Goal: Task Accomplishment & Management: Manage account settings

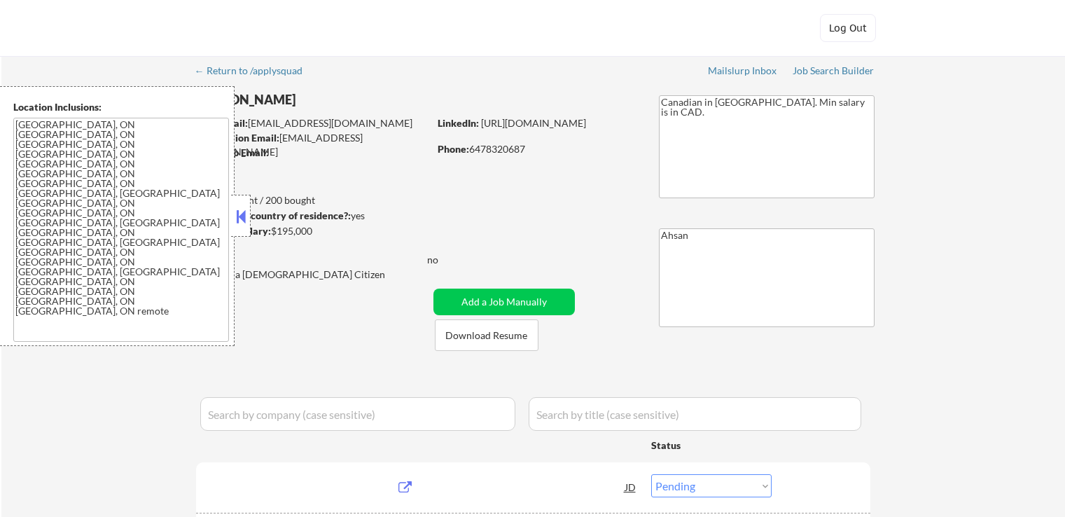
select select ""pending""
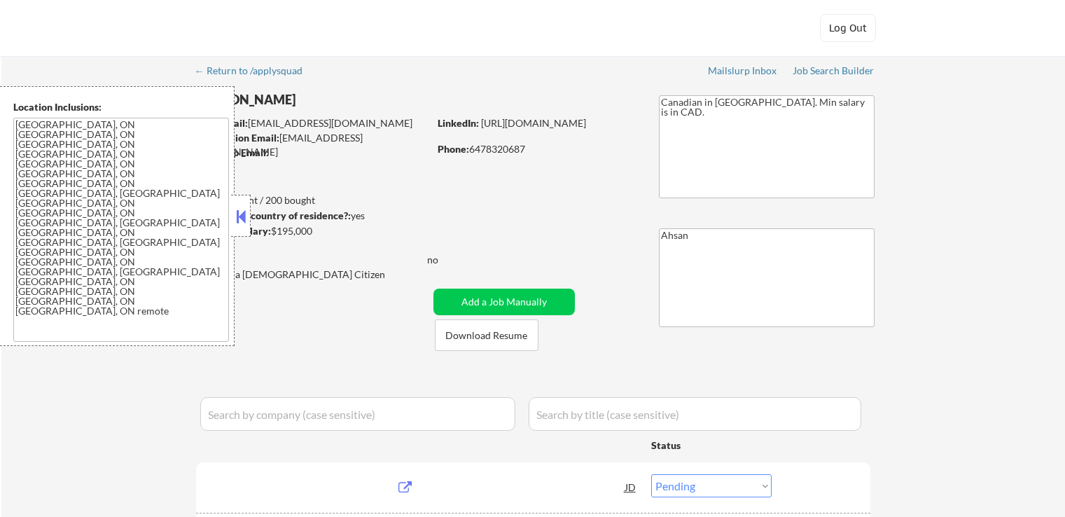
select select ""pending""
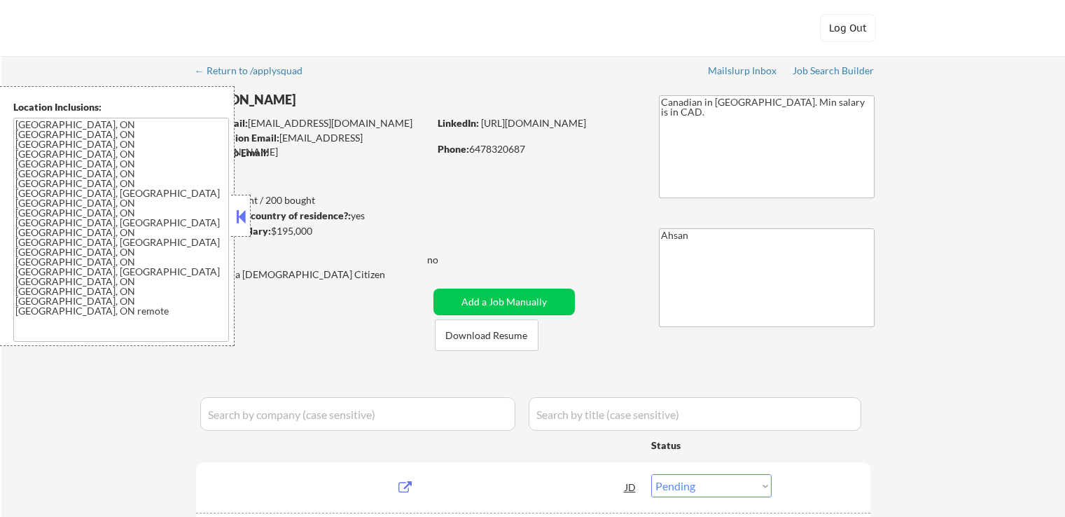
select select ""pending""
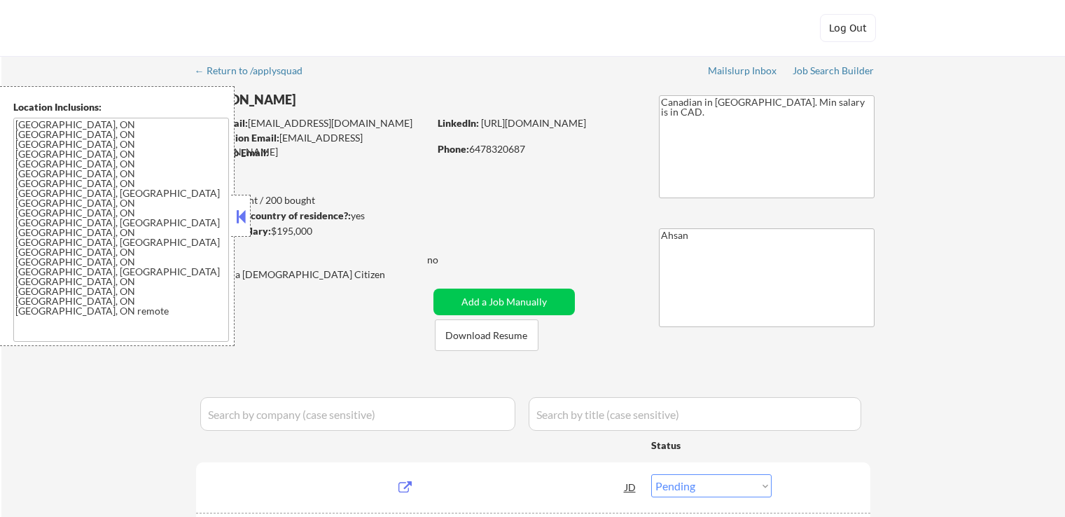
select select ""pending""
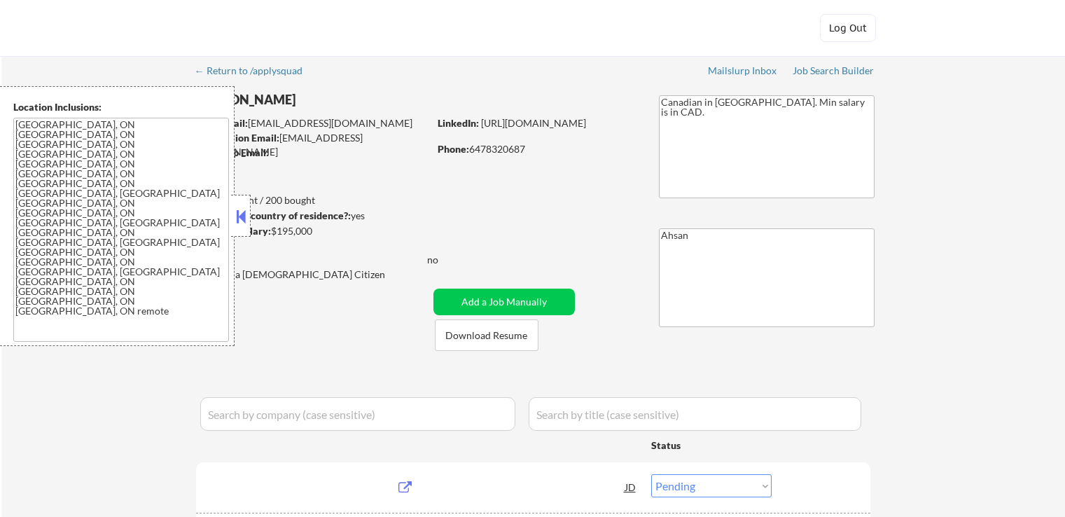
select select ""pending""
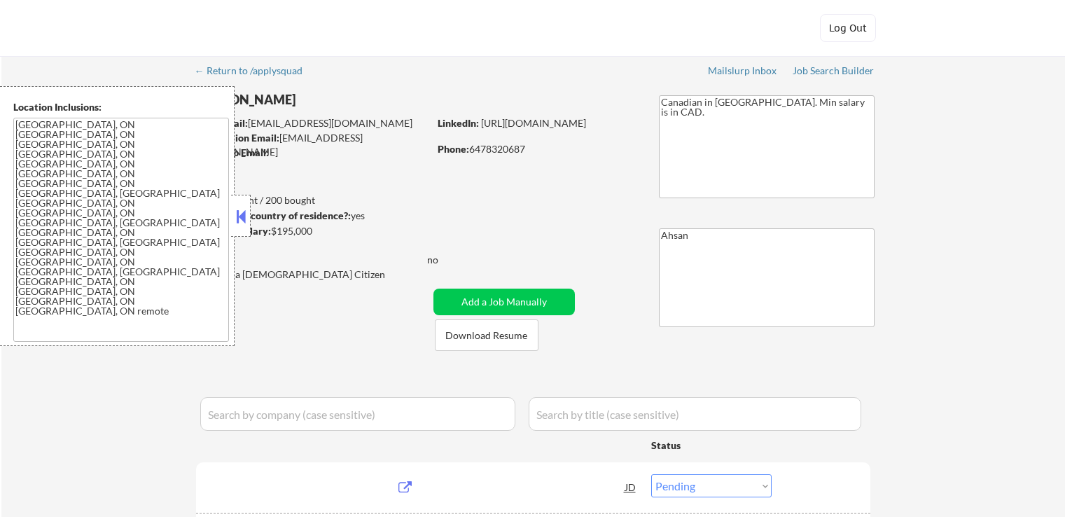
select select ""pending""
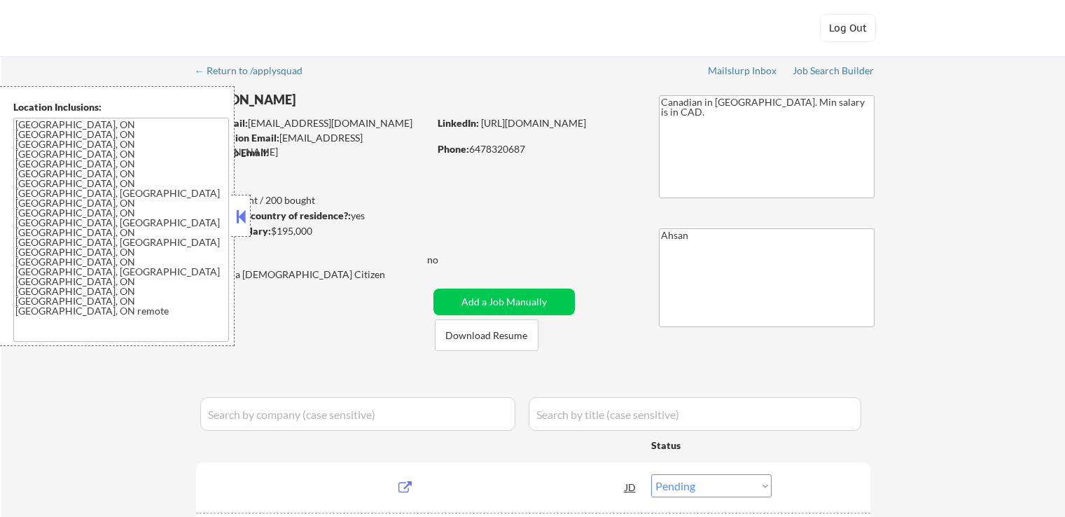
select select ""pending""
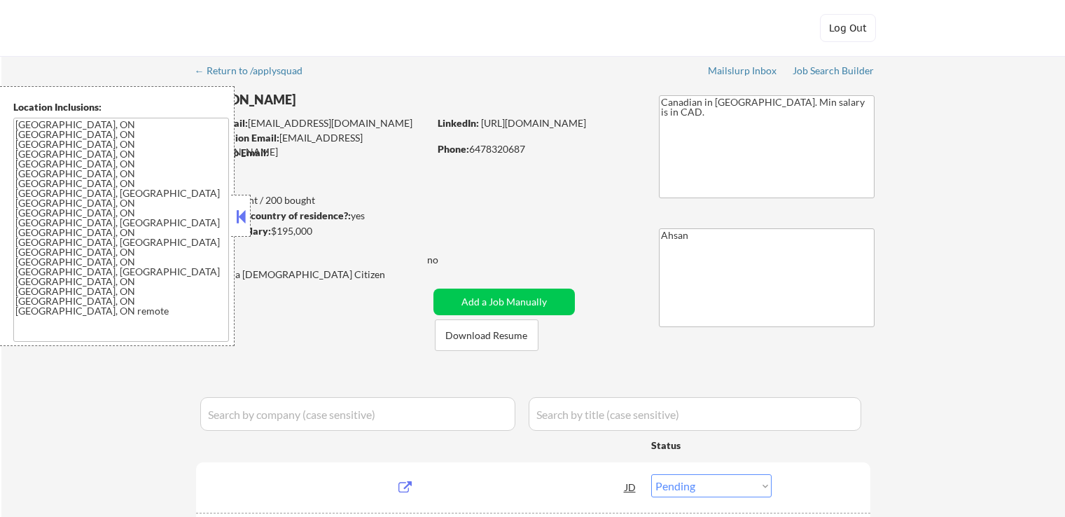
select select ""pending""
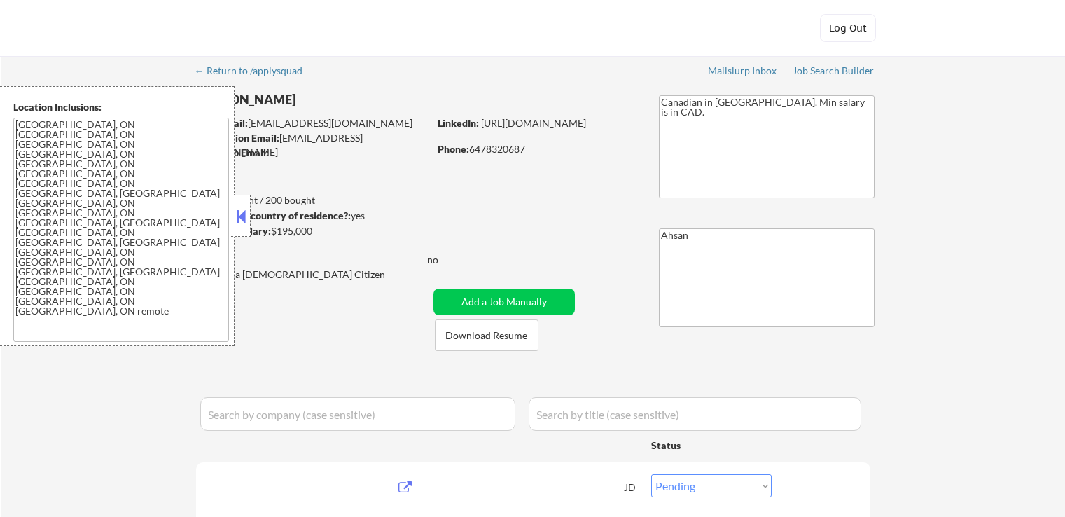
select select ""pending""
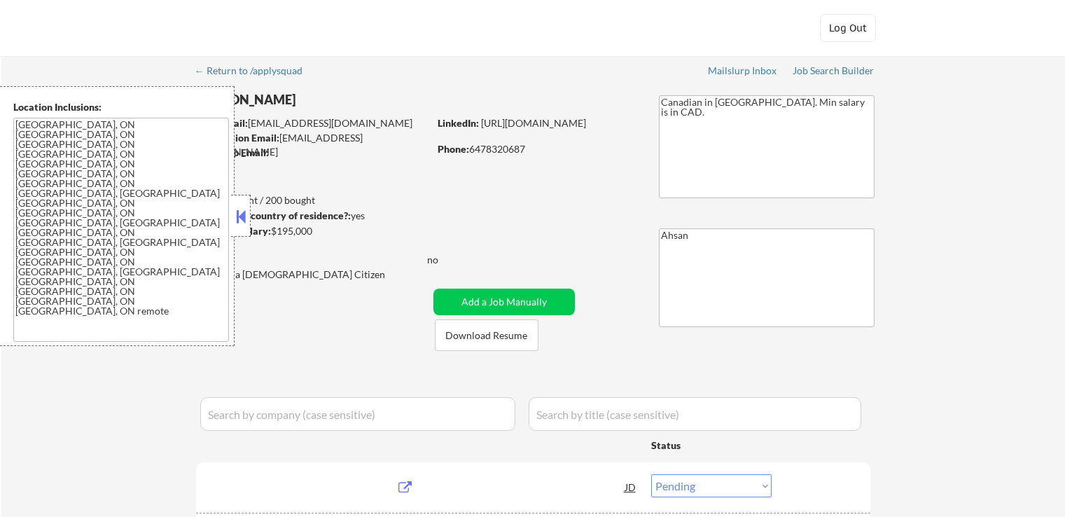
select select ""pending""
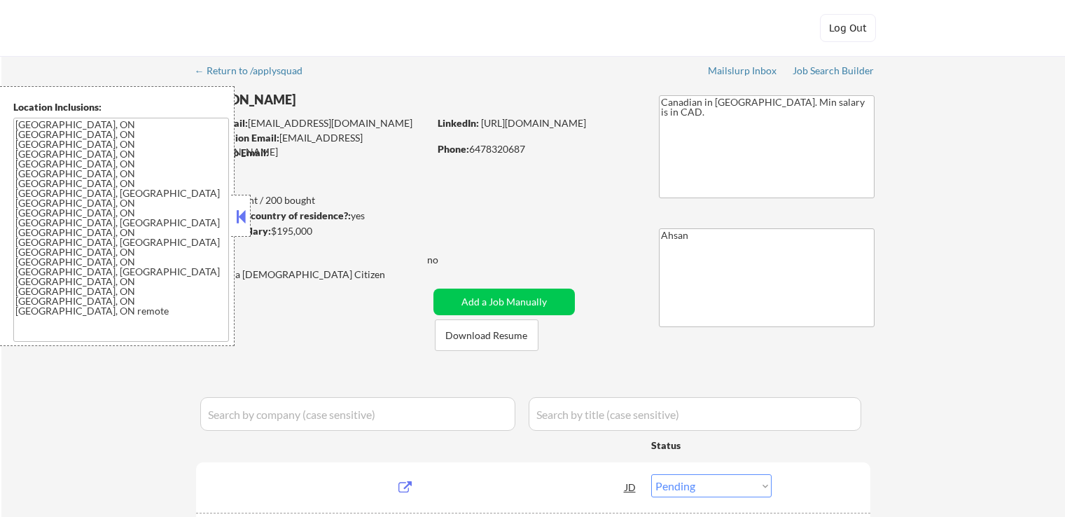
select select ""pending""
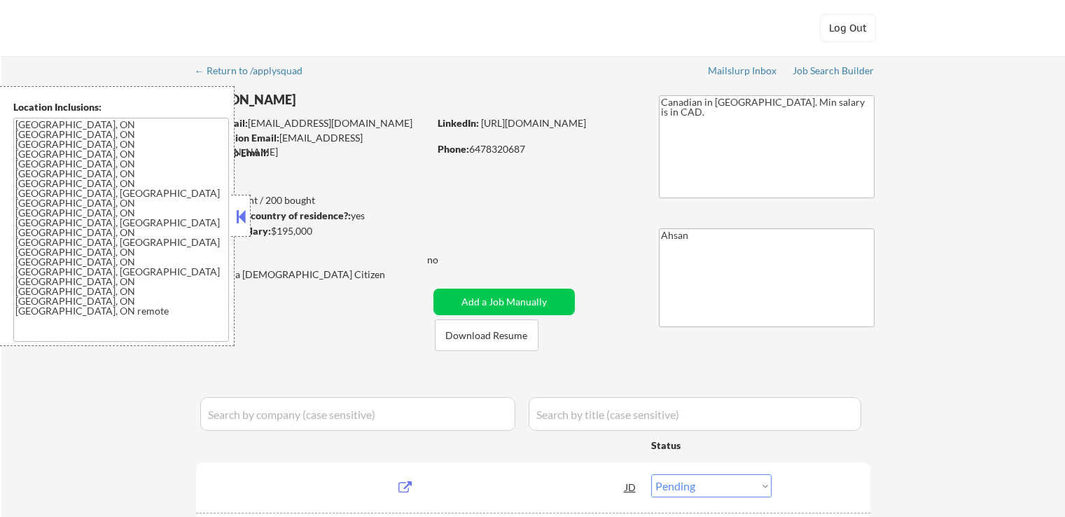
select select ""pending""
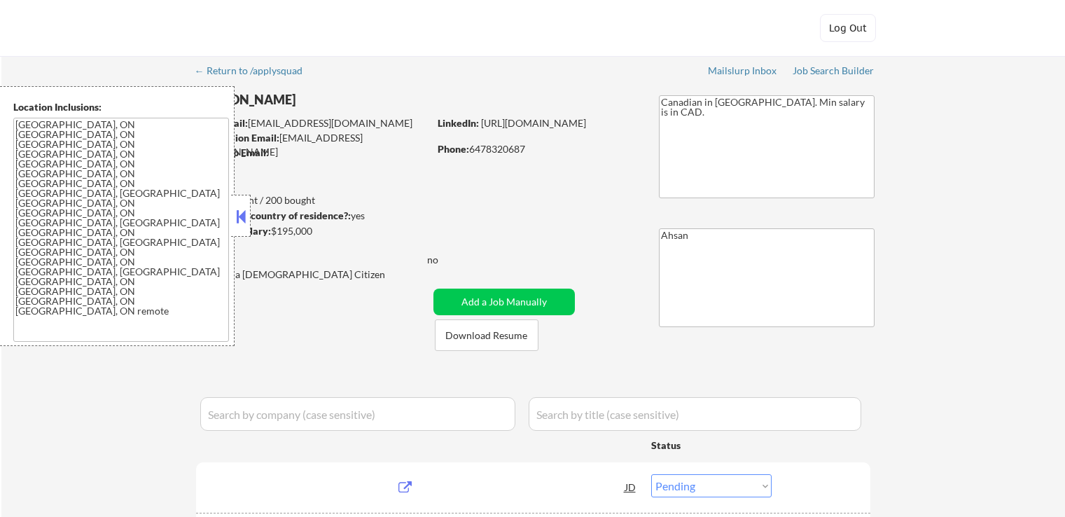
select select ""pending""
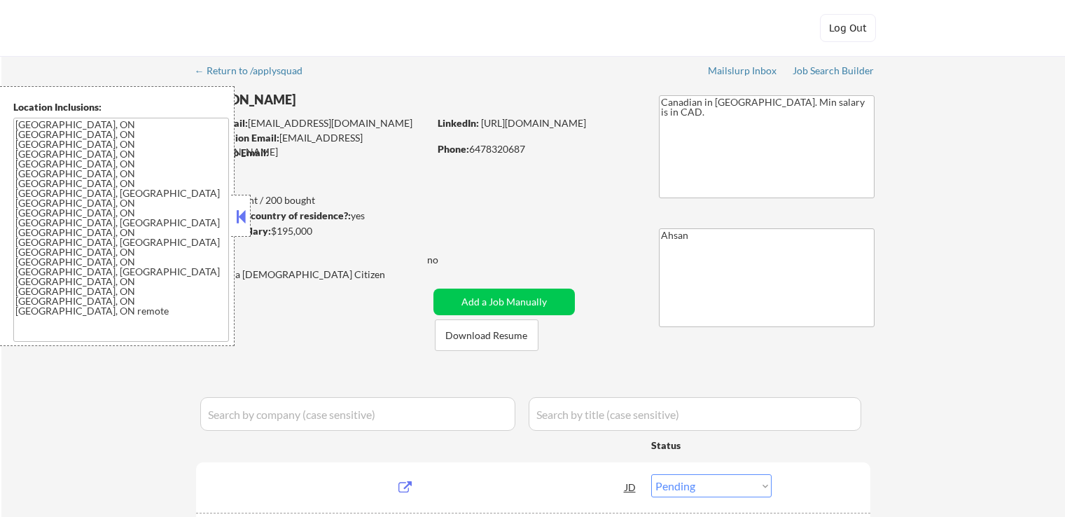
select select ""pending""
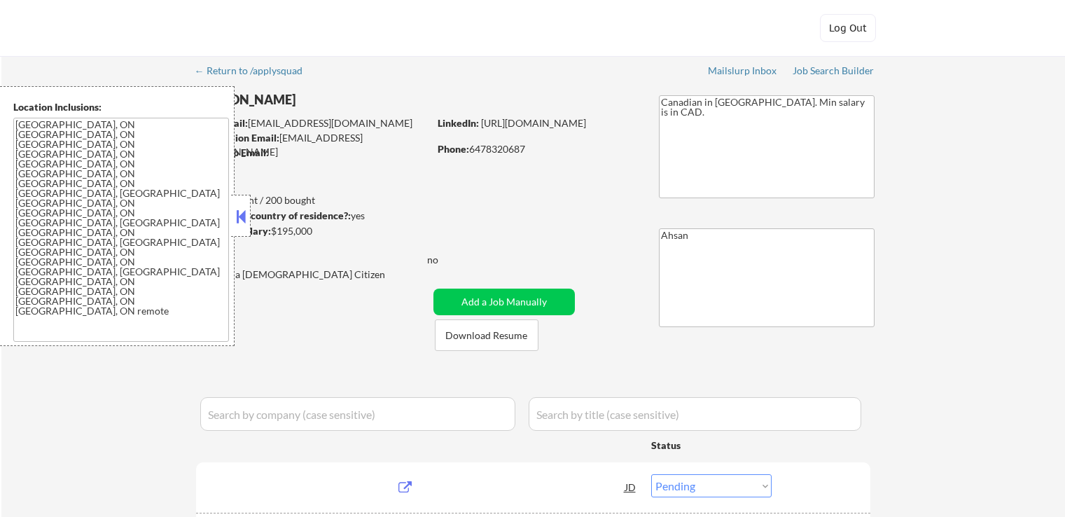
select select ""pending""
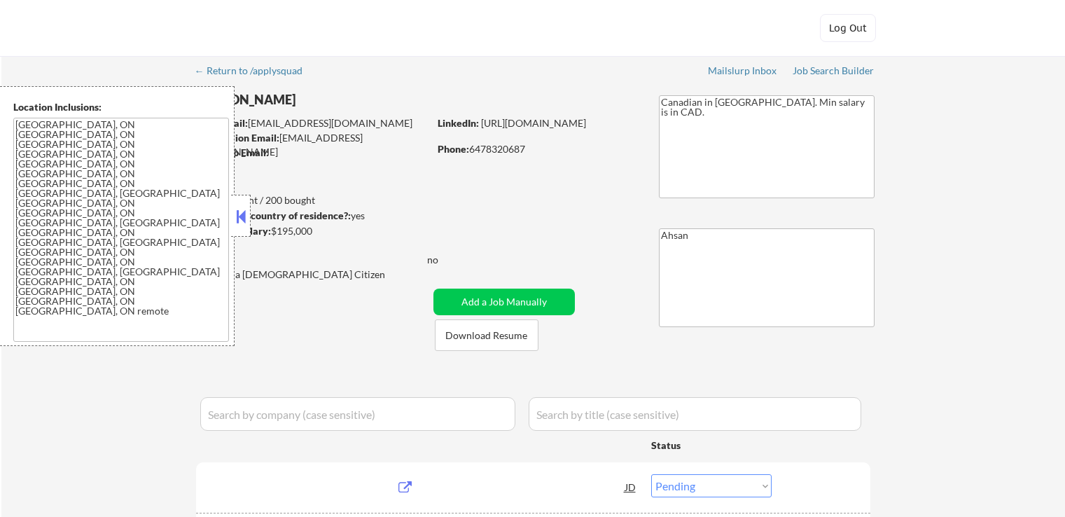
select select ""pending""
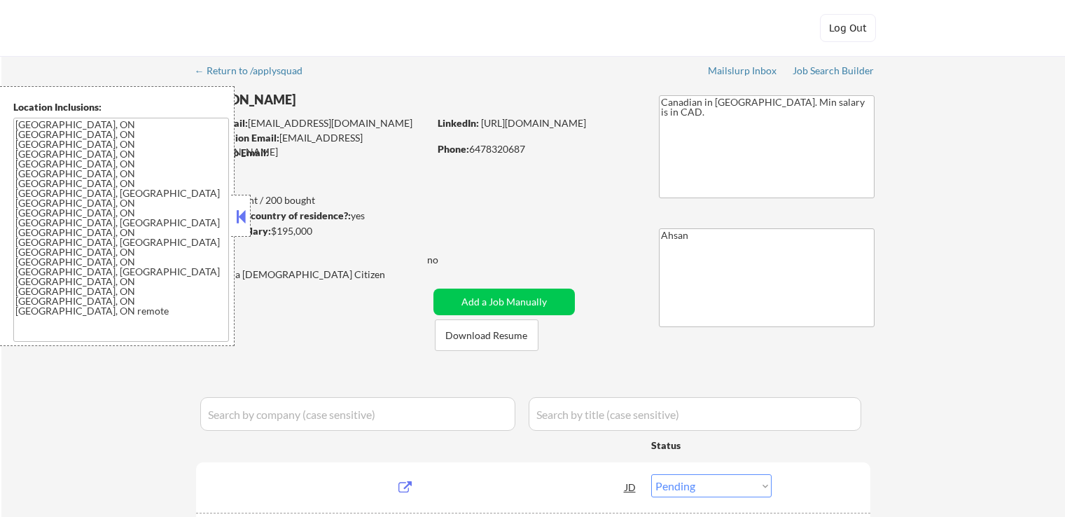
select select ""pending""
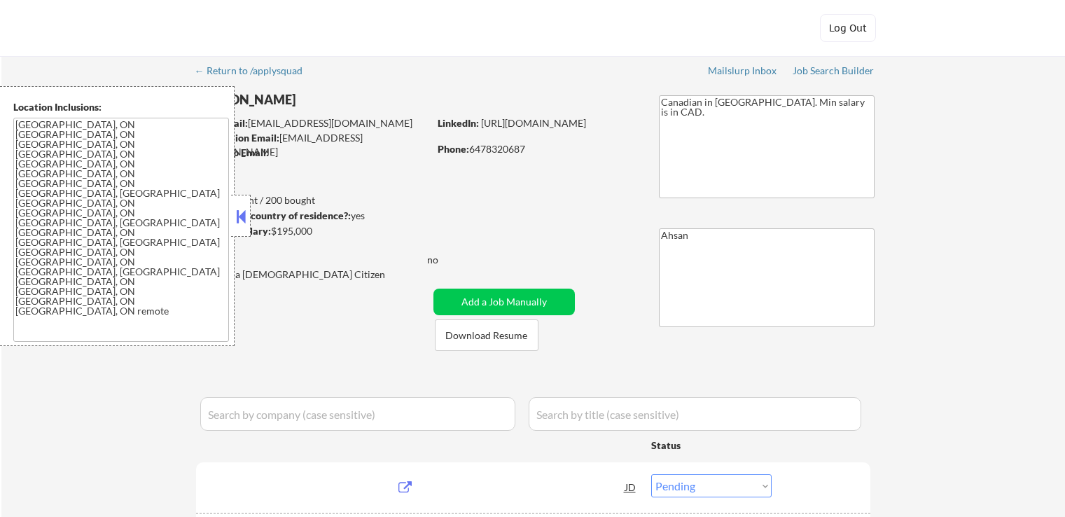
select select ""pending""
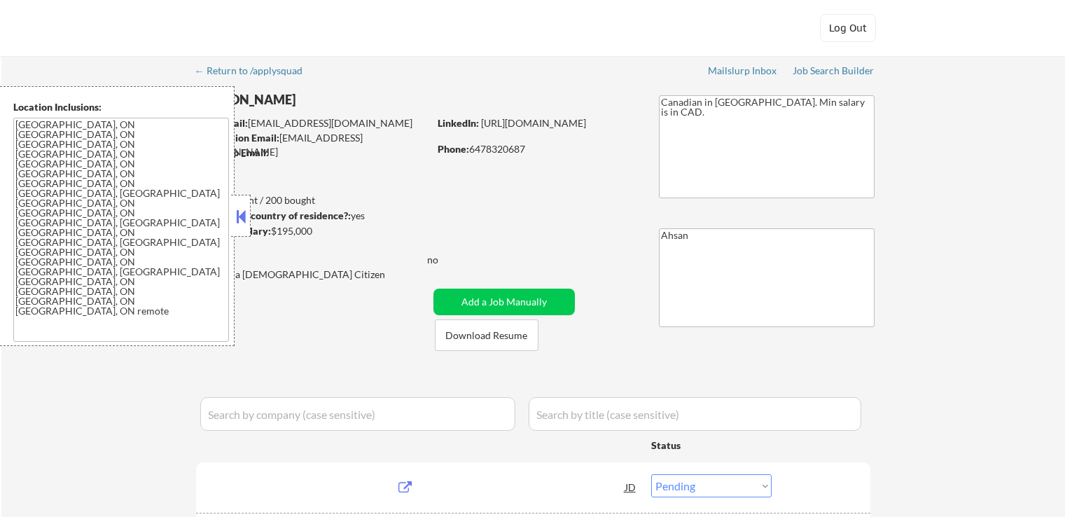
select select ""pending""
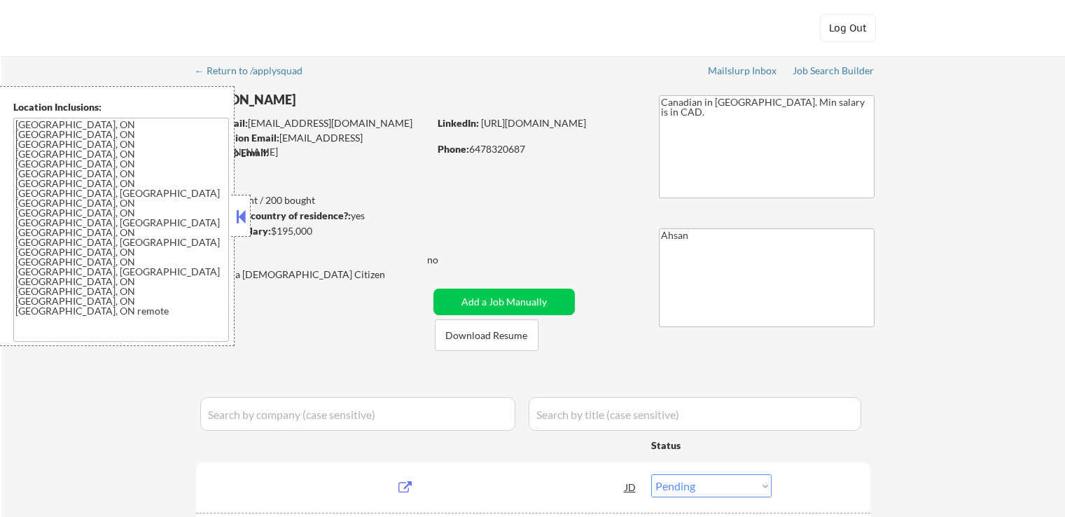
select select ""pending""
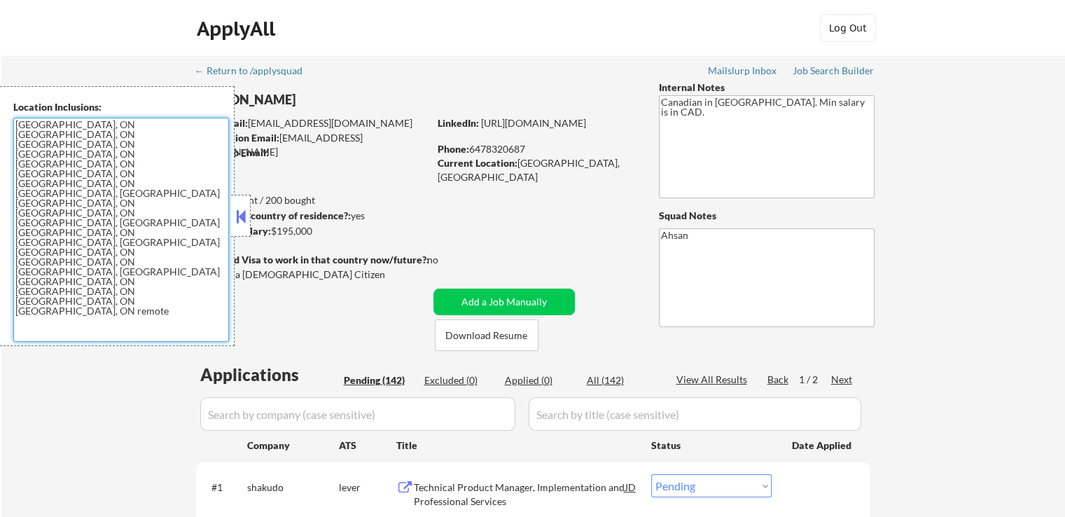
drag, startPoint x: 169, startPoint y: 186, endPoint x: 20, endPoint y: 124, distance: 162.0
click at [20, 124] on textarea "[GEOGRAPHIC_DATA], ON [GEOGRAPHIC_DATA], ON [GEOGRAPHIC_DATA], ON [GEOGRAPHIC_D…" at bounding box center [121, 230] width 216 height 224
click at [144, 176] on textarea "[GEOGRAPHIC_DATA], ON [GEOGRAPHIC_DATA], ON [GEOGRAPHIC_DATA], ON [GEOGRAPHIC_D…" at bounding box center [121, 230] width 216 height 224
drag, startPoint x: 166, startPoint y: 186, endPoint x: 36, endPoint y: 97, distance: 157.1
click at [8, 123] on div "Location Inclusions: [GEOGRAPHIC_DATA], ON [GEOGRAPHIC_DATA], ON [GEOGRAPHIC_DA…" at bounding box center [117, 216] width 235 height 260
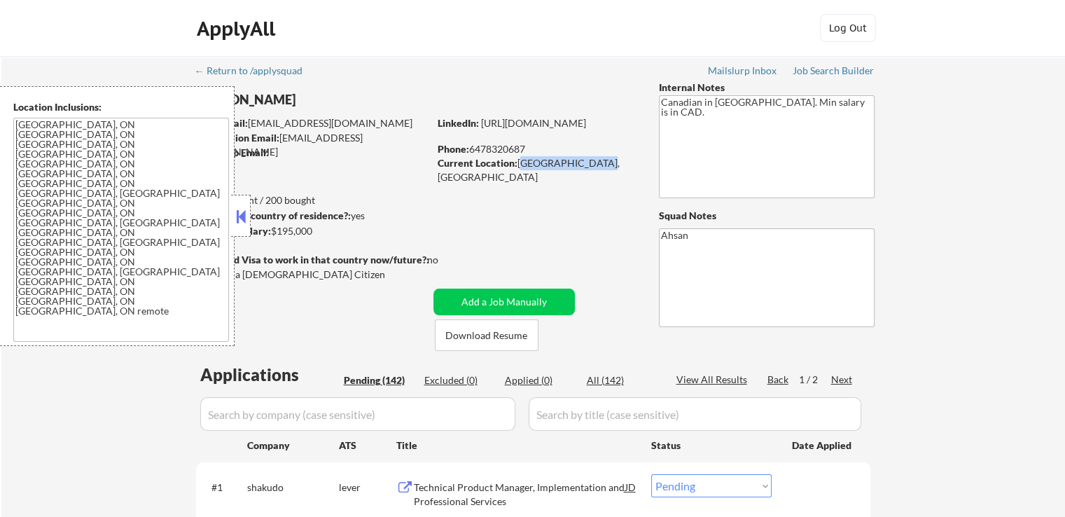
drag, startPoint x: 589, startPoint y: 163, endPoint x: 518, endPoint y: 163, distance: 70.7
click at [518, 163] on div "Current Location: [GEOGRAPHIC_DATA], [GEOGRAPHIC_DATA]" at bounding box center [537, 169] width 198 height 27
copy div "[GEOGRAPHIC_DATA], [GEOGRAPHIC_DATA]"
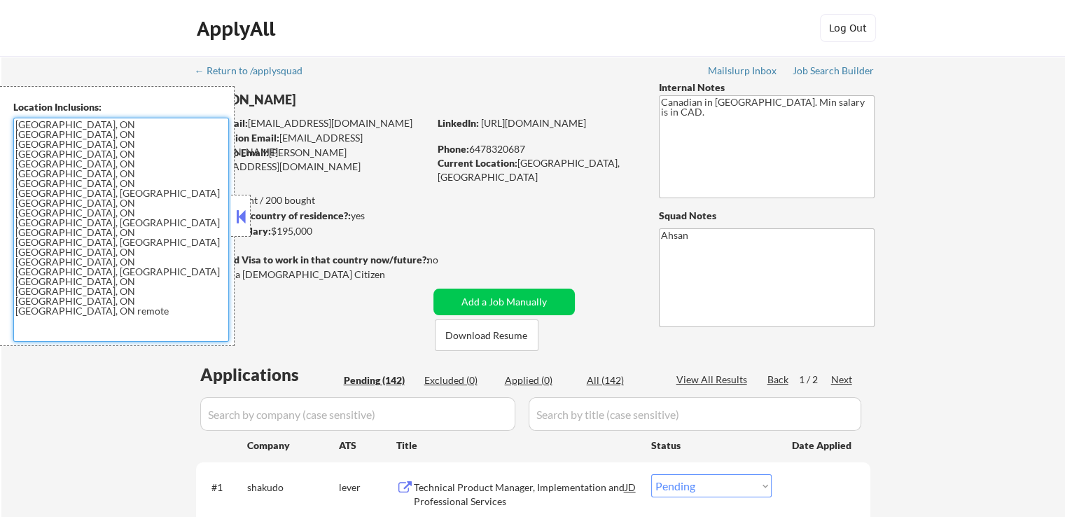
drag, startPoint x: 112, startPoint y: 155, endPoint x: 213, endPoint y: 222, distance: 120.8
click at [8, 120] on div "Location Inclusions: [GEOGRAPHIC_DATA], ON [GEOGRAPHIC_DATA], ON [GEOGRAPHIC_DA…" at bounding box center [117, 216] width 235 height 260
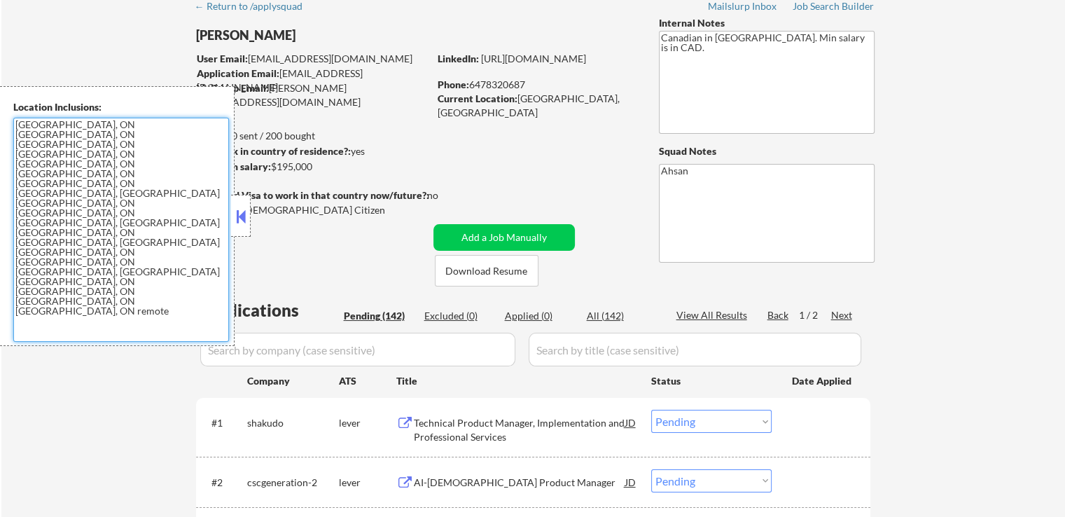
scroll to position [140, 0]
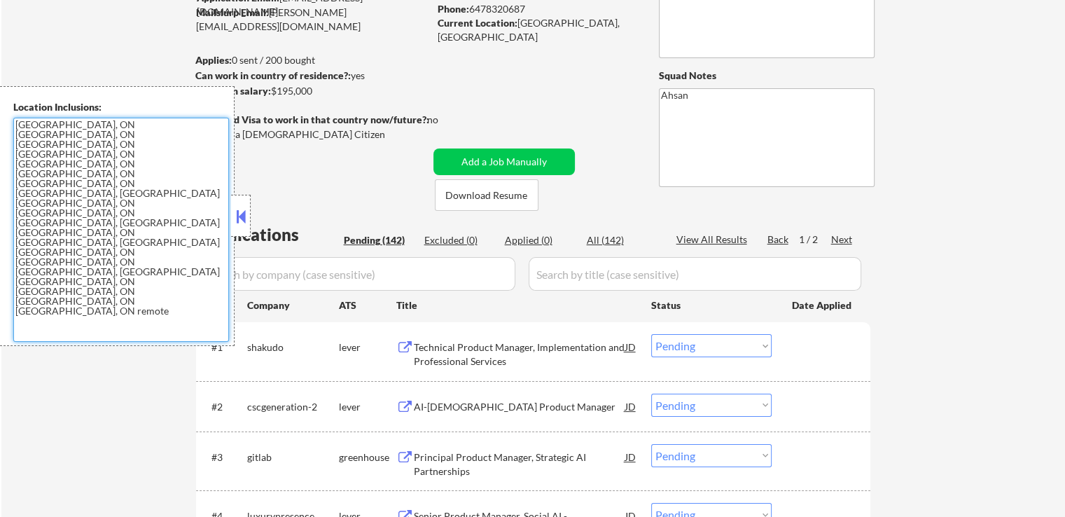
click at [235, 218] on button at bounding box center [240, 216] width 15 height 21
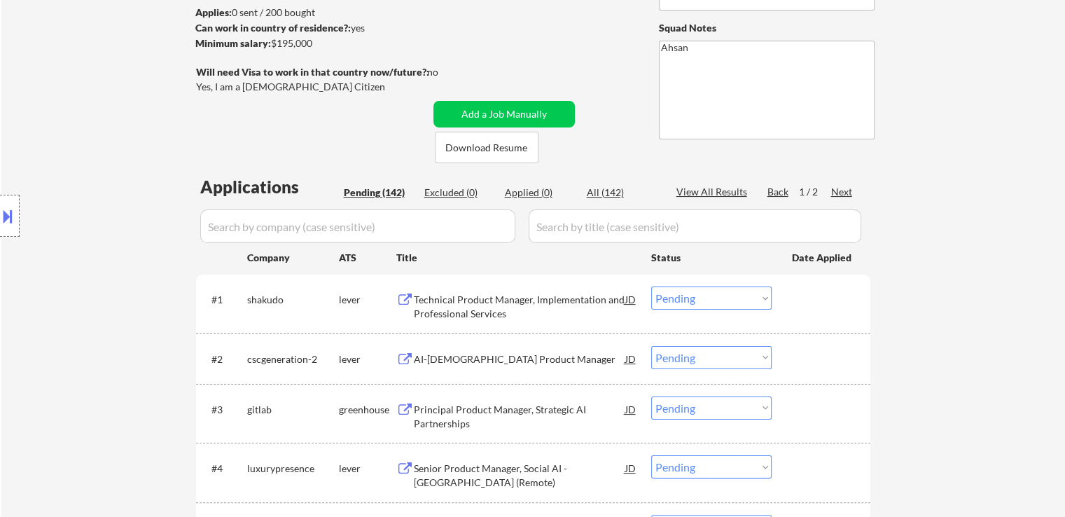
scroll to position [210, 0]
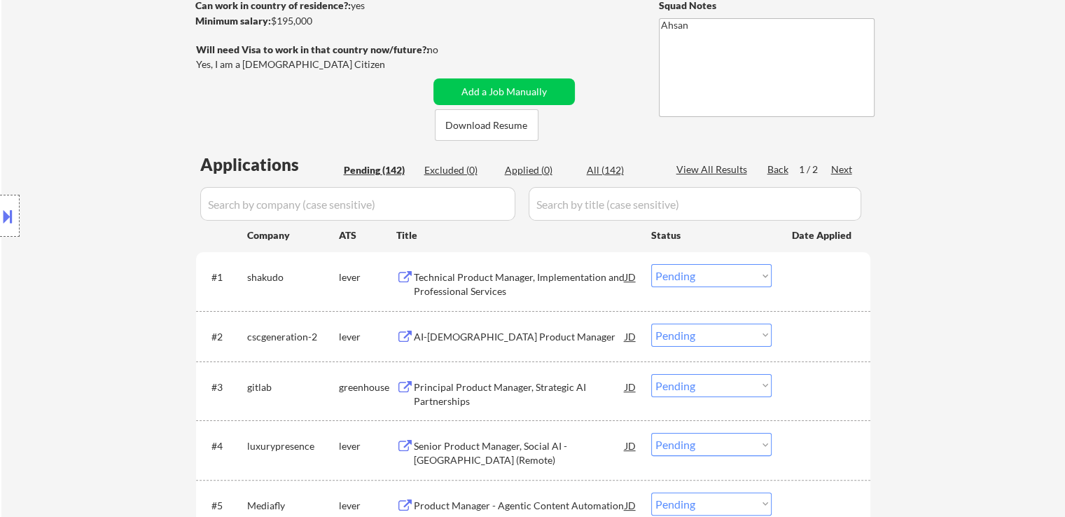
click at [532, 286] on div "Technical Product Manager, Implementation and Professional Services" at bounding box center [519, 283] width 211 height 27
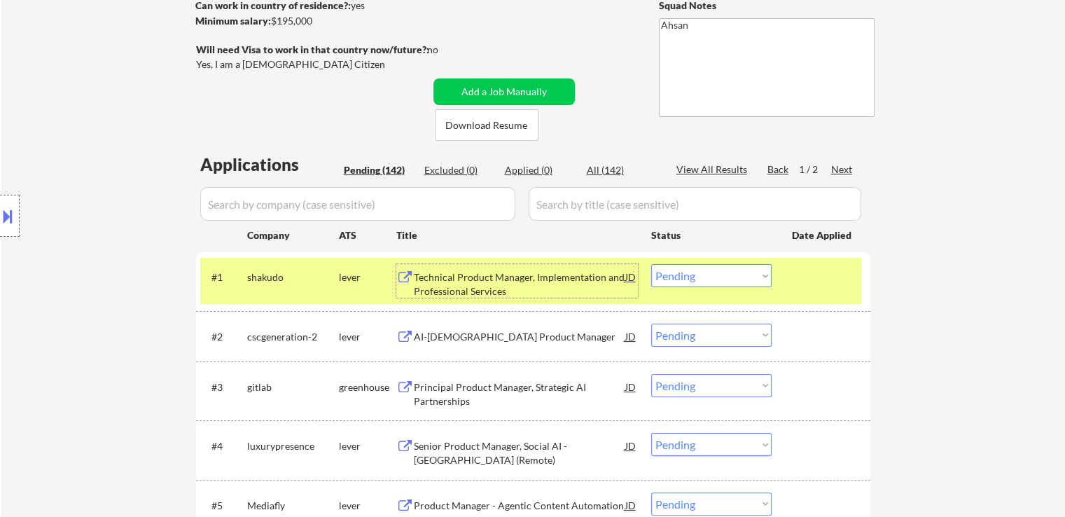
click at [498, 339] on div "AI-[DEMOGRAPHIC_DATA] Product Manager" at bounding box center [519, 337] width 211 height 14
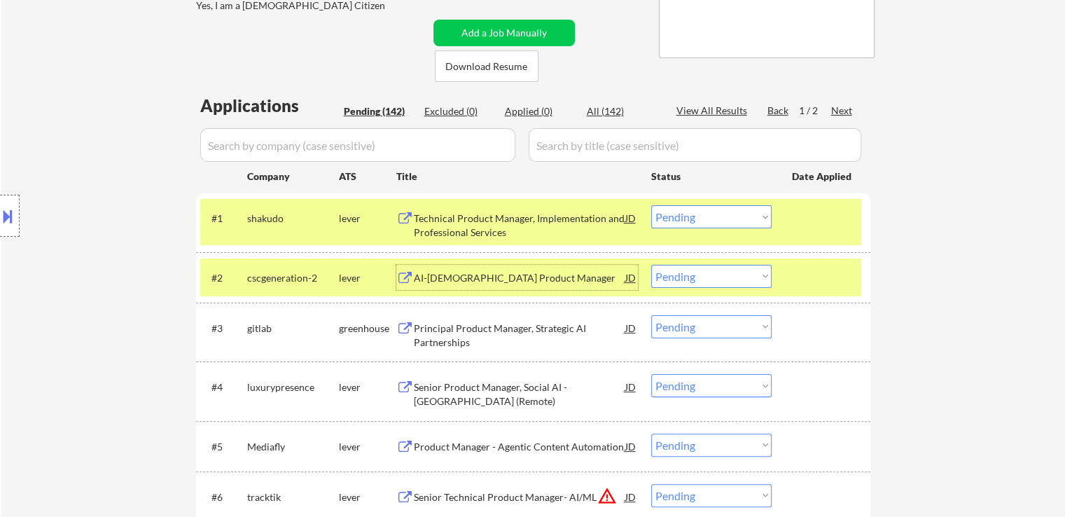
scroll to position [350, 0]
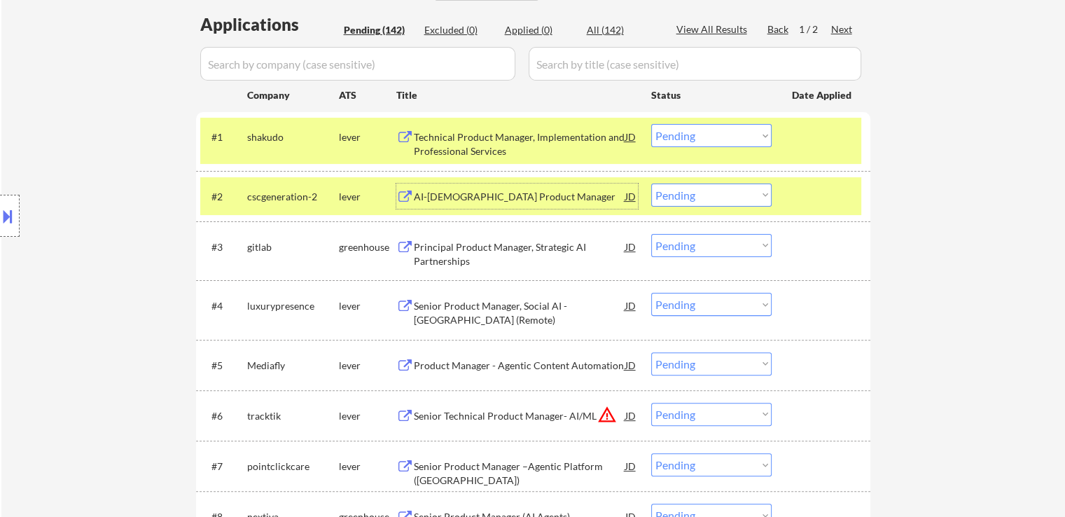
drag, startPoint x: 694, startPoint y: 133, endPoint x: 701, endPoint y: 146, distance: 15.0
click at [694, 133] on select "Choose an option... Pending Applied Excluded (Questions) Excluded (Expired) Exc…" at bounding box center [711, 135] width 120 height 23
click at [651, 124] on select "Choose an option... Pending Applied Excluded (Questions) Excluded (Expired) Exc…" at bounding box center [711, 135] width 120 height 23
click at [491, 242] on div "Principal Product Manager, Strategic AI Partnerships" at bounding box center [519, 253] width 211 height 27
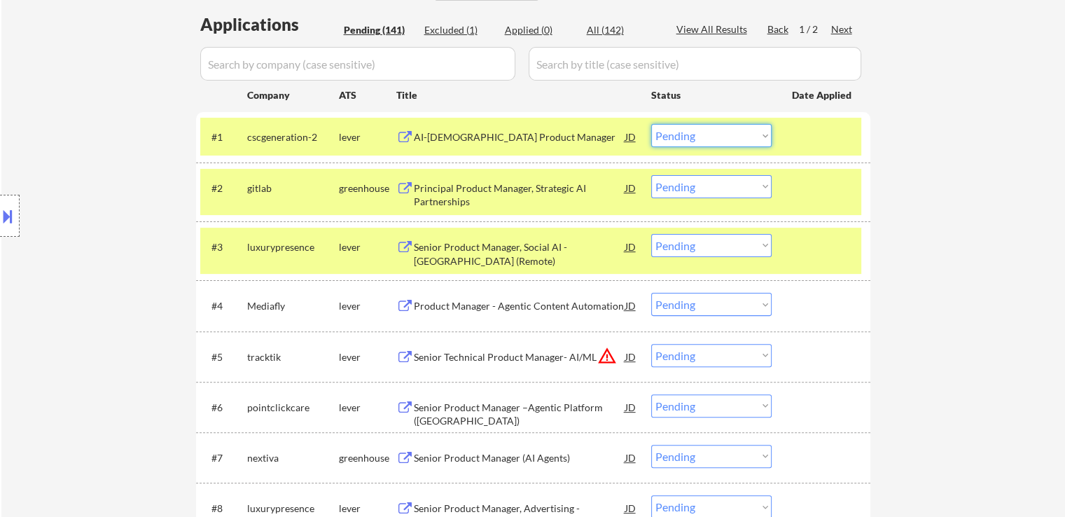
click at [697, 141] on select "Choose an option... Pending Applied Excluded (Questions) Excluded (Expired) Exc…" at bounding box center [711, 135] width 120 height 23
click at [651, 124] on select "Choose an option... Pending Applied Excluded (Questions) Excluded (Expired) Exc…" at bounding box center [711, 135] width 120 height 23
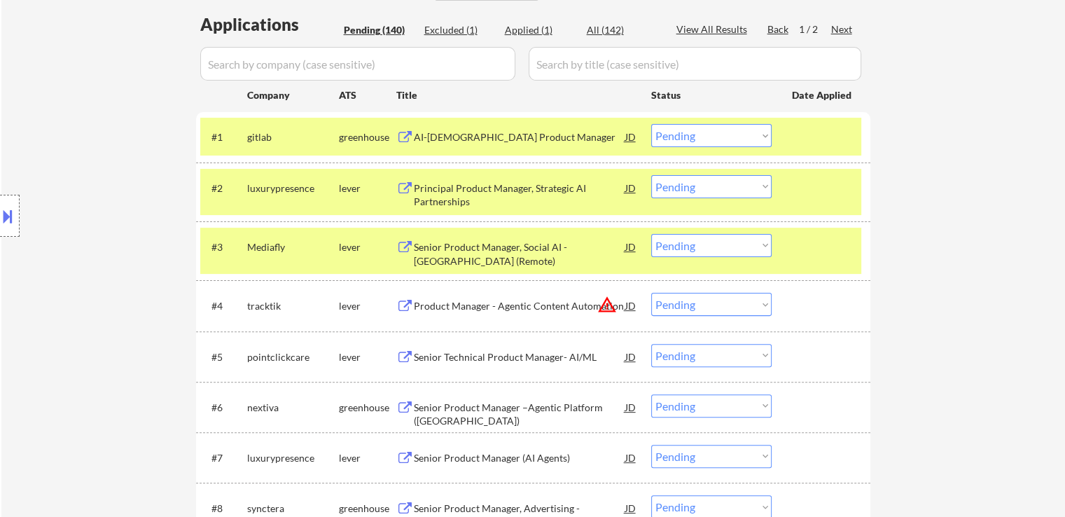
click at [683, 139] on select "Choose an option... Pending Applied Excluded (Questions) Excluded (Expired) Exc…" at bounding box center [711, 135] width 120 height 23
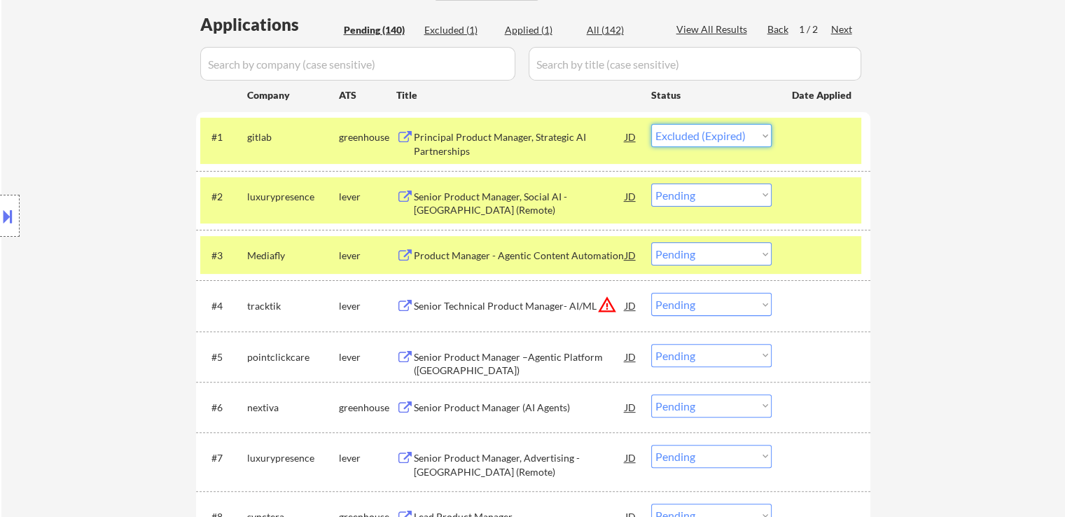
click at [651, 124] on select "Choose an option... Pending Applied Excluded (Questions) Excluded (Expired) Exc…" at bounding box center [711, 135] width 120 height 23
click at [575, 208] on div "Senior Product Manager, Social AI - [GEOGRAPHIC_DATA] (Remote)" at bounding box center [519, 203] width 211 height 27
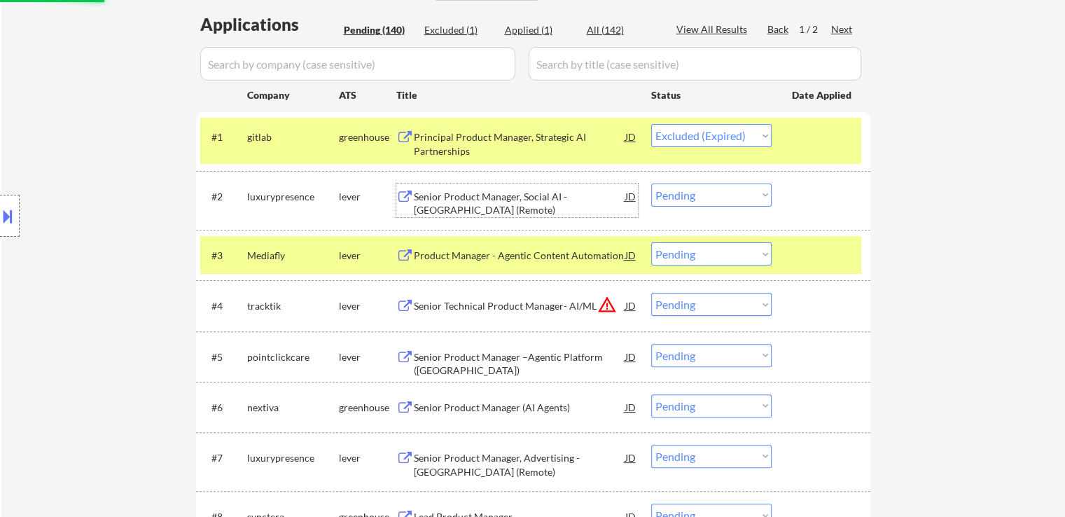
click at [519, 249] on div "Product Manager - Agentic Content Automation" at bounding box center [519, 256] width 211 height 14
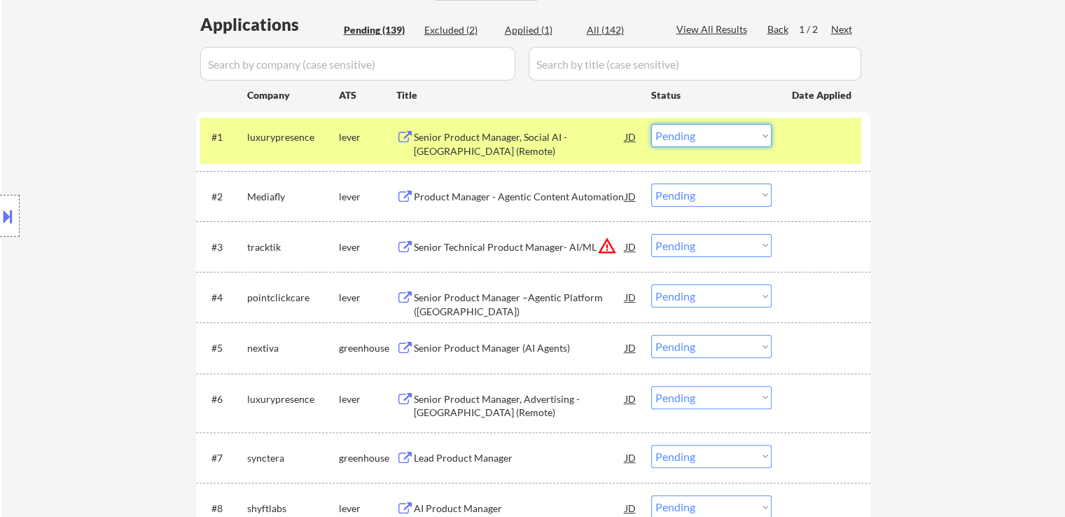
click at [686, 138] on select "Choose an option... Pending Applied Excluded (Questions) Excluded (Expired) Exc…" at bounding box center [711, 135] width 120 height 23
click at [651, 124] on select "Choose an option... Pending Applied Excluded (Questions) Excluded (Expired) Exc…" at bounding box center [711, 135] width 120 height 23
click at [543, 250] on div "Senior Technical Product Manager- AI/ML" at bounding box center [519, 247] width 211 height 14
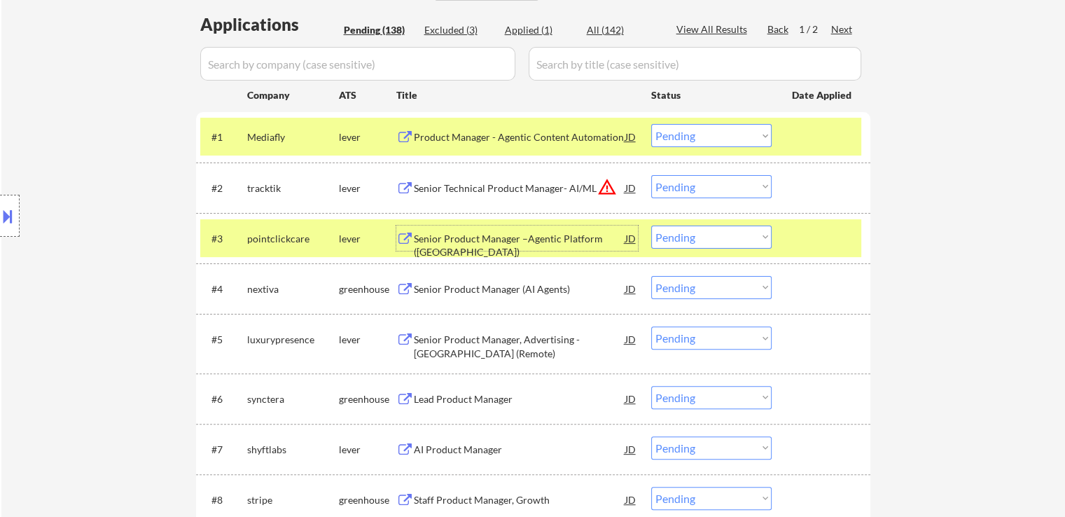
click at [694, 135] on select "Choose an option... Pending Applied Excluded (Questions) Excluded (Expired) Exc…" at bounding box center [711, 135] width 120 height 23
click at [651, 124] on select "Choose an option... Pending Applied Excluded (Questions) Excluded (Expired) Exc…" at bounding box center [711, 135] width 120 height 23
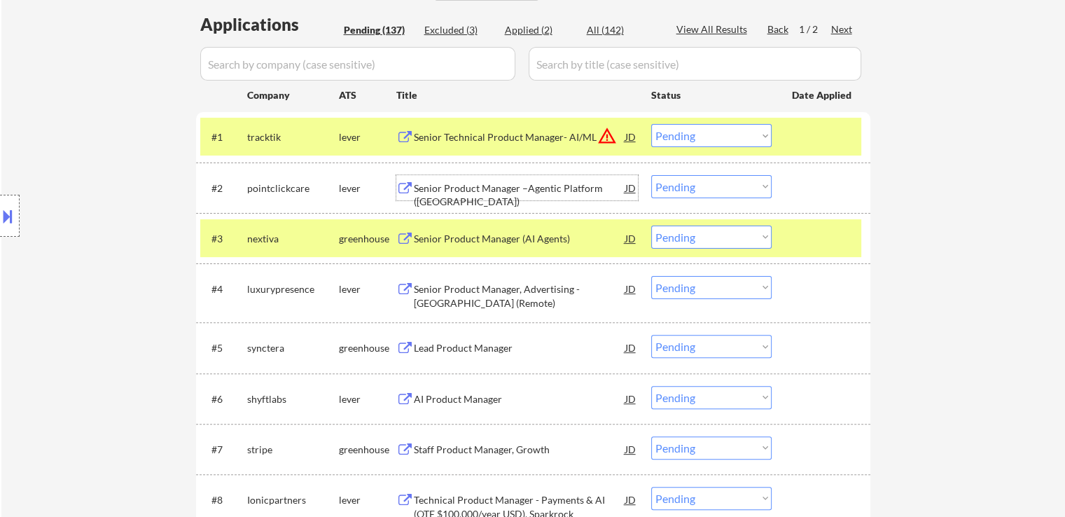
click at [535, 192] on div "Senior Product Manager –Agentic Platform ([GEOGRAPHIC_DATA])" at bounding box center [519, 194] width 211 height 27
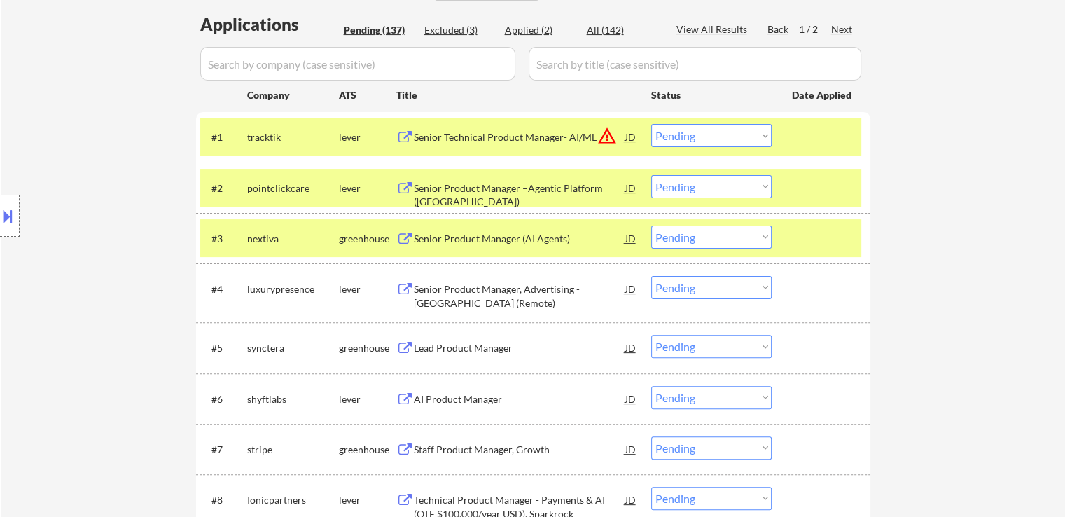
click at [4, 217] on button at bounding box center [7, 215] width 15 height 23
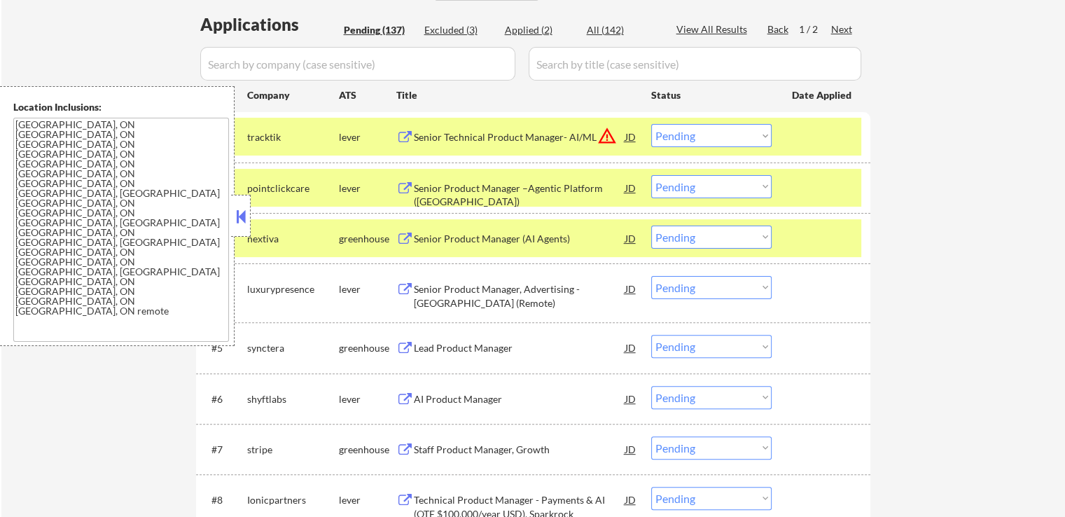
click at [627, 135] on div "JD" at bounding box center [631, 136] width 14 height 25
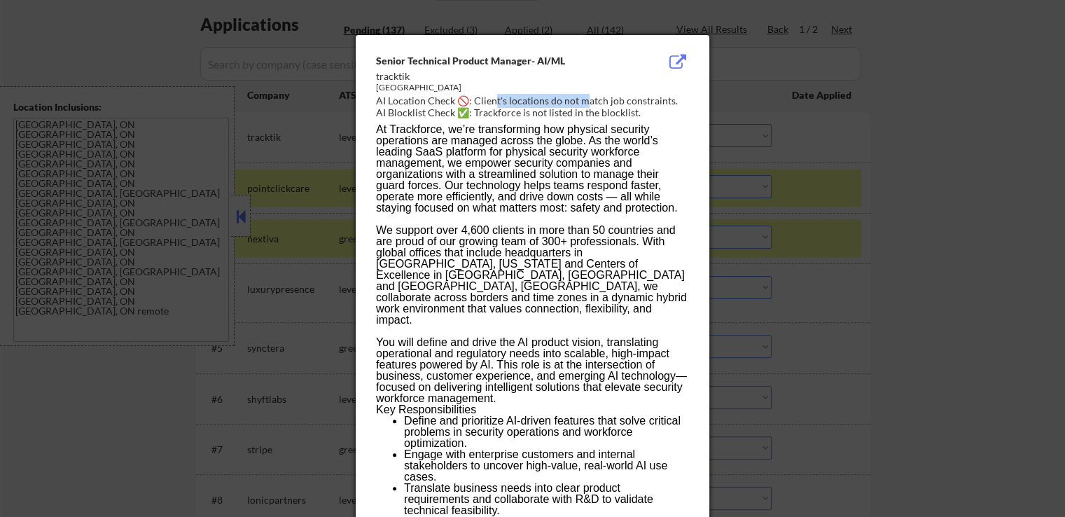
drag, startPoint x: 493, startPoint y: 99, endPoint x: 582, endPoint y: 101, distance: 88.9
click at [582, 101] on div "AI Location Check 🚫: Client's locations do not match job constraints." at bounding box center [535, 101] width 319 height 14
click at [606, 101] on div "AI Location Check 🚫: Client's locations do not match job constraints." at bounding box center [535, 101] width 319 height 14
click at [392, 88] on div "[GEOGRAPHIC_DATA]" at bounding box center [497, 88] width 242 height 12
click at [1031, 248] on div at bounding box center [532, 258] width 1065 height 517
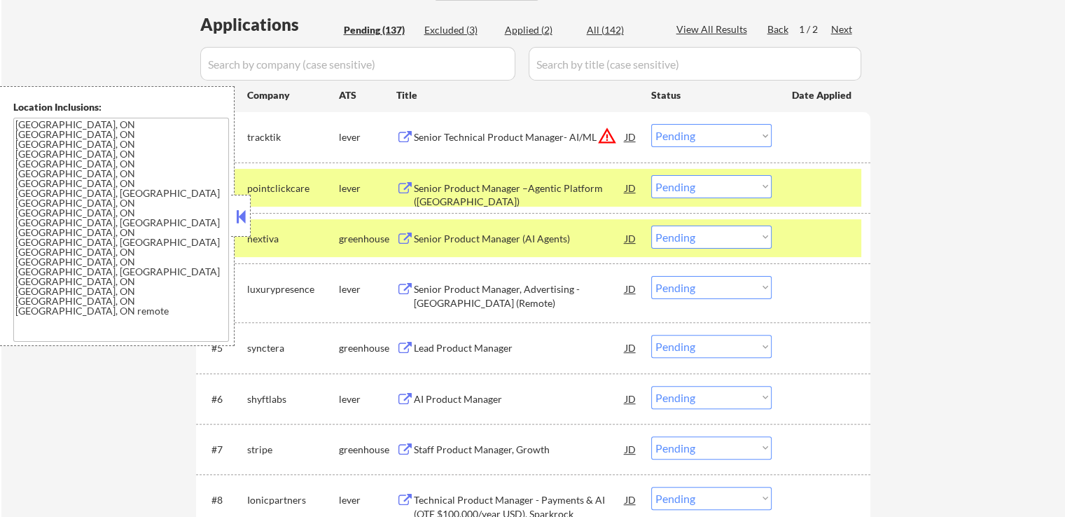
drag, startPoint x: 692, startPoint y: 137, endPoint x: 691, endPoint y: 146, distance: 8.4
click at [692, 137] on select "Choose an option... Pending Applied Excluded (Questions) Excluded (Expired) Exc…" at bounding box center [711, 135] width 120 height 23
click at [651, 124] on select "Choose an option... Pending Applied Excluded (Questions) Excluded (Expired) Exc…" at bounding box center [711, 135] width 120 height 23
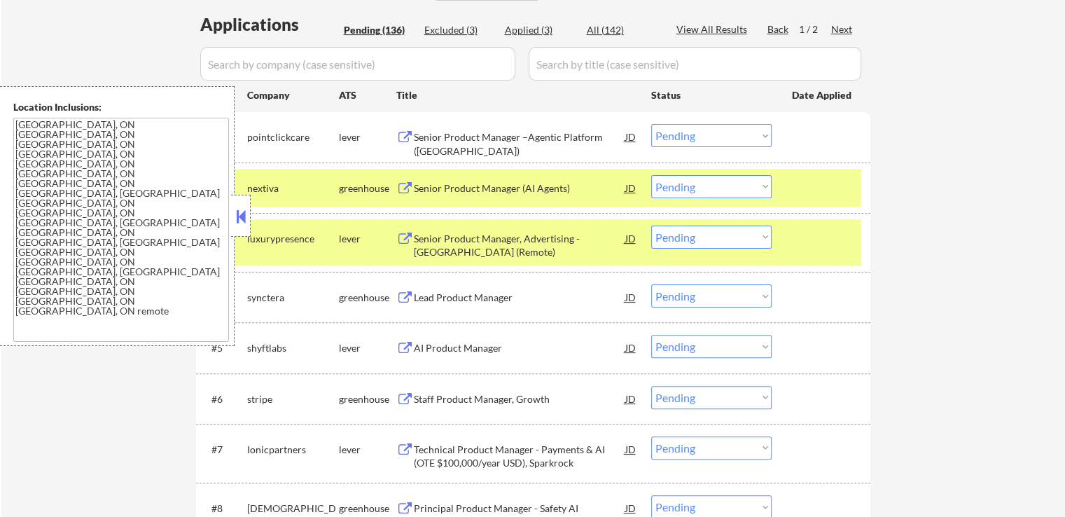
click at [690, 137] on select "Choose an option... Pending Applied Excluded (Questions) Excluded (Expired) Exc…" at bounding box center [711, 135] width 120 height 23
click at [651, 124] on select "Choose an option... Pending Applied Excluded (Questions) Excluded (Expired) Exc…" at bounding box center [711, 135] width 120 height 23
click at [546, 195] on div "Senior Product Manager (AI Agents)" at bounding box center [519, 187] width 211 height 25
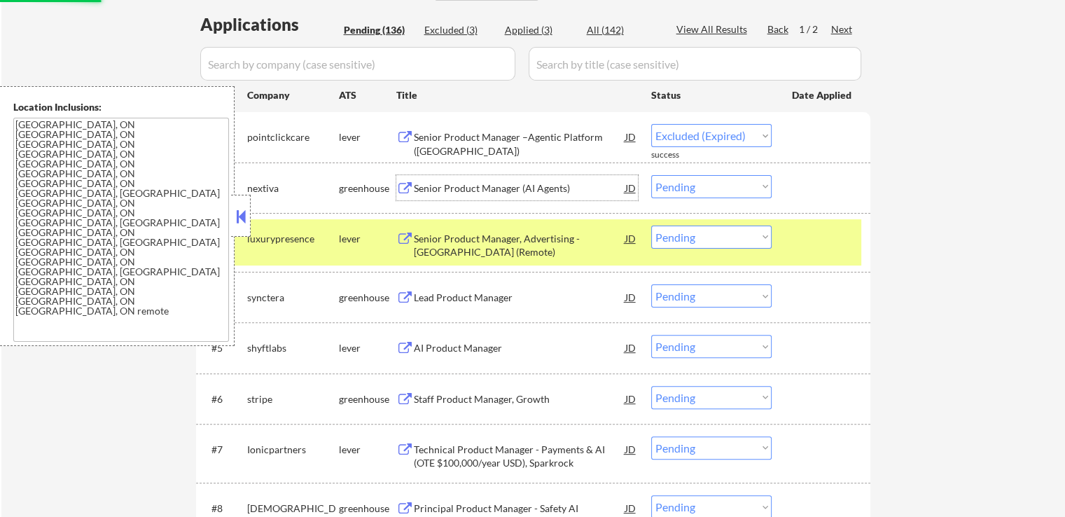
click at [543, 244] on div "Senior Product Manager, Advertising - [GEOGRAPHIC_DATA] (Remote)" at bounding box center [519, 245] width 211 height 27
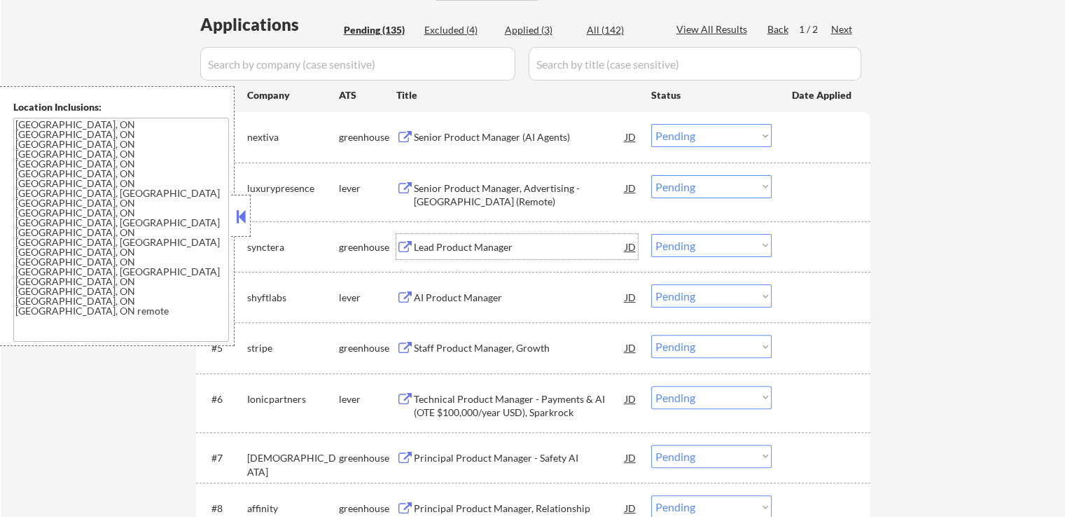
click at [680, 137] on select "Choose an option... Pending Applied Excluded (Questions) Excluded (Expired) Exc…" at bounding box center [711, 135] width 120 height 23
click at [651, 124] on select "Choose an option... Pending Applied Excluded (Questions) Excluded (Expired) Exc…" at bounding box center [711, 135] width 120 height 23
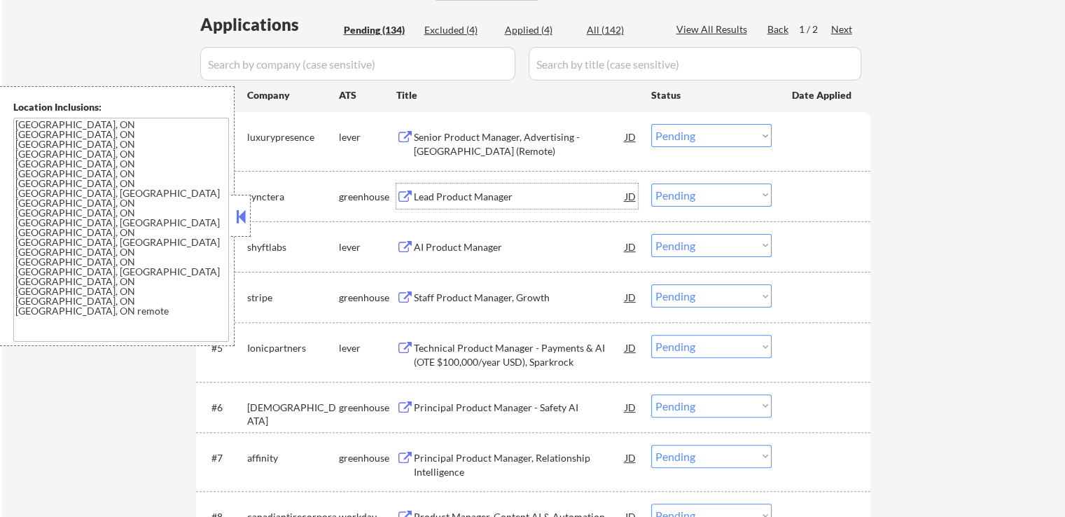
click at [503, 190] on div "Lead Product Manager" at bounding box center [519, 197] width 211 height 14
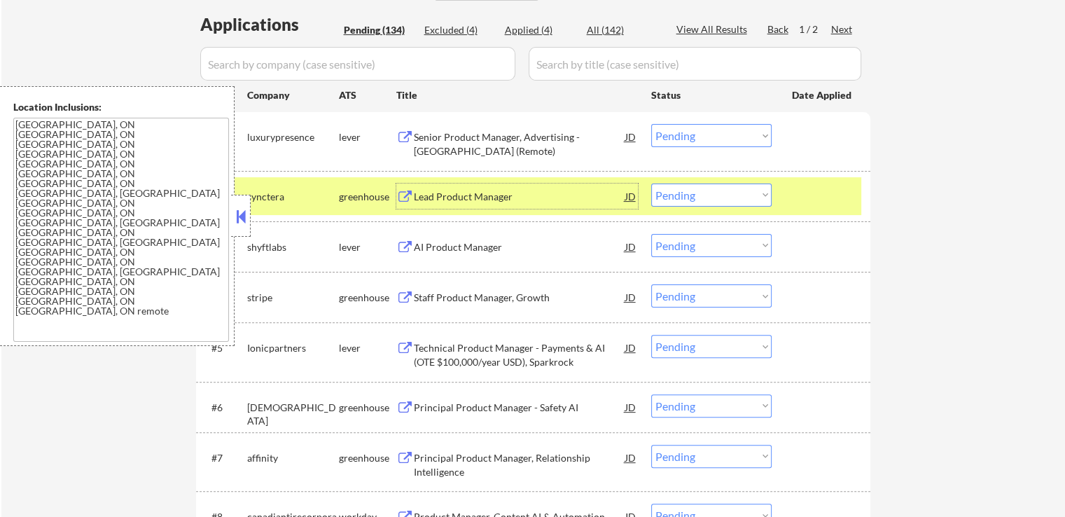
click at [694, 129] on select "Choose an option... Pending Applied Excluded (Questions) Excluded (Expired) Exc…" at bounding box center [711, 135] width 120 height 23
click at [651, 124] on select "Choose an option... Pending Applied Excluded (Questions) Excluded (Expired) Exc…" at bounding box center [711, 135] width 120 height 23
click at [518, 249] on div "AI Product Manager" at bounding box center [519, 247] width 211 height 14
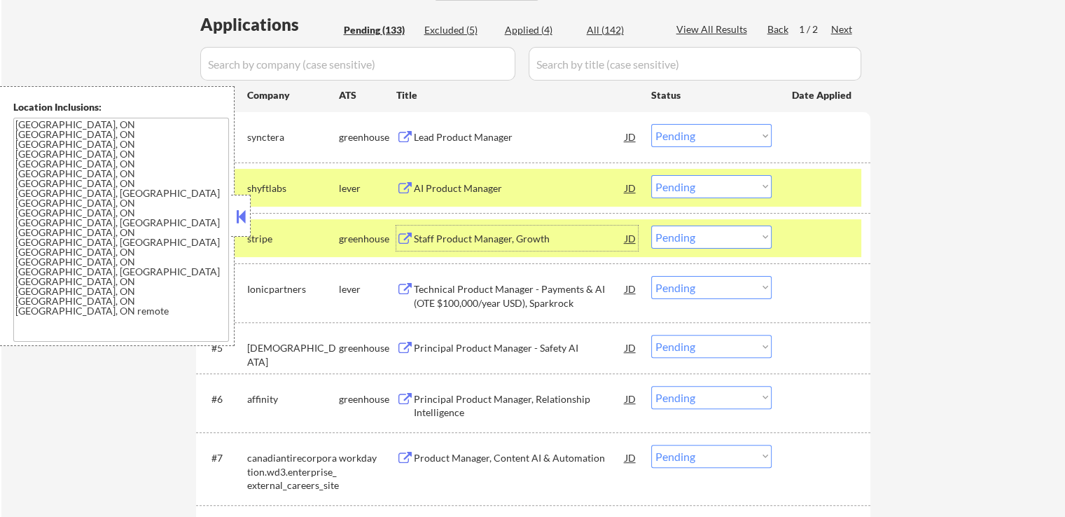
click at [683, 139] on select "Choose an option... Pending Applied Excluded (Questions) Excluded (Expired) Exc…" at bounding box center [711, 135] width 120 height 23
click at [651, 124] on select "Choose an option... Pending Applied Excluded (Questions) Excluded (Expired) Exc…" at bounding box center [711, 135] width 120 height 23
click at [533, 239] on div "Staff Product Manager, Growth" at bounding box center [519, 239] width 211 height 14
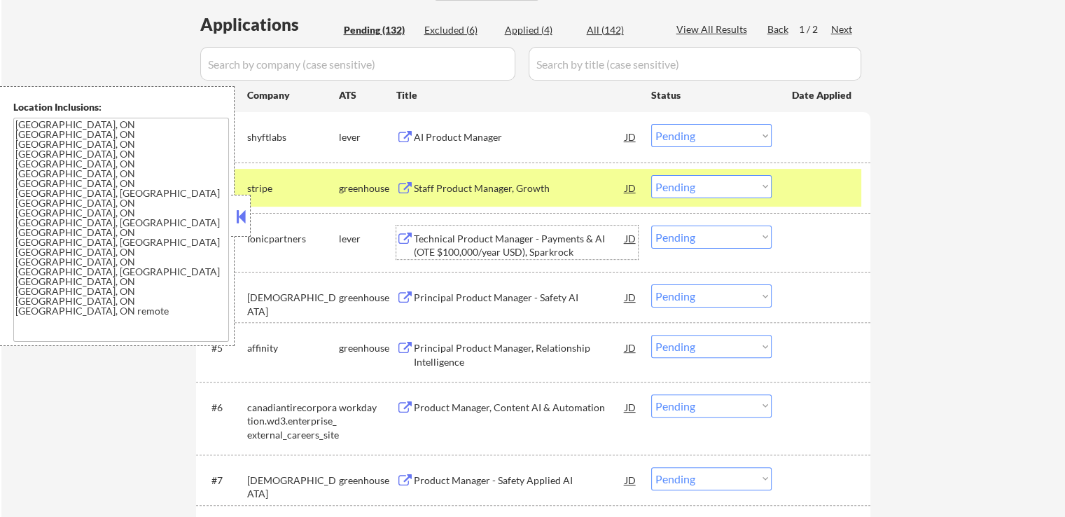
click at [664, 134] on select "Choose an option... Pending Applied Excluded (Questions) Excluded (Expired) Exc…" at bounding box center [711, 135] width 120 height 23
click at [651, 124] on select "Choose an option... Pending Applied Excluded (Questions) Excluded (Expired) Exc…" at bounding box center [711, 135] width 120 height 23
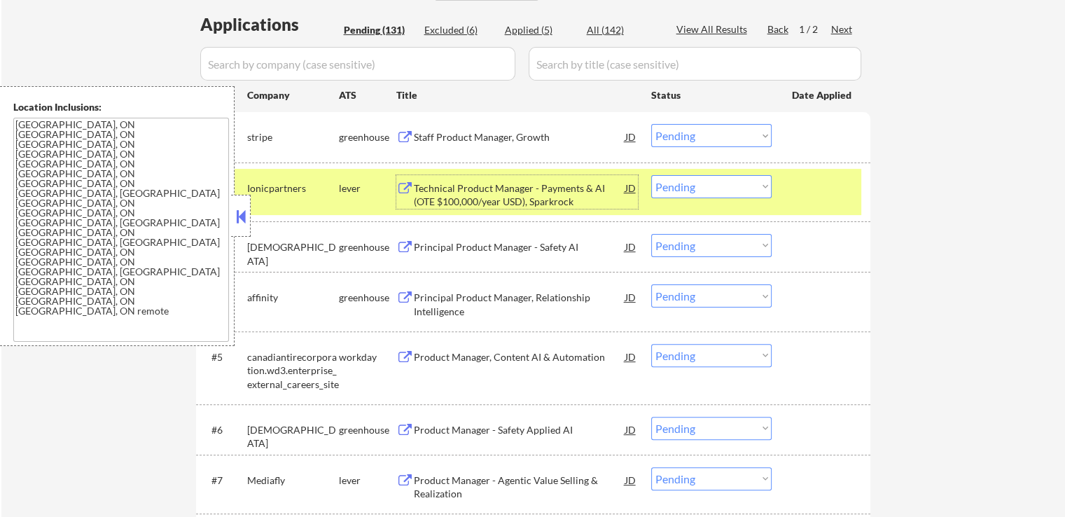
click at [524, 195] on div "Technical Product Manager - Payments & AI (OTE $100,000/year USD), Sparkrock" at bounding box center [519, 194] width 211 height 27
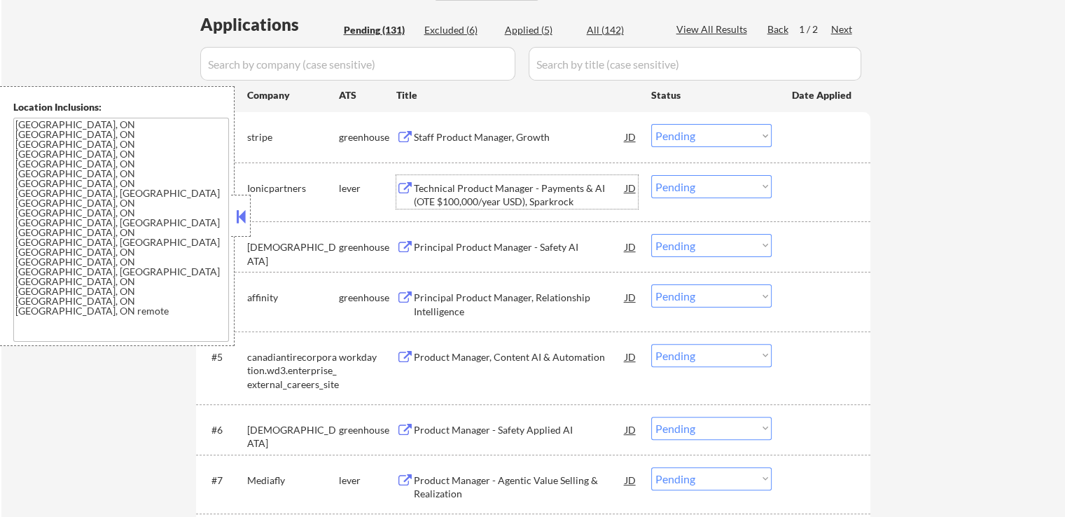
click at [698, 136] on select "Choose an option... Pending Applied Excluded (Questions) Excluded (Expired) Exc…" at bounding box center [711, 135] width 120 height 23
click at [651, 124] on select "Choose an option... Pending Applied Excluded (Questions) Excluded (Expired) Exc…" at bounding box center [711, 135] width 120 height 23
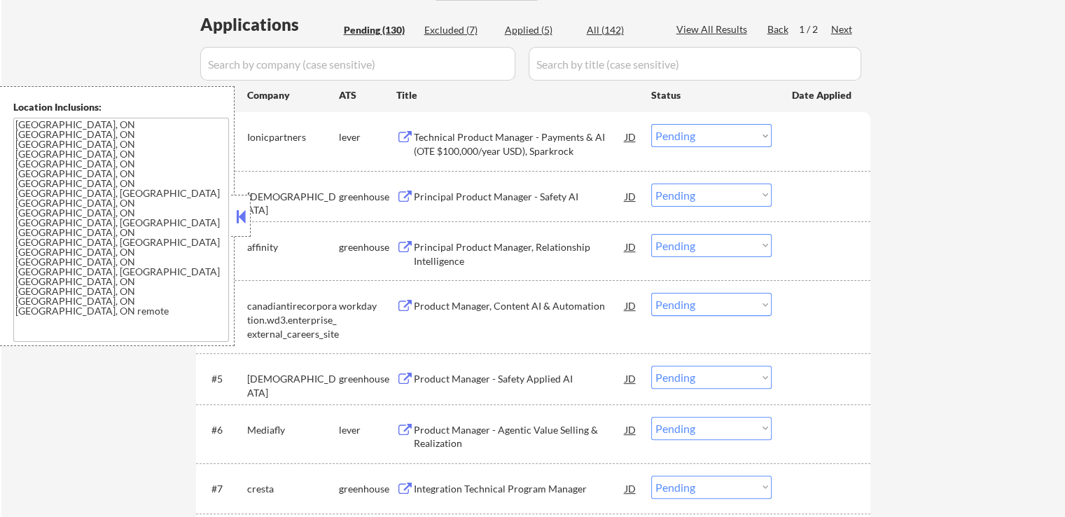
click at [501, 197] on div "Principal Product Manager - Safety AI" at bounding box center [519, 197] width 211 height 14
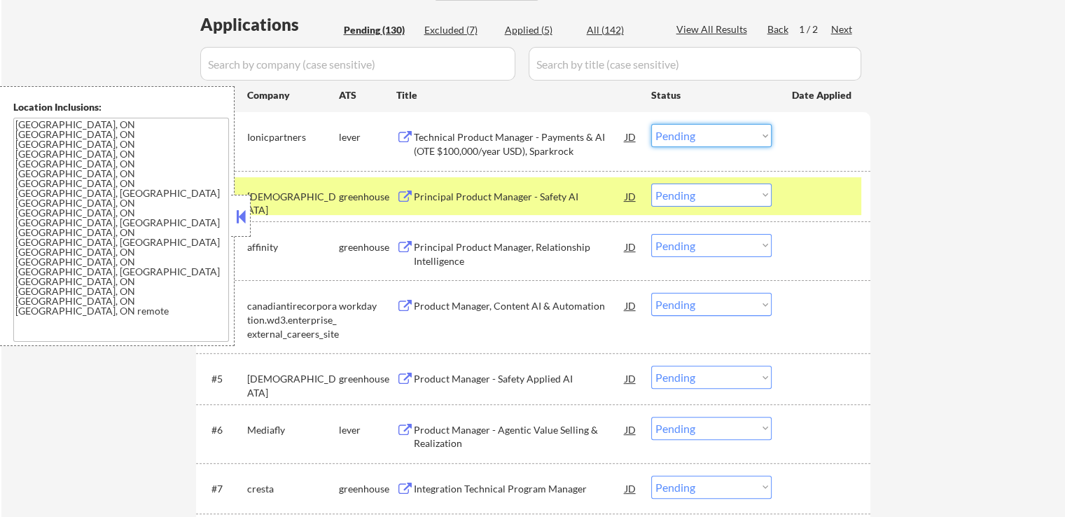
click at [701, 127] on select "Choose an option... Pending Applied Excluded (Questions) Excluded (Expired) Exc…" at bounding box center [711, 135] width 120 height 23
click at [651, 124] on select "Choose an option... Pending Applied Excluded (Questions) Excluded (Expired) Exc…" at bounding box center [711, 135] width 120 height 23
click at [509, 248] on div "Principal Product Manager, Relationship Intelligence" at bounding box center [519, 253] width 211 height 27
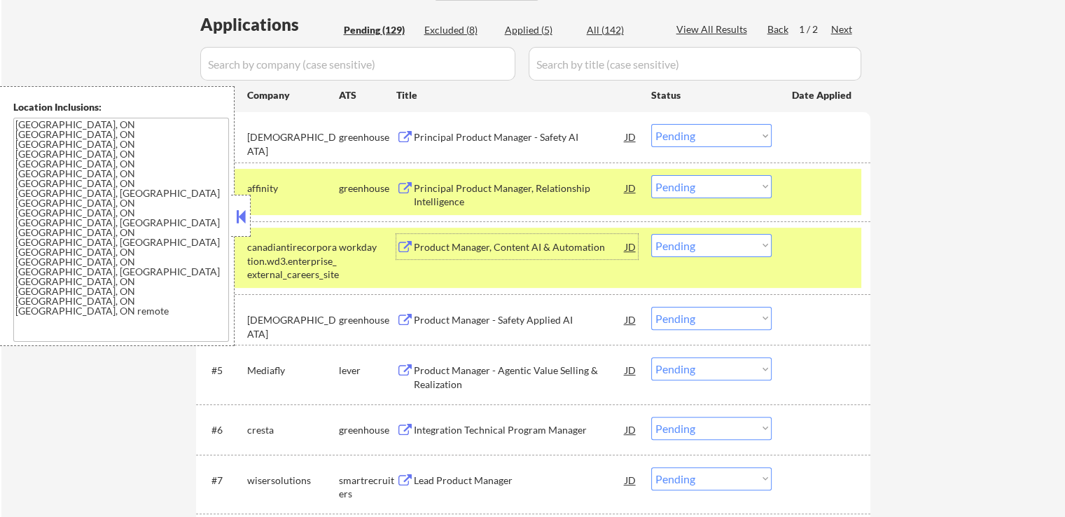
drag, startPoint x: 678, startPoint y: 134, endPoint x: 678, endPoint y: 146, distance: 11.9
click at [678, 134] on select "Choose an option... Pending Applied Excluded (Questions) Excluded (Expired) Exc…" at bounding box center [711, 135] width 120 height 23
click at [651, 124] on select "Choose an option... Pending Applied Excluded (Questions) Excluded (Expired) Exc…" at bounding box center [711, 135] width 120 height 23
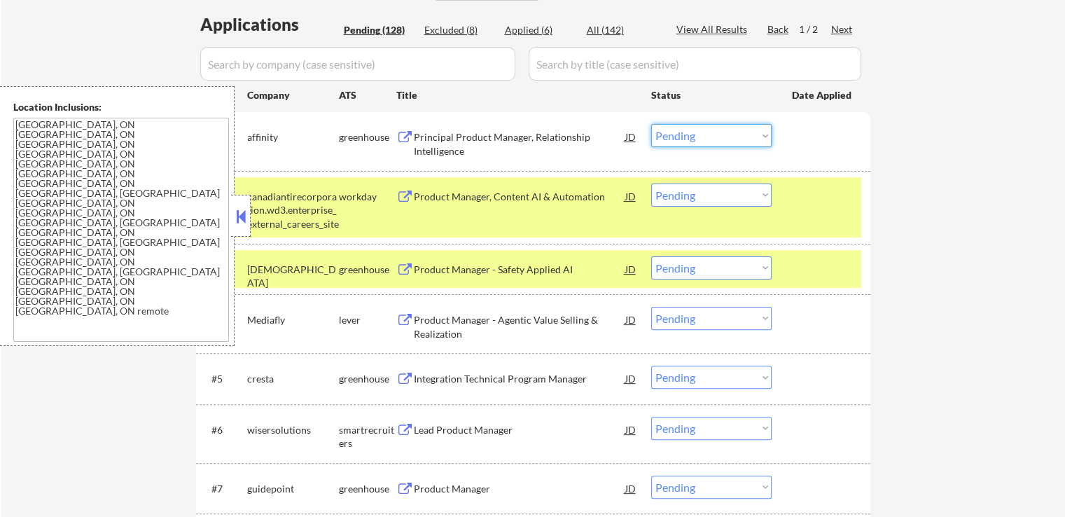
click at [711, 139] on select "Choose an option... Pending Applied Excluded (Questions) Excluded (Expired) Exc…" at bounding box center [711, 135] width 120 height 23
click at [651, 124] on select "Choose an option... Pending Applied Excluded (Questions) Excluded (Expired) Exc…" at bounding box center [711, 135] width 120 height 23
click at [541, 266] on div "Product Manager - Safety Applied AI" at bounding box center [519, 270] width 211 height 14
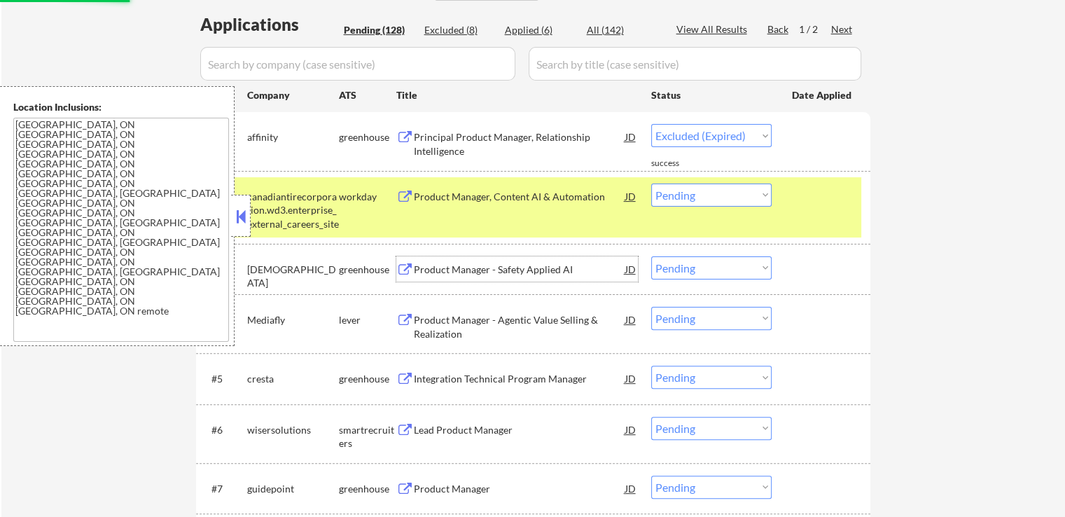
select select ""pending""
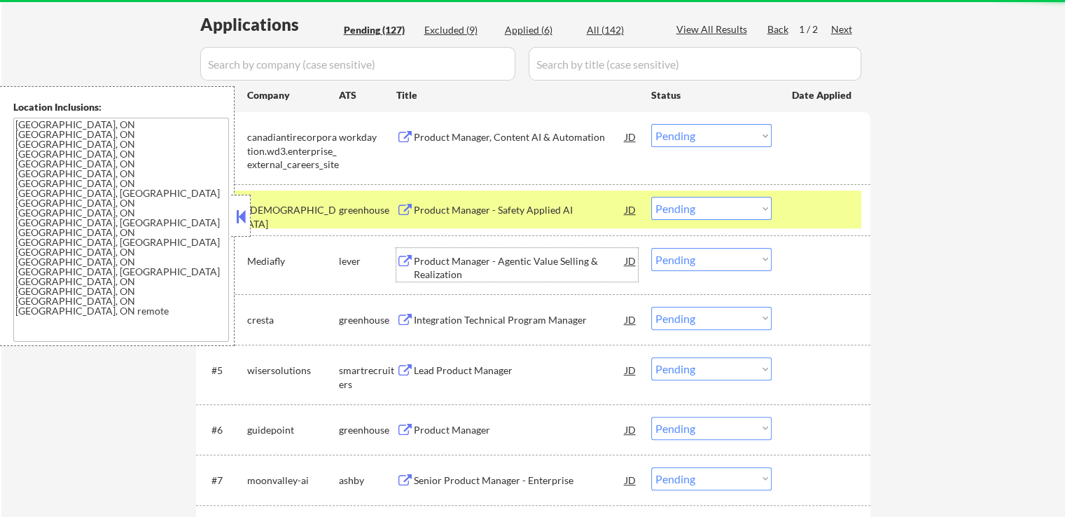
click at [512, 262] on div "Product Manager - Agentic Value Selling & Realization" at bounding box center [519, 267] width 211 height 27
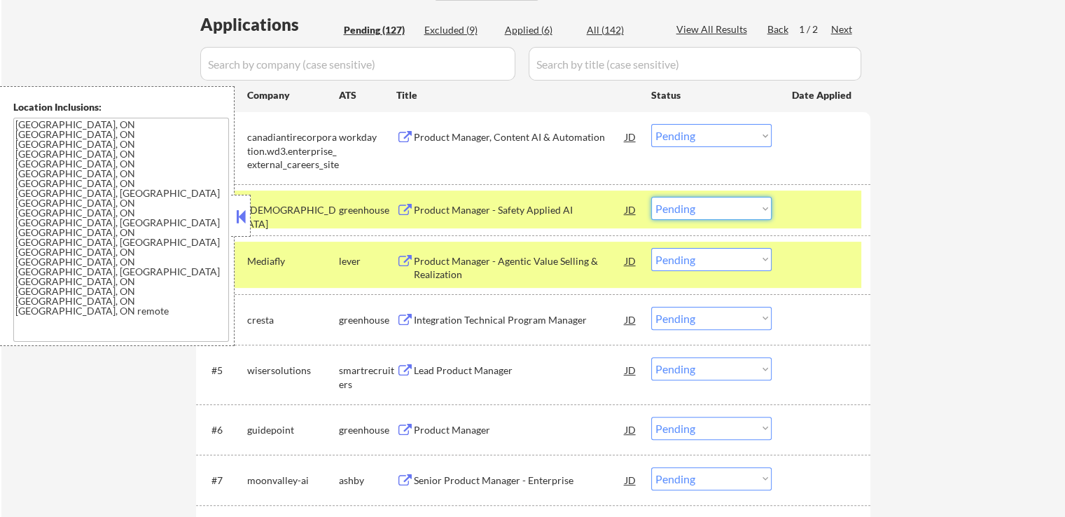
click at [706, 202] on select "Choose an option... Pending Applied Excluded (Questions) Excluded (Expired) Exc…" at bounding box center [711, 208] width 120 height 23
click at [651, 197] on select "Choose an option... Pending Applied Excluded (Questions) Excluded (Expired) Exc…" at bounding box center [711, 208] width 120 height 23
click at [532, 309] on div "Integration Technical Program Manager" at bounding box center [519, 319] width 211 height 25
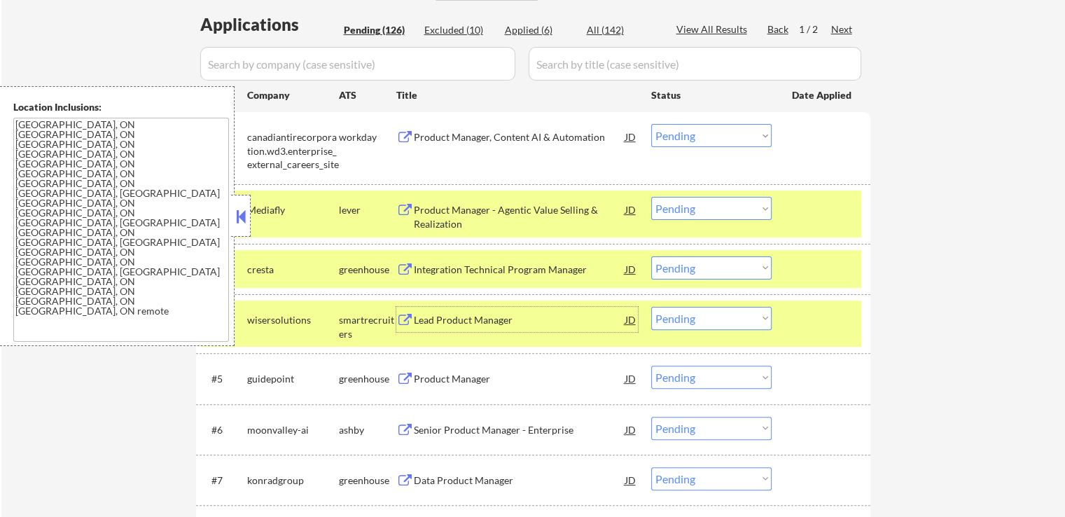
click at [469, 217] on div "Product Manager - Agentic Value Selling & Realization" at bounding box center [519, 216] width 211 height 27
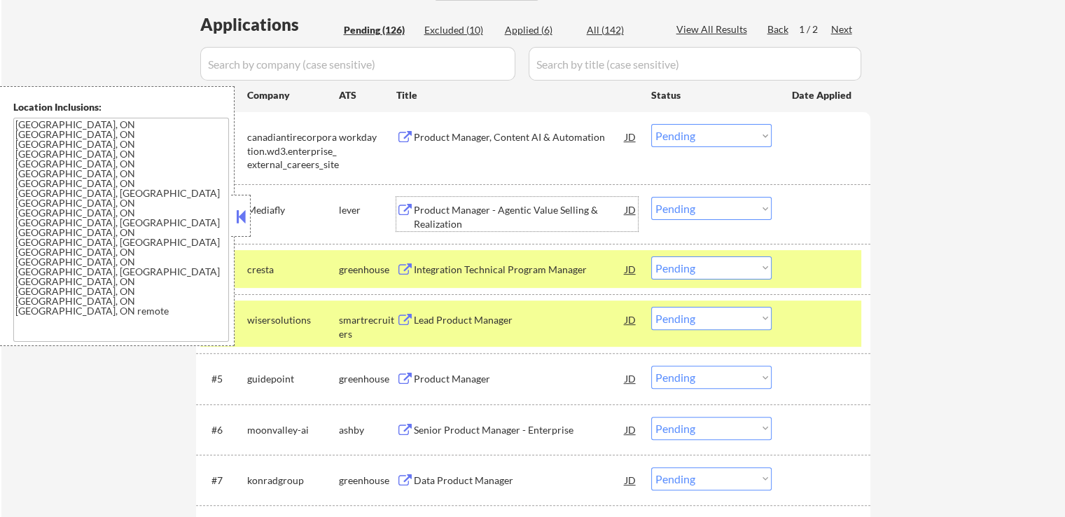
drag, startPoint x: 673, startPoint y: 202, endPoint x: 672, endPoint y: 213, distance: 11.3
click at [673, 202] on select "Choose an option... Pending Applied Excluded (Questions) Excluded (Expired) Exc…" at bounding box center [711, 208] width 120 height 23
click at [651, 197] on select "Choose an option... Pending Applied Excluded (Questions) Excluded (Expired) Exc…" at bounding box center [711, 208] width 120 height 23
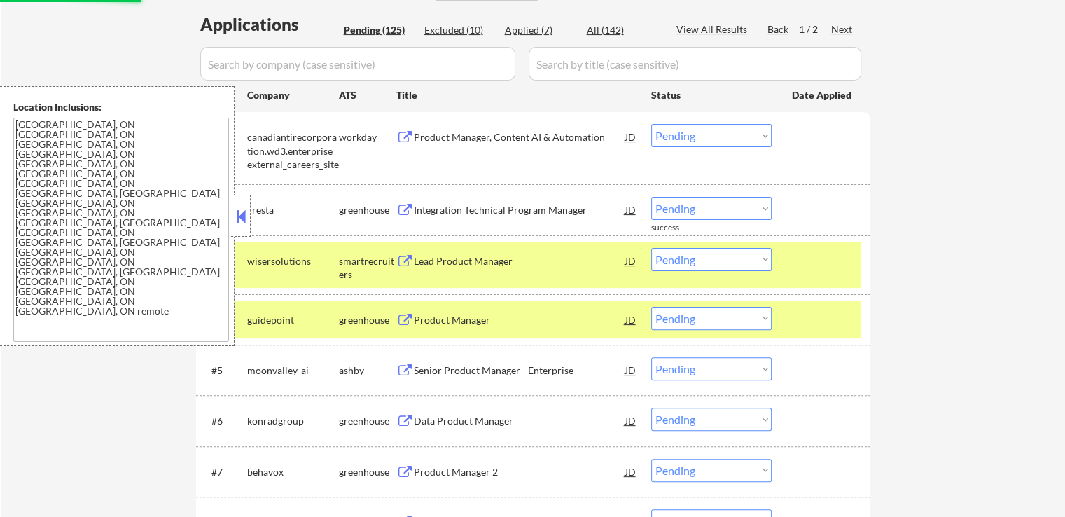
click at [524, 275] on div "#3 wisersolutions smartrecruiters Lead Product Manager JD warning_amber Choose …" at bounding box center [530, 265] width 661 height 46
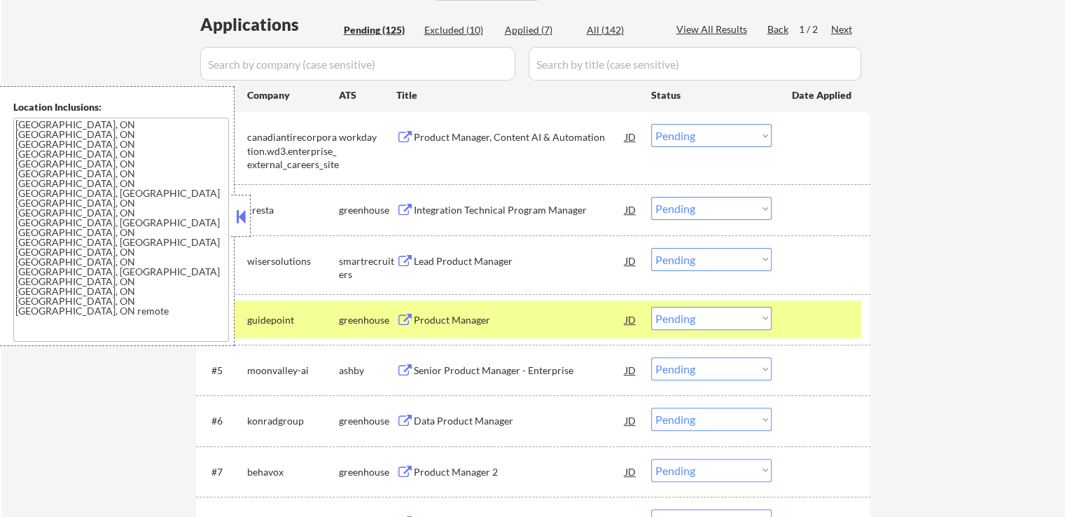
click at [464, 261] on div "Lead Product Manager" at bounding box center [519, 261] width 211 height 14
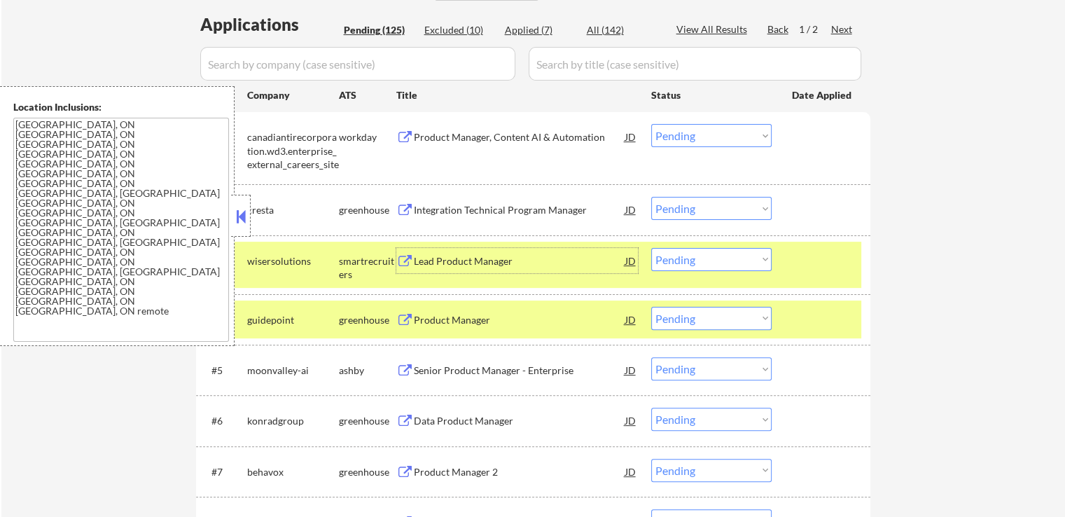
click at [703, 204] on select "Choose an option... Pending Applied Excluded (Questions) Excluded (Expired) Exc…" at bounding box center [711, 208] width 120 height 23
click at [651, 197] on select "Choose an option... Pending Applied Excluded (Questions) Excluded (Expired) Exc…" at bounding box center [711, 208] width 120 height 23
click at [507, 324] on div "Product Manager" at bounding box center [519, 320] width 211 height 14
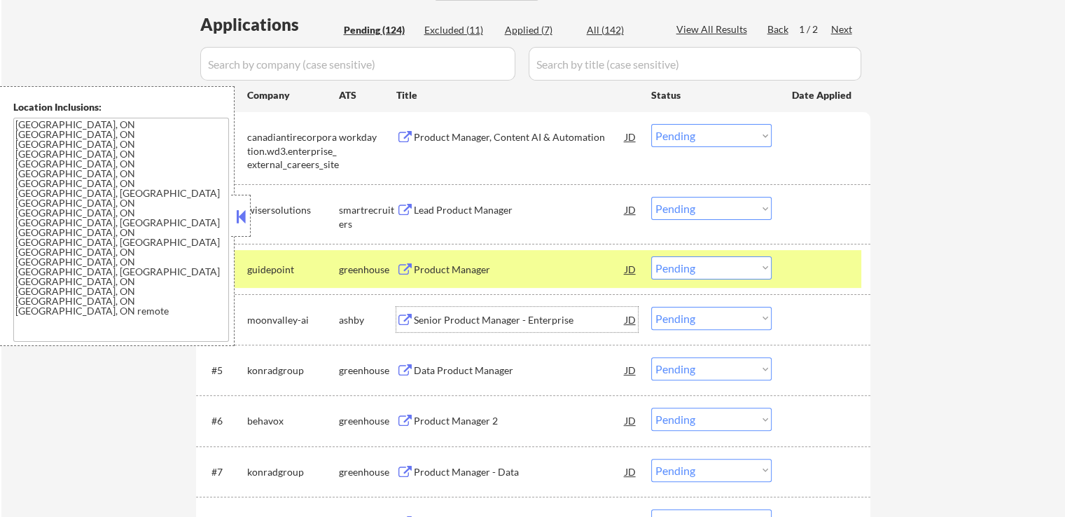
click at [693, 210] on select "Choose an option... Pending Applied Excluded (Questions) Excluded (Expired) Exc…" at bounding box center [711, 208] width 120 height 23
click at [651, 197] on select "Choose an option... Pending Applied Excluded (Questions) Excluded (Expired) Exc…" at bounding box center [711, 208] width 120 height 23
click at [488, 320] on div "Senior Product Manager - Enterprise" at bounding box center [519, 320] width 211 height 14
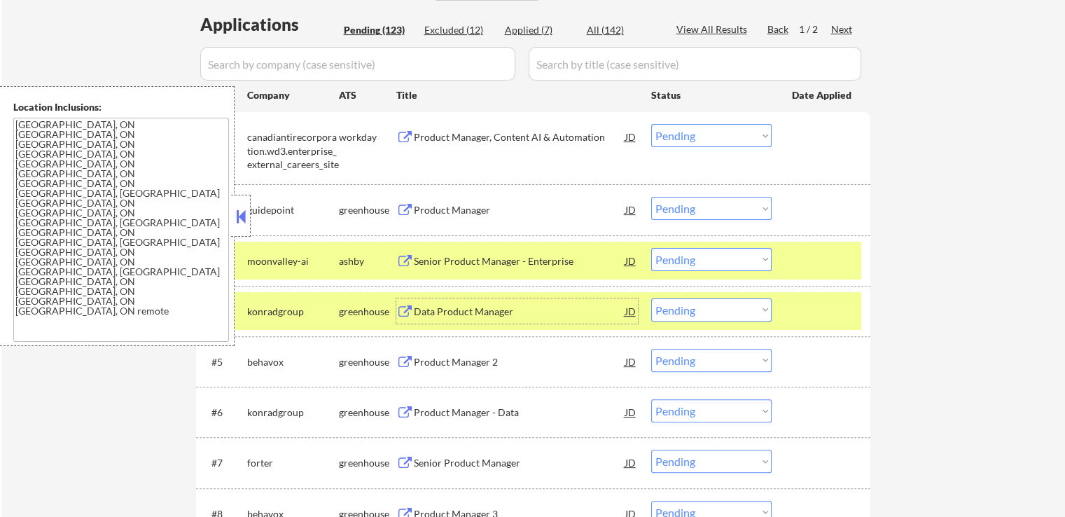
click at [689, 209] on select "Choose an option... Pending Applied Excluded (Questions) Excluded (Expired) Exc…" at bounding box center [711, 208] width 120 height 23
click at [651, 197] on select "Choose an option... Pending Applied Excluded (Questions) Excluded (Expired) Exc…" at bounding box center [711, 208] width 120 height 23
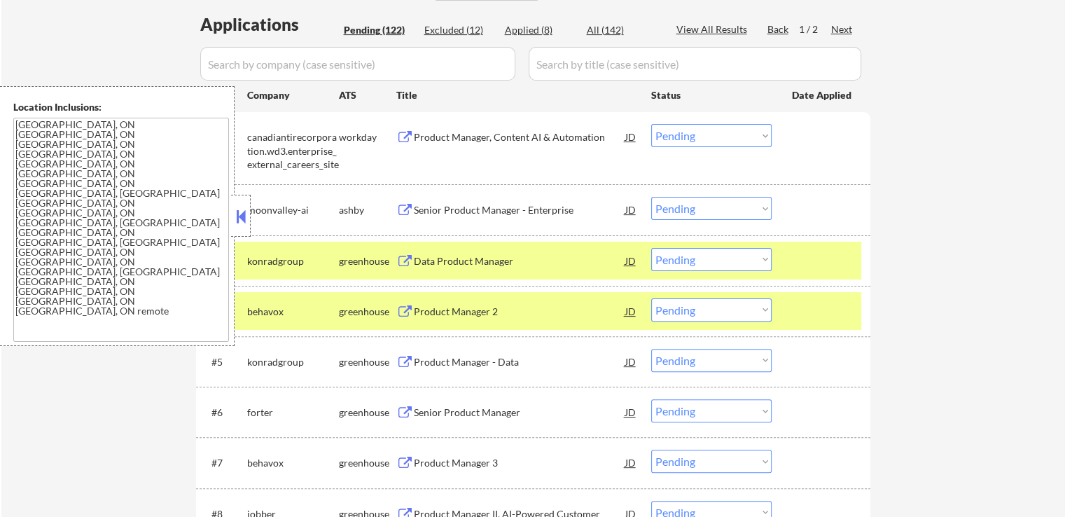
click at [489, 270] on div "Data Product Manager" at bounding box center [519, 260] width 211 height 25
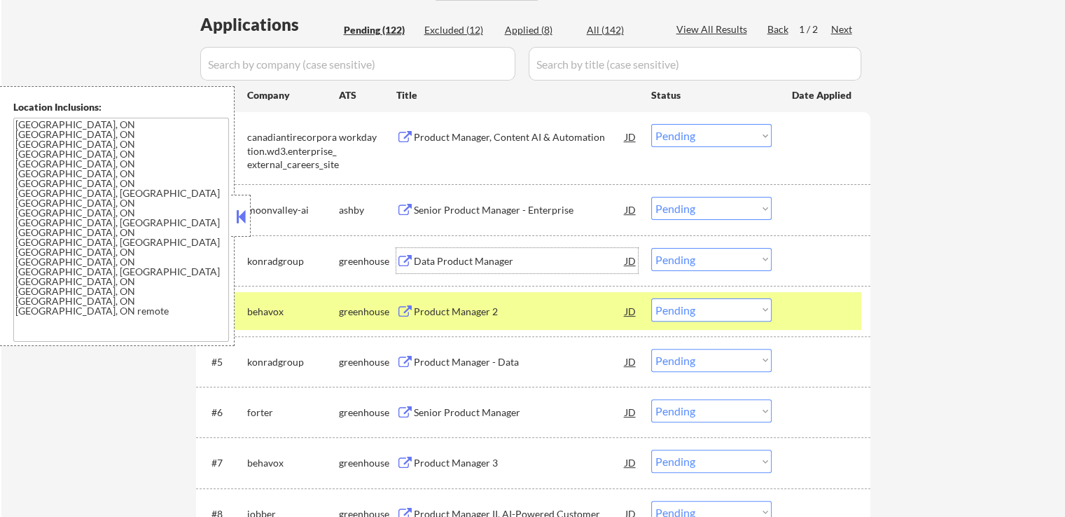
click at [697, 204] on select "Choose an option... Pending Applied Excluded (Questions) Excluded (Expired) Exc…" at bounding box center [711, 208] width 120 height 23
click at [651, 197] on select "Choose an option... Pending Applied Excluded (Questions) Excluded (Expired) Exc…" at bounding box center [711, 208] width 120 height 23
click at [496, 309] on div "Product Manager 2" at bounding box center [519, 312] width 211 height 14
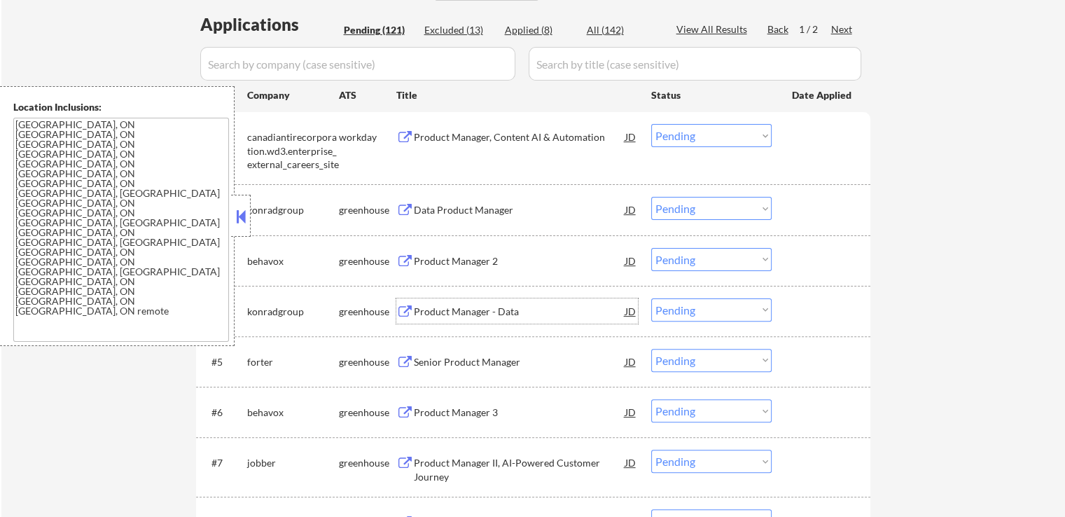
click at [716, 211] on select "Choose an option... Pending Applied Excluded (Questions) Excluded (Expired) Exc…" at bounding box center [711, 208] width 120 height 23
select select ""excluded__expired_""
click at [651, 197] on select "Choose an option... Pending Applied Excluded (Questions) Excluded (Expired) Exc…" at bounding box center [711, 208] width 120 height 23
click at [710, 260] on select "Choose an option... Pending Applied Excluded (Questions) Excluded (Expired) Exc…" at bounding box center [711, 259] width 120 height 23
select select ""excluded__expired_""
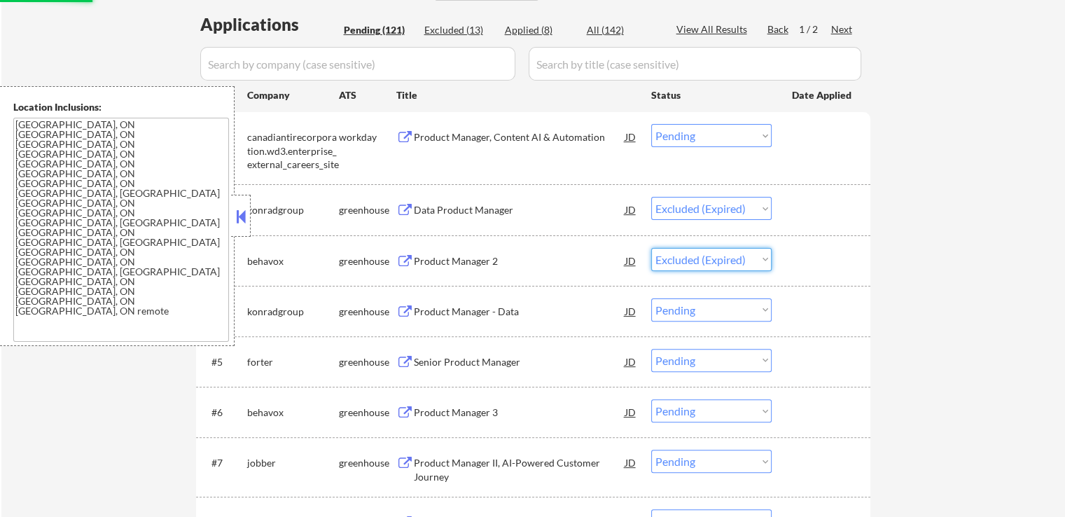
click at [651, 248] on select "Choose an option... Pending Applied Excluded (Questions) Excluded (Expired) Exc…" at bounding box center [711, 259] width 120 height 23
select select ""pending""
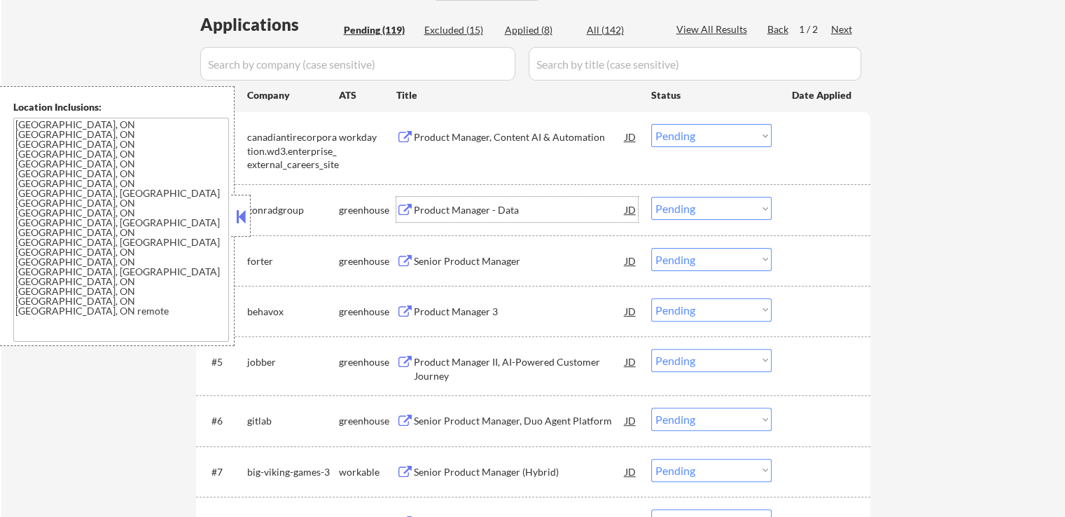
click at [480, 205] on div "Product Manager - Data" at bounding box center [519, 210] width 211 height 14
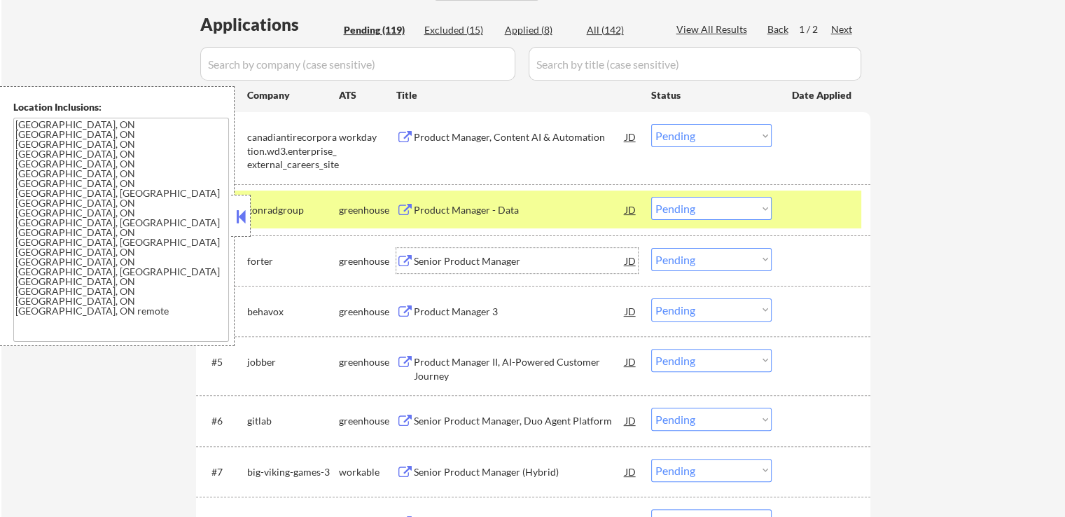
click at [490, 258] on div "Senior Product Manager" at bounding box center [519, 261] width 211 height 14
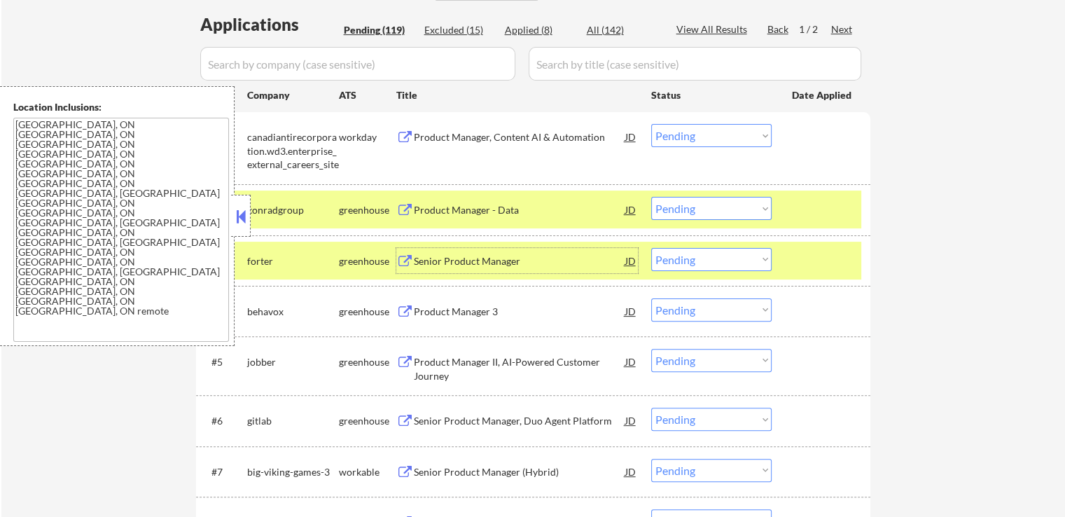
drag, startPoint x: 700, startPoint y: 210, endPoint x: 701, endPoint y: 217, distance: 7.0
click at [700, 210] on select "Choose an option... Pending Applied Excluded (Questions) Excluded (Expired) Exc…" at bounding box center [711, 208] width 120 height 23
select select ""excluded__expired_""
click at [651, 197] on select "Choose an option... Pending Applied Excluded (Questions) Excluded (Expired) Exc…" at bounding box center [711, 208] width 120 height 23
drag, startPoint x: 692, startPoint y: 261, endPoint x: 700, endPoint y: 269, distance: 11.4
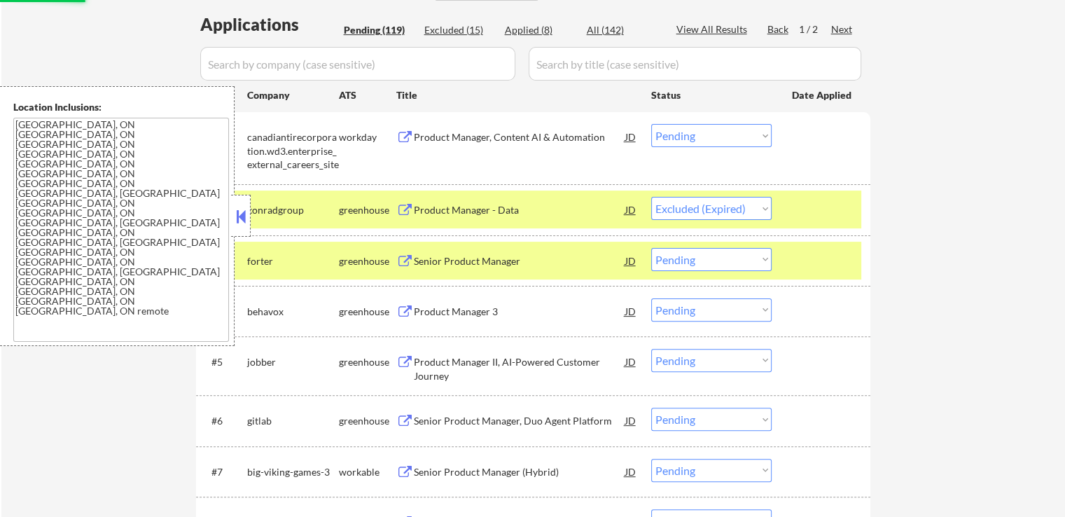
click at [692, 261] on select "Choose an option... Pending Applied Excluded (Questions) Excluded (Expired) Exc…" at bounding box center [711, 259] width 120 height 23
select select ""excluded__expired_""
click at [651, 248] on select "Choose an option... Pending Applied Excluded (Questions) Excluded (Expired) Exc…" at bounding box center [711, 259] width 120 height 23
click at [543, 212] on div "Product Manager - Data" at bounding box center [519, 210] width 211 height 14
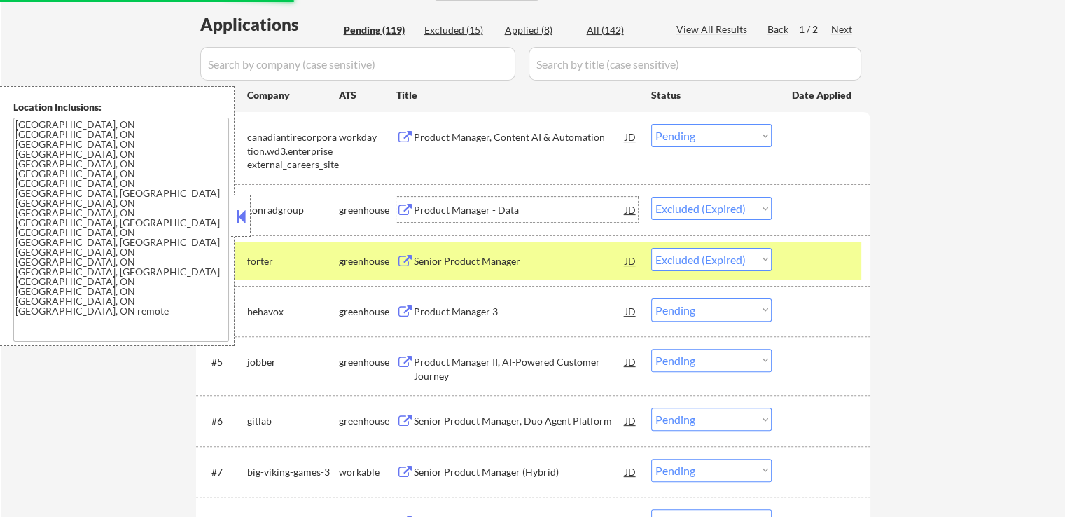
scroll to position [420, 0]
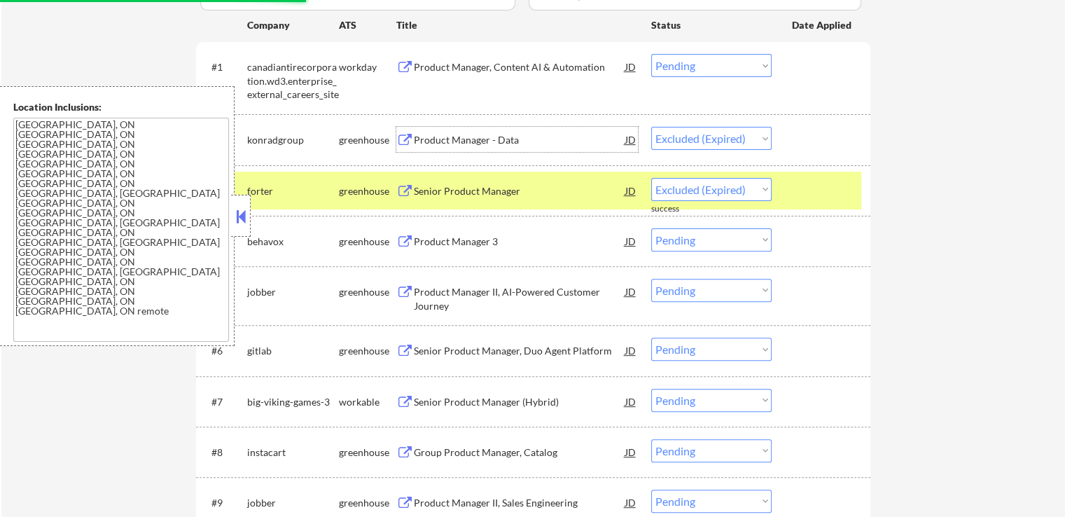
select select ""pending""
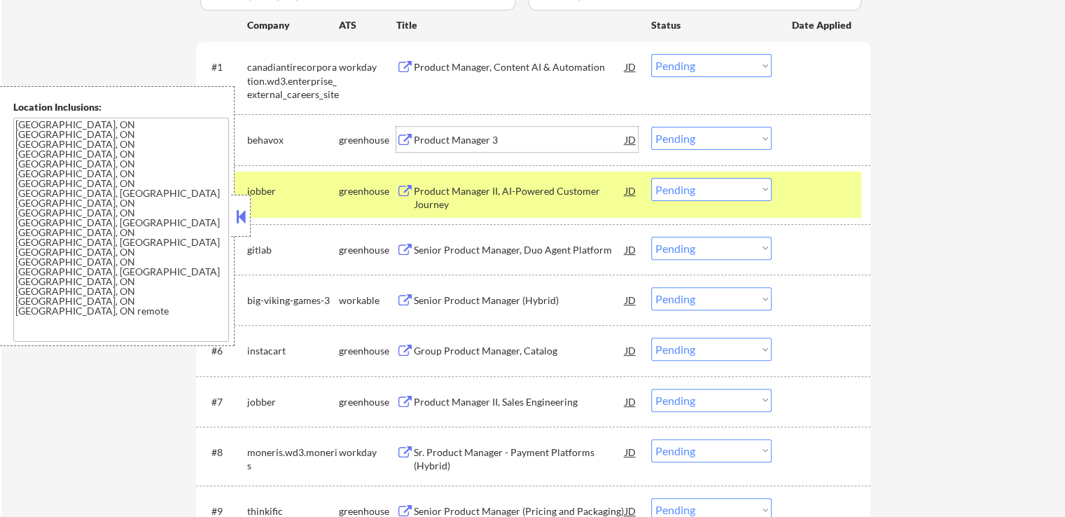
click at [492, 137] on div "Product Manager 3" at bounding box center [519, 140] width 211 height 14
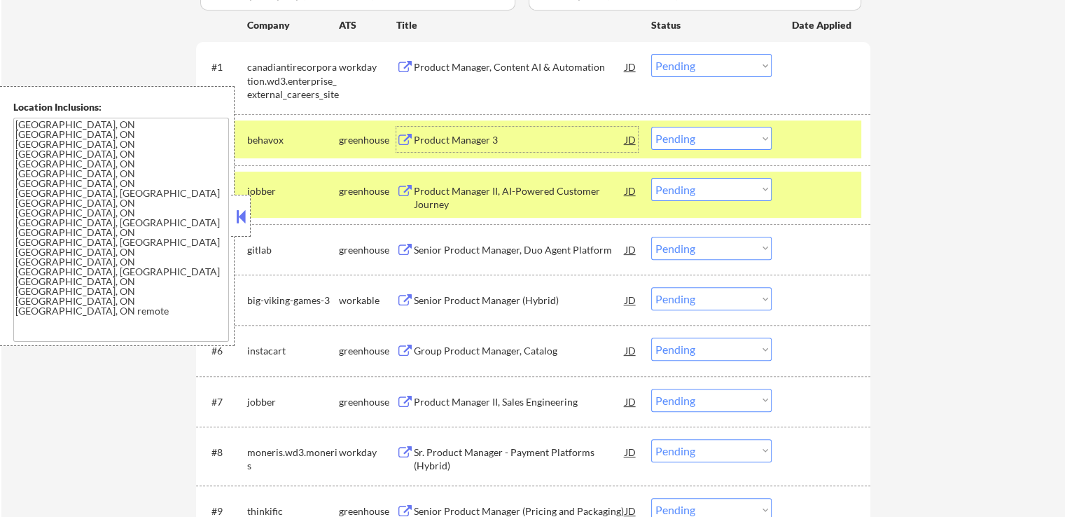
click at [518, 191] on div "Product Manager II, AI-Powered Customer Journey" at bounding box center [519, 197] width 211 height 27
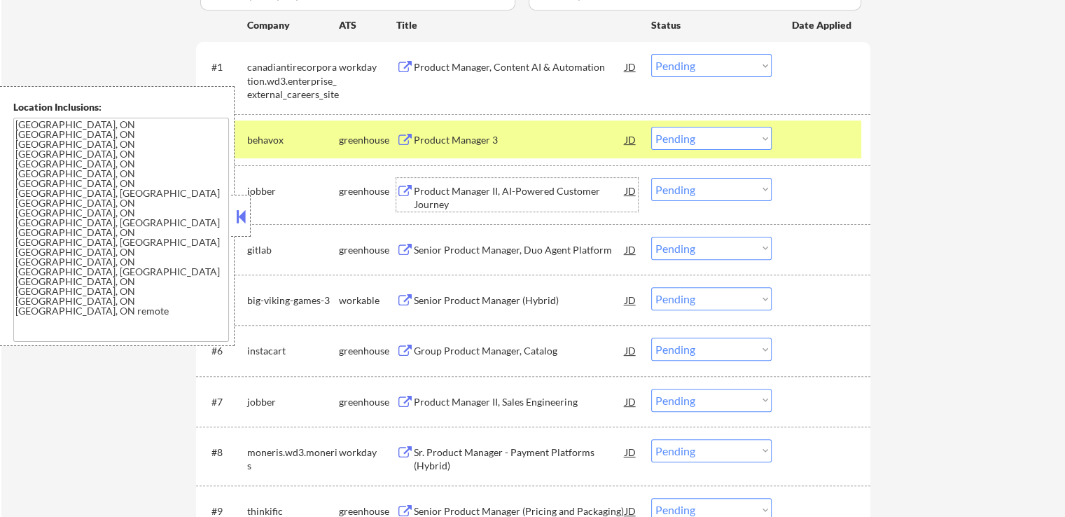
drag, startPoint x: 708, startPoint y: 130, endPoint x: 703, endPoint y: 148, distance: 18.8
click at [707, 130] on select "Choose an option... Pending Applied Excluded (Questions) Excluded (Expired) Exc…" at bounding box center [711, 138] width 120 height 23
click at [651, 127] on select "Choose an option... Pending Applied Excluded (Questions) Excluded (Expired) Exc…" at bounding box center [711, 138] width 120 height 23
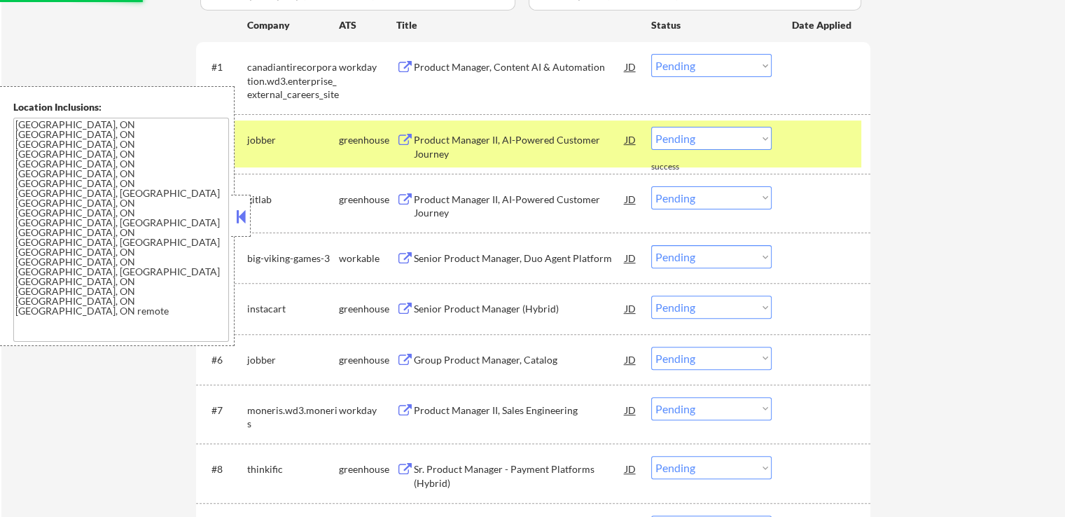
click at [528, 195] on div "Product Manager II, AI-Powered Customer Journey" at bounding box center [519, 206] width 211 height 27
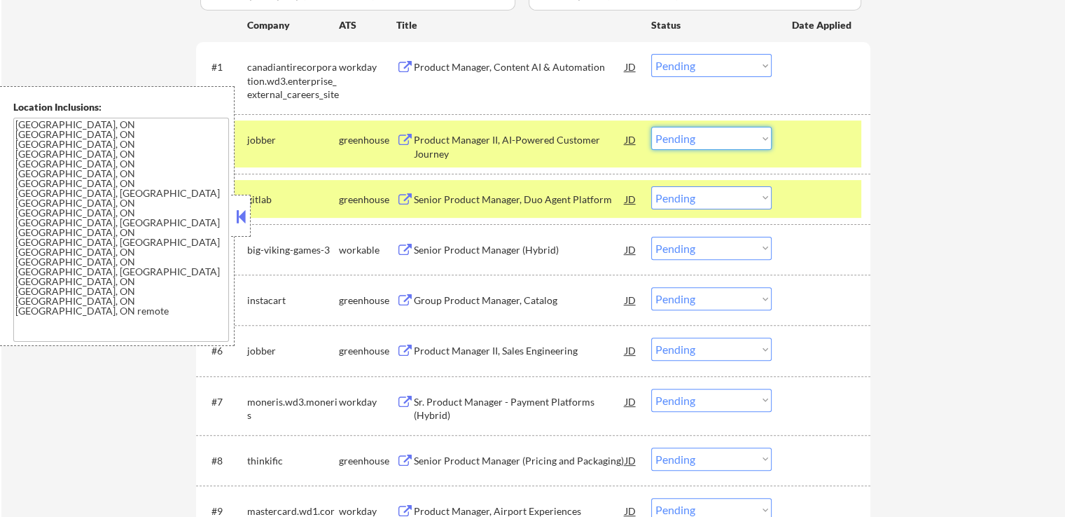
click at [683, 135] on select "Choose an option... Pending Applied Excluded (Questions) Excluded (Expired) Exc…" at bounding box center [711, 138] width 120 height 23
click at [651, 127] on select "Choose an option... Pending Applied Excluded (Questions) Excluded (Expired) Exc…" at bounding box center [711, 138] width 120 height 23
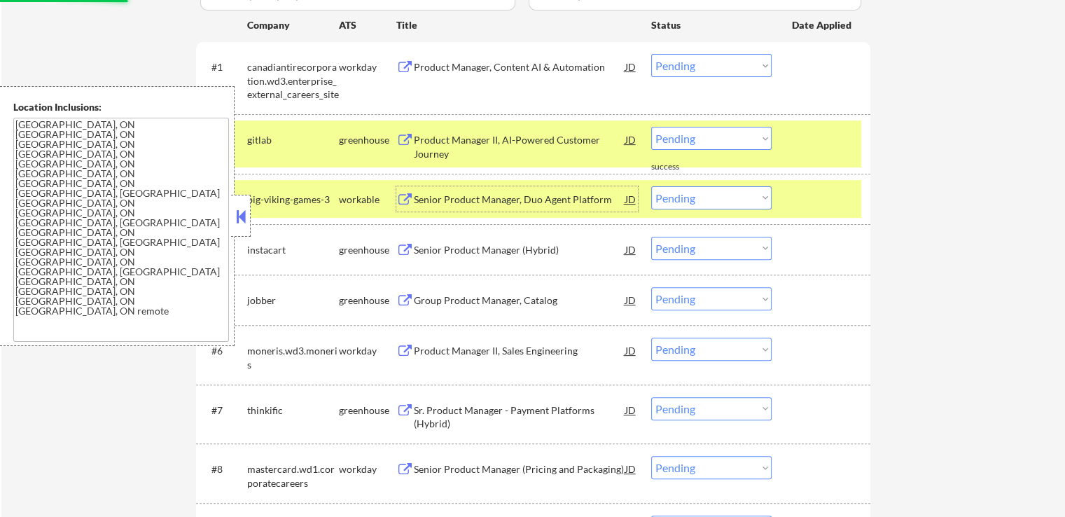
click at [524, 201] on div "Senior Product Manager, Duo Agent Platform" at bounding box center [519, 200] width 211 height 14
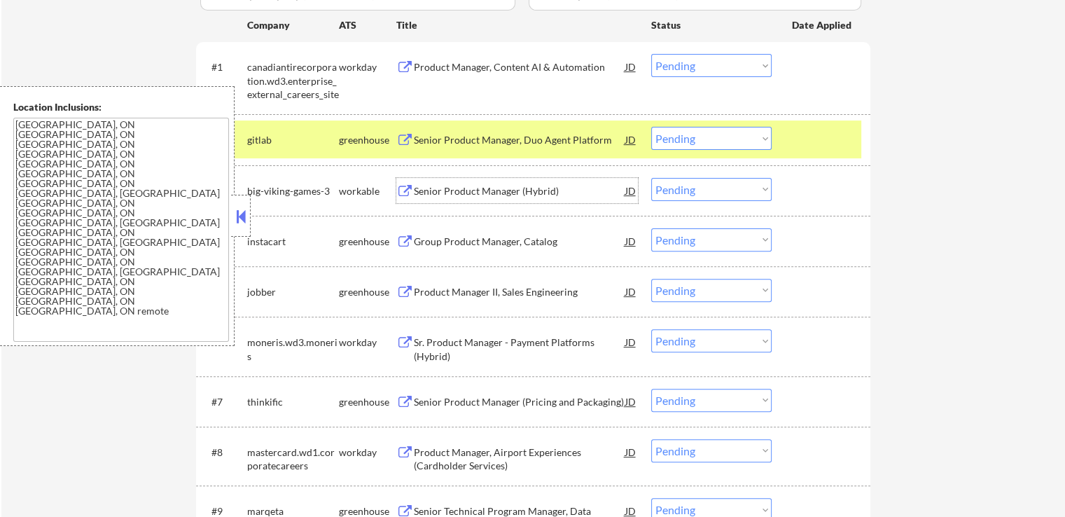
click at [676, 135] on select "Choose an option... Pending Applied Excluded (Questions) Excluded (Expired) Exc…" at bounding box center [711, 138] width 120 height 23
click at [651, 127] on select "Choose an option... Pending Applied Excluded (Questions) Excluded (Expired) Exc…" at bounding box center [711, 138] width 120 height 23
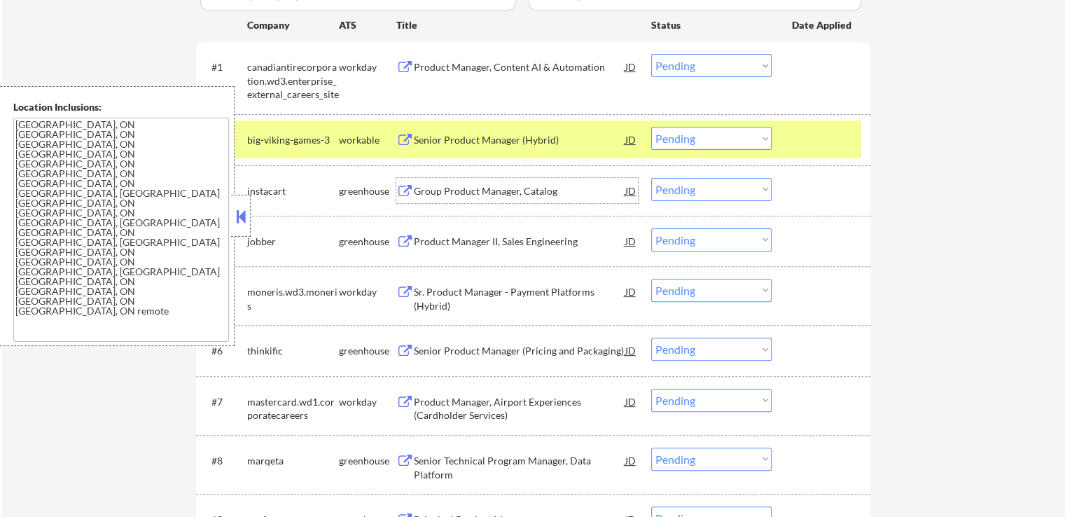
click at [508, 193] on div "Group Product Manager, Catalog" at bounding box center [519, 191] width 211 height 14
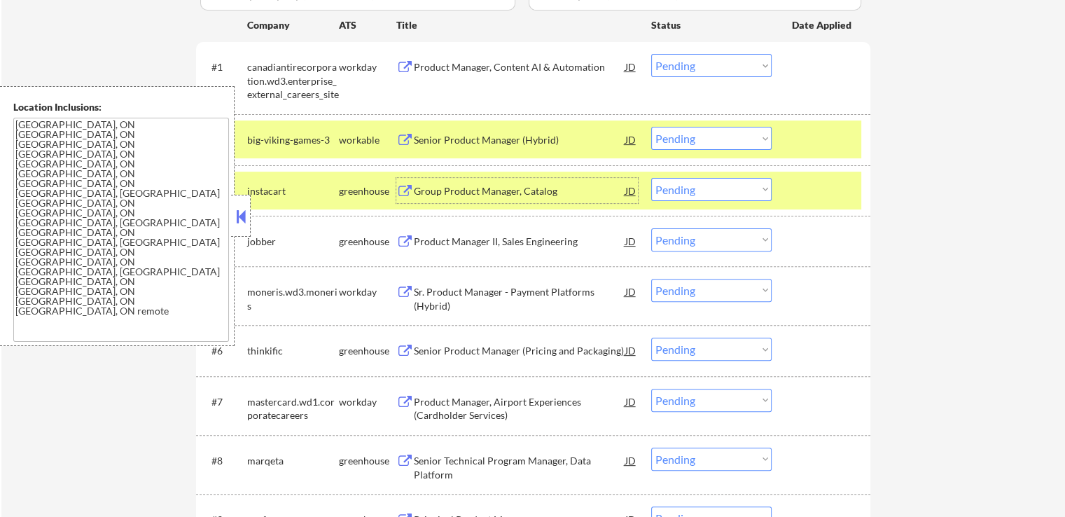
click at [700, 140] on select "Choose an option... Pending Applied Excluded (Questions) Excluded (Expired) Exc…" at bounding box center [711, 138] width 120 height 23
click at [651, 127] on select "Choose an option... Pending Applied Excluded (Questions) Excluded (Expired) Exc…" at bounding box center [711, 138] width 120 height 23
click at [526, 246] on div "Product Manager II, Sales Engineering" at bounding box center [519, 242] width 211 height 14
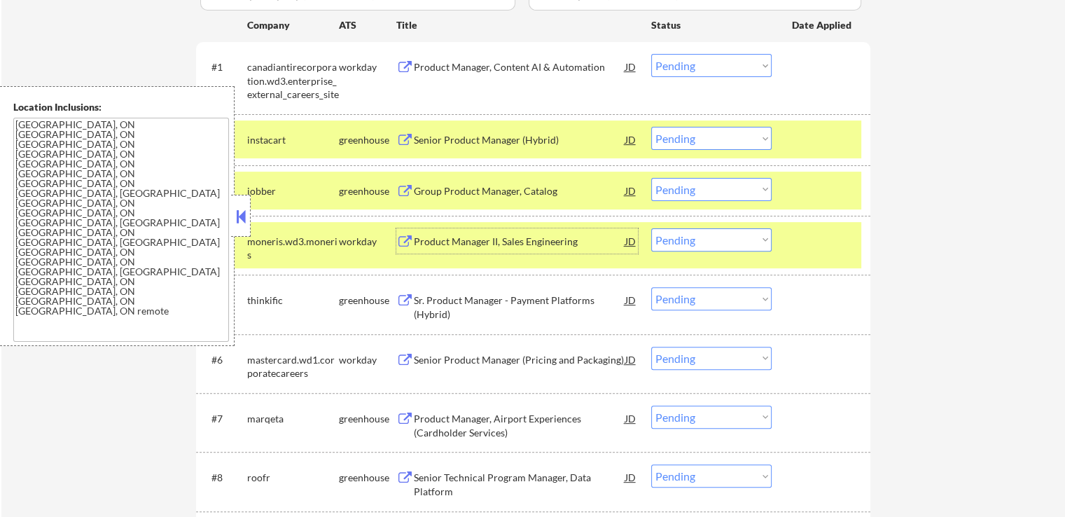
click at [708, 137] on select "Choose an option... Pending Applied Excluded (Questions) Excluded (Expired) Exc…" at bounding box center [711, 138] width 120 height 23
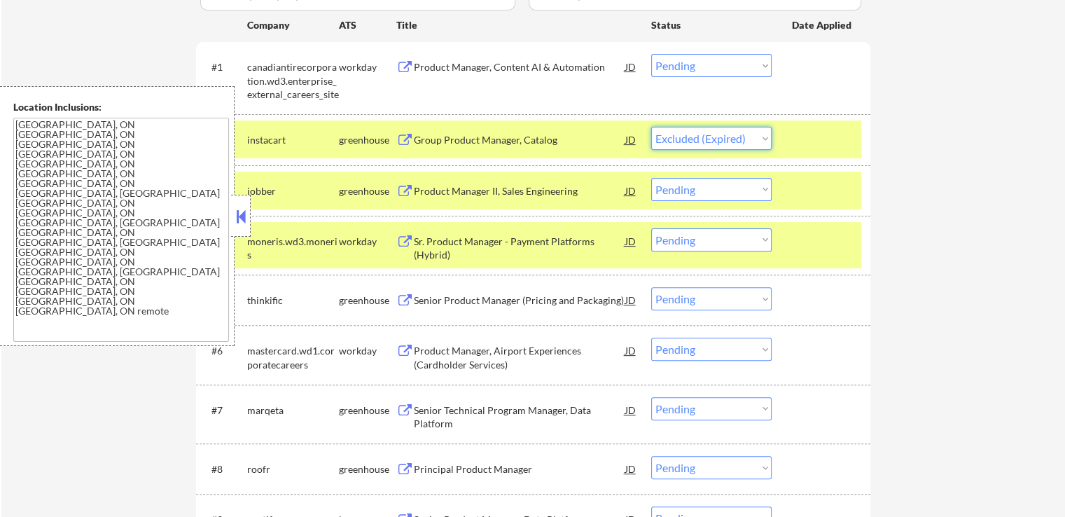
click at [651, 127] on select "Choose an option... Pending Applied Excluded (Questions) Excluded (Expired) Exc…" at bounding box center [711, 138] width 120 height 23
click at [543, 239] on div "Sr. Product Manager - Payment Platforms (Hybrid)" at bounding box center [519, 248] width 211 height 27
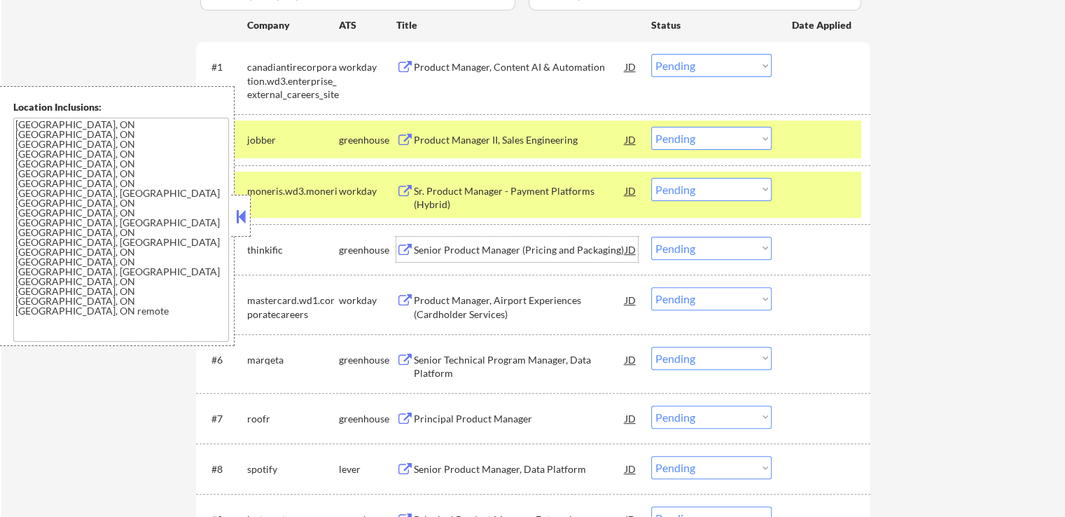
click at [542, 251] on div "Senior Product Manager (Pricing and Packaging)" at bounding box center [519, 250] width 211 height 14
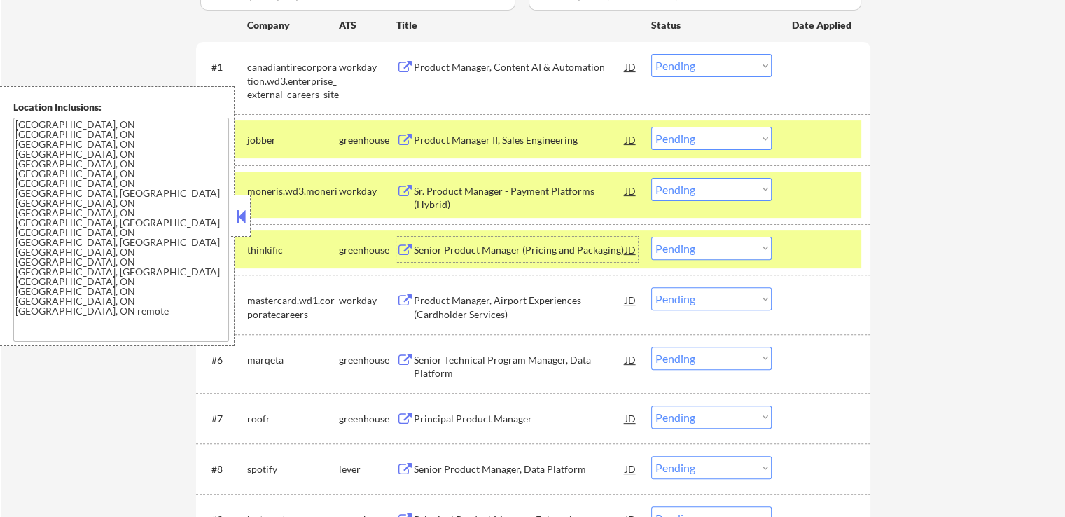
click at [677, 135] on select "Choose an option... Pending Applied Excluded (Questions) Excluded (Expired) Exc…" at bounding box center [711, 138] width 120 height 23
click at [651, 127] on select "Choose an option... Pending Applied Excluded (Questions) Excluded (Expired) Exc…" at bounding box center [711, 138] width 120 height 23
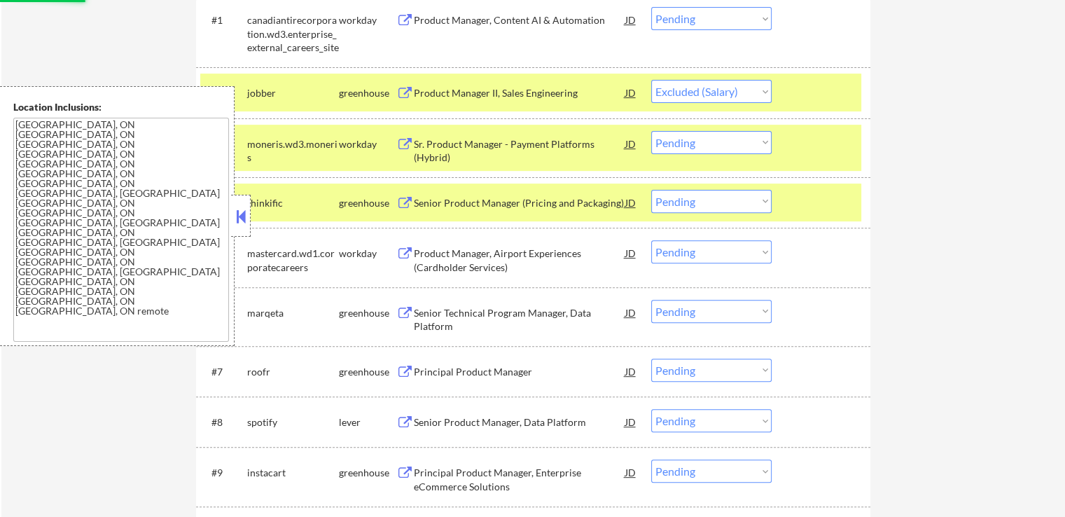
scroll to position [490, 0]
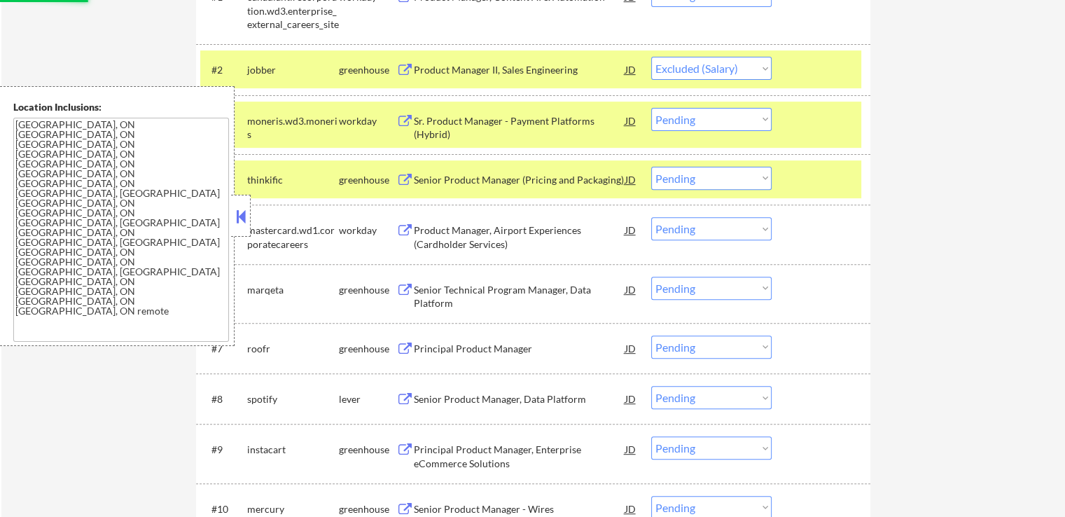
click at [526, 292] on div "Senior Technical Program Manager, Data Platform" at bounding box center [519, 296] width 211 height 27
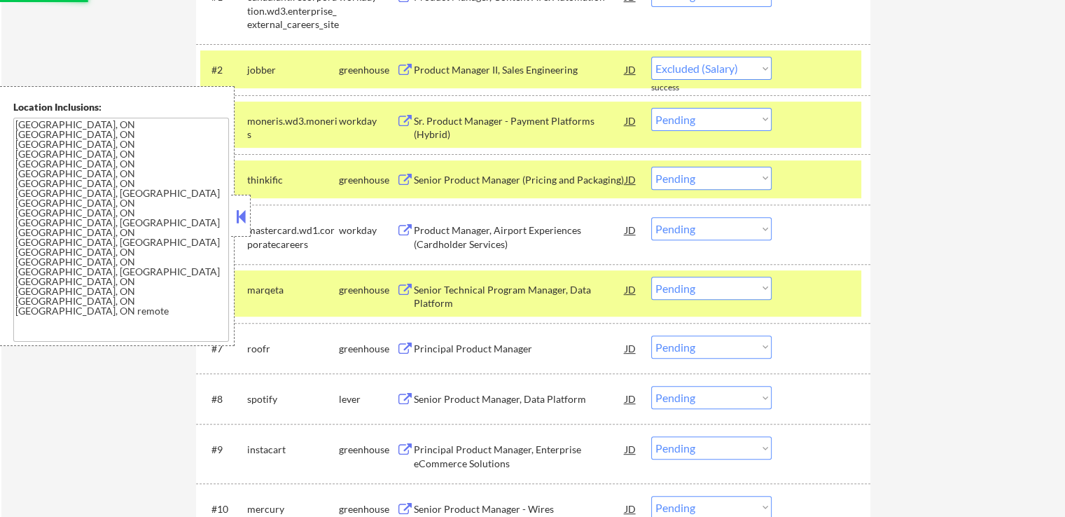
select select ""pending""
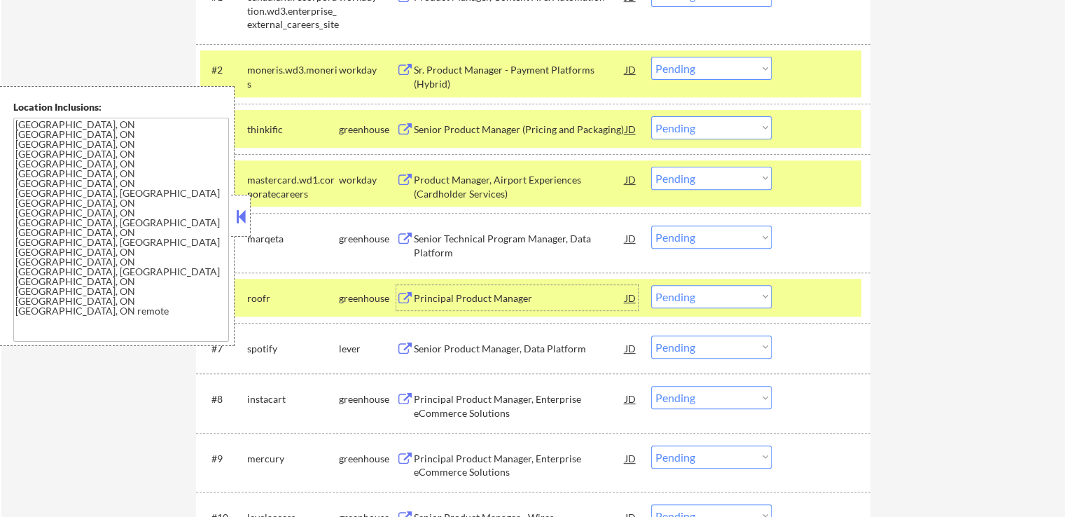
drag, startPoint x: 673, startPoint y: 120, endPoint x: 682, endPoint y: 127, distance: 10.9
click at [676, 121] on select "Choose an option... Pending Applied Excluded (Questions) Excluded (Expired) Exc…" at bounding box center [711, 127] width 120 height 23
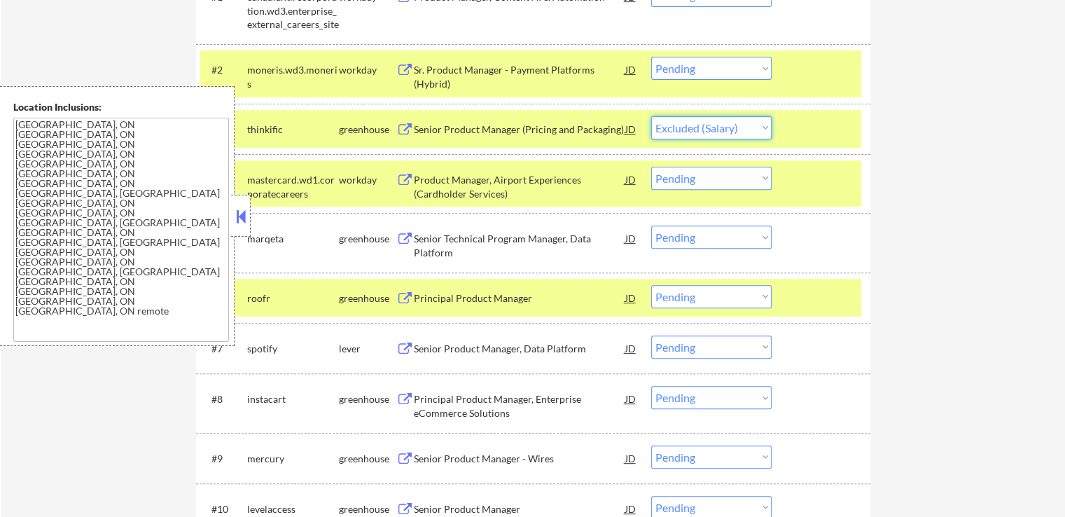
click at [651, 116] on select "Choose an option... Pending Applied Excluded (Questions) Excluded (Expired) Exc…" at bounding box center [711, 127] width 120 height 23
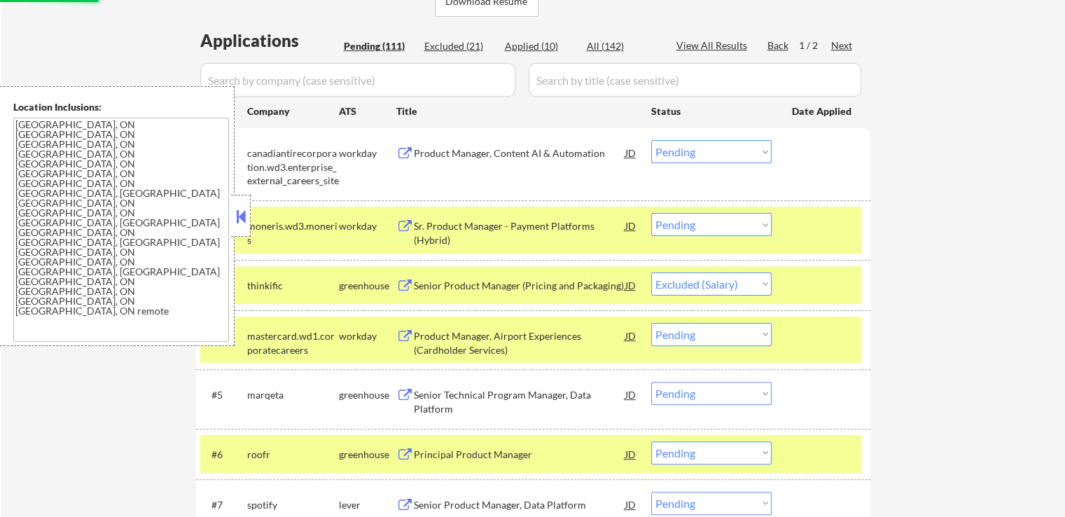
scroll to position [350, 0]
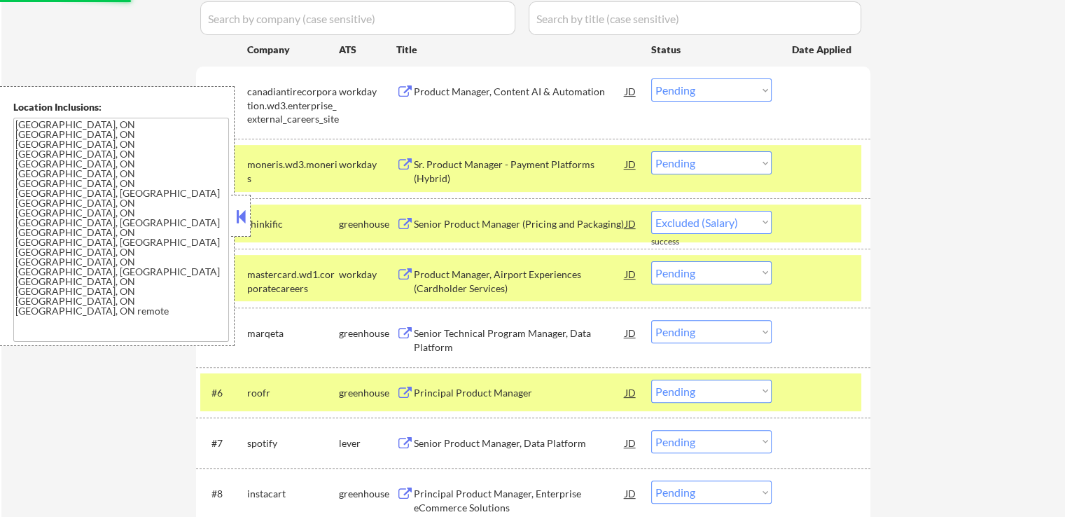
select select ""pending""
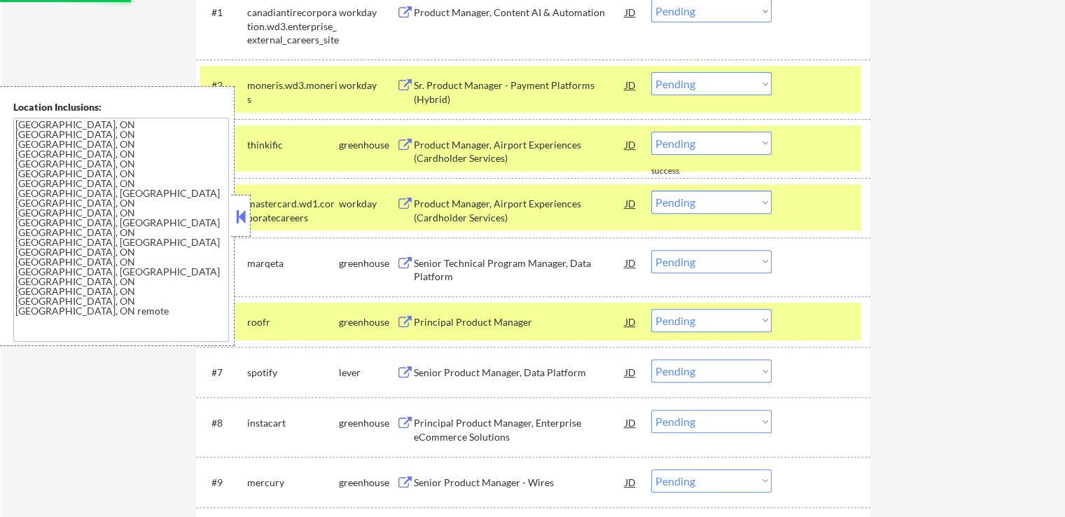
scroll to position [490, 0]
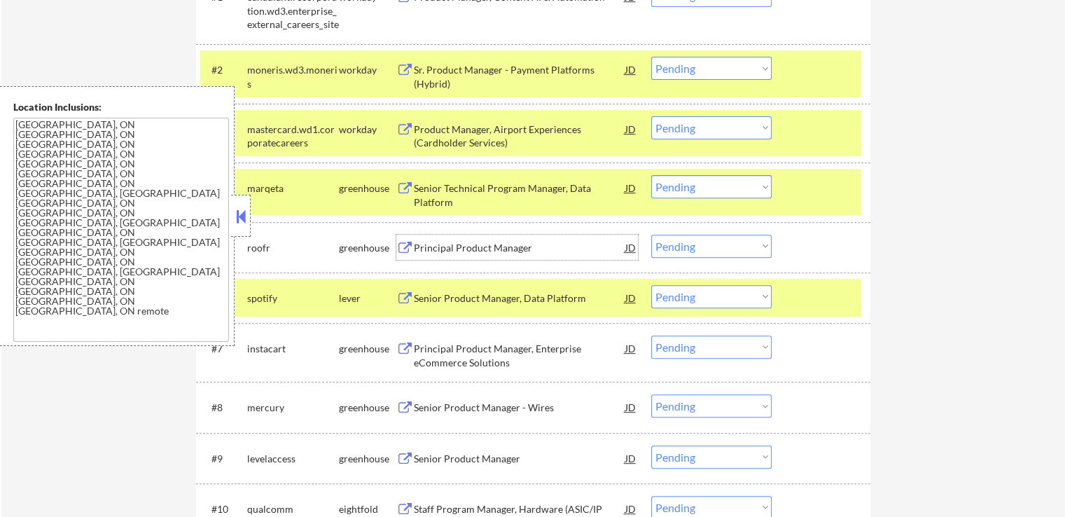
click at [500, 241] on div "Principal Product Manager" at bounding box center [519, 248] width 211 height 14
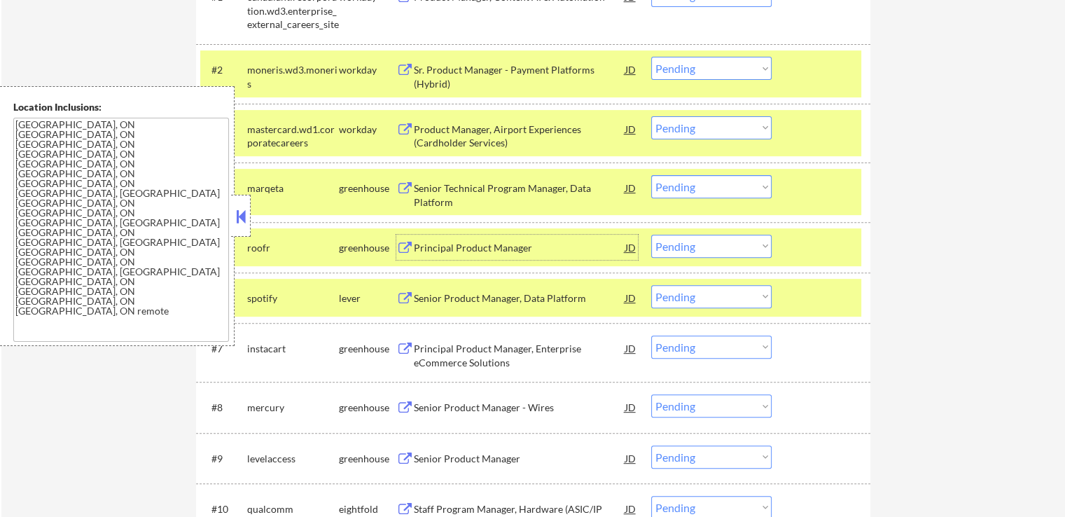
click at [717, 189] on select "Choose an option... Pending Applied Excluded (Questions) Excluded (Expired) Exc…" at bounding box center [711, 186] width 120 height 23
click at [651, 175] on select "Choose an option... Pending Applied Excluded (Questions) Excluded (Expired) Exc…" at bounding box center [711, 186] width 120 height 23
click at [517, 303] on div "Senior Product Manager, Data Platform" at bounding box center [519, 298] width 211 height 14
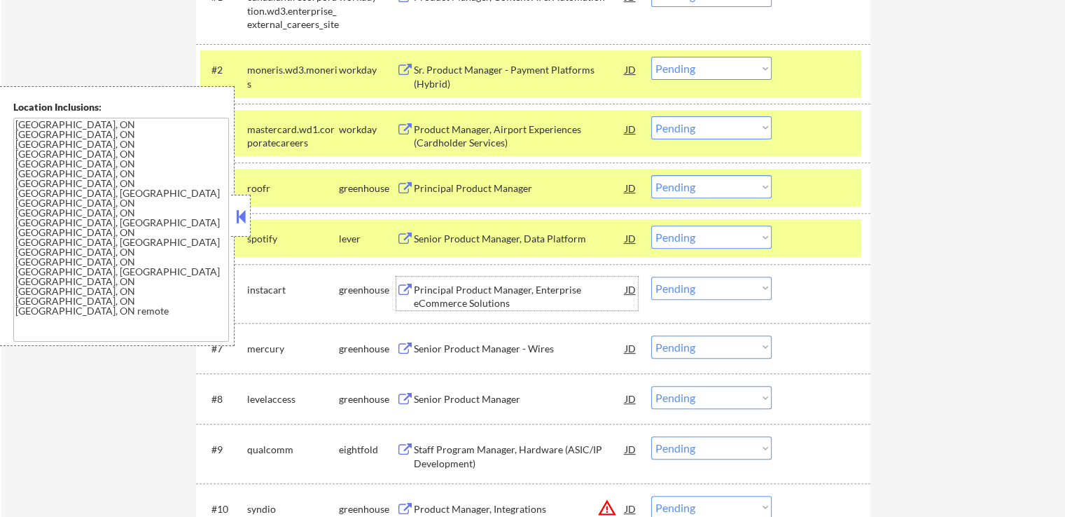
click at [715, 188] on select "Choose an option... Pending Applied Excluded (Questions) Excluded (Expired) Exc…" at bounding box center [711, 186] width 120 height 23
click at [651, 175] on select "Choose an option... Pending Applied Excluded (Questions) Excluded (Expired) Exc…" at bounding box center [711, 186] width 120 height 23
click at [507, 286] on div "Principal Product Manager, Enterprise eCommerce Solutions" at bounding box center [519, 296] width 211 height 27
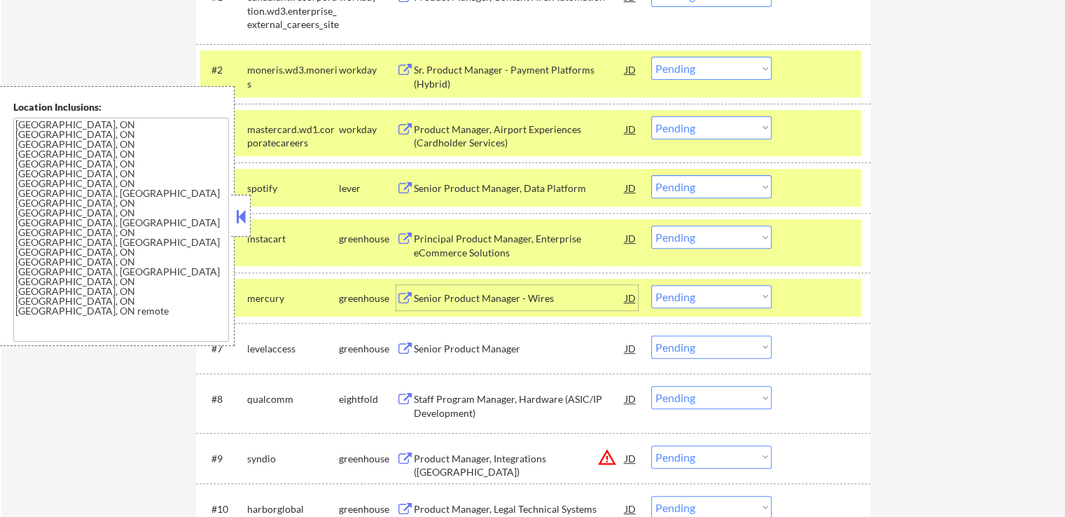
drag, startPoint x: 689, startPoint y: 188, endPoint x: 687, endPoint y: 195, distance: 7.1
click at [689, 188] on select "Choose an option... Pending Applied Excluded (Questions) Excluded (Expired) Exc…" at bounding box center [711, 186] width 120 height 23
click at [651, 175] on select "Choose an option... Pending Applied Excluded (Questions) Excluded (Expired) Exc…" at bounding box center [711, 186] width 120 height 23
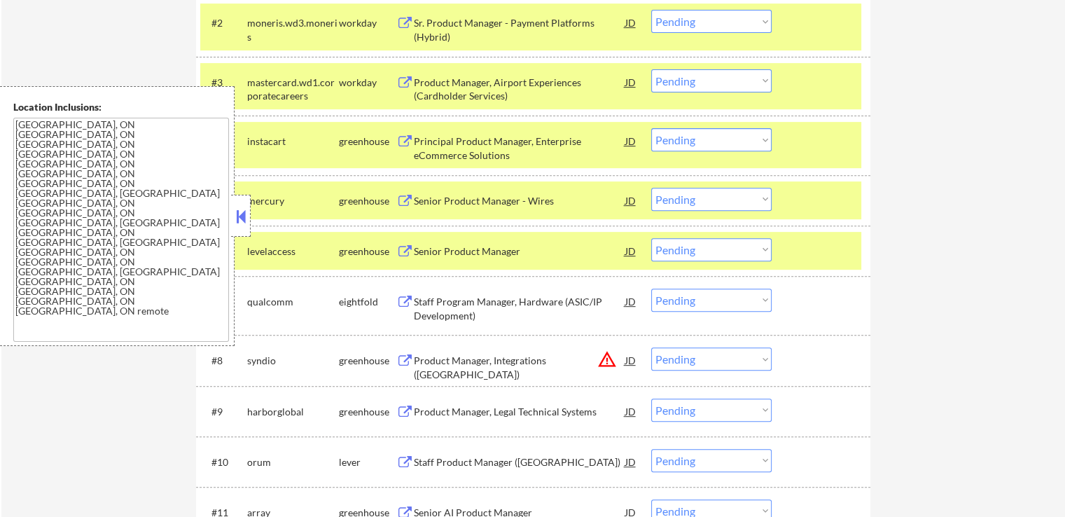
scroll to position [560, 0]
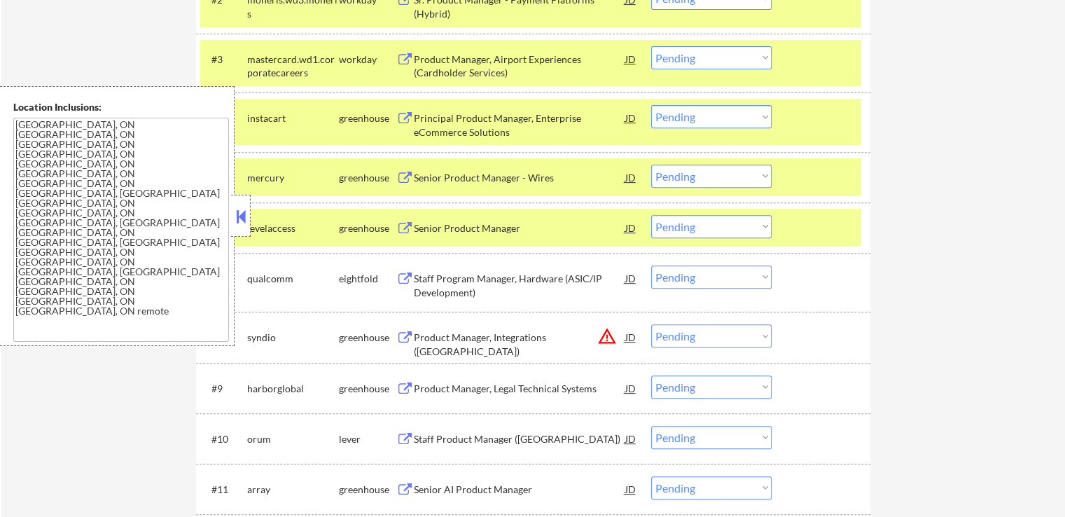
click at [510, 180] on div "Senior Product Manager - Wires" at bounding box center [519, 178] width 211 height 14
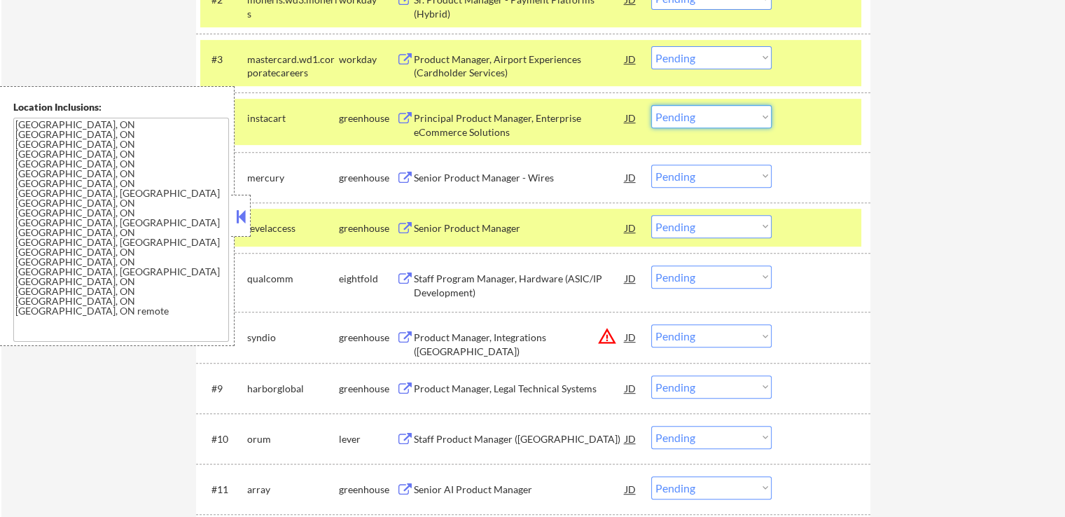
click at [703, 123] on select "Choose an option... Pending Applied Excluded (Questions) Excluded (Expired) Exc…" at bounding box center [711, 116] width 120 height 23
select select ""excluded__expired_""
click at [651, 105] on select "Choose an option... Pending Applied Excluded (Questions) Excluded (Expired) Exc…" at bounding box center [711, 116] width 120 height 23
click at [683, 178] on select "Choose an option... Pending Applied Excluded (Questions) Excluded (Expired) Exc…" at bounding box center [711, 176] width 120 height 23
select select ""excluded__expired_""
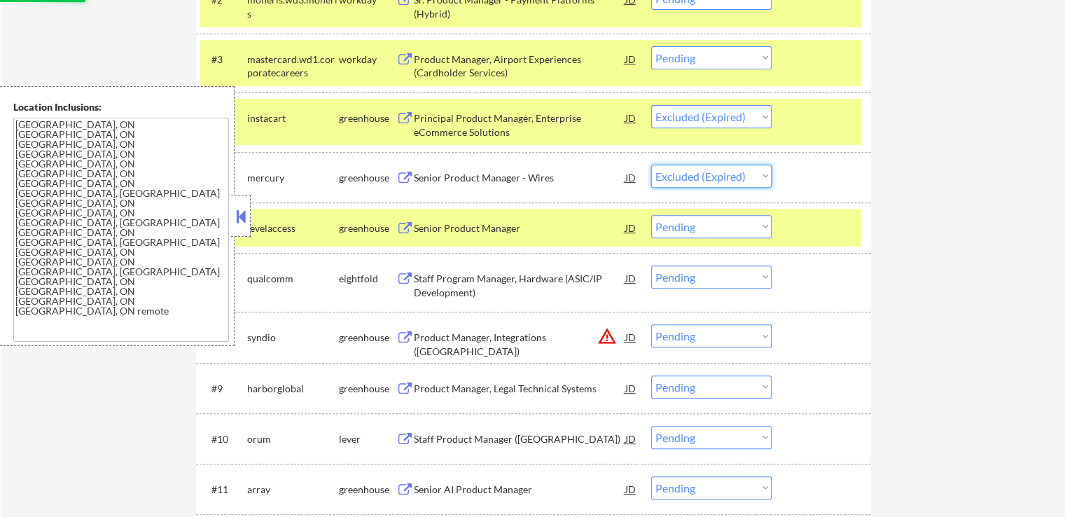
click at [651, 165] on select "Choose an option... Pending Applied Excluded (Questions) Excluded (Expired) Exc…" at bounding box center [711, 176] width 120 height 23
select select ""pending""
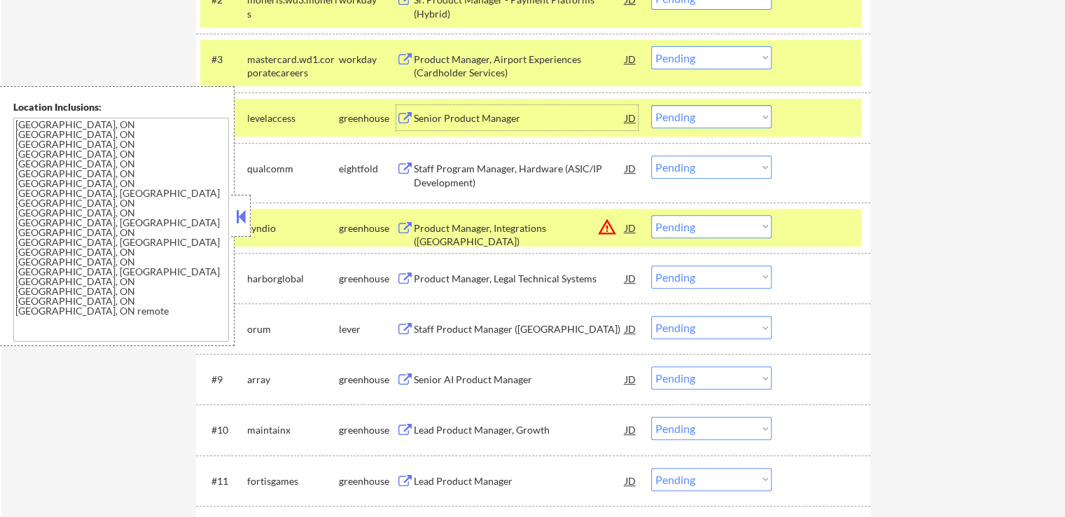
click at [510, 118] on div "Senior Product Manager" at bounding box center [519, 118] width 211 height 14
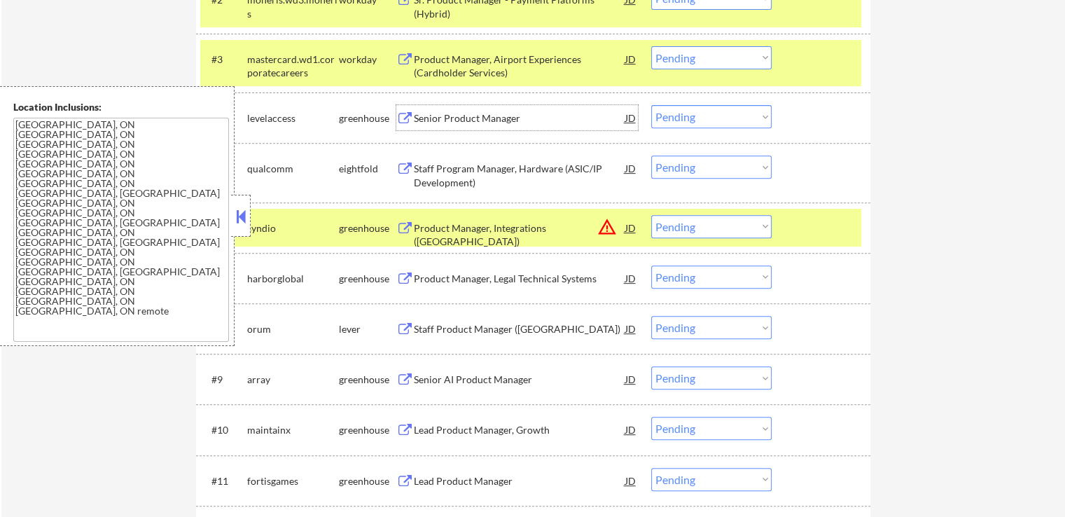
click at [544, 225] on div "Product Manager, Integrations ([GEOGRAPHIC_DATA])" at bounding box center [519, 234] width 211 height 27
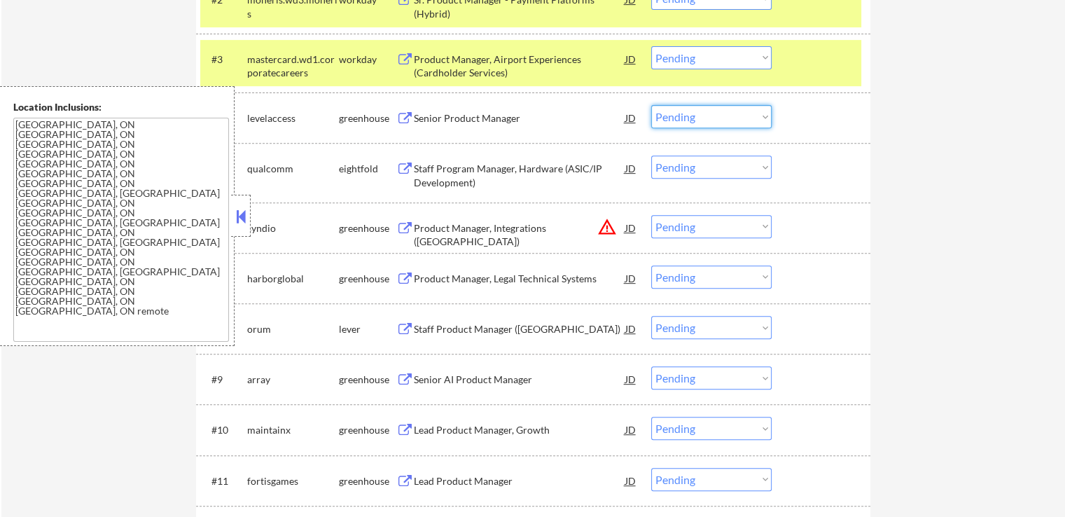
click at [705, 109] on select "Choose an option... Pending Applied Excluded (Questions) Excluded (Expired) Exc…" at bounding box center [711, 116] width 120 height 23
click at [651, 105] on select "Choose an option... Pending Applied Excluded (Questions) Excluded (Expired) Exc…" at bounding box center [711, 116] width 120 height 23
click at [550, 284] on div "Product Manager, Legal Technical Systems" at bounding box center [519, 279] width 211 height 14
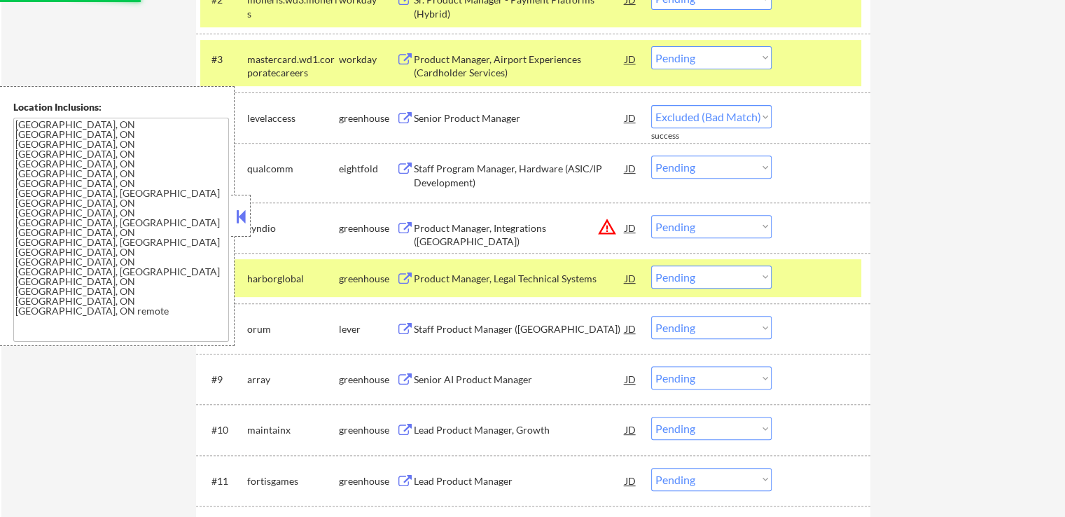
select select ""pending""
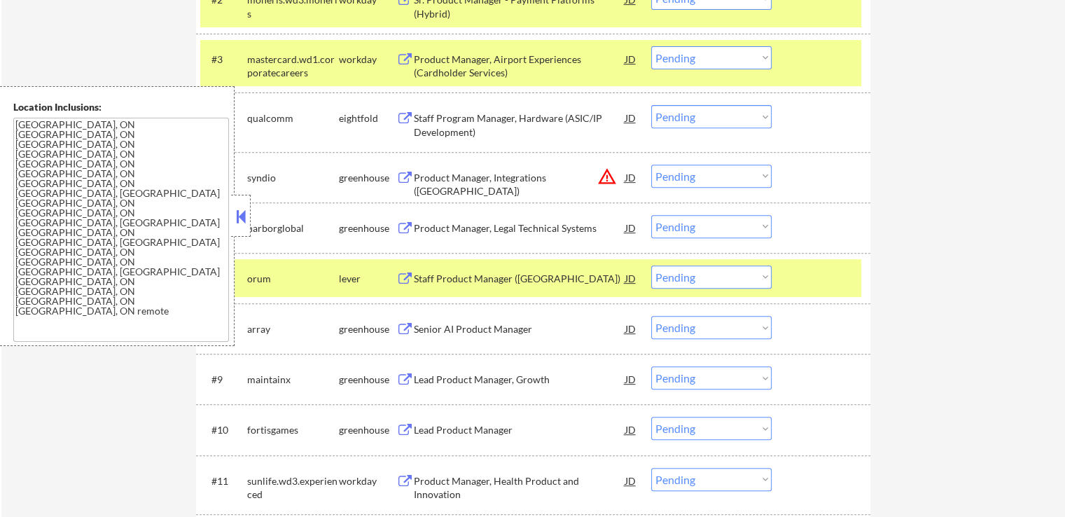
click at [675, 176] on select "Choose an option... Pending Applied Excluded (Questions) Excluded (Expired) Exc…" at bounding box center [711, 176] width 120 height 23
click at [651, 165] on select "Choose an option... Pending Applied Excluded (Questions) Excluded (Expired) Exc…" at bounding box center [711, 176] width 120 height 23
click at [501, 289] on div "Staff Product Manager ([GEOGRAPHIC_DATA])" at bounding box center [519, 277] width 211 height 25
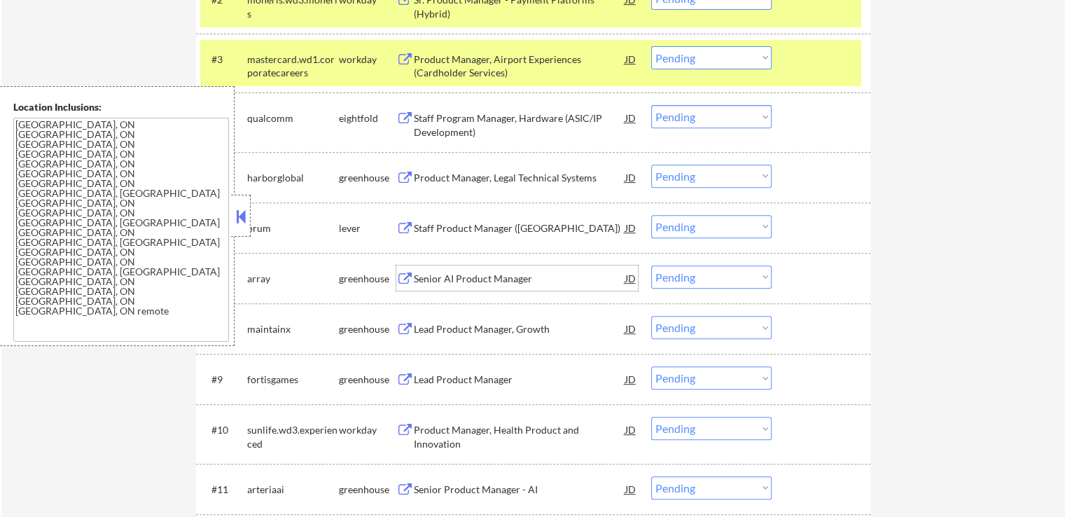
click at [711, 169] on select "Choose an option... Pending Applied Excluded (Questions) Excluded (Expired) Exc…" at bounding box center [711, 176] width 120 height 23
click at [651, 165] on select "Choose an option... Pending Applied Excluded (Questions) Excluded (Expired) Exc…" at bounding box center [711, 176] width 120 height 23
click at [499, 279] on div "Senior AI Product Manager" at bounding box center [519, 279] width 211 height 14
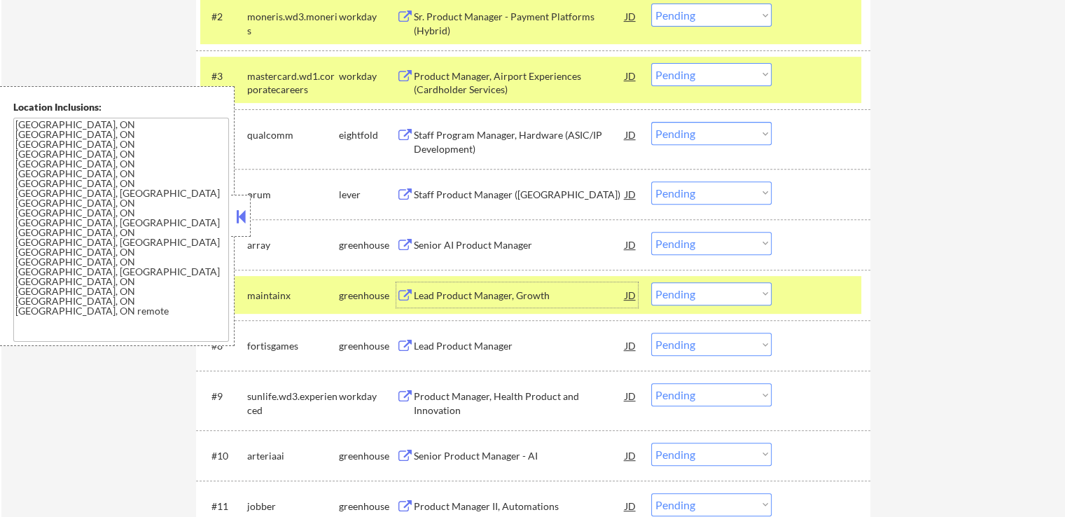
scroll to position [630, 0]
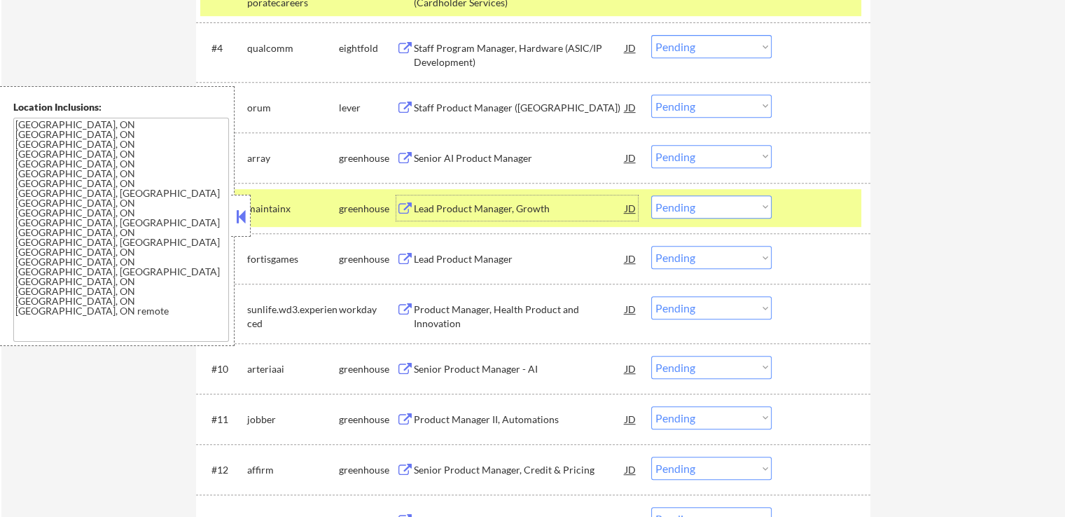
click at [697, 99] on select "Choose an option... Pending Applied Excluded (Questions) Excluded (Expired) Exc…" at bounding box center [711, 106] width 120 height 23
click at [651, 95] on select "Choose an option... Pending Applied Excluded (Questions) Excluded (Expired) Exc…" at bounding box center [711, 106] width 120 height 23
click at [503, 208] on div "Lead Product Manager, Growth" at bounding box center [519, 209] width 211 height 14
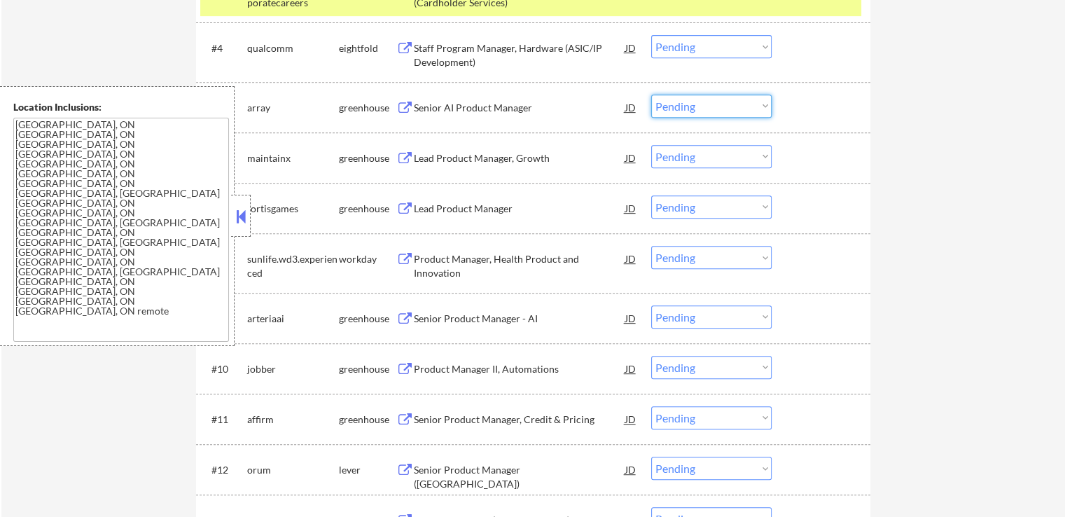
drag, startPoint x: 698, startPoint y: 106, endPoint x: 697, endPoint y: 116, distance: 9.8
click at [698, 106] on select "Choose an option... Pending Applied Excluded (Questions) Excluded (Expired) Exc…" at bounding box center [711, 106] width 120 height 23
click at [651, 95] on select "Choose an option... Pending Applied Excluded (Questions) Excluded (Expired) Exc…" at bounding box center [711, 106] width 120 height 23
click at [521, 211] on div "Lead Product Manager" at bounding box center [519, 209] width 211 height 14
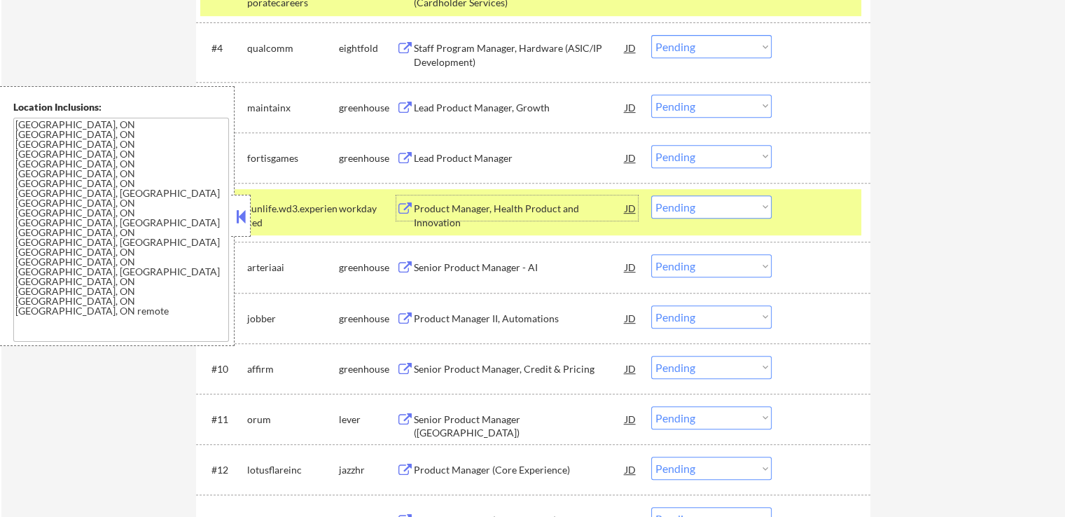
click at [694, 106] on select "Choose an option... Pending Applied Excluded (Questions) Excluded (Expired) Exc…" at bounding box center [711, 106] width 120 height 23
click at [651, 95] on select "Choose an option... Pending Applied Excluded (Questions) Excluded (Expired) Exc…" at bounding box center [711, 106] width 120 height 23
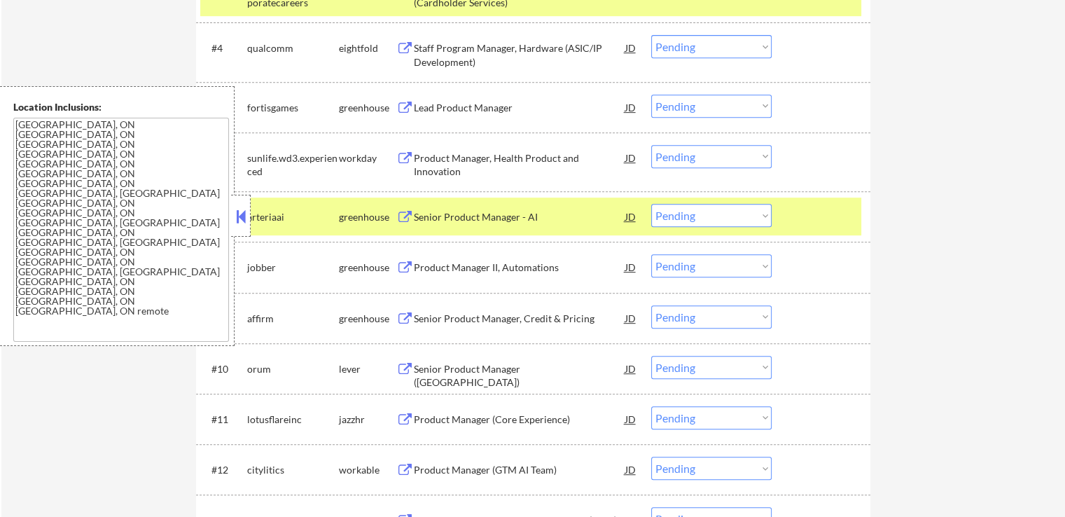
click at [468, 209] on div "Senior Product Manager - AI" at bounding box center [519, 216] width 211 height 25
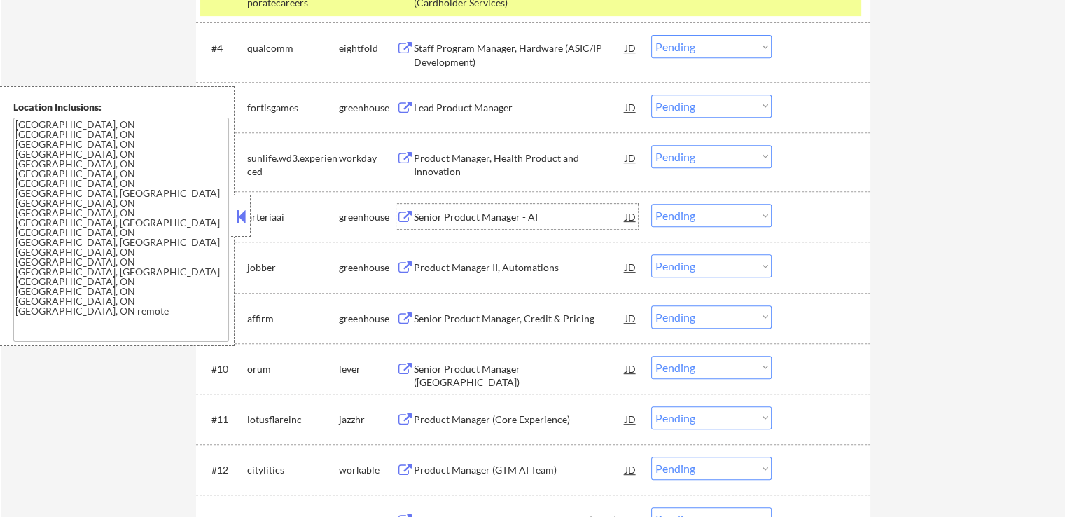
drag, startPoint x: 669, startPoint y: 106, endPoint x: 678, endPoint y: 113, distance: 11.1
click at [669, 106] on select "Choose an option... Pending Applied Excluded (Questions) Excluded (Expired) Exc…" at bounding box center [711, 106] width 120 height 23
click at [651, 95] on select "Choose an option... Pending Applied Excluded (Questions) Excluded (Expired) Exc…" at bounding box center [711, 106] width 120 height 23
click at [522, 261] on div "Product Manager II, Automations" at bounding box center [519, 267] width 211 height 14
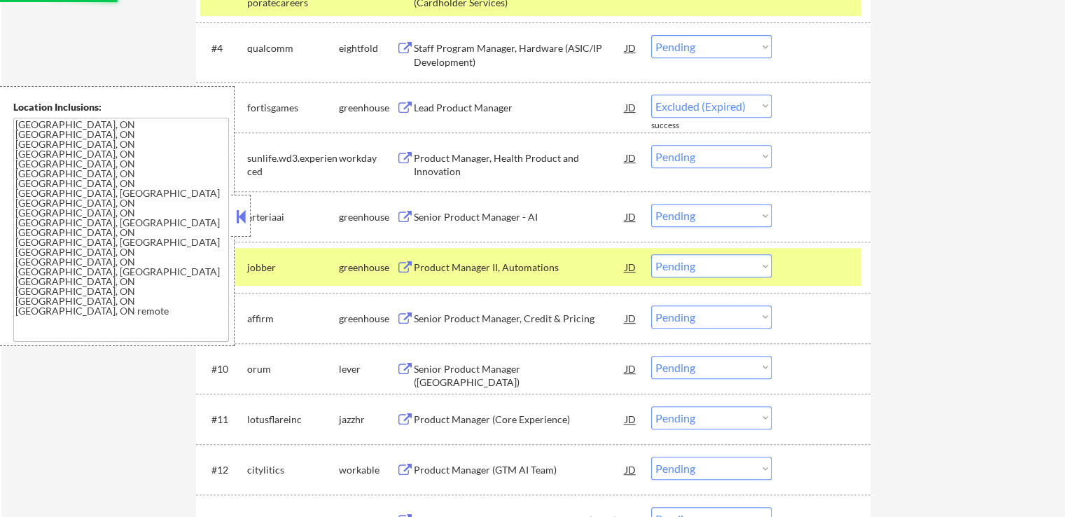
select select ""pending""
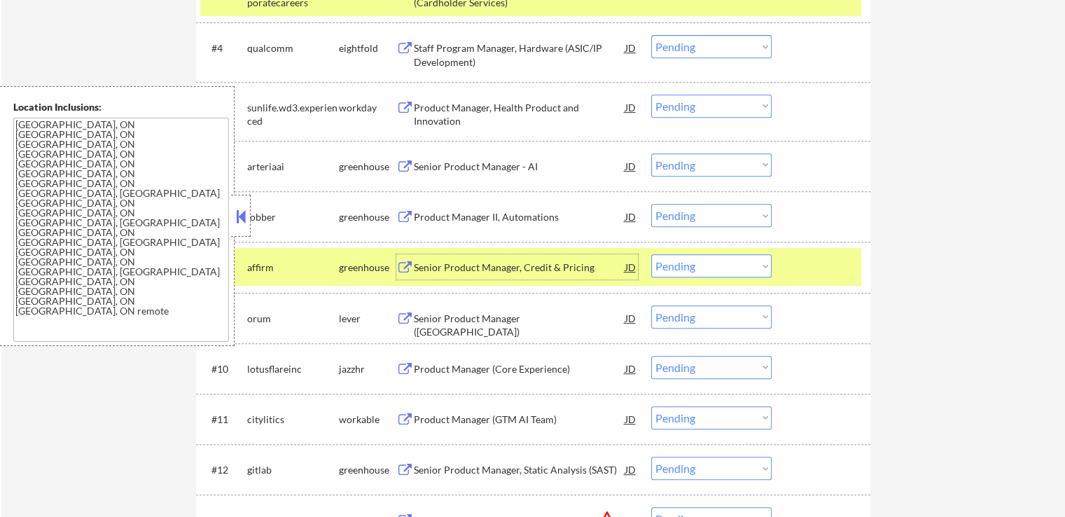
click at [701, 166] on select "Choose an option... Pending Applied Excluded (Questions) Excluded (Expired) Exc…" at bounding box center [711, 164] width 120 height 23
click at [651, 153] on select "Choose an option... Pending Applied Excluded (Questions) Excluded (Expired) Exc…" at bounding box center [711, 164] width 120 height 23
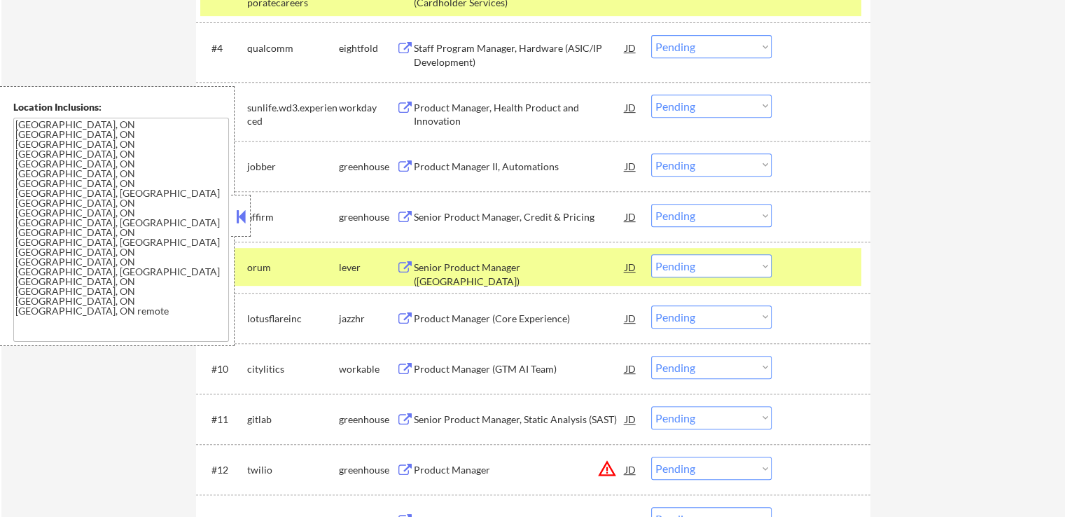
click at [532, 209] on div "Senior Product Manager, Credit & Pricing" at bounding box center [519, 216] width 211 height 25
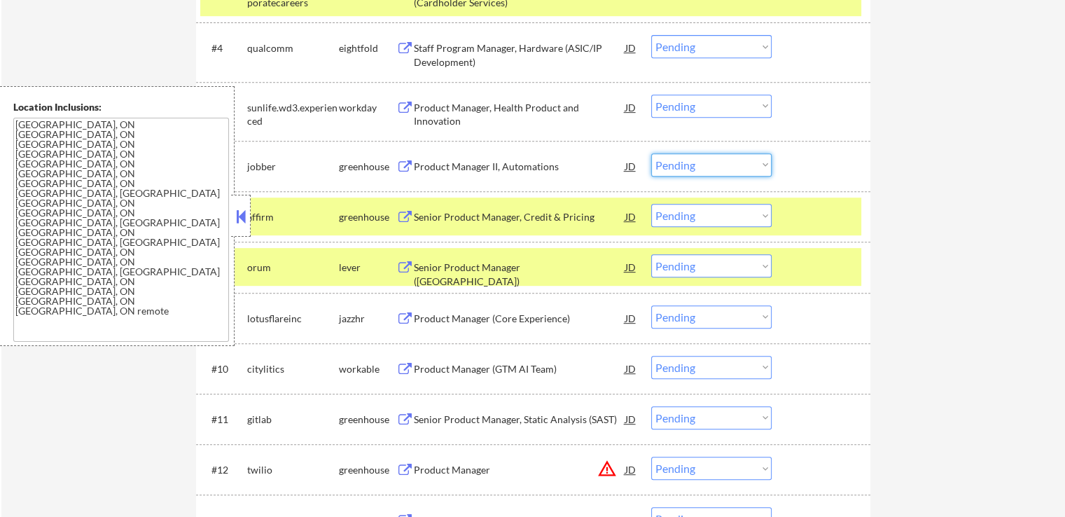
drag, startPoint x: 722, startPoint y: 160, endPoint x: 713, endPoint y: 172, distance: 15.0
click at [722, 160] on select "Choose an option... Pending Applied Excluded (Questions) Excluded (Expired) Exc…" at bounding box center [711, 164] width 120 height 23
click at [651, 153] on select "Choose an option... Pending Applied Excluded (Questions) Excluded (Expired) Exc…" at bounding box center [711, 164] width 120 height 23
click at [533, 273] on div "Senior Product Manager ([GEOGRAPHIC_DATA])" at bounding box center [519, 273] width 211 height 27
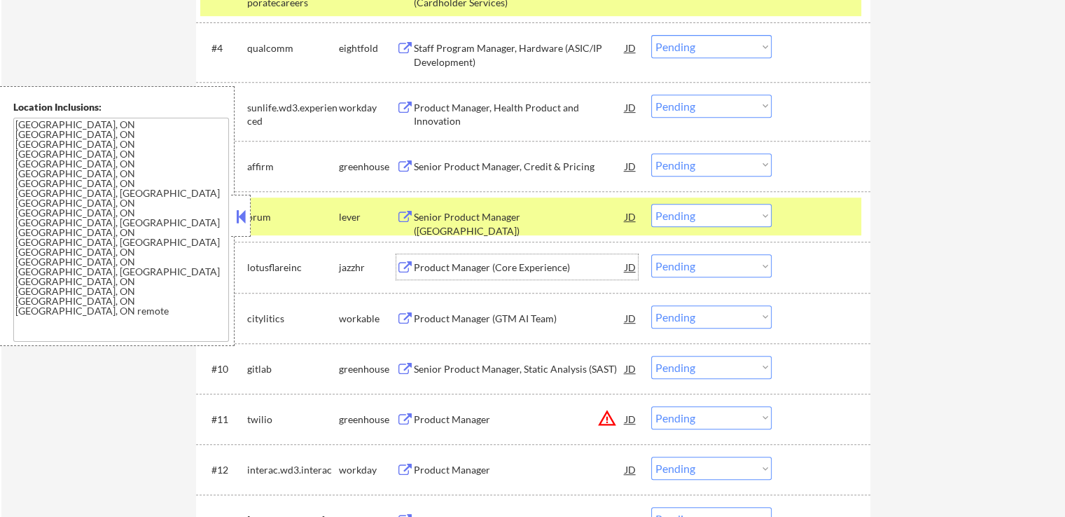
drag, startPoint x: 681, startPoint y: 160, endPoint x: 680, endPoint y: 175, distance: 14.7
click at [681, 160] on select "Choose an option... Pending Applied Excluded (Questions) Excluded (Expired) Exc…" at bounding box center [711, 164] width 120 height 23
click at [651, 153] on select "Choose an option... Pending Applied Excluded (Questions) Excluded (Expired) Exc…" at bounding box center [711, 164] width 120 height 23
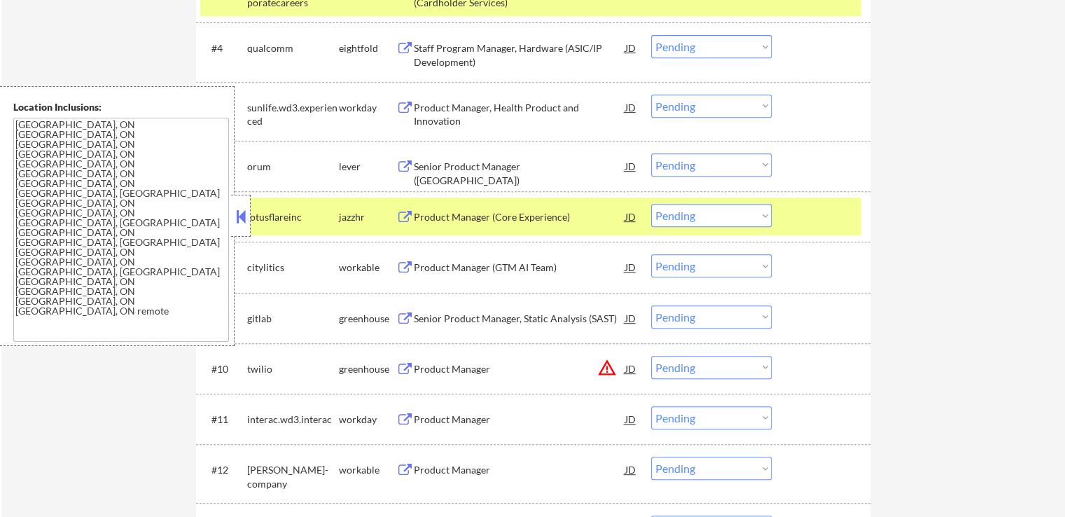
click at [502, 223] on div "Product Manager (Core Experience)" at bounding box center [519, 217] width 211 height 14
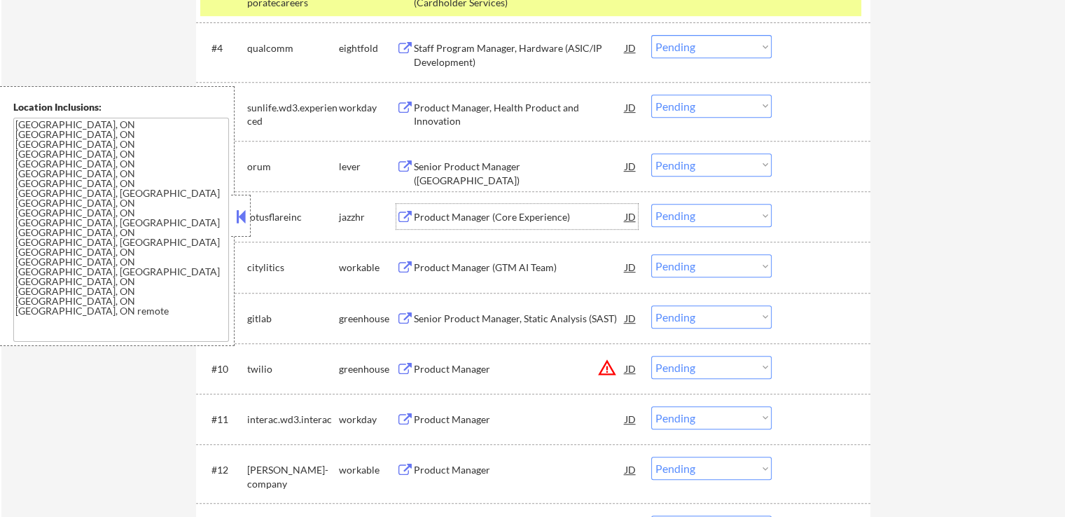
drag, startPoint x: 706, startPoint y: 159, endPoint x: 706, endPoint y: 175, distance: 16.1
click at [706, 161] on select "Choose an option... Pending Applied Excluded (Questions) Excluded (Expired) Exc…" at bounding box center [711, 164] width 120 height 23
click at [651, 153] on select "Choose an option... Pending Applied Excluded (Questions) Excluded (Expired) Exc…" at bounding box center [711, 164] width 120 height 23
click at [505, 272] on div "Product Manager (GTM AI Team)" at bounding box center [519, 267] width 211 height 14
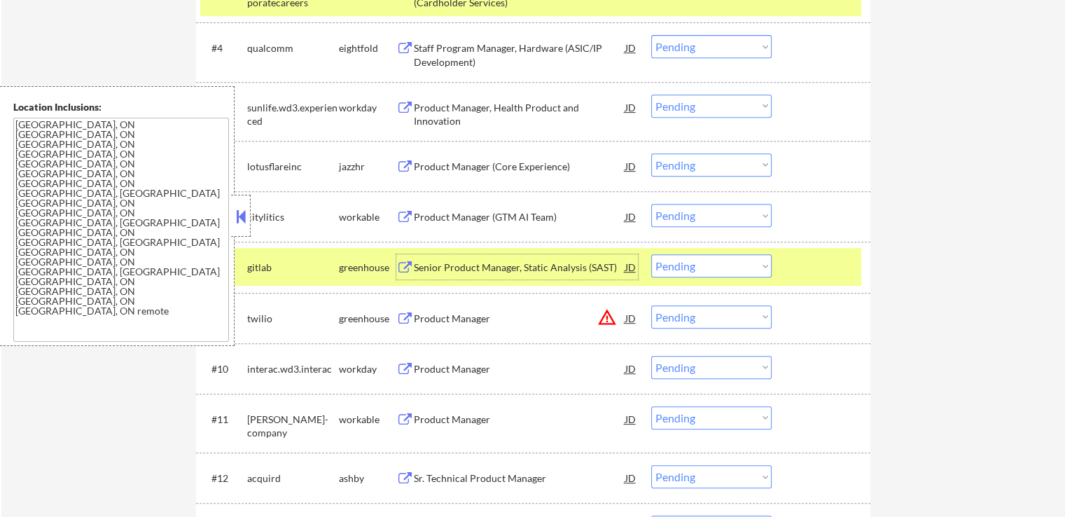
click at [697, 164] on select "Choose an option... Pending Applied Excluded (Questions) Excluded (Expired) Exc…" at bounding box center [711, 164] width 120 height 23
click at [651, 153] on select "Choose an option... Pending Applied Excluded (Questions) Excluded (Expired) Exc…" at bounding box center [711, 164] width 120 height 23
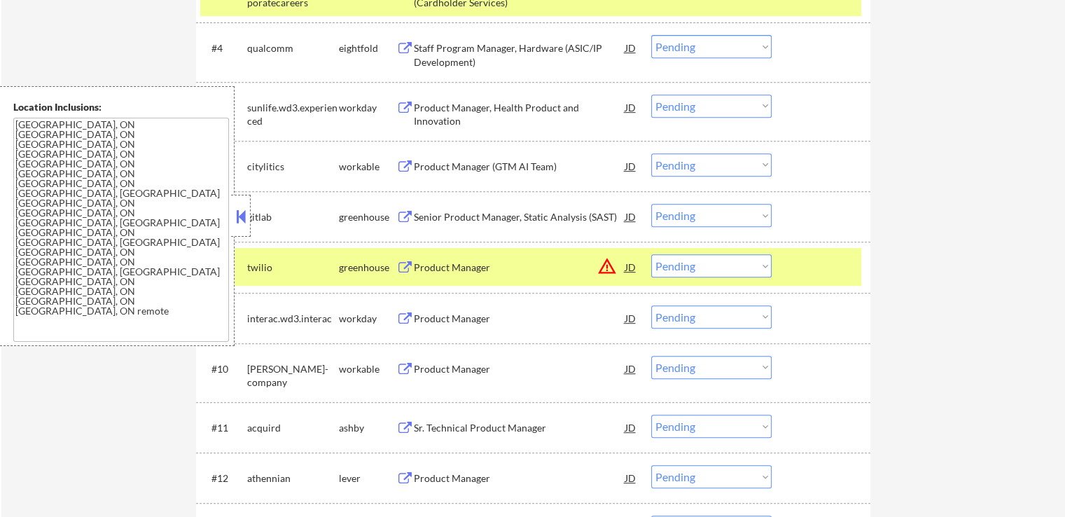
click at [510, 212] on div "Senior Product Manager, Static Analysis (SAST)" at bounding box center [519, 217] width 211 height 14
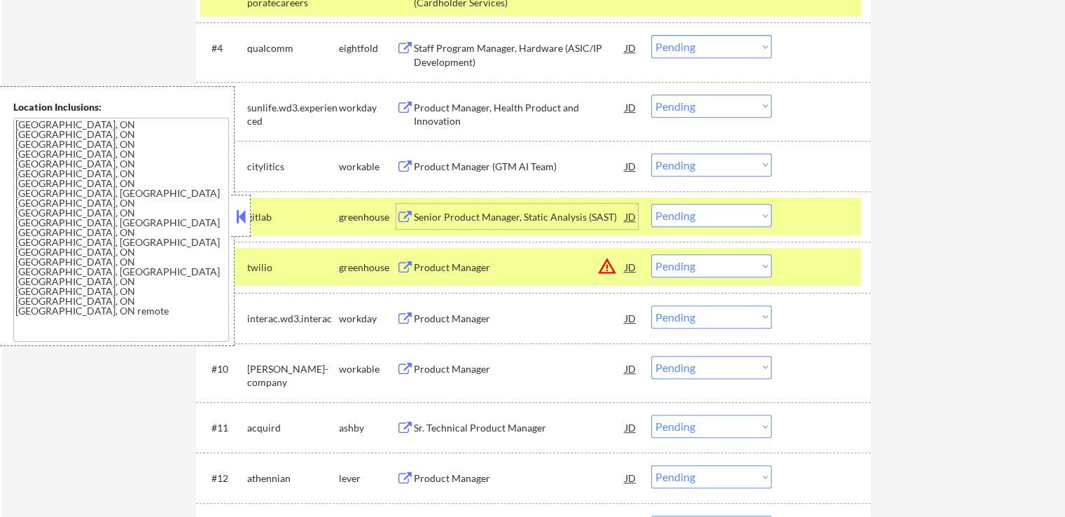
click at [722, 165] on select "Choose an option... Pending Applied Excluded (Questions) Excluded (Expired) Exc…" at bounding box center [711, 164] width 120 height 23
select select ""excluded""
click at [651, 153] on select "Choose an option... Pending Applied Excluded (Questions) Excluded (Expired) Exc…" at bounding box center [711, 164] width 120 height 23
click at [692, 209] on select "Choose an option... Pending Applied Excluded (Questions) Excluded (Expired) Exc…" at bounding box center [711, 215] width 120 height 23
select select ""excluded__expired_""
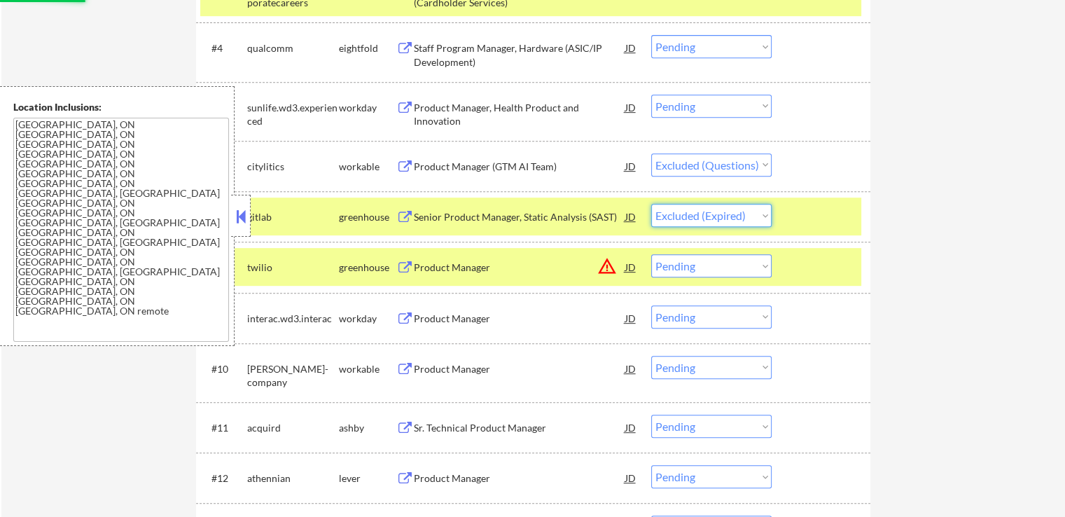
click at [651, 204] on select "Choose an option... Pending Applied Excluded (Questions) Excluded (Expired) Exc…" at bounding box center [711, 215] width 120 height 23
select select ""pending""
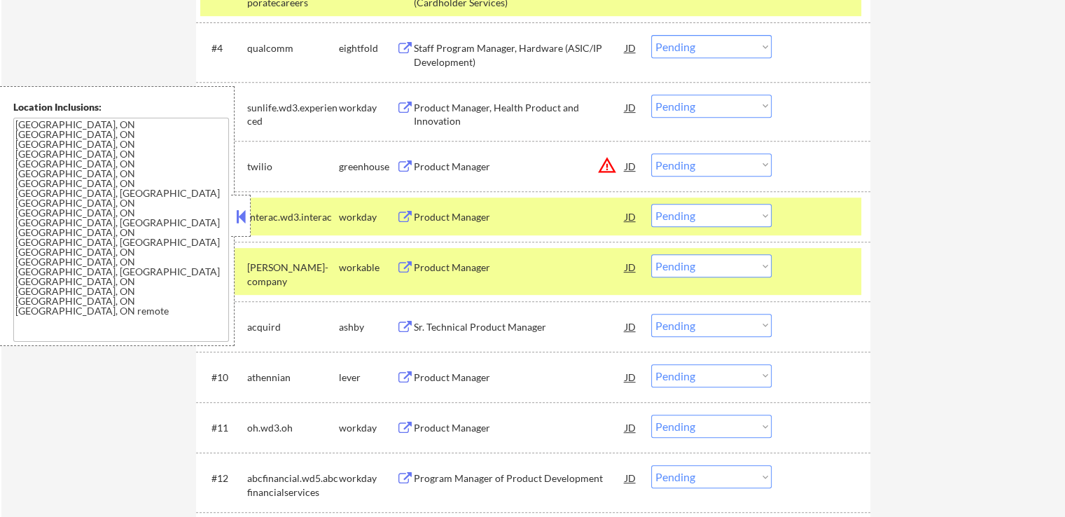
click at [487, 167] on div "Product Manager" at bounding box center [519, 167] width 211 height 14
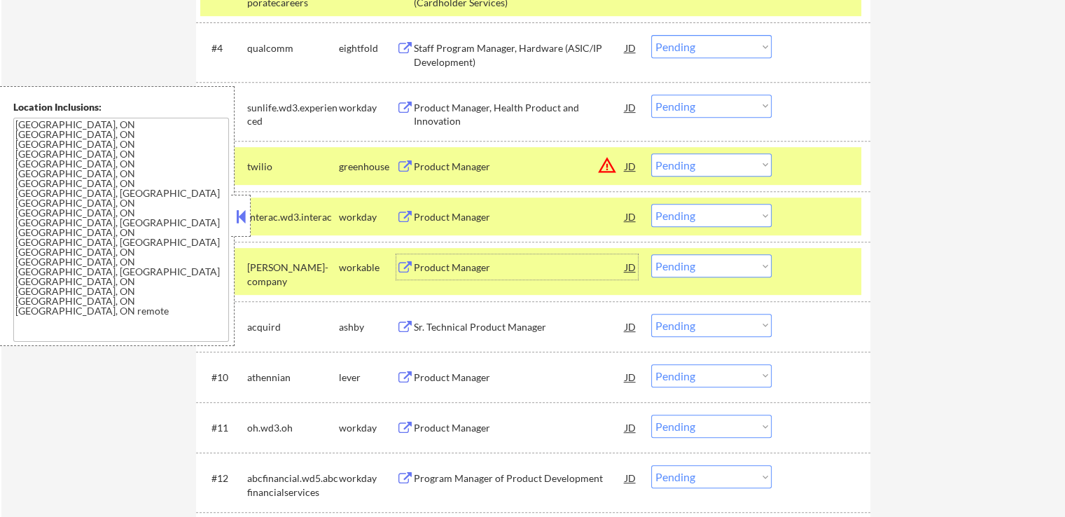
click at [493, 270] on div "Product Manager" at bounding box center [519, 267] width 211 height 14
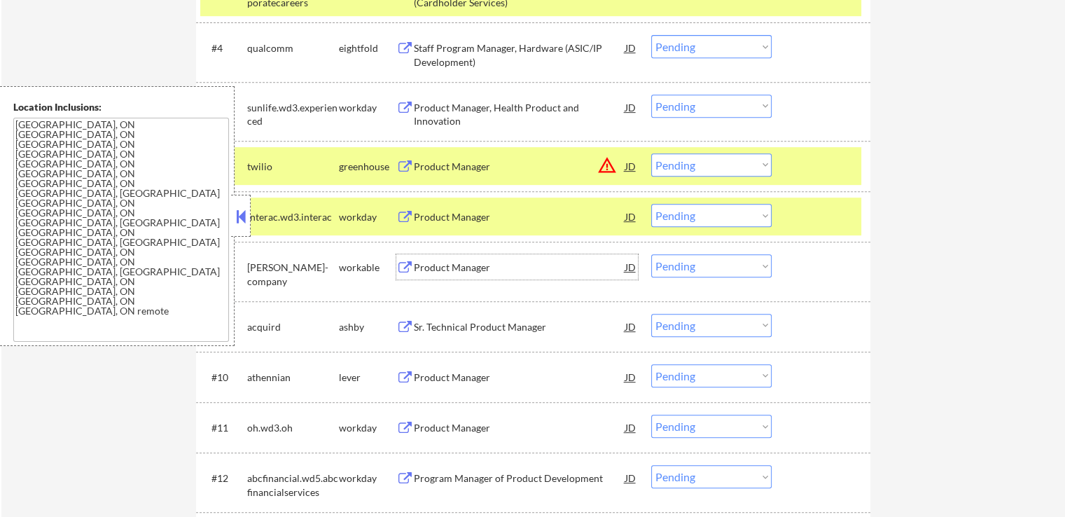
click at [714, 163] on select "Choose an option... Pending Applied Excluded (Questions) Excluded (Expired) Exc…" at bounding box center [711, 164] width 120 height 23
click at [651, 153] on select "Choose an option... Pending Applied Excluded (Questions) Excluded (Expired) Exc…" at bounding box center [711, 164] width 120 height 23
click at [494, 330] on div "Sr. Technical Product Manager" at bounding box center [519, 327] width 211 height 14
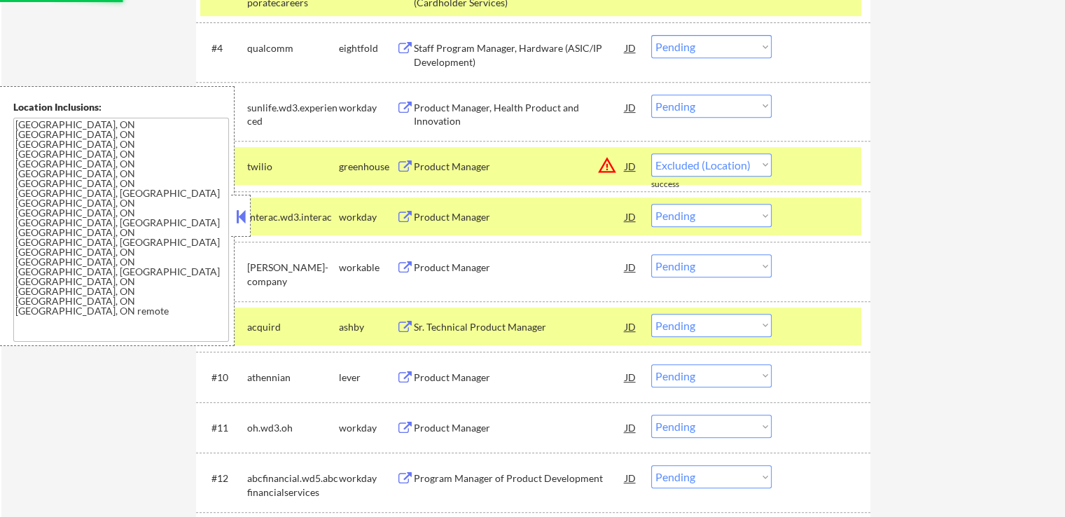
select select ""pending""
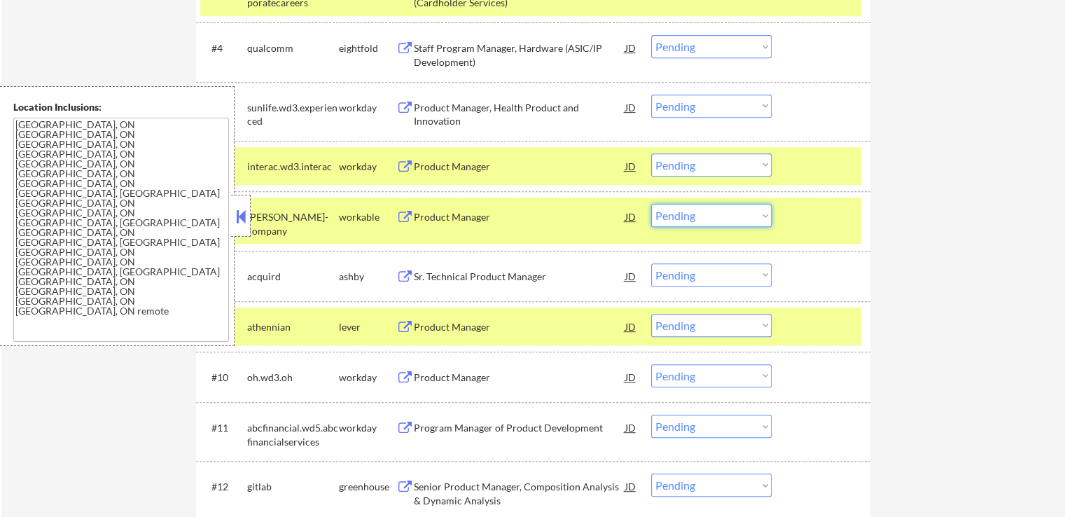
drag, startPoint x: 694, startPoint y: 208, endPoint x: 696, endPoint y: 222, distance: 14.1
click at [694, 208] on select "Choose an option... Pending Applied Excluded (Questions) Excluded (Expired) Exc…" at bounding box center [711, 215] width 120 height 23
click at [651, 204] on select "Choose an option... Pending Applied Excluded (Questions) Excluded (Expired) Exc…" at bounding box center [711, 215] width 120 height 23
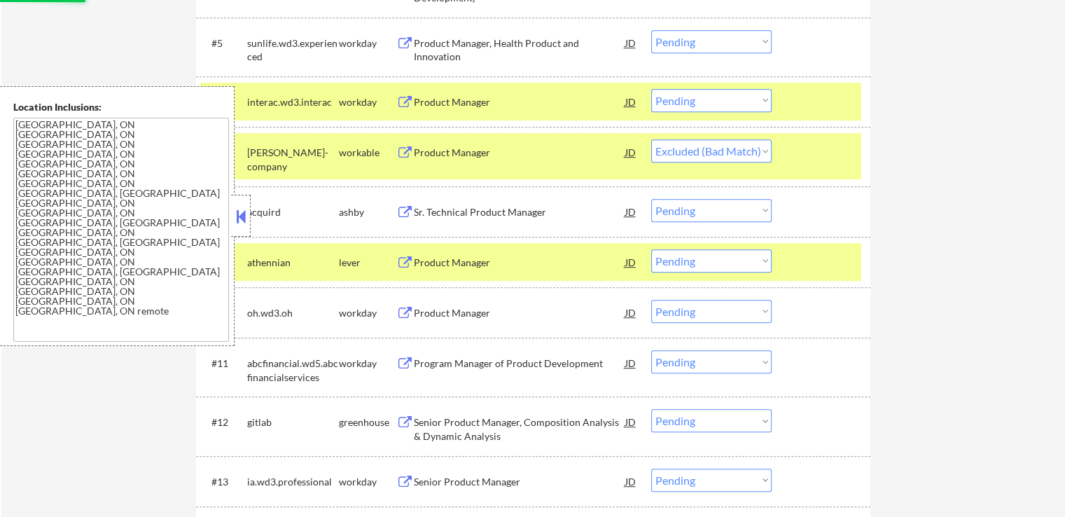
scroll to position [770, 0]
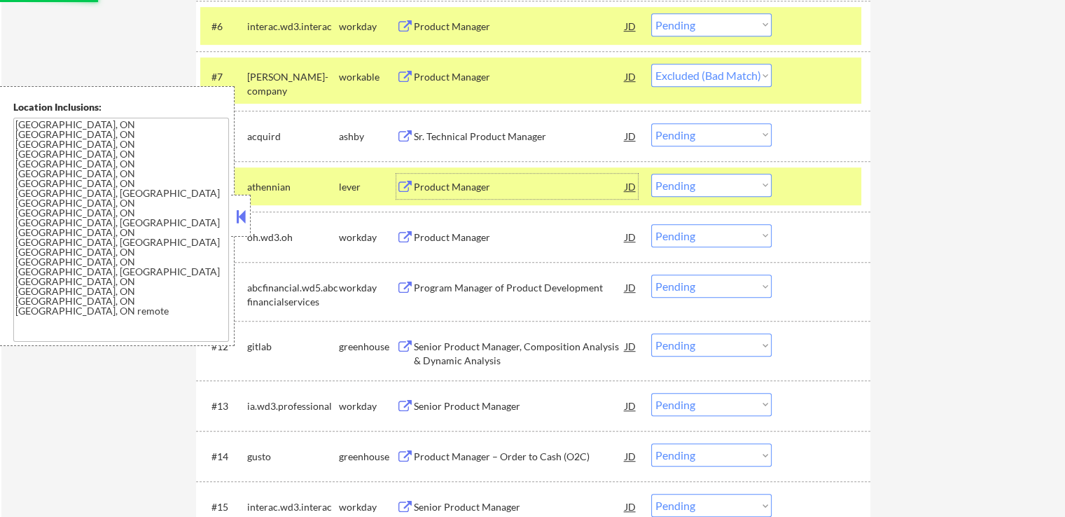
click at [496, 195] on div "Product Manager" at bounding box center [519, 186] width 211 height 25
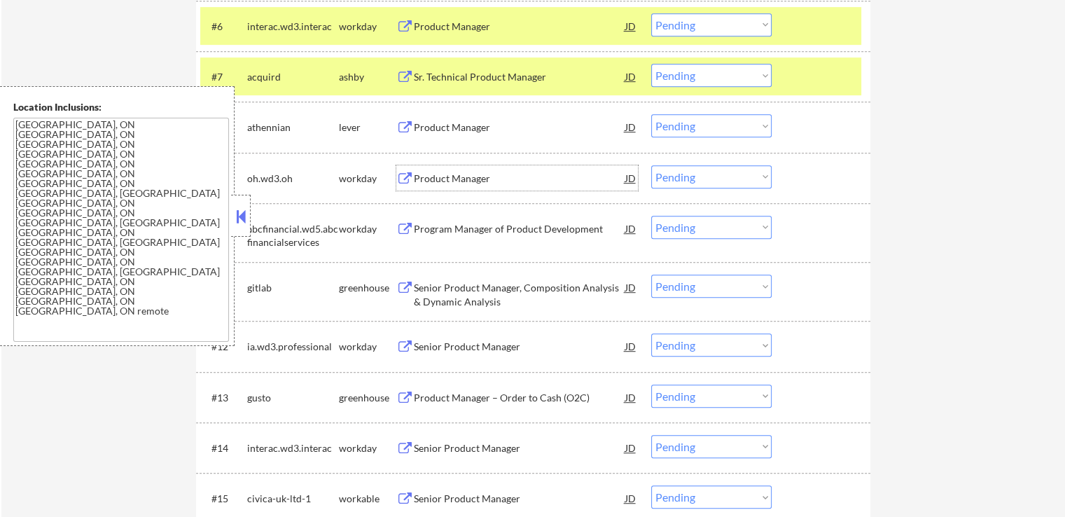
drag, startPoint x: 683, startPoint y: 72, endPoint x: 681, endPoint y: 83, distance: 11.4
click at [683, 72] on select "Choose an option... Pending Applied Excluded (Questions) Excluded (Expired) Exc…" at bounding box center [711, 75] width 120 height 23
click at [651, 64] on select "Choose an option... Pending Applied Excluded (Questions) Excluded (Expired) Exc…" at bounding box center [711, 75] width 120 height 23
select select ""pending""
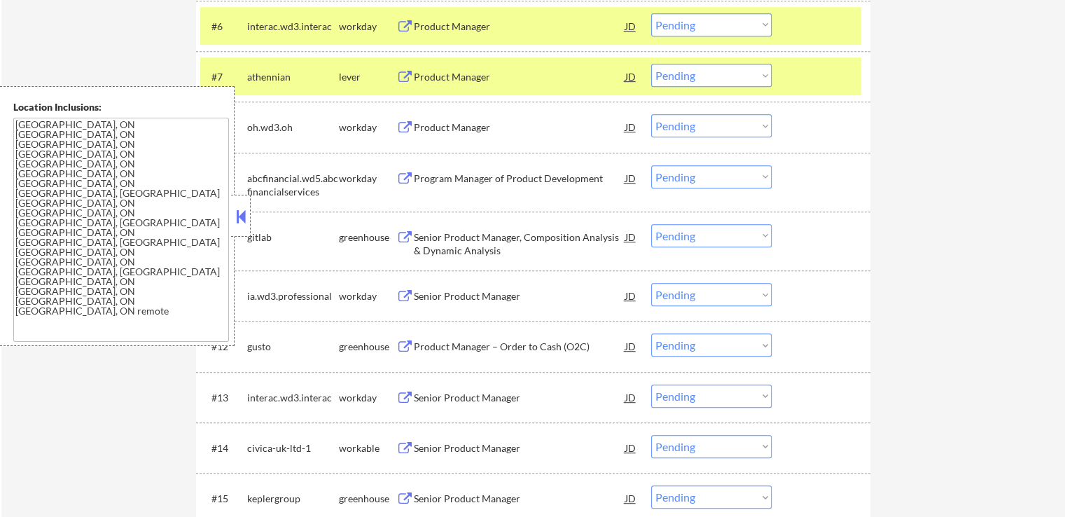
click at [540, 239] on div "Senior Product Manager, Composition Analysis & Dynamic Analysis" at bounding box center [519, 243] width 211 height 27
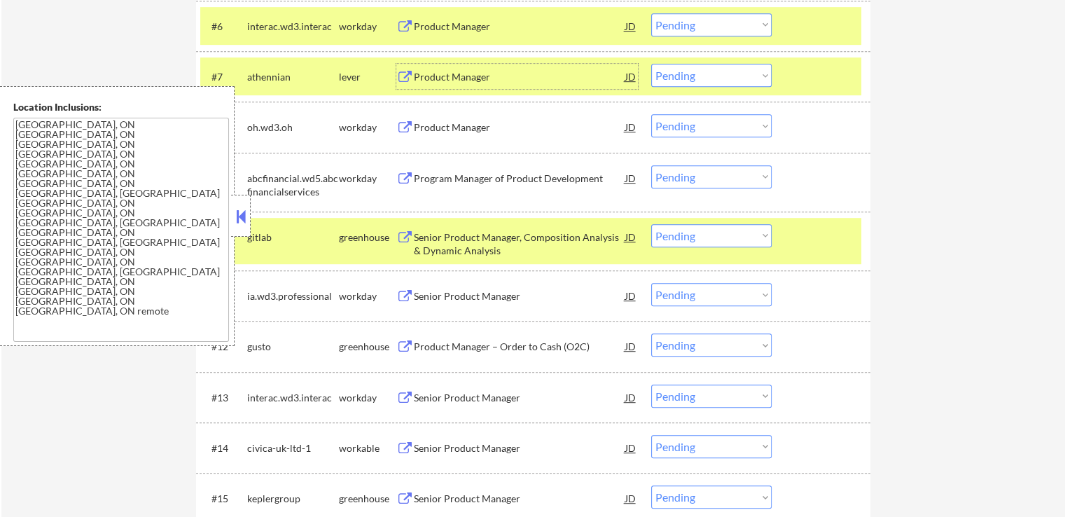
click at [479, 67] on div "Product Manager" at bounding box center [519, 76] width 211 height 25
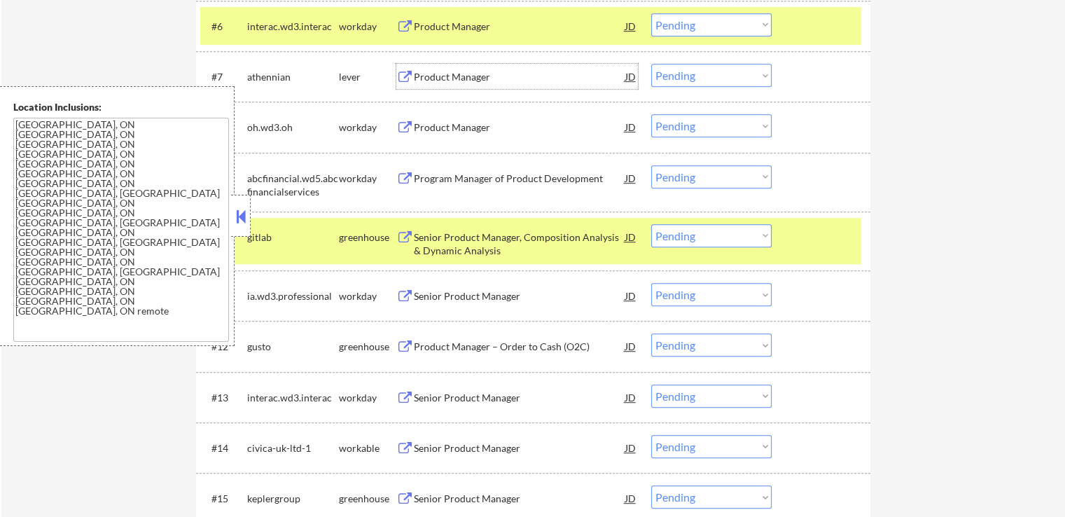
click at [706, 239] on select "Choose an option... Pending Applied Excluded (Questions) Excluded (Expired) Exc…" at bounding box center [711, 235] width 120 height 23
click at [651, 224] on select "Choose an option... Pending Applied Excluded (Questions) Excluded (Expired) Exc…" at bounding box center [711, 235] width 120 height 23
click at [529, 345] on div "Product Manager – Order to Cash (O2C)" at bounding box center [519, 347] width 211 height 14
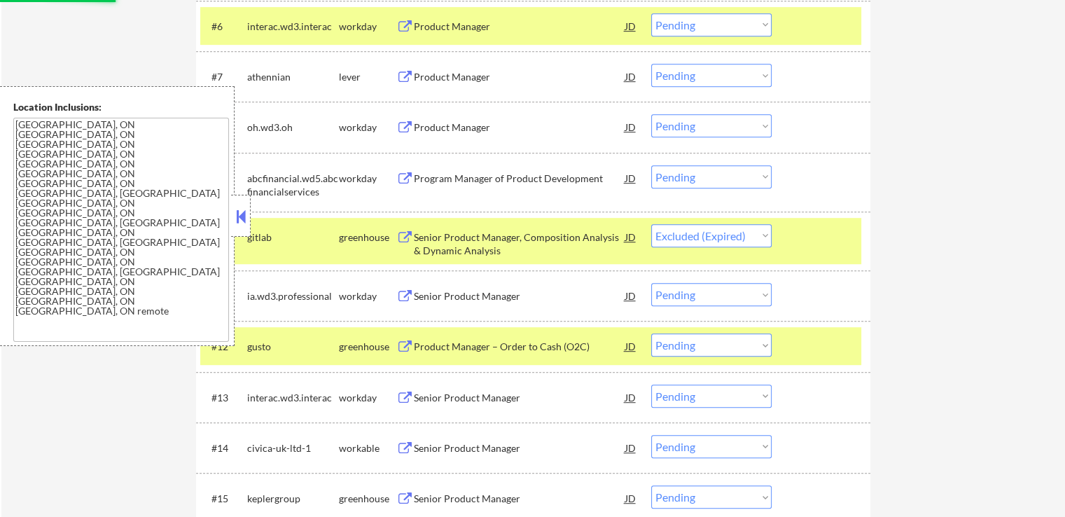
select select ""pending""
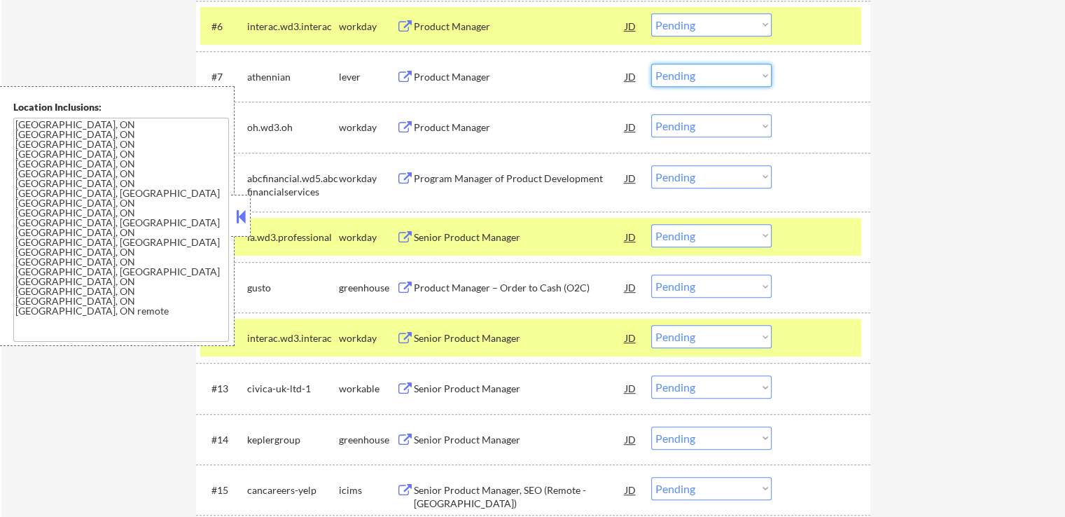
drag, startPoint x: 669, startPoint y: 71, endPoint x: 672, endPoint y: 81, distance: 10.9
click at [669, 71] on select "Choose an option... Pending Applied Excluded (Questions) Excluded (Expired) Exc…" at bounding box center [711, 75] width 120 height 23
click at [651, 64] on select "Choose an option... Pending Applied Excluded (Questions) Excluded (Expired) Exc…" at bounding box center [711, 75] width 120 height 23
select select ""pending""
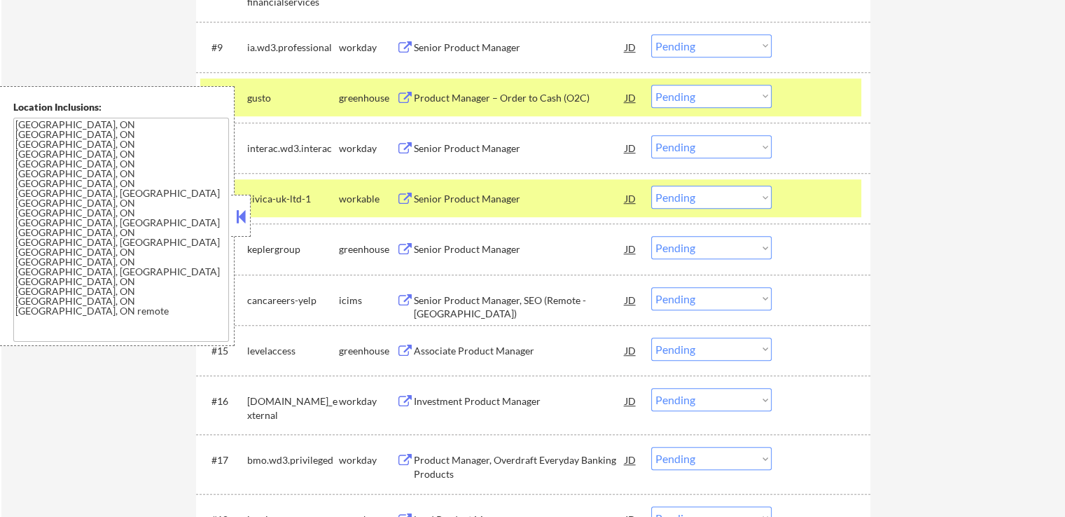
scroll to position [910, 0]
click at [508, 206] on div "Senior Product Manager" at bounding box center [519, 197] width 211 height 25
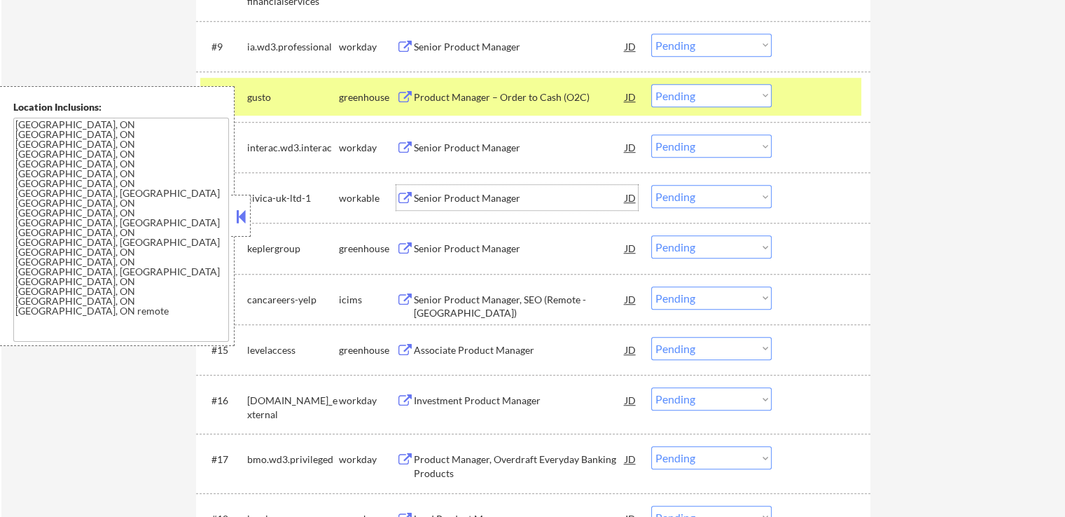
click at [686, 93] on select "Choose an option... Pending Applied Excluded (Questions) Excluded (Expired) Exc…" at bounding box center [711, 95] width 120 height 23
click at [651, 84] on select "Choose an option... Pending Applied Excluded (Questions) Excluded (Expired) Exc…" at bounding box center [711, 95] width 120 height 23
select select ""pending""
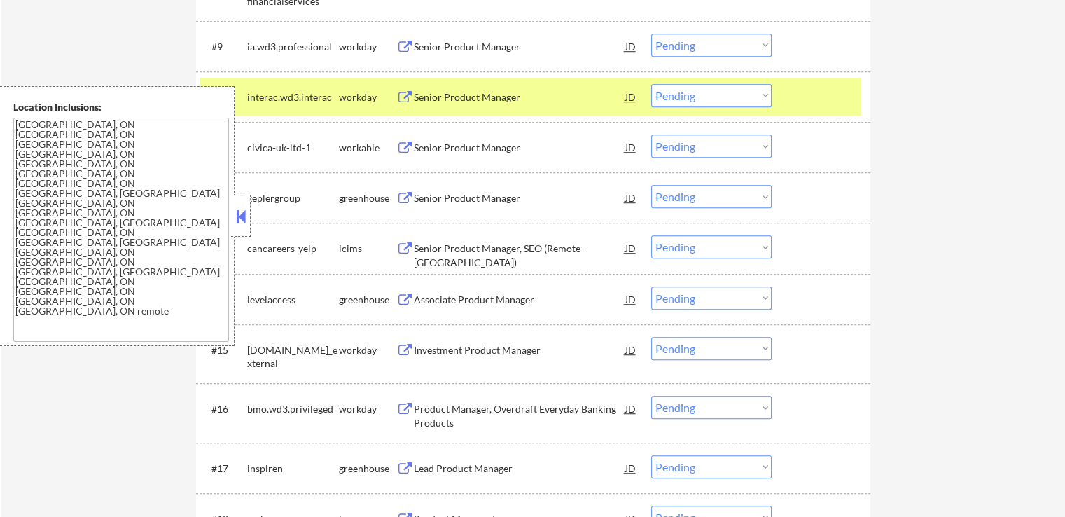
click at [490, 203] on div "Senior Product Manager" at bounding box center [519, 198] width 211 height 14
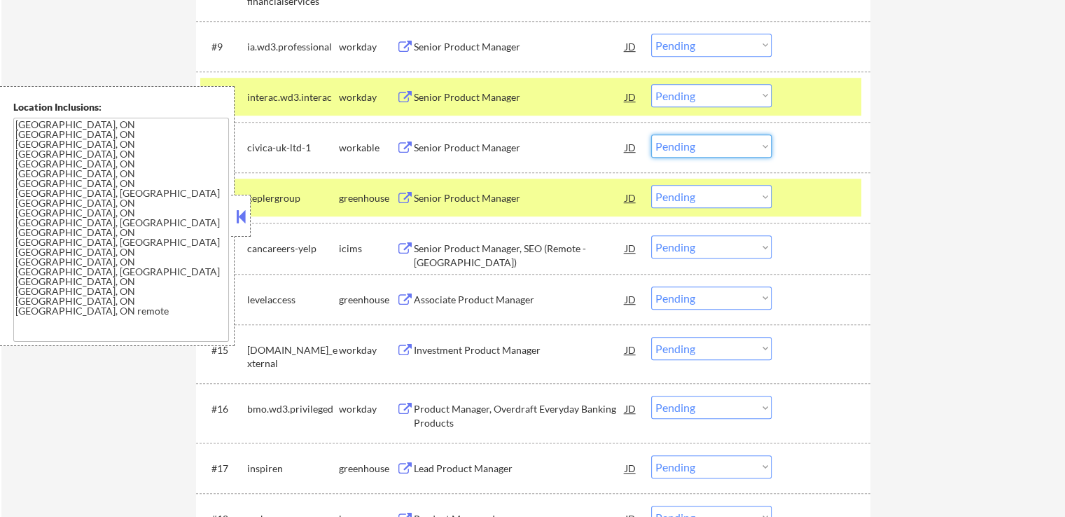
drag, startPoint x: 706, startPoint y: 145, endPoint x: 706, endPoint y: 155, distance: 9.8
click at [706, 145] on select "Choose an option... Pending Applied Excluded (Questions) Excluded (Expired) Exc…" at bounding box center [711, 145] width 120 height 23
click at [651, 134] on select "Choose an option... Pending Applied Excluded (Questions) Excluded (Expired) Exc…" at bounding box center [711, 145] width 120 height 23
click at [520, 302] on div "Associate Product Manager" at bounding box center [519, 300] width 211 height 14
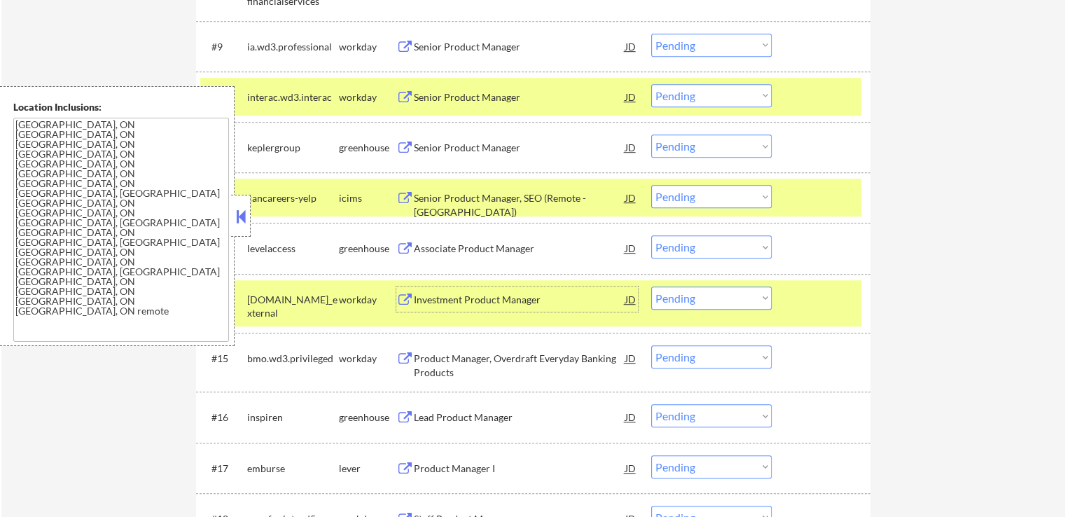
click at [672, 141] on select "Choose an option... Pending Applied Excluded (Questions) Excluded (Expired) Exc…" at bounding box center [711, 145] width 120 height 23
click at [651, 134] on select "Choose an option... Pending Applied Excluded (Questions) Excluded (Expired) Exc…" at bounding box center [711, 145] width 120 height 23
select select ""pending""
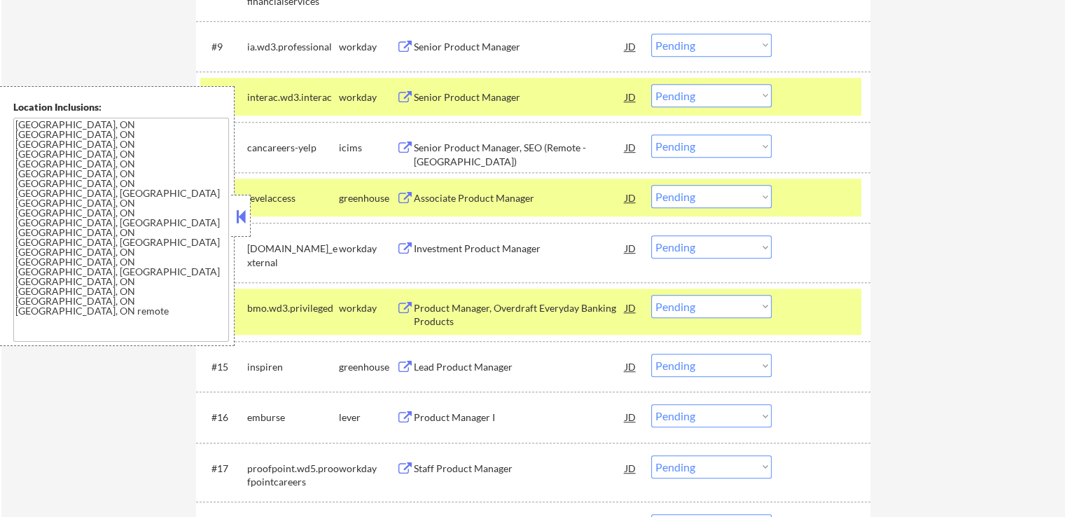
click at [712, 202] on select "Choose an option... Pending Applied Excluded (Questions) Excluded (Expired) Exc…" at bounding box center [711, 196] width 120 height 23
click at [651, 185] on select "Choose an option... Pending Applied Excluded (Questions) Excluded (Expired) Exc…" at bounding box center [711, 196] width 120 height 23
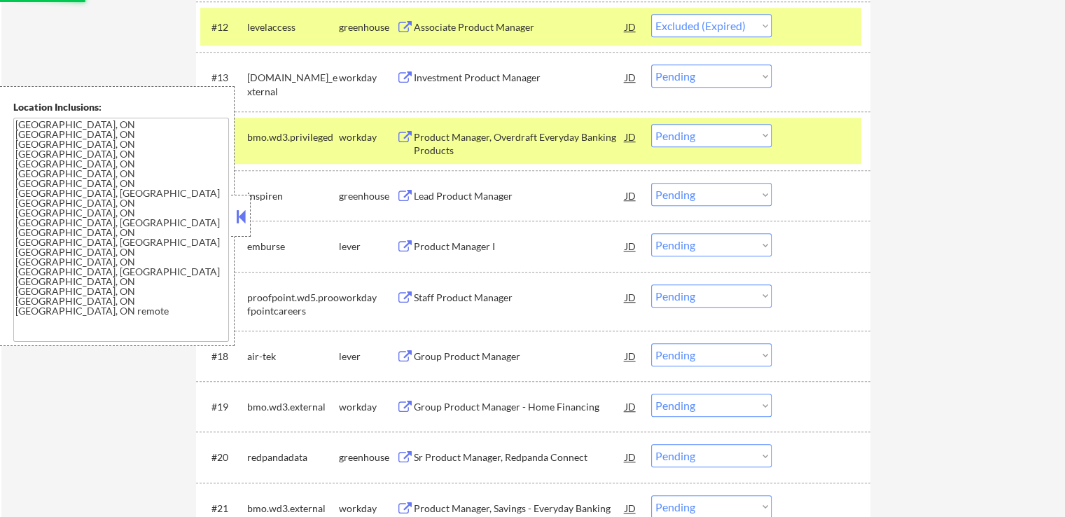
scroll to position [1050, 0]
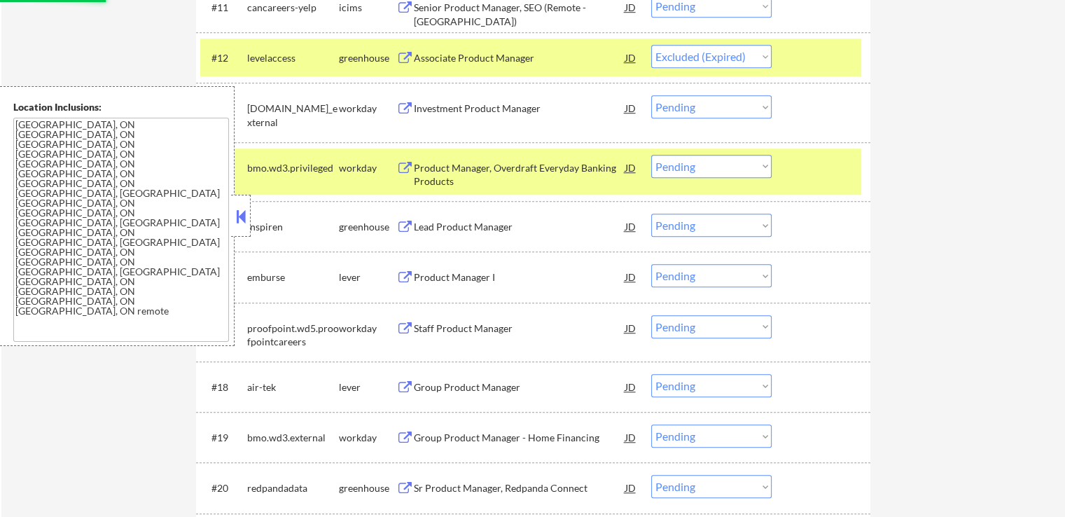
click at [473, 230] on div "Lead Product Manager" at bounding box center [519, 227] width 211 height 14
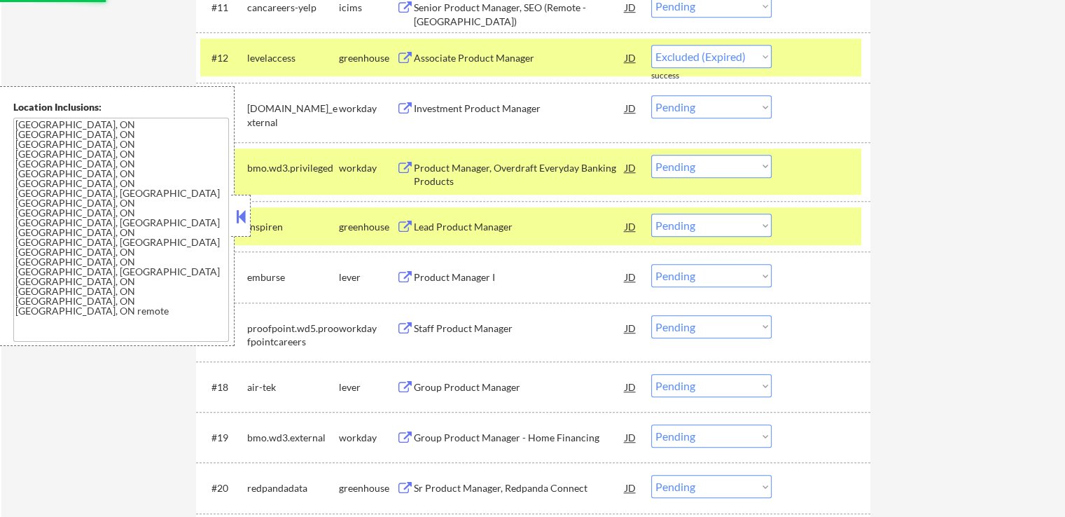
select select ""pending""
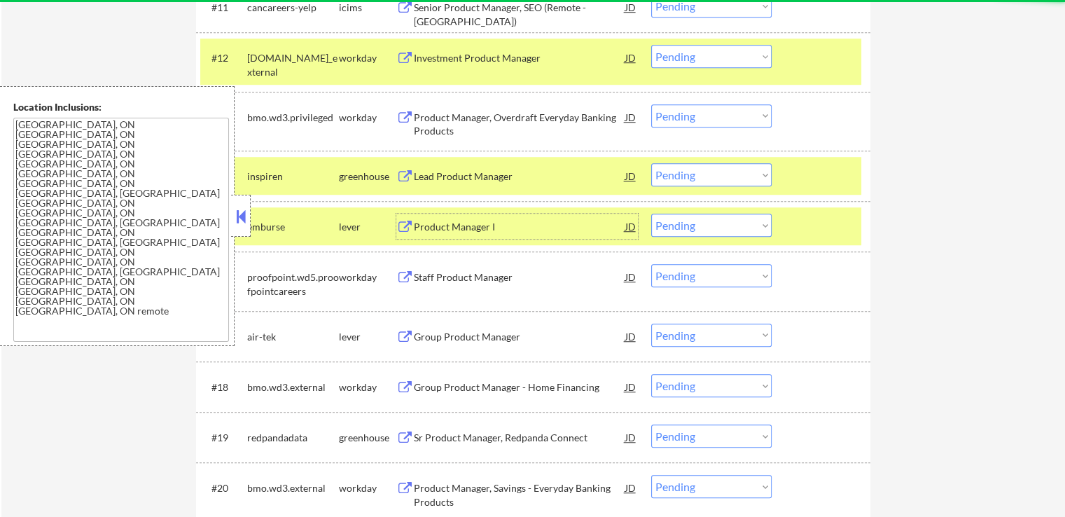
click at [501, 228] on div "Product Manager I" at bounding box center [519, 227] width 211 height 14
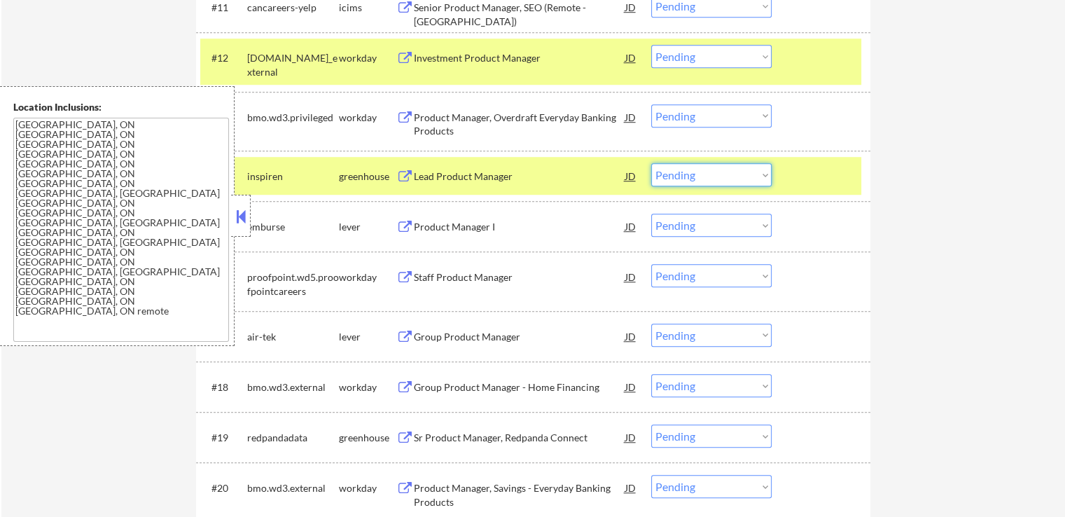
drag, startPoint x: 708, startPoint y: 176, endPoint x: 706, endPoint y: 185, distance: 9.3
click at [707, 176] on select "Choose an option... Pending Applied Excluded (Questions) Excluded (Expired) Exc…" at bounding box center [711, 174] width 120 height 23
click at [651, 163] on select "Choose an option... Pending Applied Excluded (Questions) Excluded (Expired) Exc…" at bounding box center [711, 174] width 120 height 23
click at [484, 341] on div "Group Product Manager" at bounding box center [519, 337] width 211 height 14
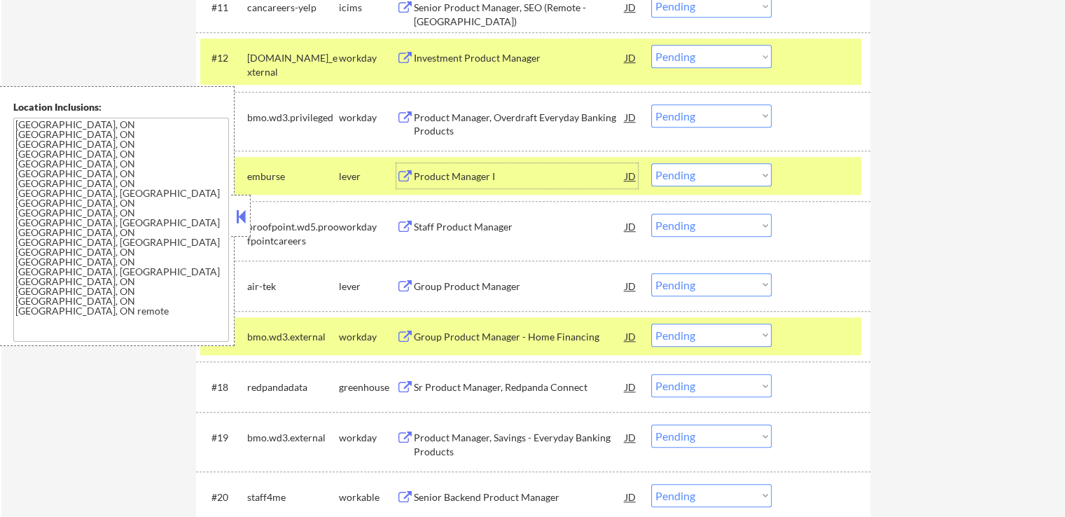
click at [496, 171] on div "Product Manager I" at bounding box center [519, 176] width 211 height 14
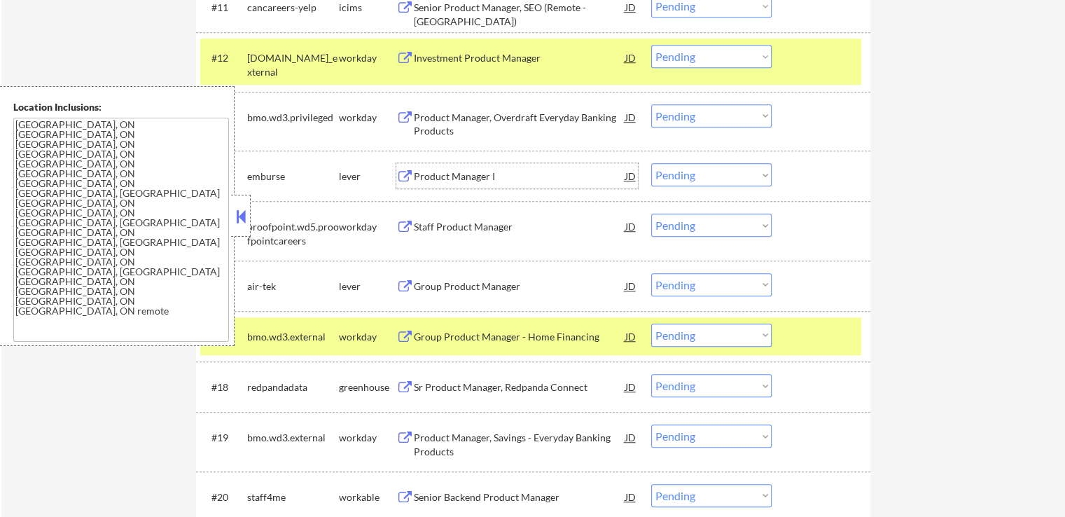
click at [704, 168] on select "Choose an option... Pending Applied Excluded (Questions) Excluded (Expired) Exc…" at bounding box center [711, 174] width 120 height 23
click at [651, 163] on select "Choose an option... Pending Applied Excluded (Questions) Excluded (Expired) Exc…" at bounding box center [711, 174] width 120 height 23
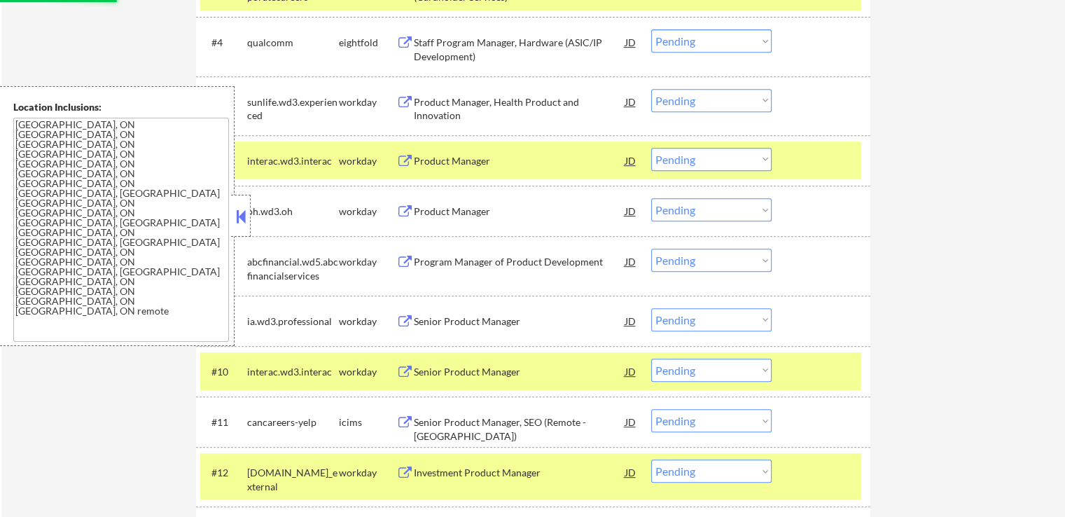
scroll to position [700, 0]
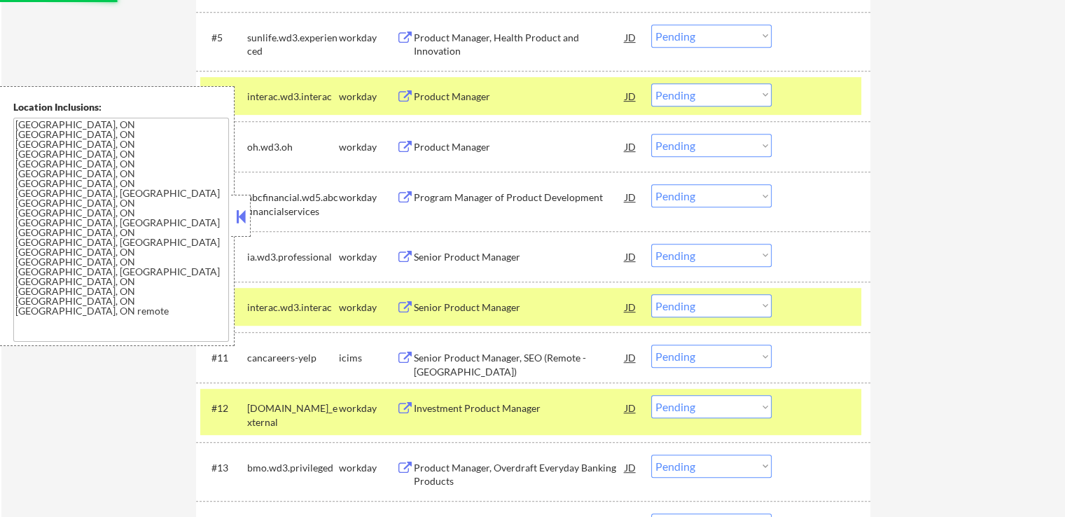
select select ""pending""
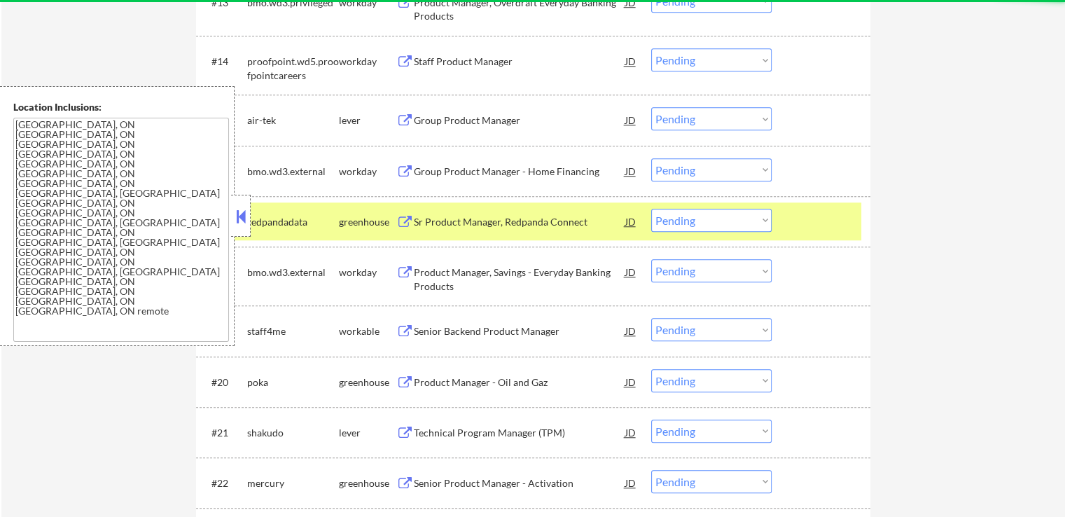
scroll to position [1190, 0]
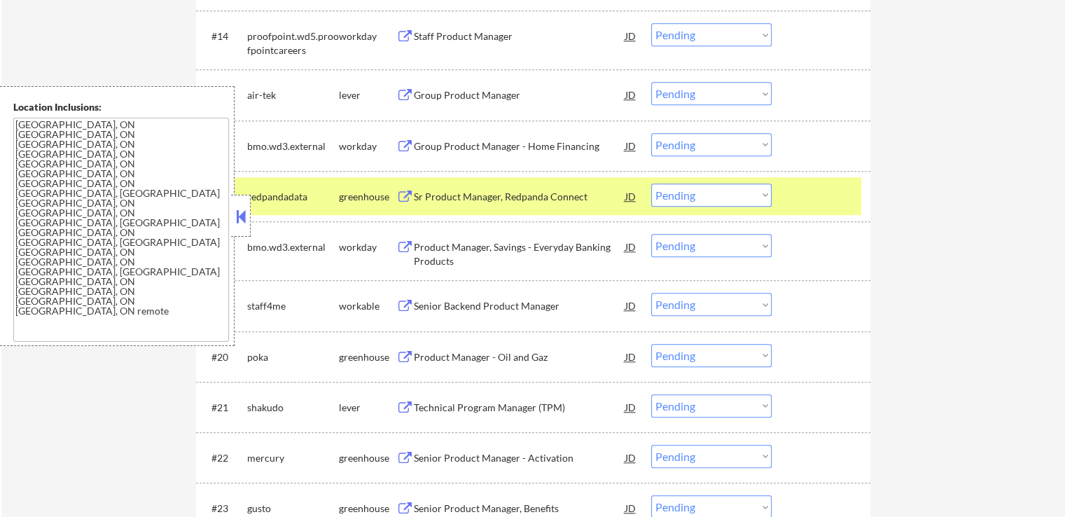
click at [503, 195] on div "Sr Product Manager, Redpanda Connect" at bounding box center [519, 197] width 211 height 14
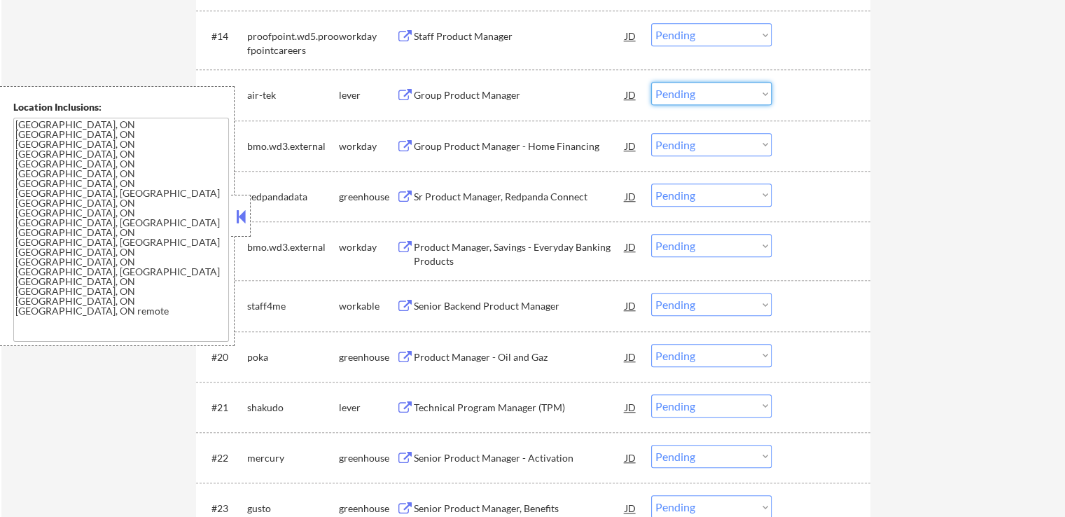
click at [671, 94] on select "Choose an option... Pending Applied Excluded (Questions) Excluded (Expired) Exc…" at bounding box center [711, 93] width 120 height 23
click at [651, 82] on select "Choose an option... Pending Applied Excluded (Questions) Excluded (Expired) Exc…" at bounding box center [711, 93] width 120 height 23
select select ""pending""
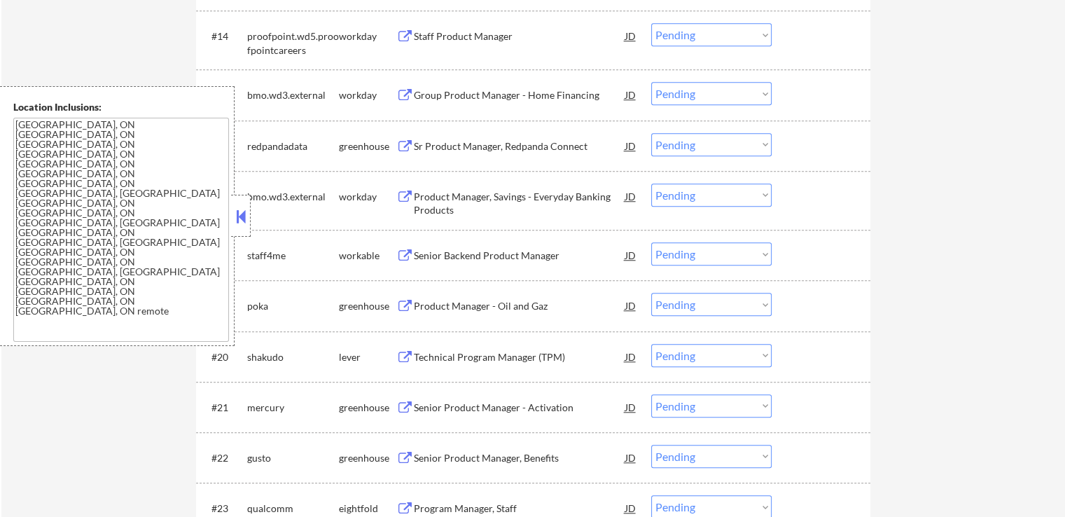
click at [498, 249] on div "Senior Backend Product Manager" at bounding box center [519, 256] width 211 height 14
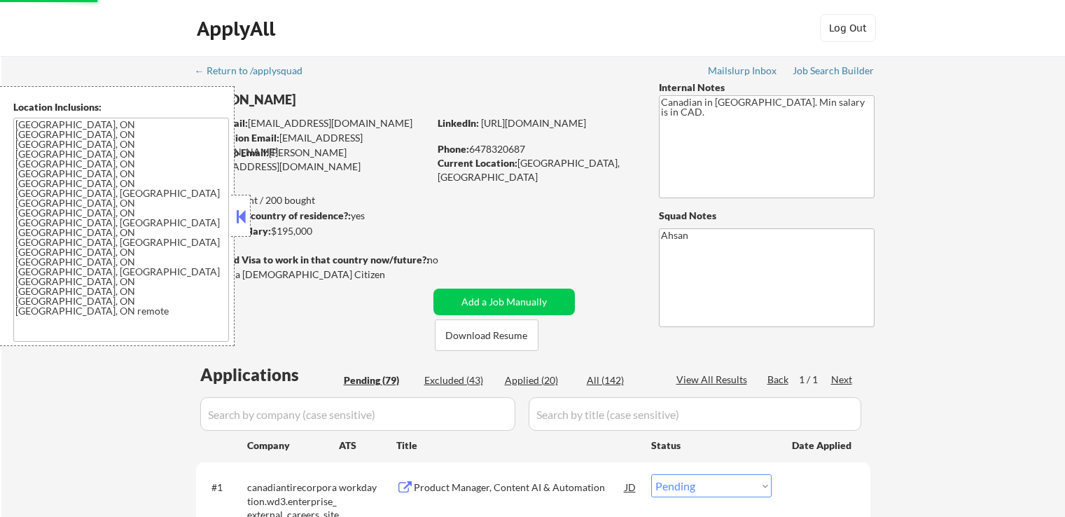
select select ""pending""
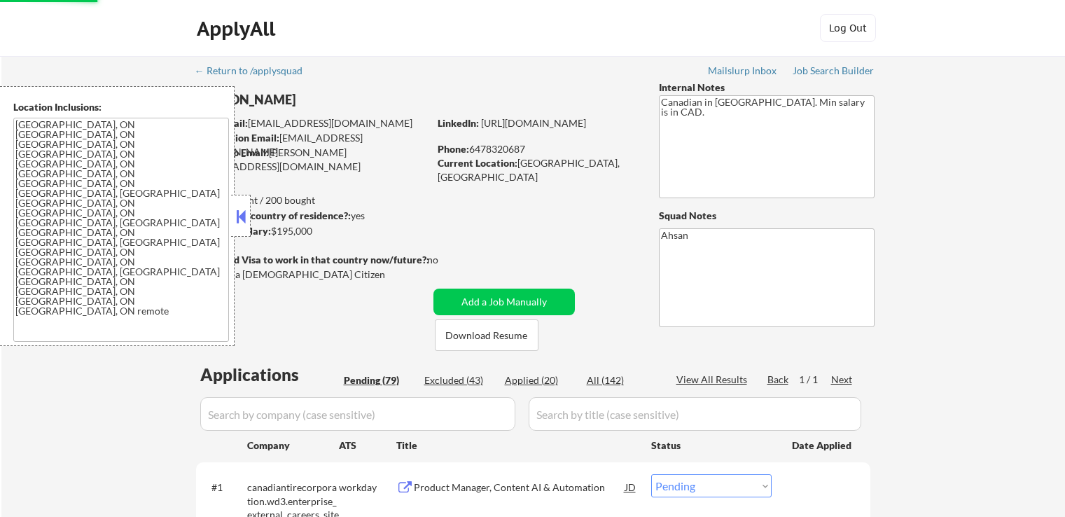
select select ""pending""
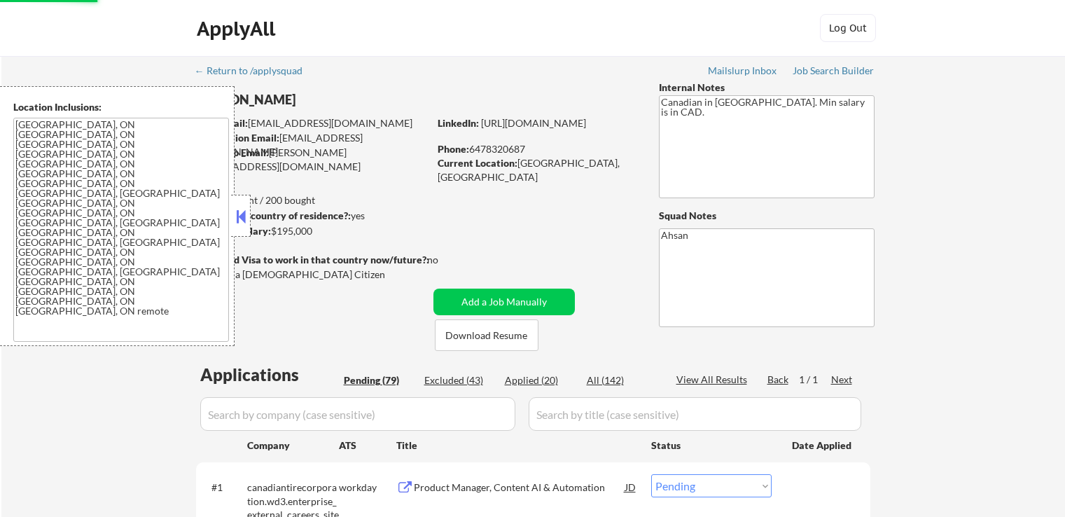
select select ""pending""
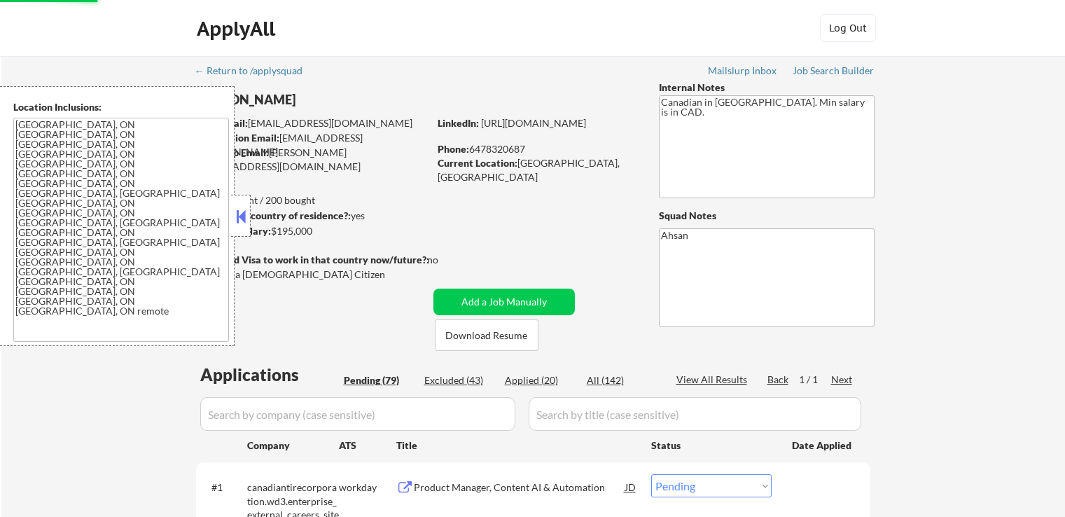
select select ""applied""
select select ""pending""
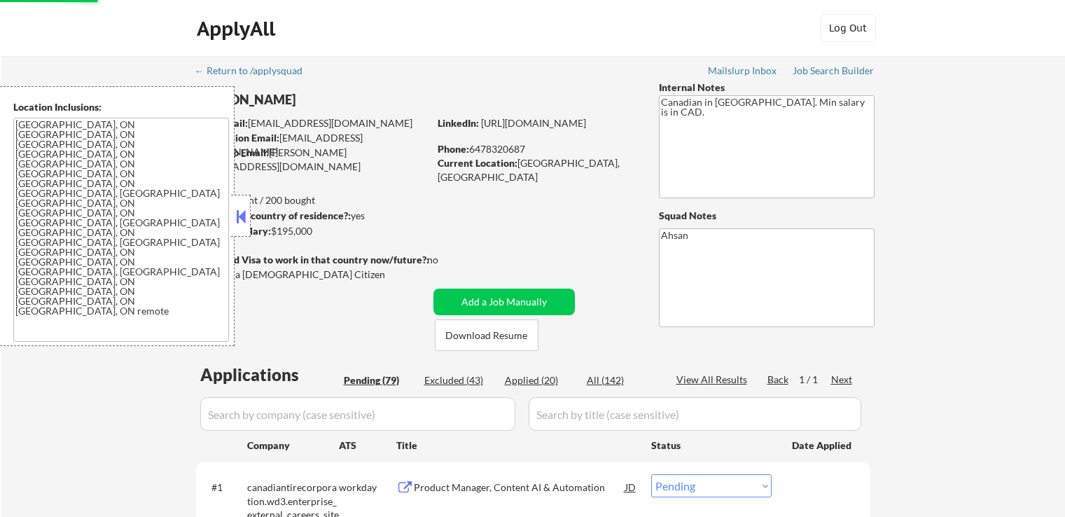
select select ""pending""
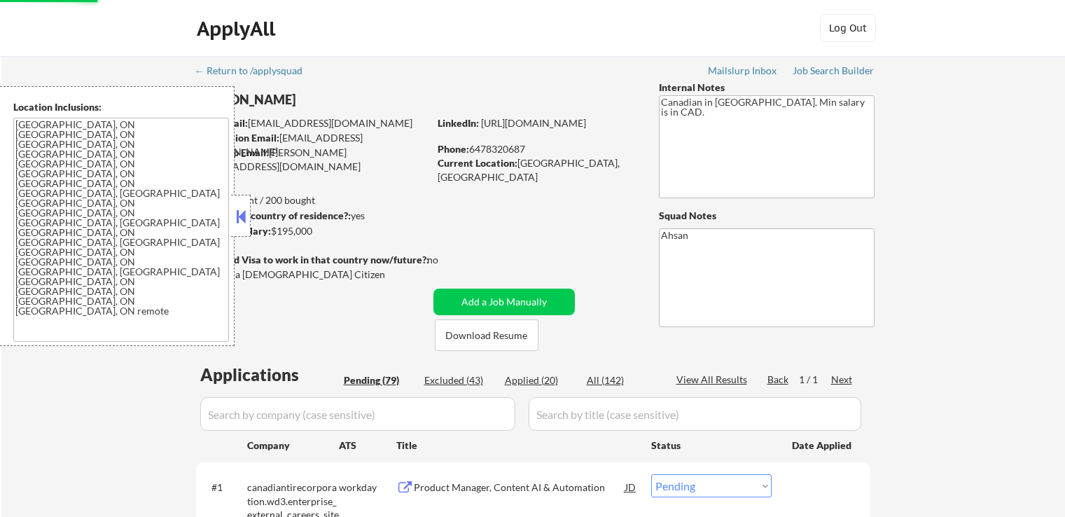
select select ""pending""
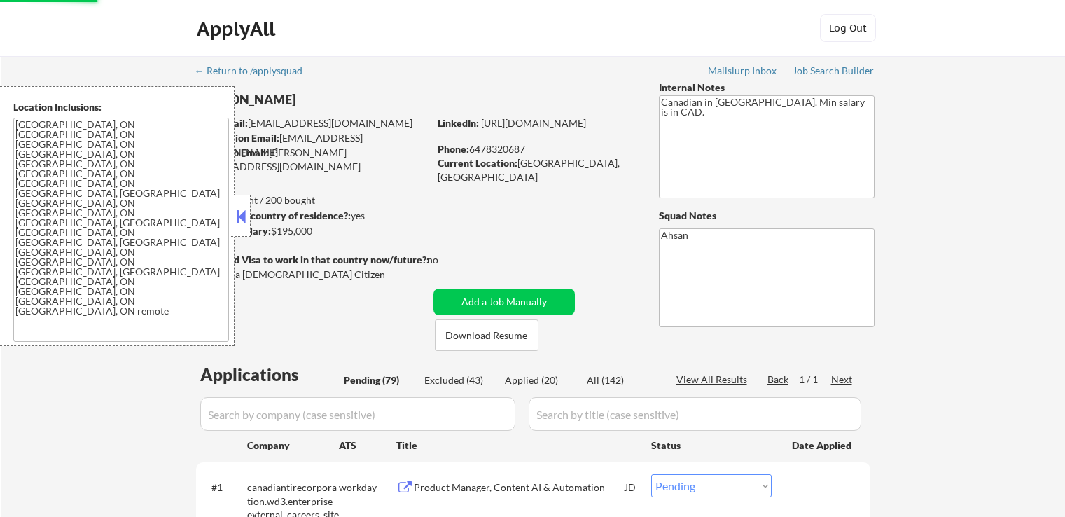
select select ""pending""
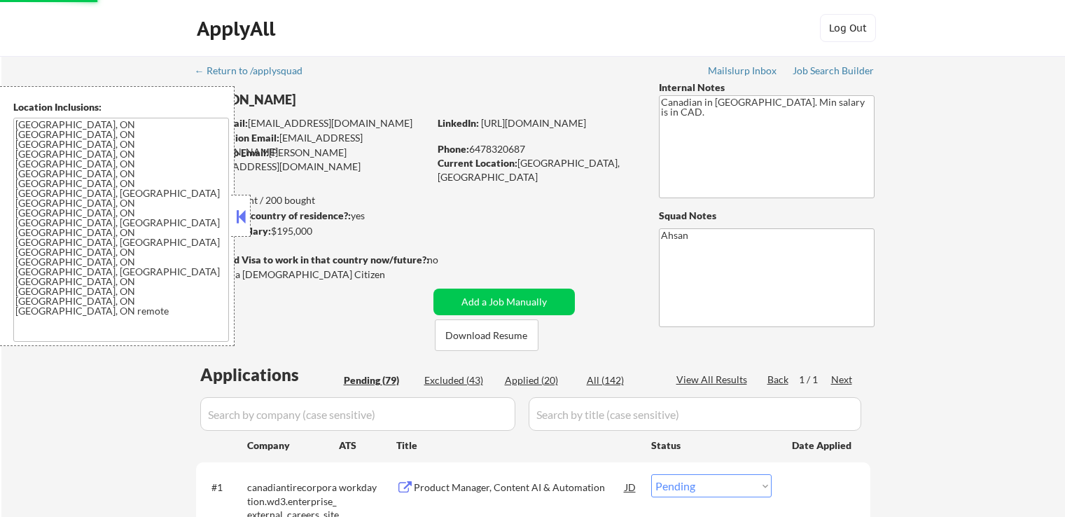
select select ""pending""
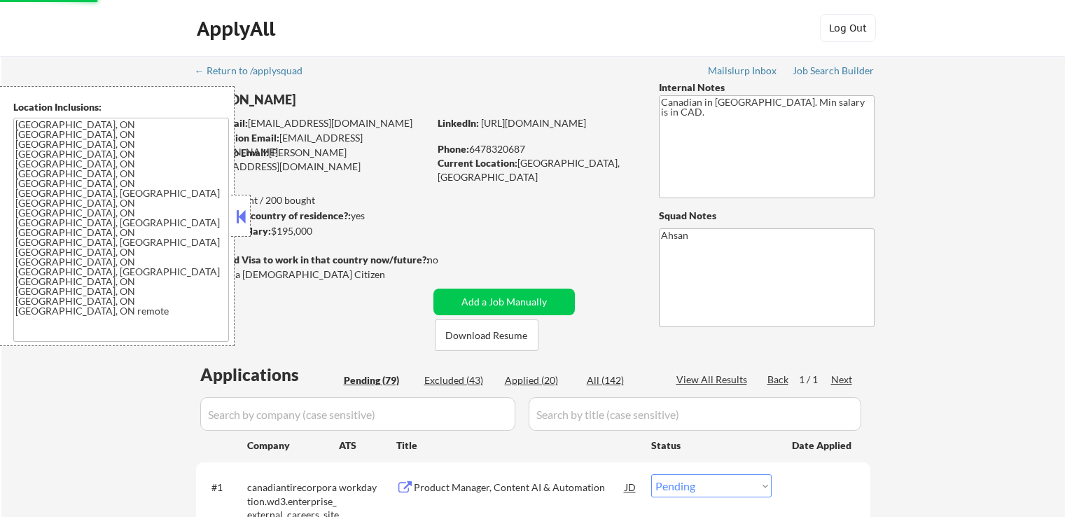
select select ""pending""
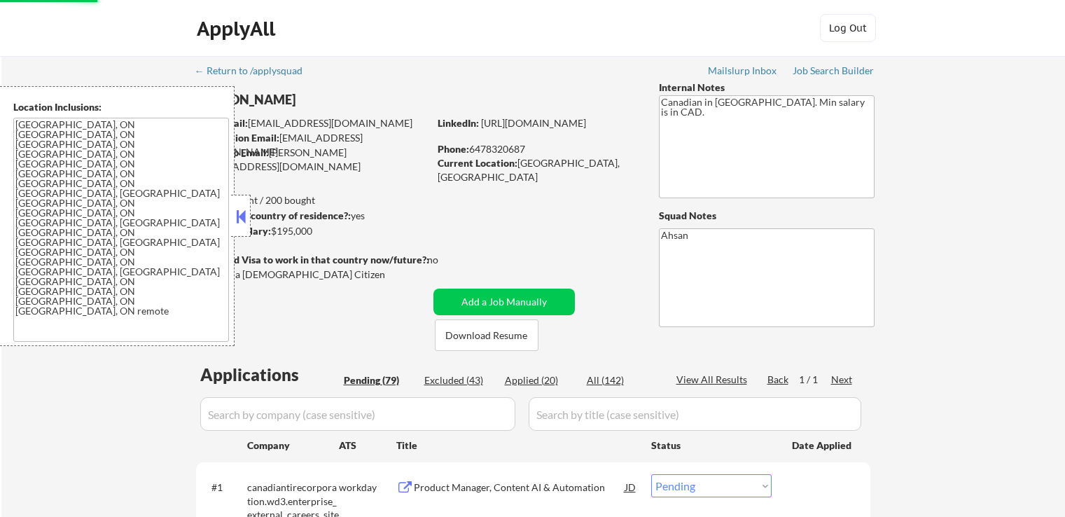
select select ""pending""
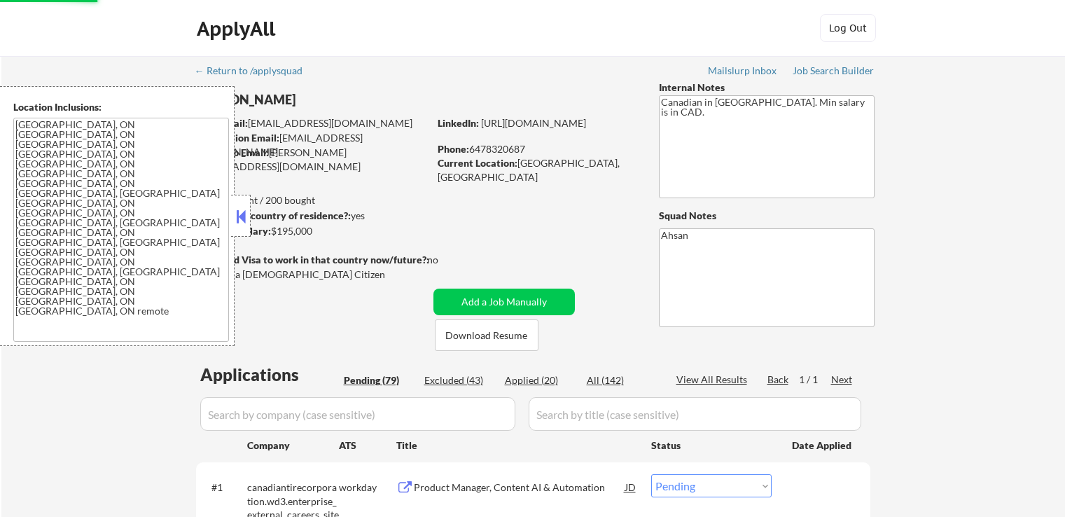
select select ""pending""
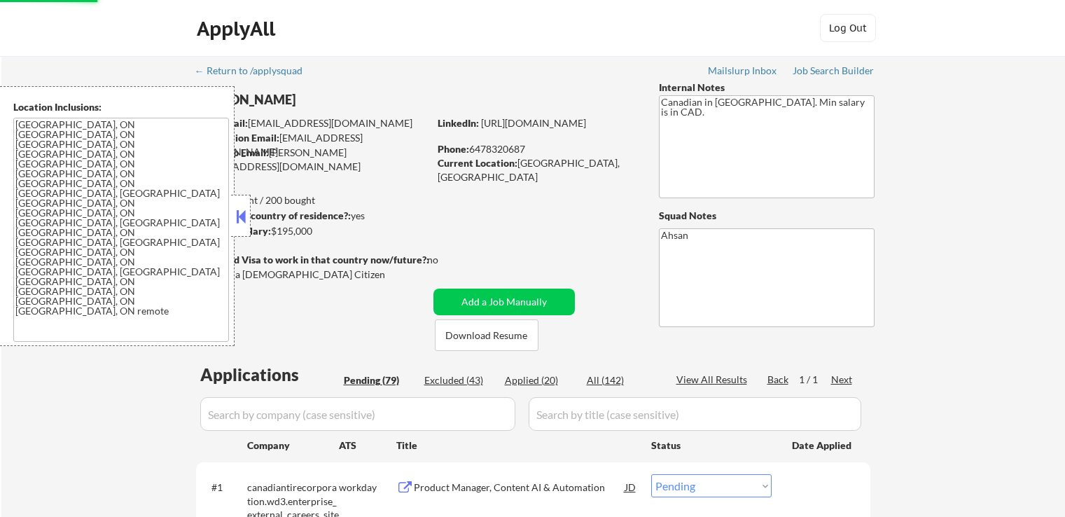
select select ""pending""
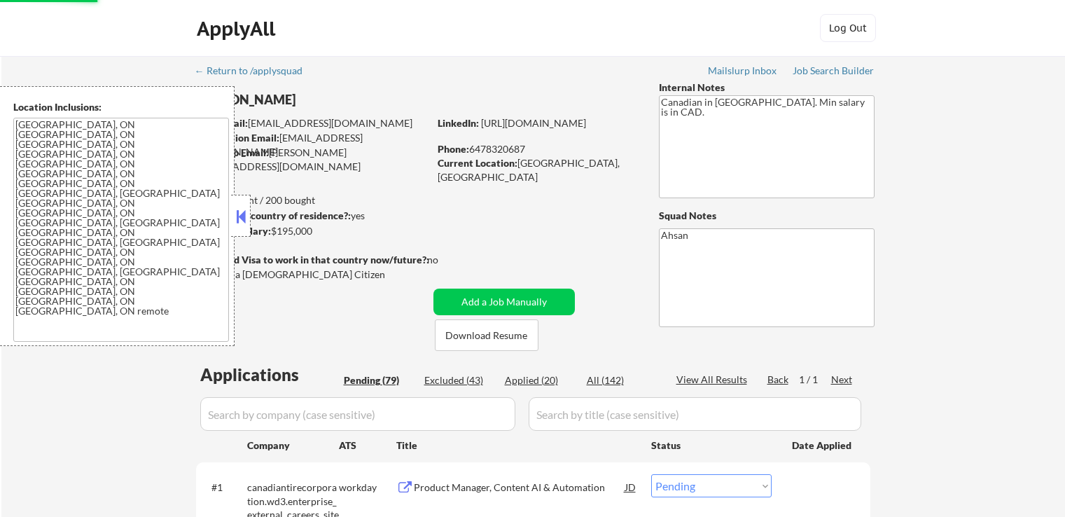
select select ""pending""
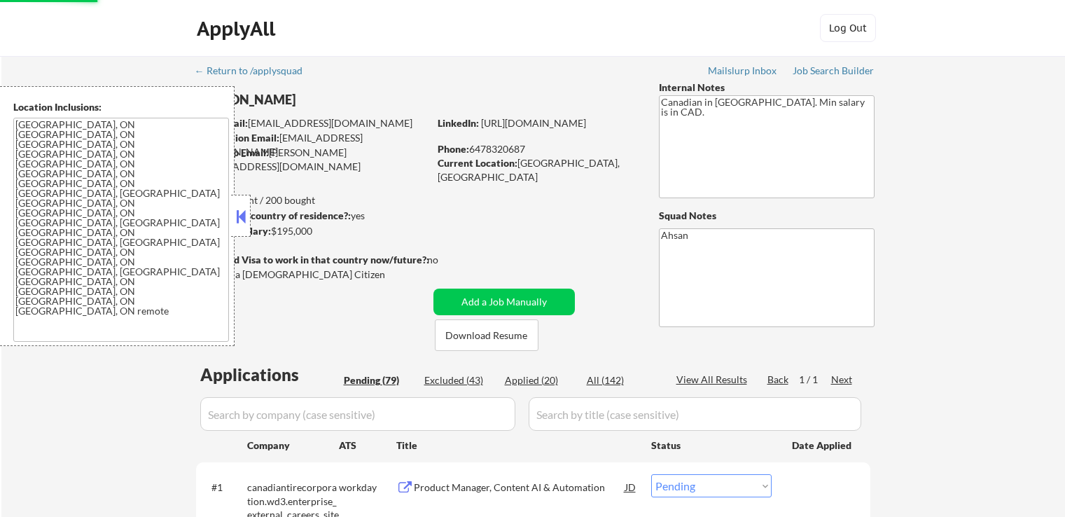
select select ""pending""
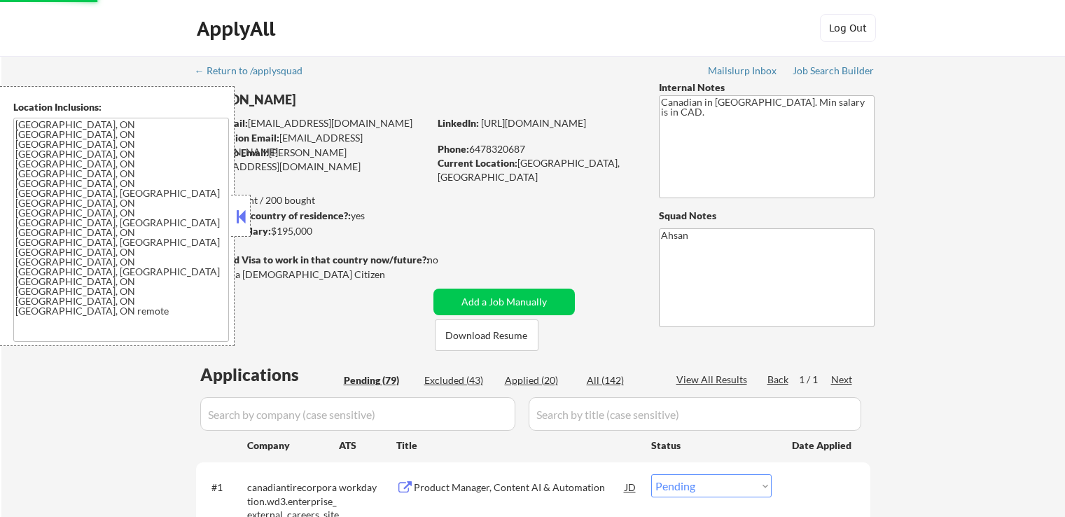
select select ""pending""
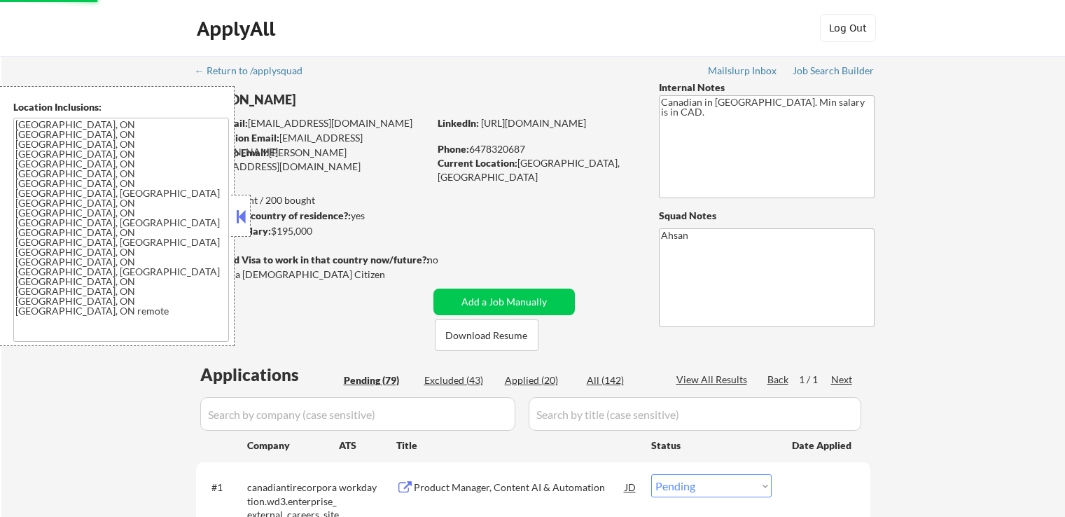
select select ""pending""
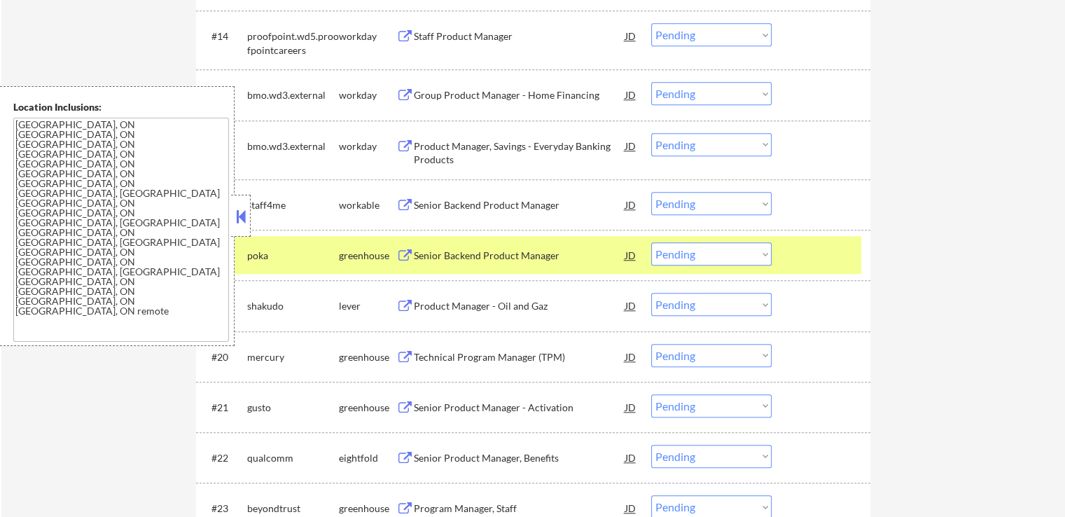
scroll to position [1190, 0]
click at [676, 202] on select "Choose an option... Pending Applied Excluded (Questions) Excluded (Expired) Exc…" at bounding box center [711, 203] width 120 height 23
click at [651, 192] on select "Choose an option... Pending Applied Excluded (Questions) Excluded (Expired) Exc…" at bounding box center [711, 203] width 120 height 23
click at [524, 261] on div "Product Manager - Oil and Gaz" at bounding box center [519, 256] width 211 height 14
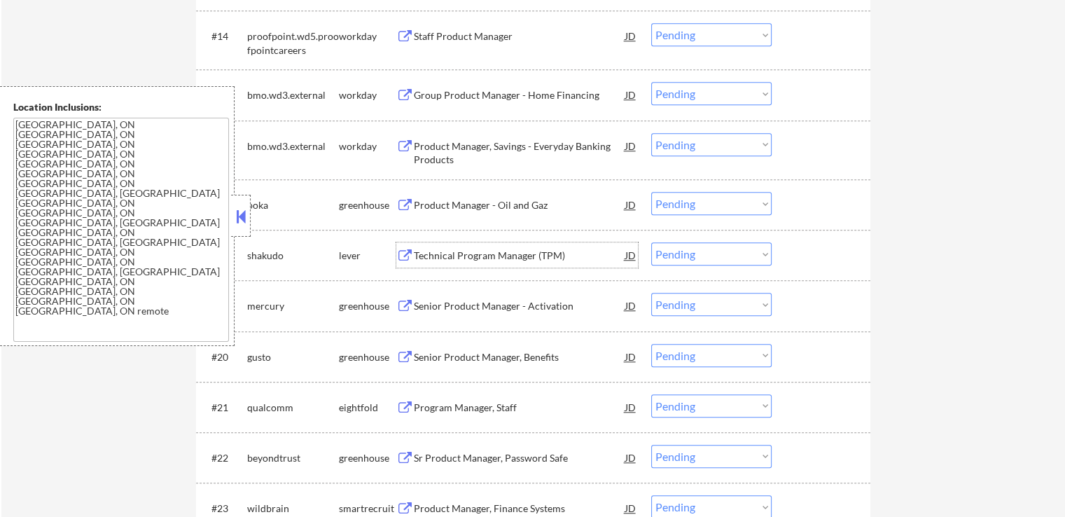
click at [518, 250] on div "Technical Program Manager (TPM)" at bounding box center [519, 256] width 211 height 14
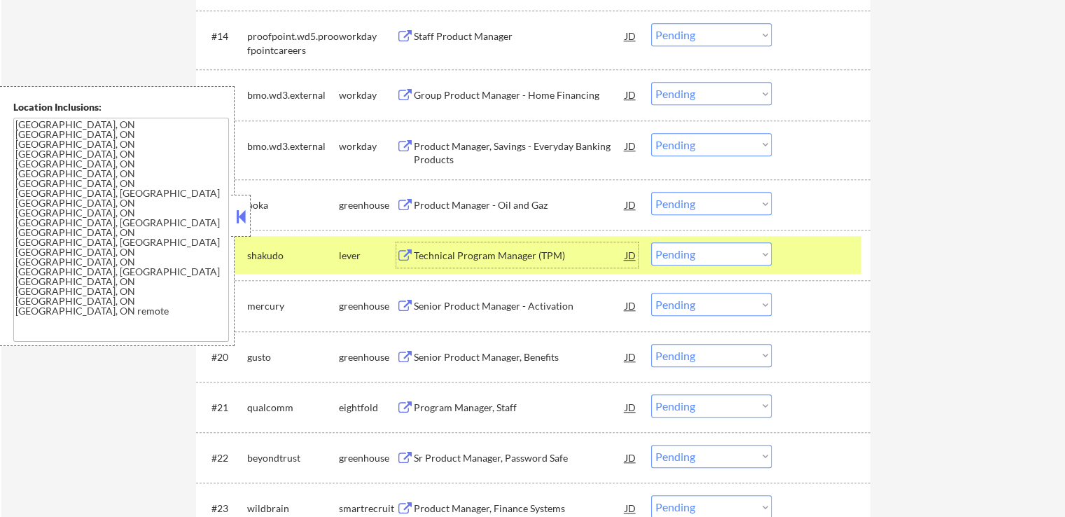
click at [709, 204] on select "Choose an option... Pending Applied Excluded (Questions) Excluded (Expired) Exc…" at bounding box center [711, 203] width 120 height 23
click at [651, 192] on select "Choose an option... Pending Applied Excluded (Questions) Excluded (Expired) Exc…" at bounding box center [711, 203] width 120 height 23
click at [543, 303] on div "Senior Product Manager - Activation" at bounding box center [519, 306] width 211 height 14
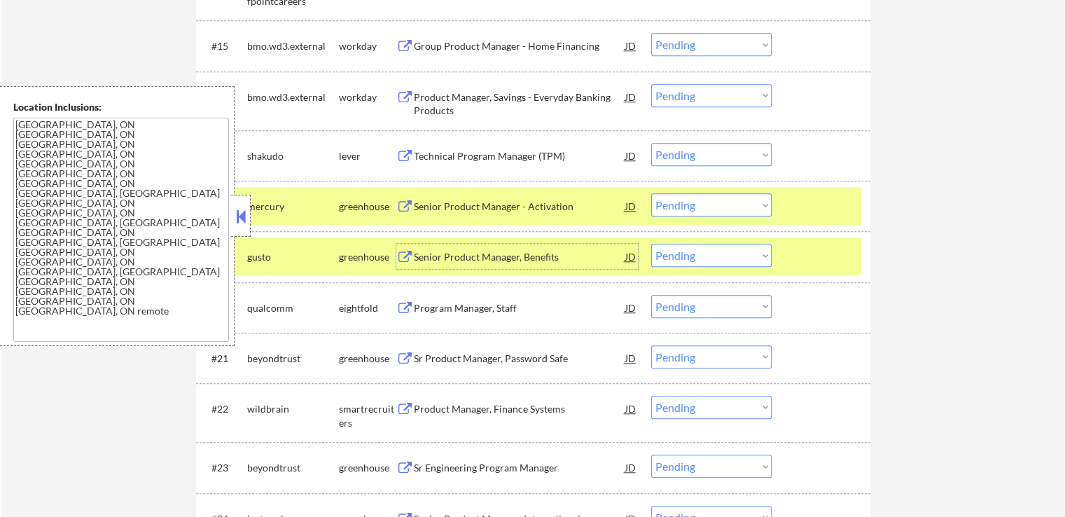
scroll to position [1260, 0]
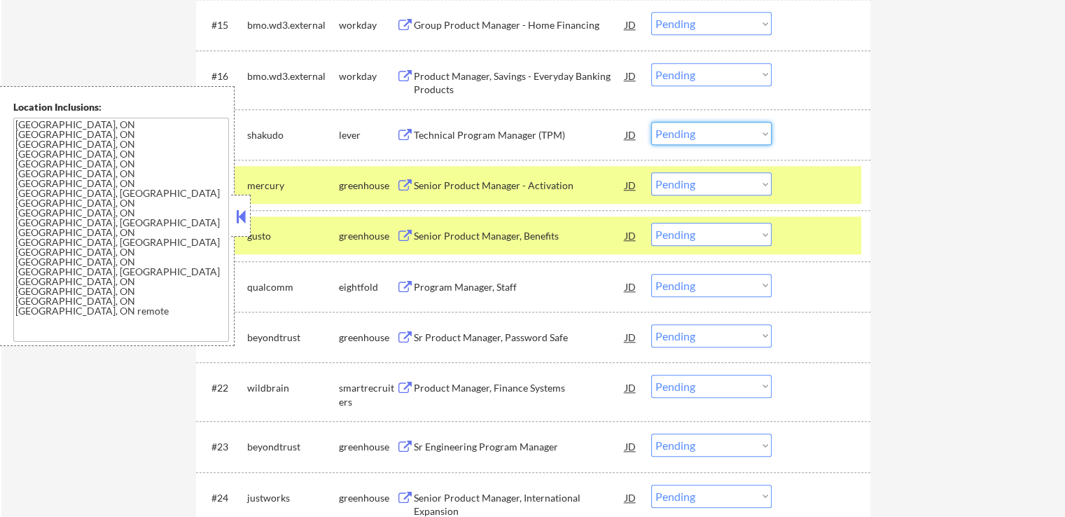
click at [694, 130] on select "Choose an option... Pending Applied Excluded (Questions) Excluded (Expired) Exc…" at bounding box center [711, 133] width 120 height 23
click at [651, 122] on select "Choose an option... Pending Applied Excluded (Questions) Excluded (Expired) Exc…" at bounding box center [711, 133] width 120 height 23
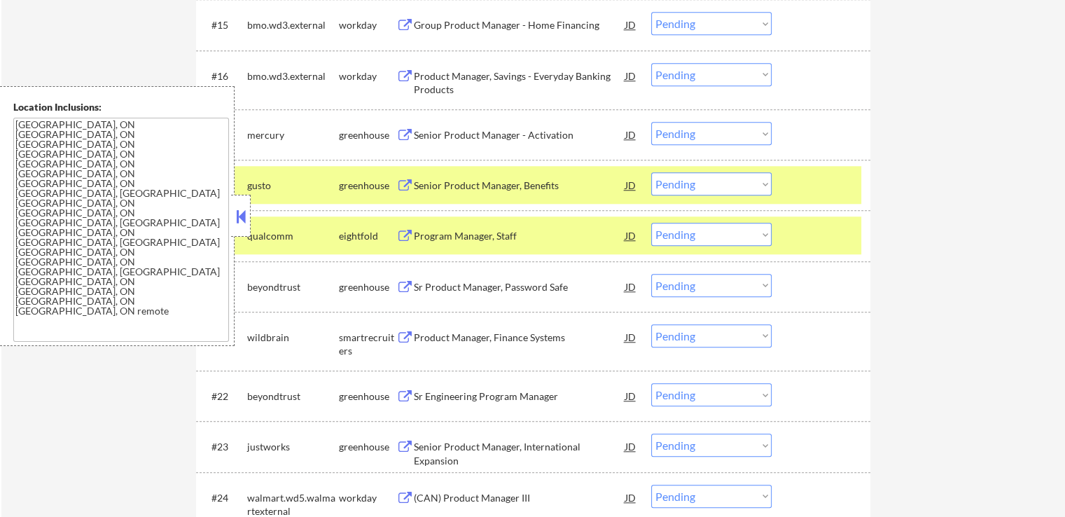
drag, startPoint x: 683, startPoint y: 132, endPoint x: 679, endPoint y: 143, distance: 11.1
click at [683, 132] on select "Choose an option... Pending Applied Excluded (Questions) Excluded (Expired) Exc…" at bounding box center [711, 133] width 120 height 23
click at [651, 122] on select "Choose an option... Pending Applied Excluded (Questions) Excluded (Expired) Exc…" at bounding box center [711, 133] width 120 height 23
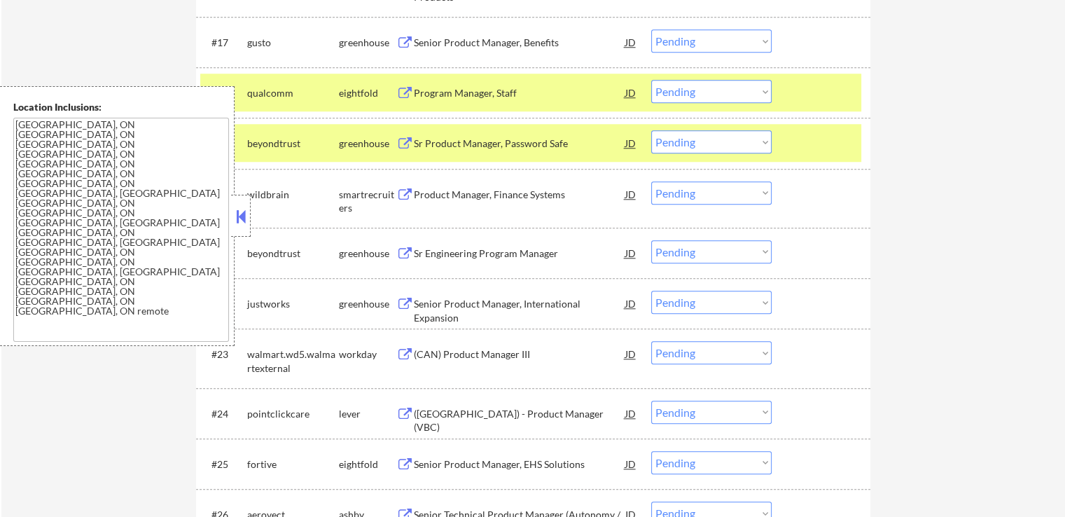
scroll to position [1330, 0]
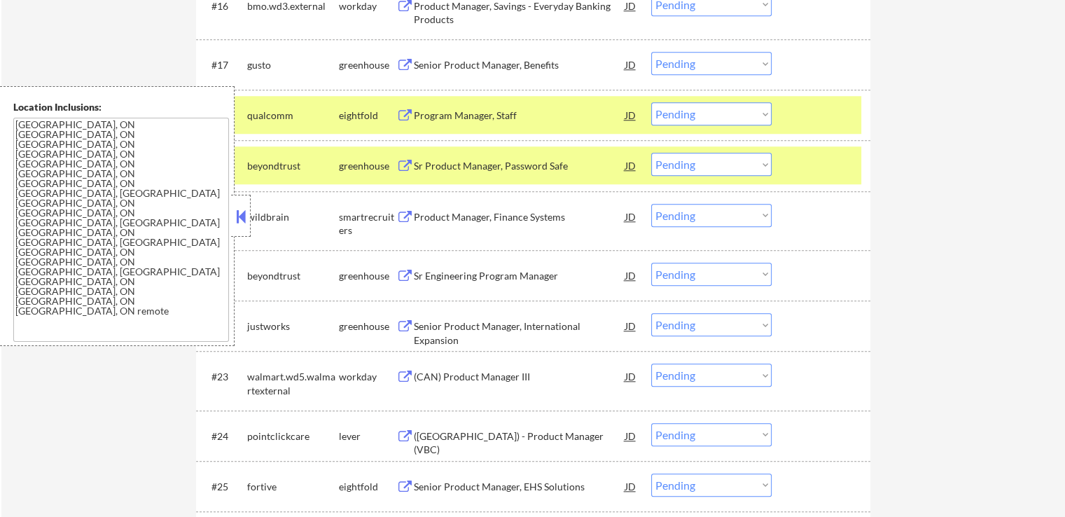
click at [487, 64] on div "Senior Product Manager, Benefits" at bounding box center [519, 65] width 211 height 14
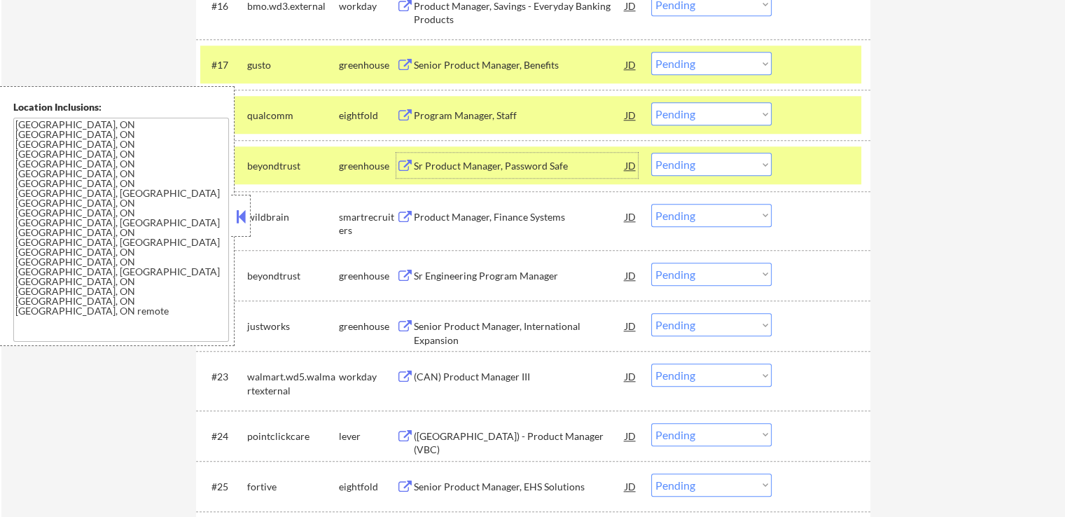
click at [507, 162] on div "Sr Product Manager, Password Safe" at bounding box center [519, 166] width 211 height 14
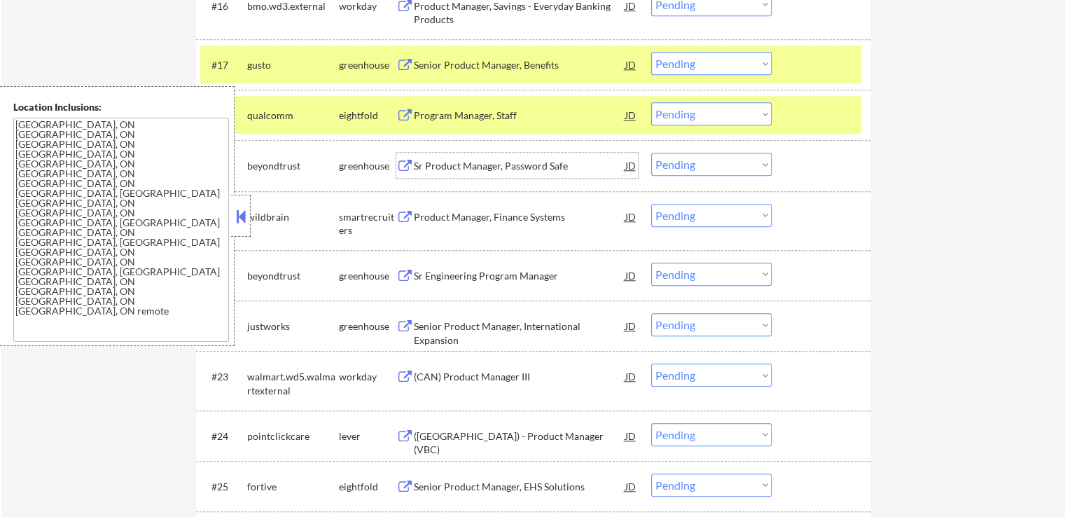
click at [703, 65] on select "Choose an option... Pending Applied Excluded (Questions) Excluded (Expired) Exc…" at bounding box center [711, 63] width 120 height 23
click at [651, 52] on select "Choose an option... Pending Applied Excluded (Questions) Excluded (Expired) Exc…" at bounding box center [711, 63] width 120 height 23
drag, startPoint x: 683, startPoint y: 160, endPoint x: 691, endPoint y: 174, distance: 16.0
click at [683, 160] on select "Choose an option... Pending Applied Excluded (Questions) Excluded (Expired) Exc…" at bounding box center [711, 164] width 120 height 23
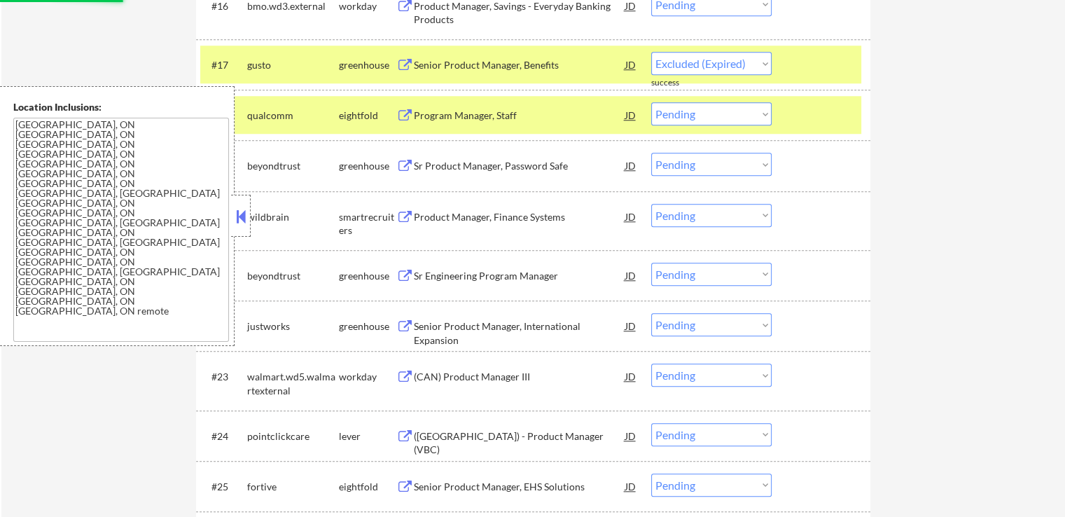
select select ""pending""
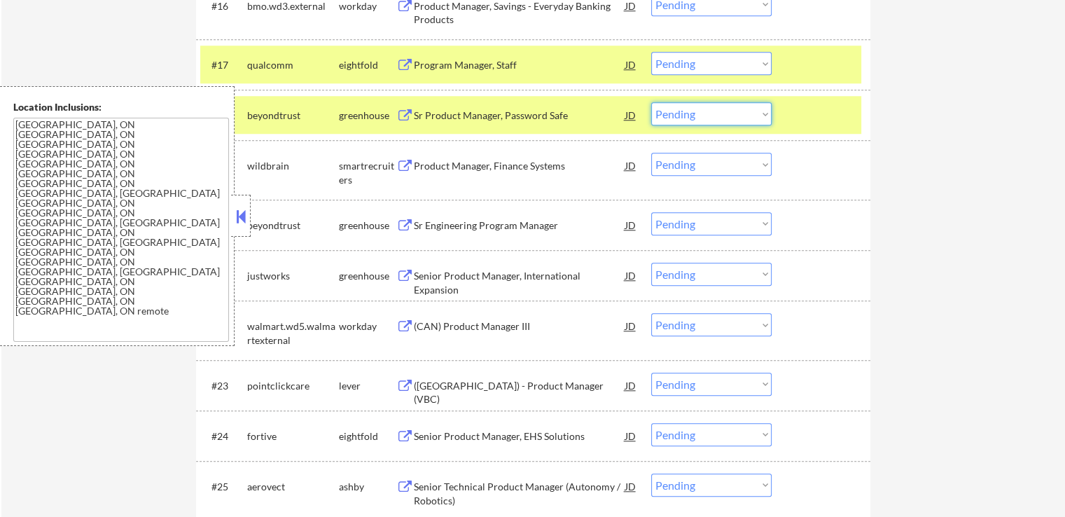
click at [711, 116] on select "Choose an option... Pending Applied Excluded (Questions) Excluded (Expired) Exc…" at bounding box center [711, 113] width 120 height 23
click at [651, 102] on select "Choose an option... Pending Applied Excluded (Questions) Excluded (Expired) Exc…" at bounding box center [711, 113] width 120 height 23
click at [540, 156] on div "Product Manager, Finance Systems" at bounding box center [519, 165] width 211 height 25
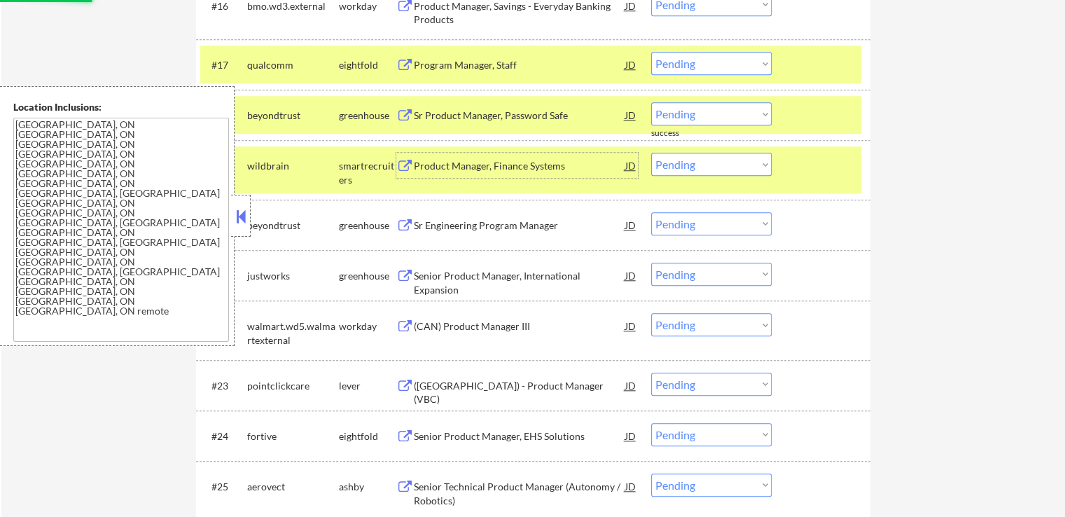
click at [514, 221] on div "Sr Engineering Program Manager" at bounding box center [519, 224] width 211 height 25
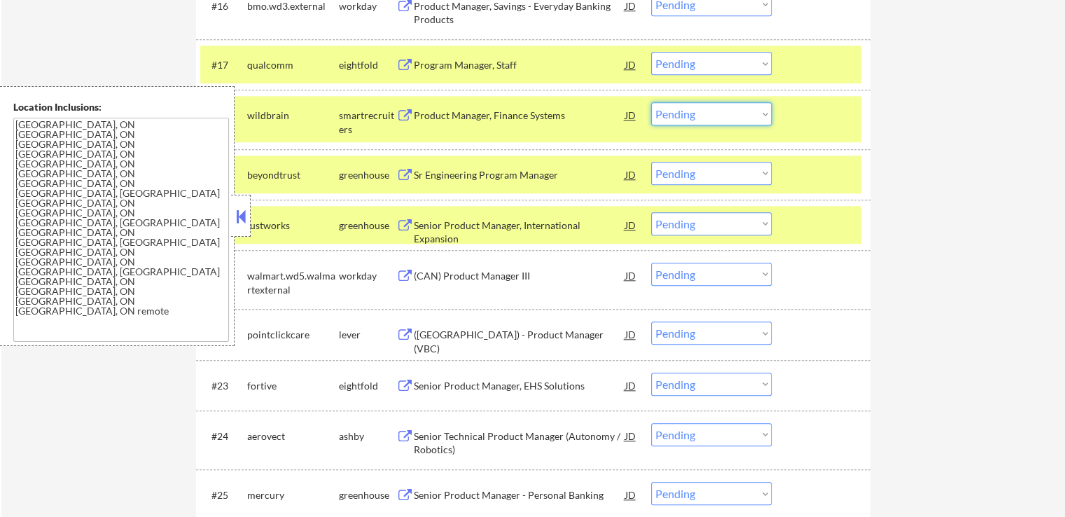
click at [699, 116] on select "Choose an option... Pending Applied Excluded (Questions) Excluded (Expired) Exc…" at bounding box center [711, 113] width 120 height 23
click at [651, 102] on select "Choose an option... Pending Applied Excluded (Questions) Excluded (Expired) Exc…" at bounding box center [711, 113] width 120 height 23
click at [580, 218] on div "Senior Product Manager, International Expansion" at bounding box center [519, 231] width 211 height 27
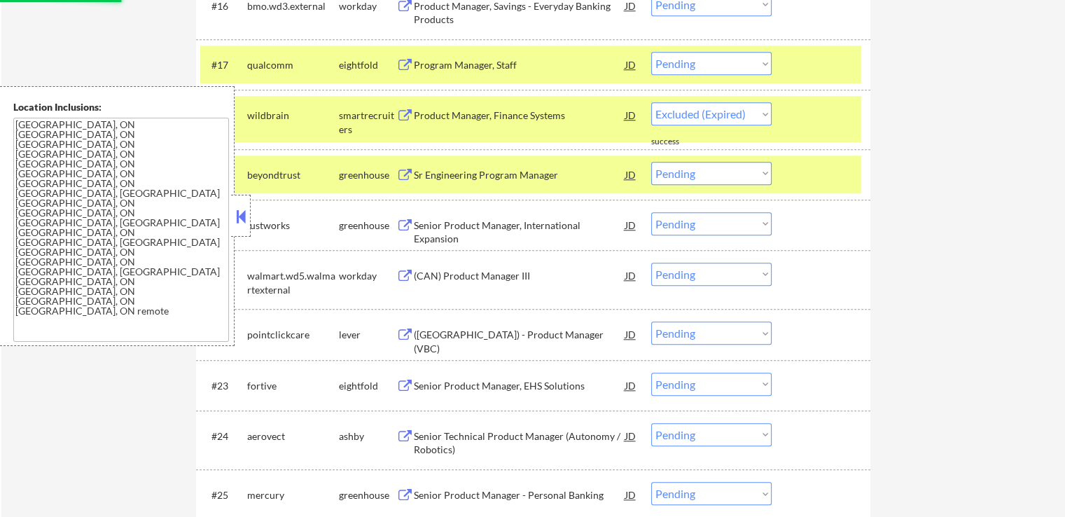
select select ""pending""
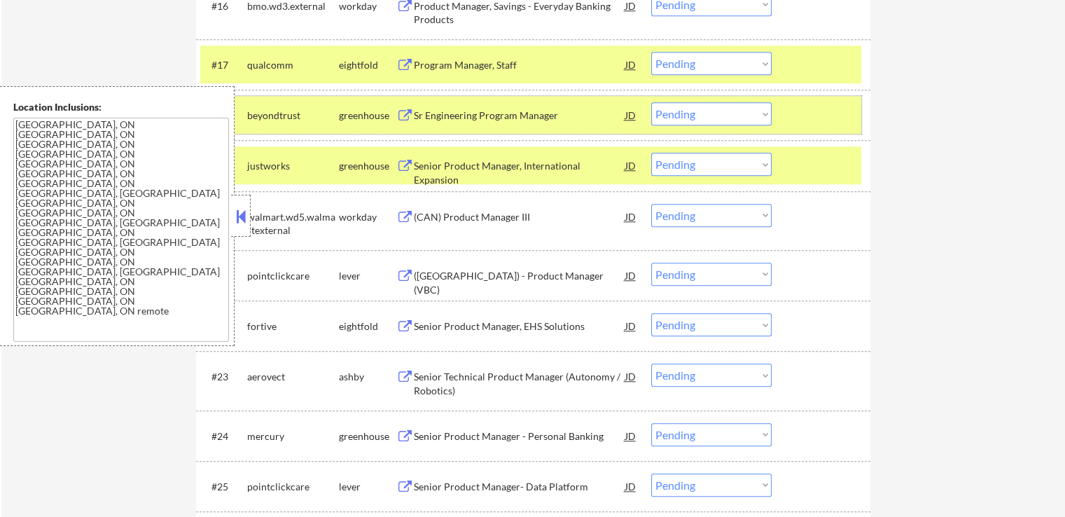
click at [699, 125] on div "#18 beyondtrust greenhouse Sr Engineering Program Manager JD warning_amber Choo…" at bounding box center [530, 115] width 661 height 38
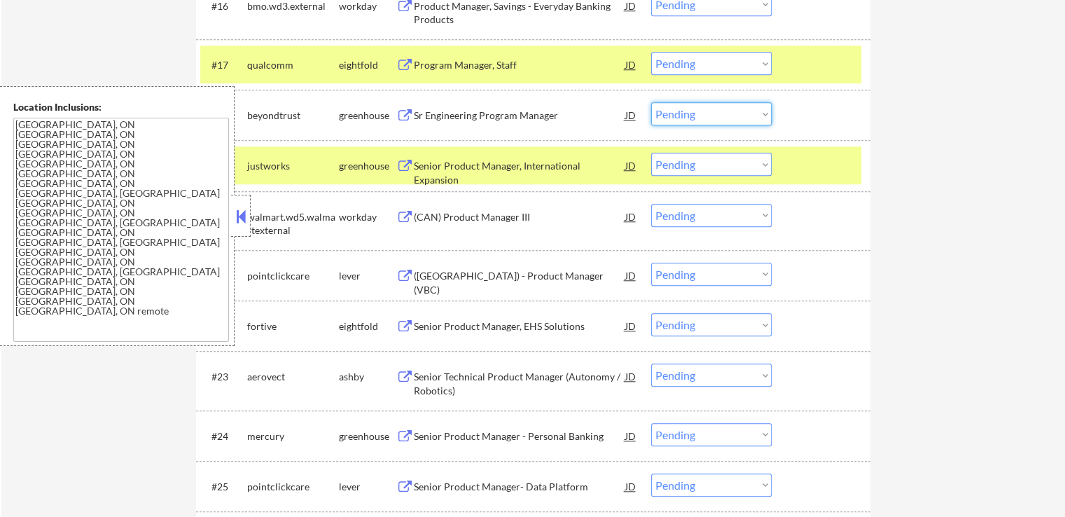
click at [692, 116] on select "Choose an option... Pending Applied Excluded (Questions) Excluded (Expired) Exc…" at bounding box center [711, 113] width 120 height 23
click at [706, 169] on select "Choose an option... Pending Applied Excluded (Questions) Excluded (Expired) Exc…" at bounding box center [711, 164] width 120 height 23
click at [651, 153] on select "Choose an option... Pending Applied Excluded (Questions) Excluded (Expired) Exc…" at bounding box center [711, 164] width 120 height 23
click at [542, 109] on div "Sr Engineering Program Manager" at bounding box center [519, 116] width 211 height 14
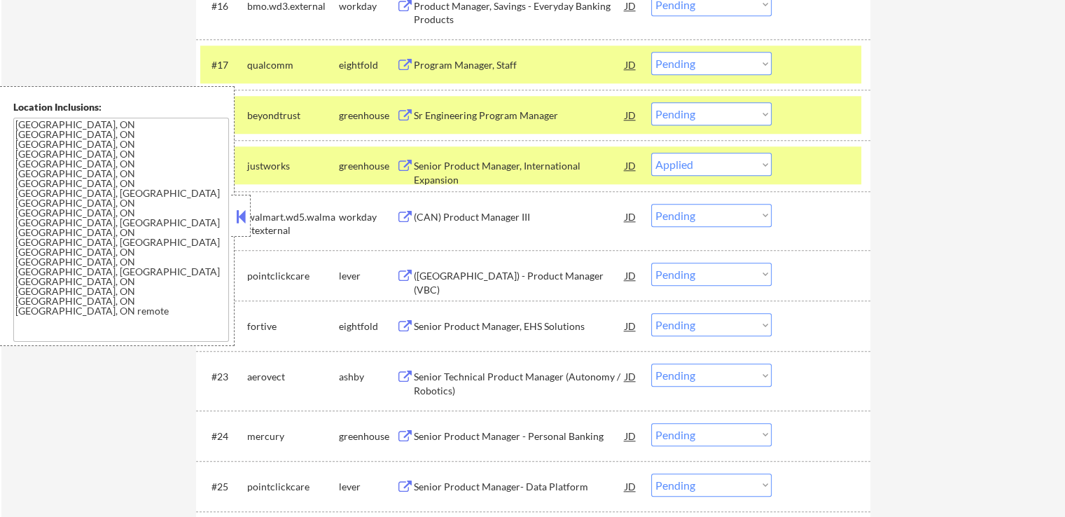
select select ""pending""
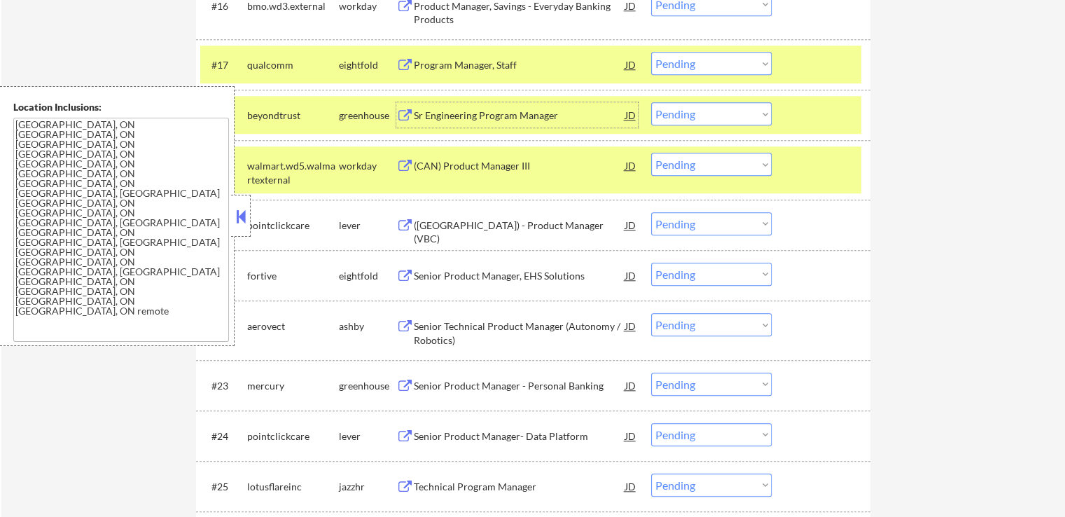
click at [700, 115] on select "Choose an option... Pending Applied Excluded (Questions) Excluded (Expired) Exc…" at bounding box center [711, 113] width 120 height 23
click at [651, 102] on select "Choose an option... Pending Applied Excluded (Questions) Excluded (Expired) Exc…" at bounding box center [711, 113] width 120 height 23
select select ""pending""
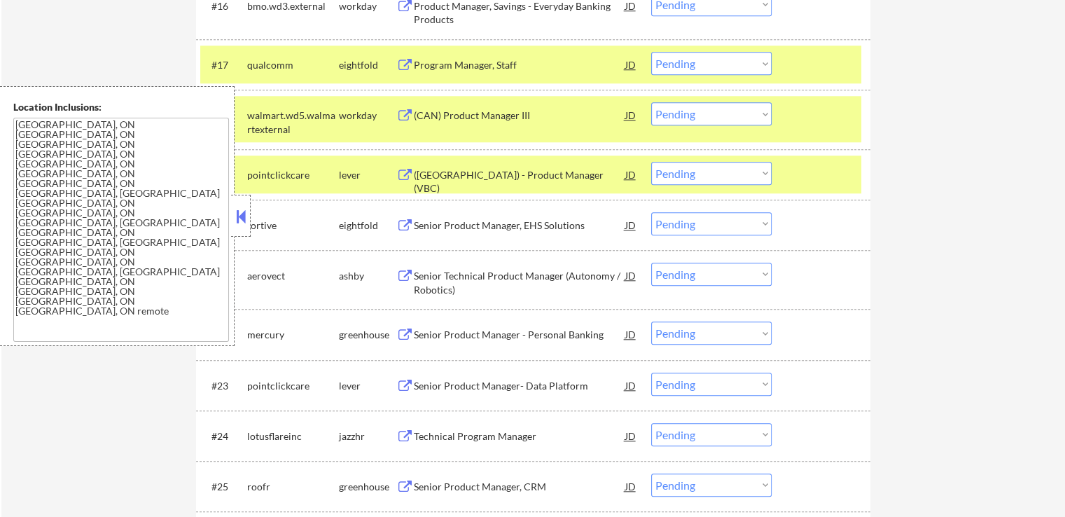
click at [534, 175] on div "([GEOGRAPHIC_DATA]) - Product Manager (VBC)" at bounding box center [519, 181] width 211 height 27
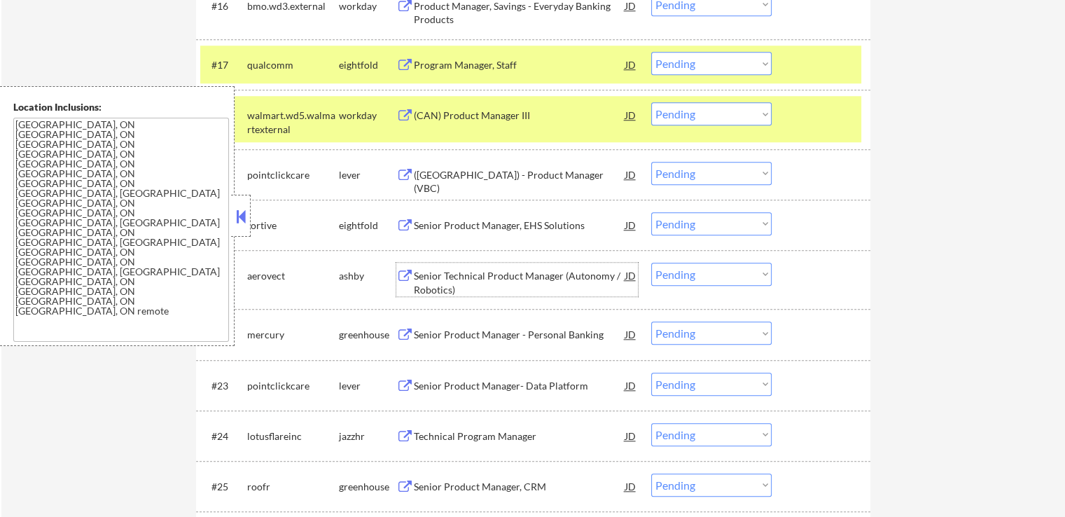
click at [498, 274] on div "Senior Technical Product Manager (Autonomy / Robotics)" at bounding box center [519, 282] width 211 height 27
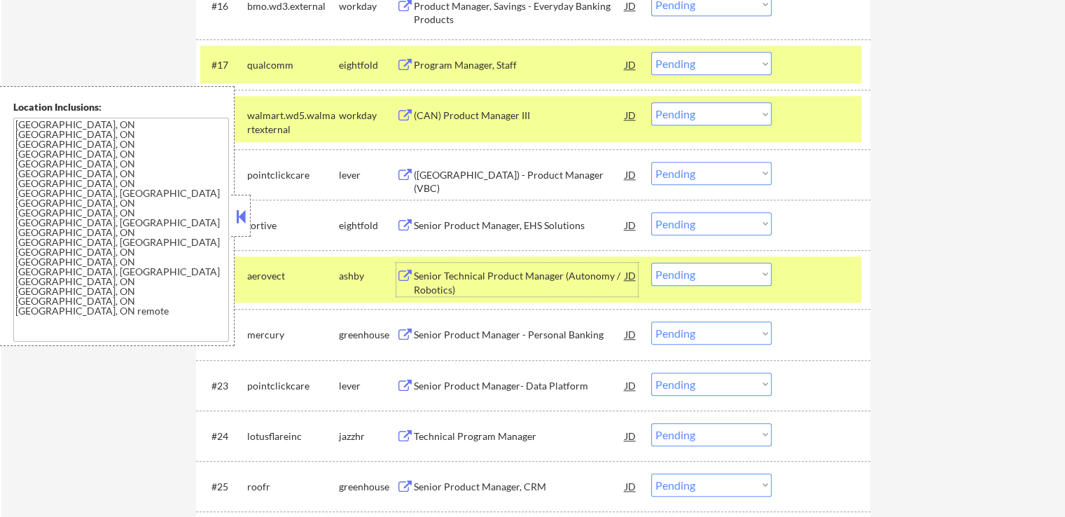
click at [696, 173] on select "Choose an option... Pending Applied Excluded (Questions) Excluded (Expired) Exc…" at bounding box center [711, 173] width 120 height 23
click at [651, 162] on select "Choose an option... Pending Applied Excluded (Questions) Excluded (Expired) Exc…" at bounding box center [711, 173] width 120 height 23
click at [510, 322] on div "Senior Product Manager - Personal Banking" at bounding box center [519, 333] width 211 height 25
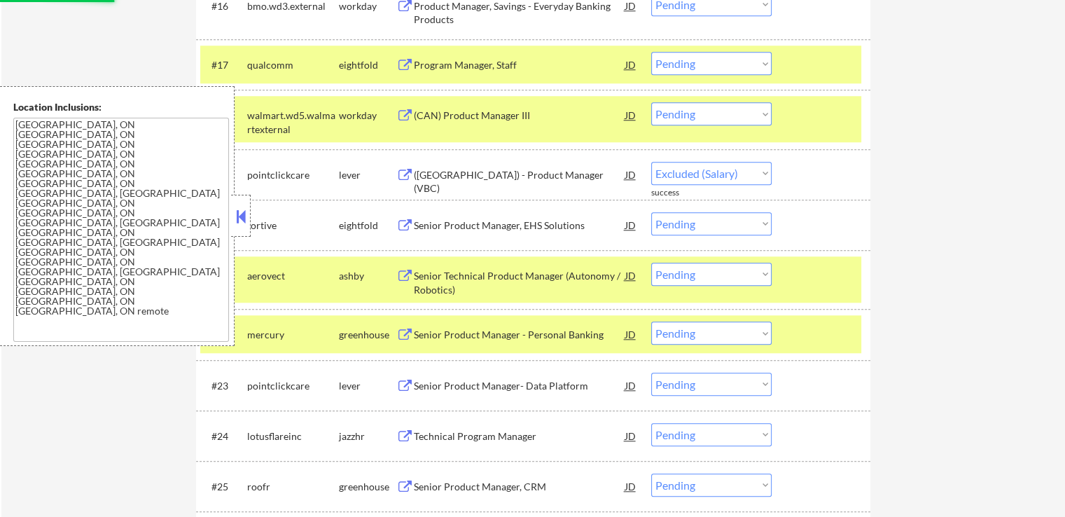
select select ""pending""
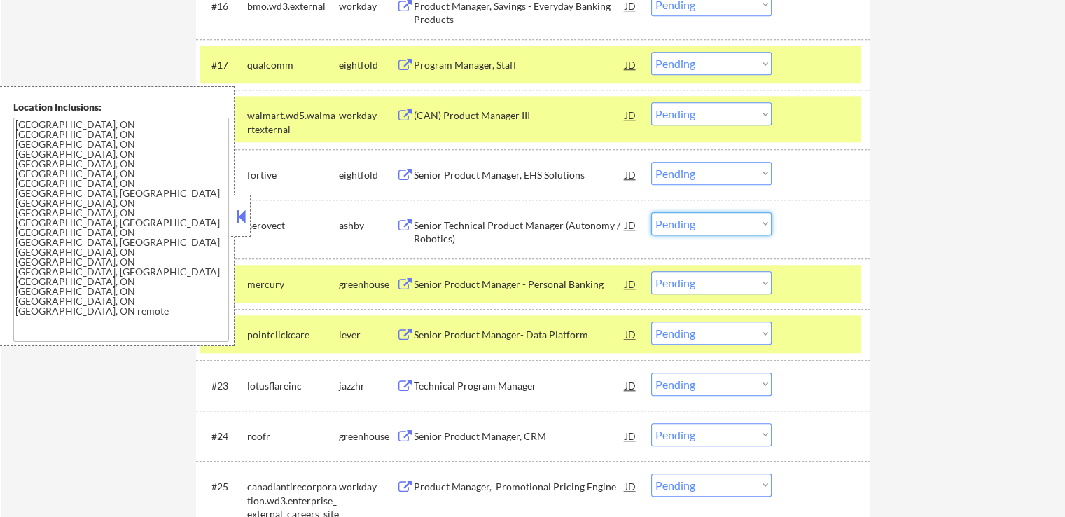
drag, startPoint x: 723, startPoint y: 217, endPoint x: 720, endPoint y: 232, distance: 15.7
click at [722, 223] on select "Choose an option... Pending Applied Excluded (Questions) Excluded (Expired) Exc…" at bounding box center [711, 223] width 120 height 23
click at [651, 212] on select "Choose an option... Pending Applied Excluded (Questions) Excluded (Expired) Exc…" at bounding box center [711, 223] width 120 height 23
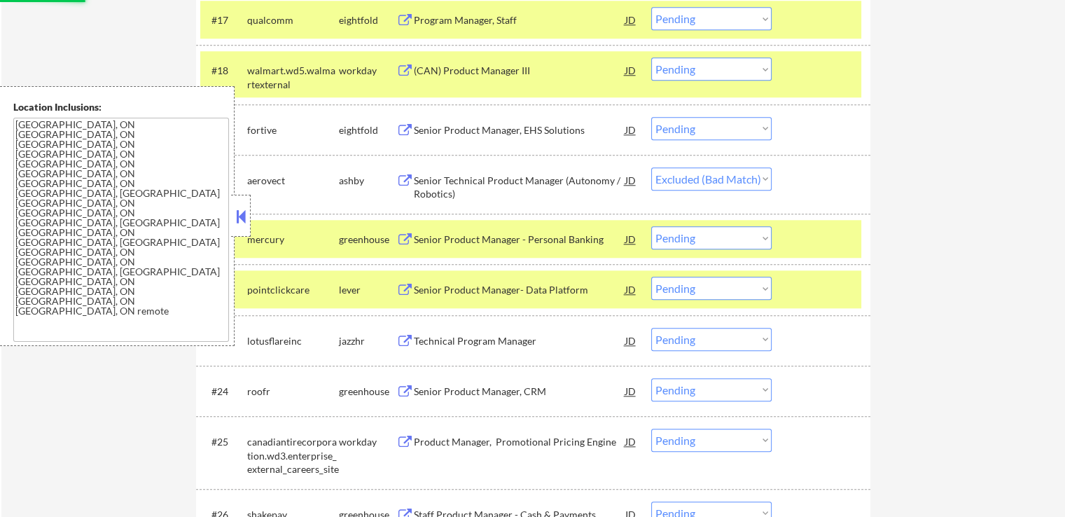
scroll to position [1400, 0]
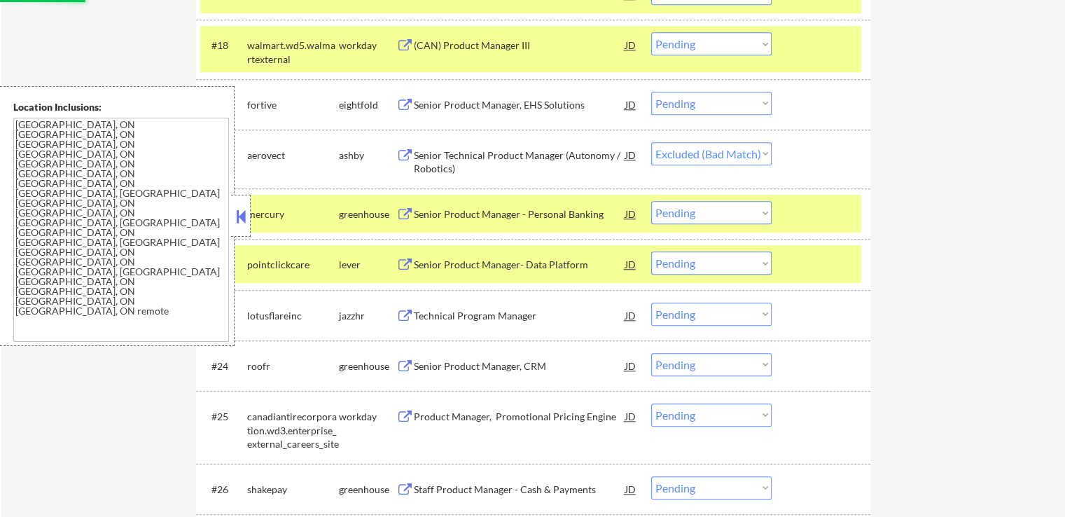
click at [536, 267] on div "Senior Product Manager- Data Platform" at bounding box center [519, 265] width 211 height 14
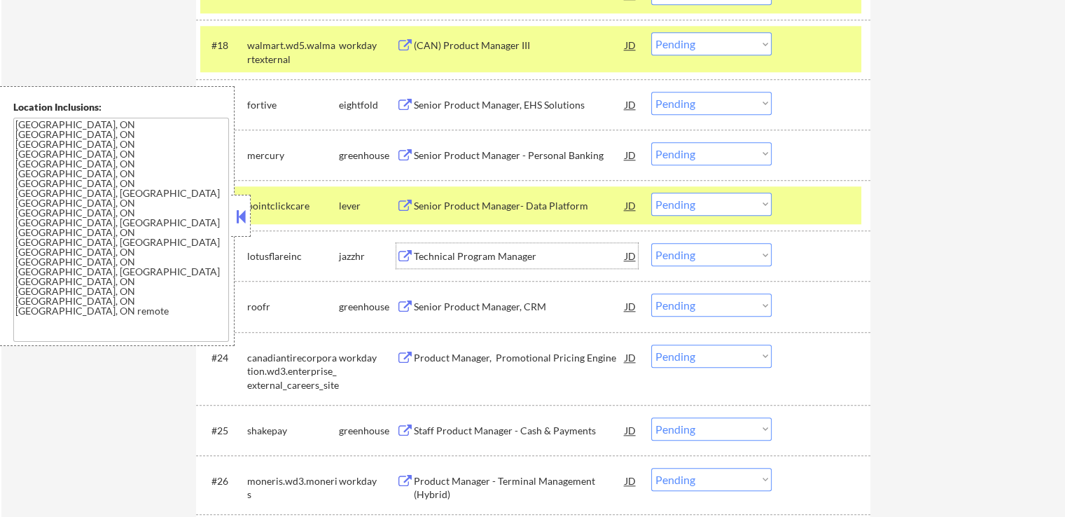
click at [660, 146] on select "Choose an option... Pending Applied Excluded (Questions) Excluded (Expired) Exc…" at bounding box center [711, 153] width 120 height 23
click at [651, 142] on select "Choose an option... Pending Applied Excluded (Questions) Excluded (Expired) Exc…" at bounding box center [711, 153] width 120 height 23
select select ""pending""
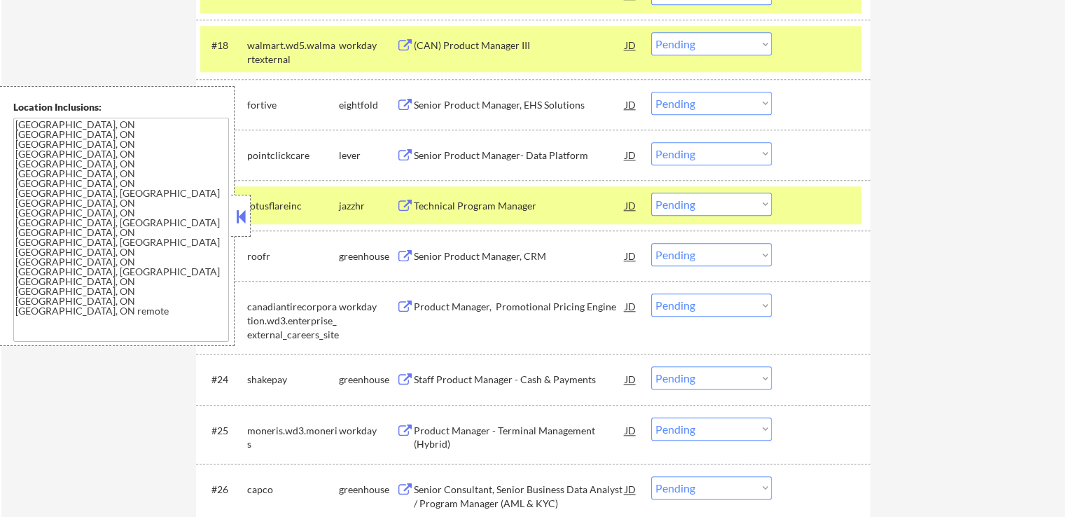
click at [515, 207] on div "Technical Program Manager" at bounding box center [519, 206] width 211 height 14
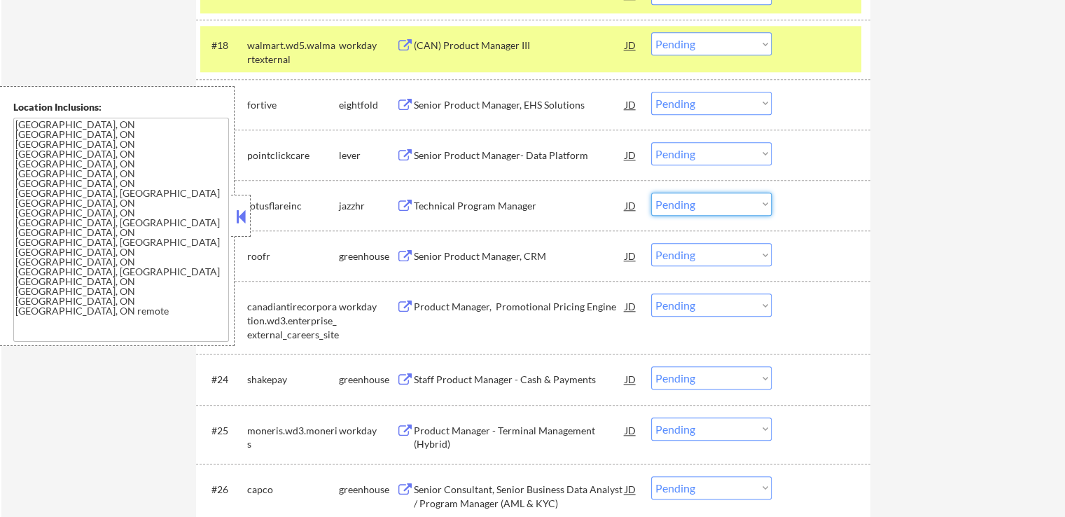
drag, startPoint x: 692, startPoint y: 201, endPoint x: 692, endPoint y: 214, distance: 12.6
click at [691, 203] on select "Choose an option... Pending Applied Excluded (Questions) Excluded (Expired) Exc…" at bounding box center [711, 204] width 120 height 23
click at [651, 193] on select "Choose an option... Pending Applied Excluded (Questions) Excluded (Expired) Exc…" at bounding box center [711, 204] width 120 height 23
click at [535, 256] on div "Senior Product Manager, CRM" at bounding box center [519, 256] width 211 height 14
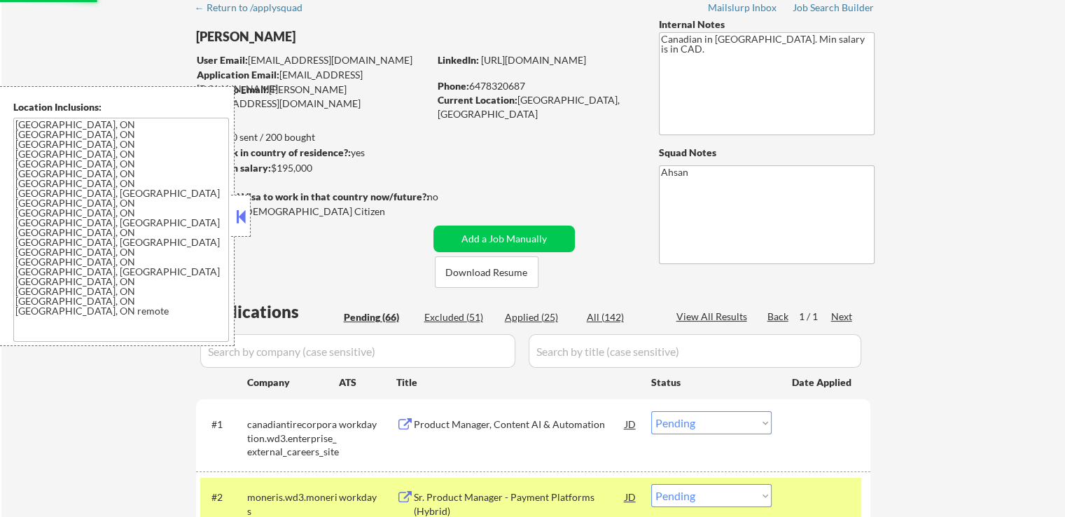
scroll to position [0, 0]
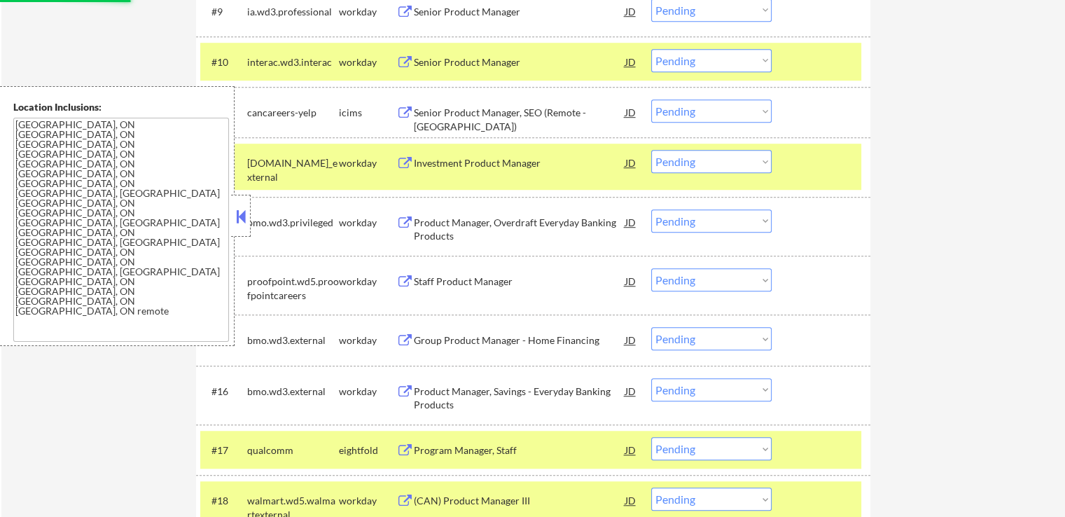
select select ""pending""
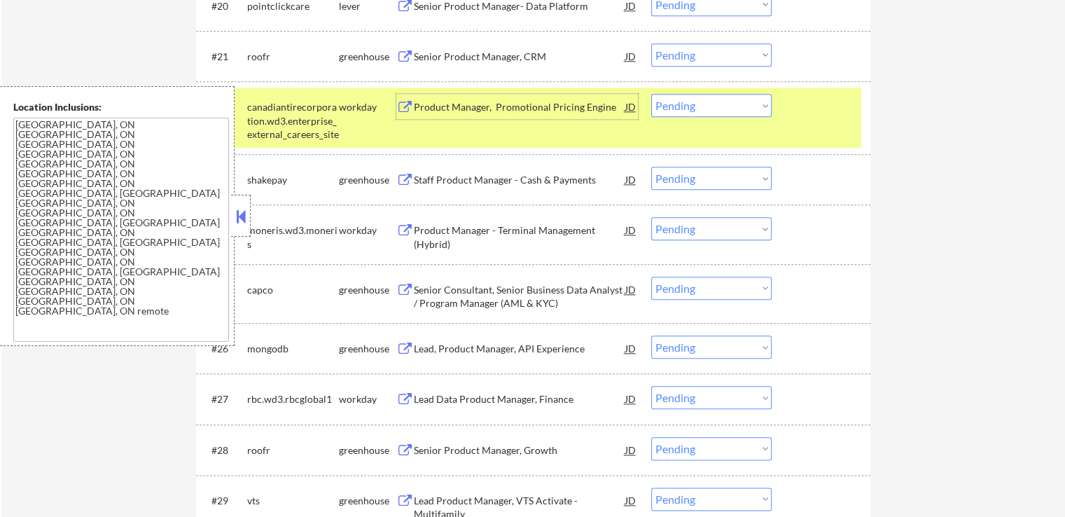
scroll to position [1610, 0]
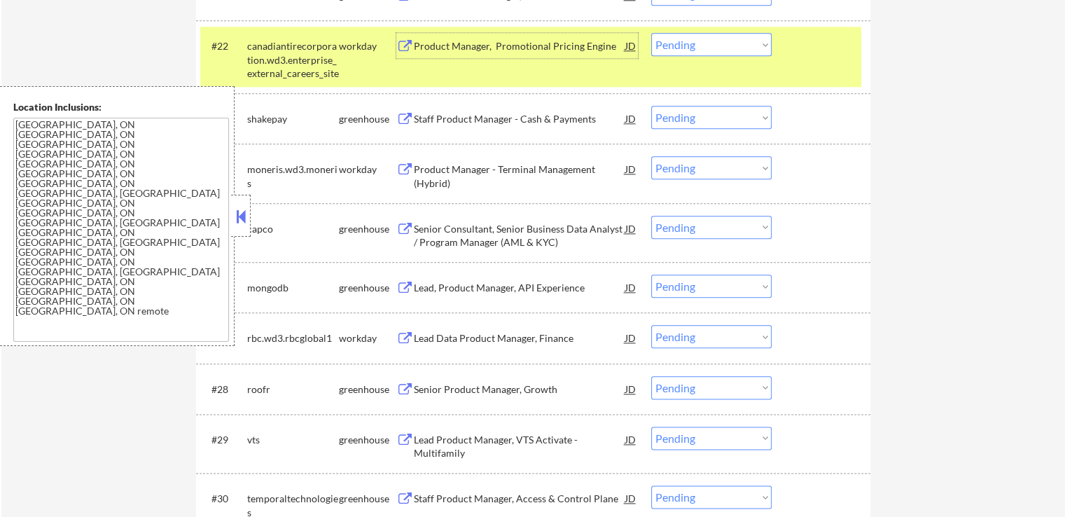
click at [529, 118] on div "Staff Product Manager - Cash & Payments" at bounding box center [519, 119] width 211 height 14
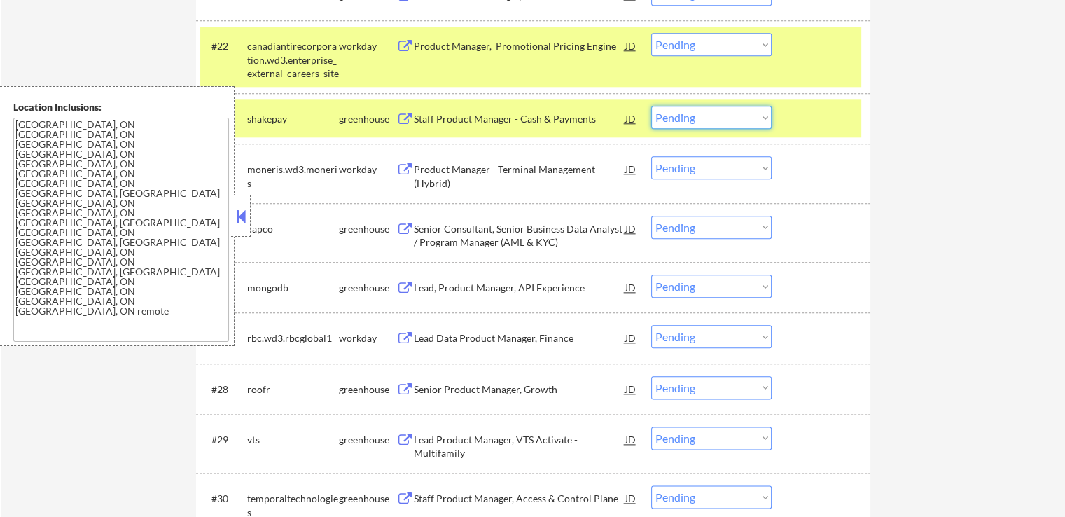
click at [697, 120] on select "Choose an option... Pending Applied Excluded (Questions) Excluded (Expired) Exc…" at bounding box center [711, 117] width 120 height 23
click at [651, 106] on select "Choose an option... Pending Applied Excluded (Questions) Excluded (Expired) Exc…" at bounding box center [711, 117] width 120 height 23
click at [550, 288] on div "Lead, Product Manager, API Experience" at bounding box center [519, 288] width 211 height 14
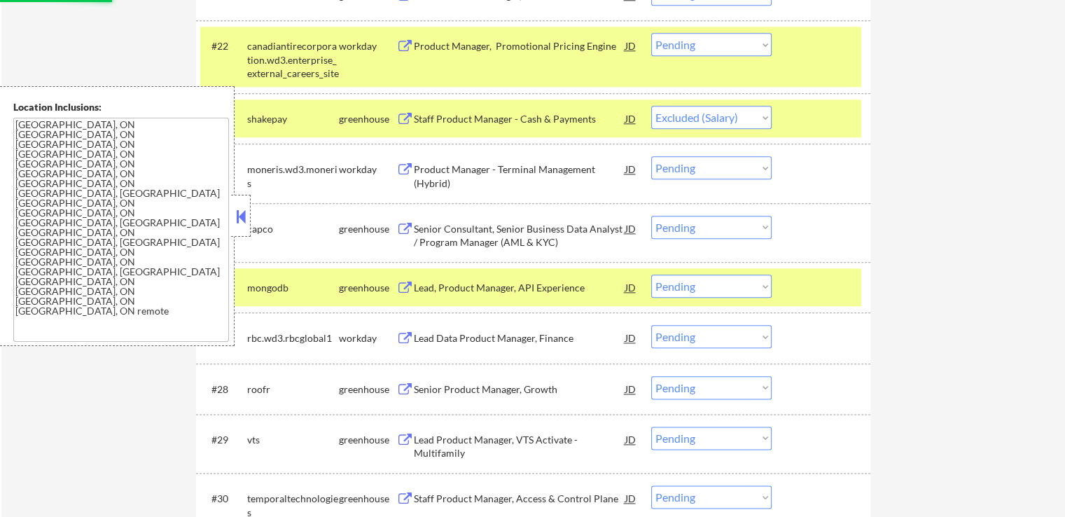
select select ""pending""
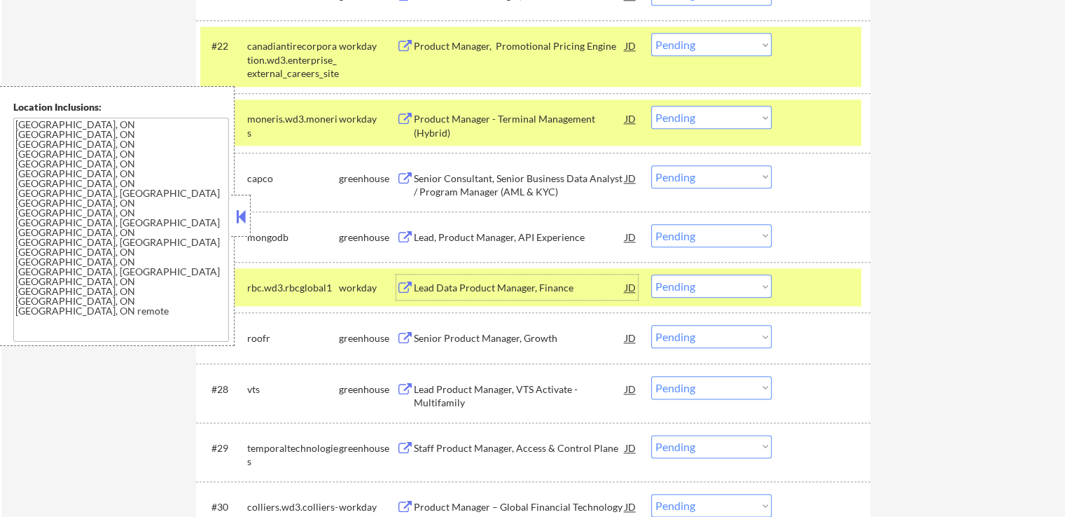
click at [698, 181] on select "Choose an option... Pending Applied Excluded (Questions) Excluded (Expired) Exc…" at bounding box center [711, 176] width 120 height 23
click at [651, 165] on select "Choose an option... Pending Applied Excluded (Questions) Excluded (Expired) Exc…" at bounding box center [711, 176] width 120 height 23
click at [529, 328] on div "Senior Product Manager, Growth" at bounding box center [519, 337] width 211 height 25
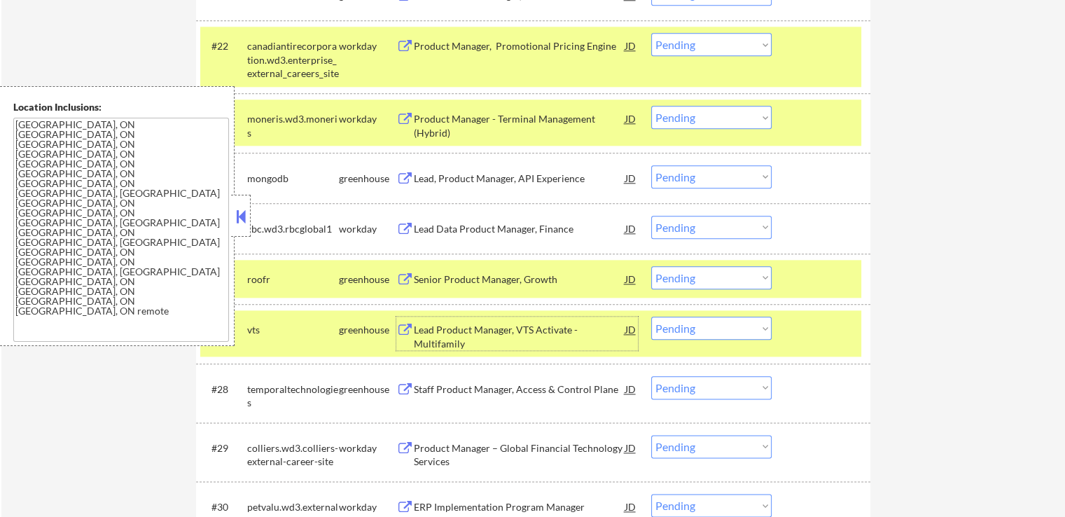
click at [733, 179] on select "Choose an option... Pending Applied Excluded (Questions) Excluded (Expired) Exc…" at bounding box center [711, 176] width 120 height 23
click at [651, 165] on select "Choose an option... Pending Applied Excluded (Questions) Excluded (Expired) Exc…" at bounding box center [711, 176] width 120 height 23
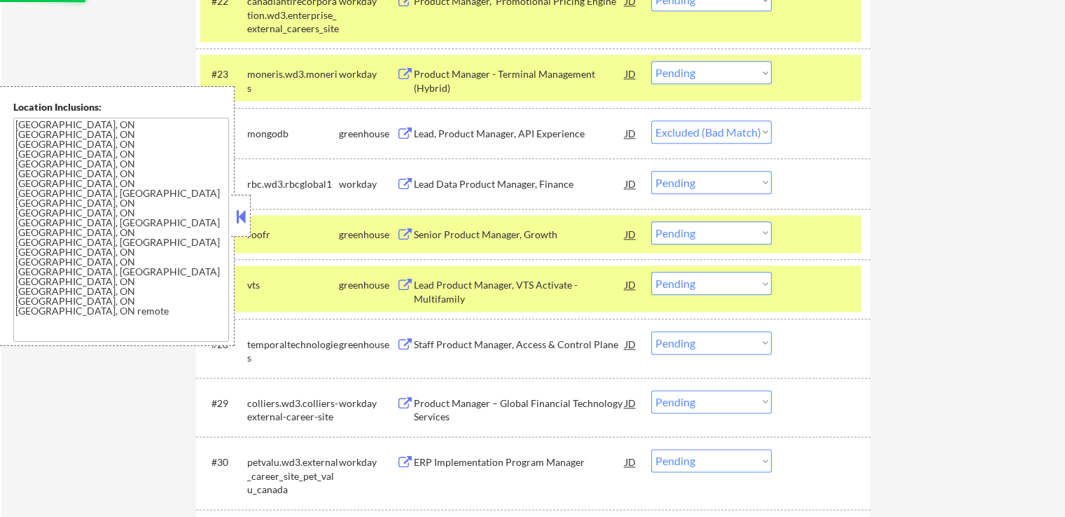
scroll to position [1680, 0]
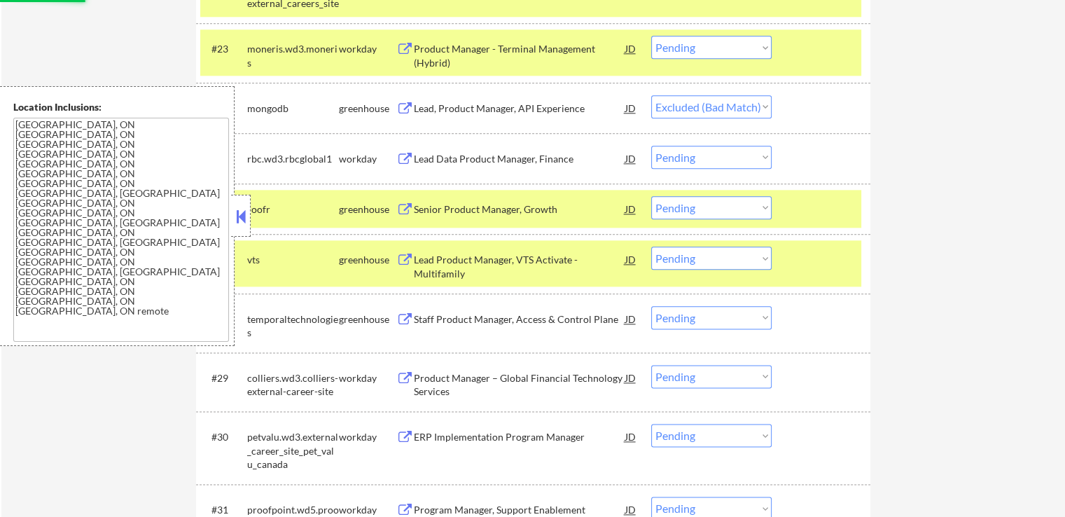
click at [518, 258] on div "Lead Product Manager, VTS Activate - Multifamily" at bounding box center [519, 266] width 211 height 27
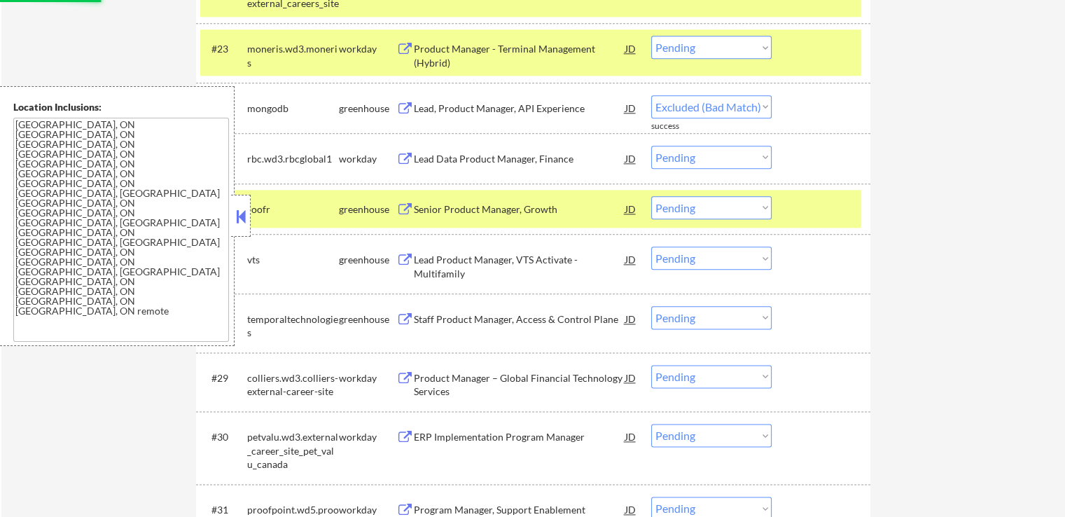
select select ""pending""
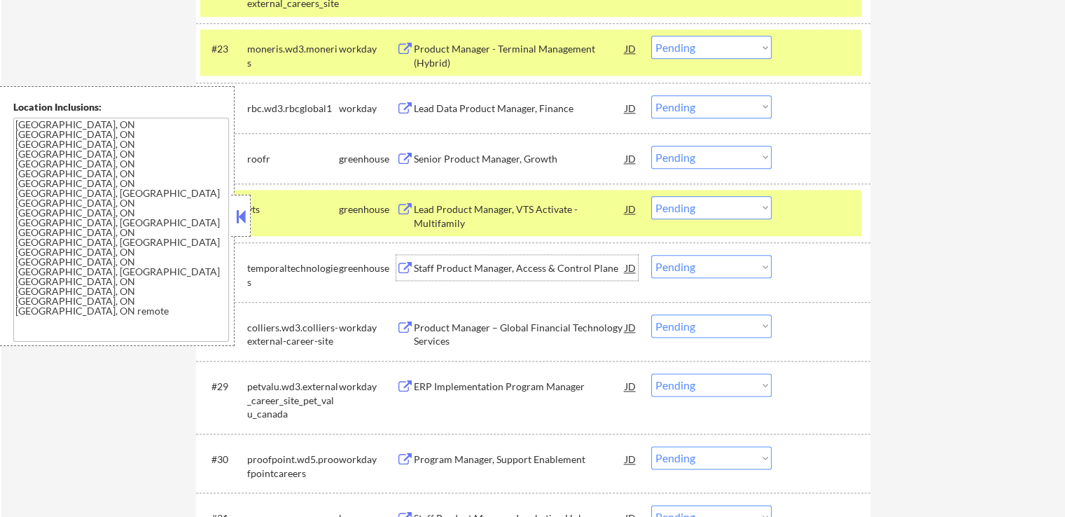
click at [683, 151] on select "Choose an option... Pending Applied Excluded (Questions) Excluded (Expired) Exc…" at bounding box center [711, 157] width 120 height 23
select select ""excluded__bad_match_""
click at [651, 146] on select "Choose an option... Pending Applied Excluded (Questions) Excluded (Expired) Exc…" at bounding box center [711, 157] width 120 height 23
drag, startPoint x: 688, startPoint y: 209, endPoint x: 704, endPoint y: 217, distance: 17.5
click at [688, 209] on select "Choose an option... Pending Applied Excluded (Questions) Excluded (Expired) Exc…" at bounding box center [711, 207] width 120 height 23
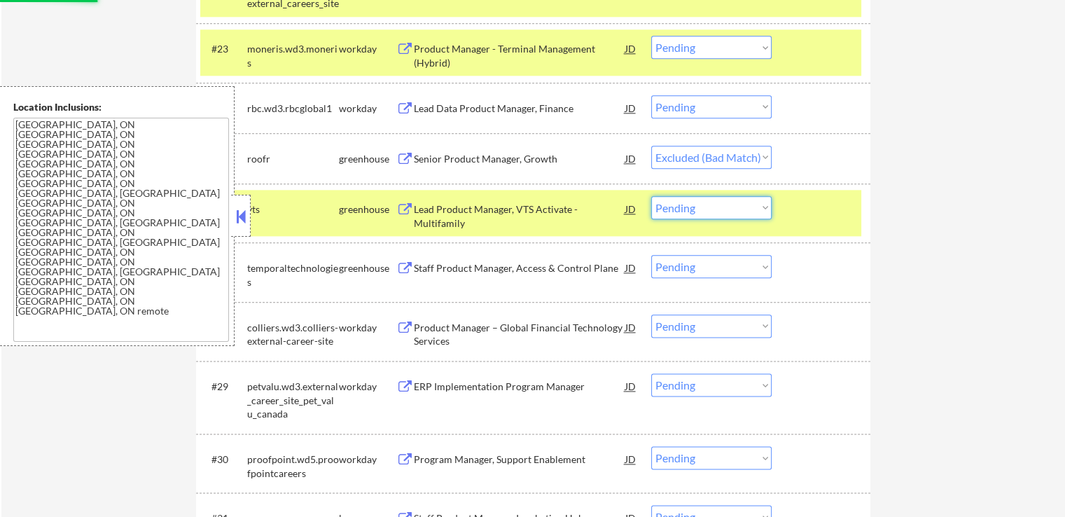
select select ""excluded__expired_""
click at [651, 196] on select "Choose an option... Pending Applied Excluded (Questions) Excluded (Expired) Exc…" at bounding box center [711, 207] width 120 height 23
click at [947, 213] on div "← Return to /applysquad Mailslurp Inbox Job Search Builder Areeb Mianoor User E…" at bounding box center [532, 327] width 1063 height 3903
select select ""pending""
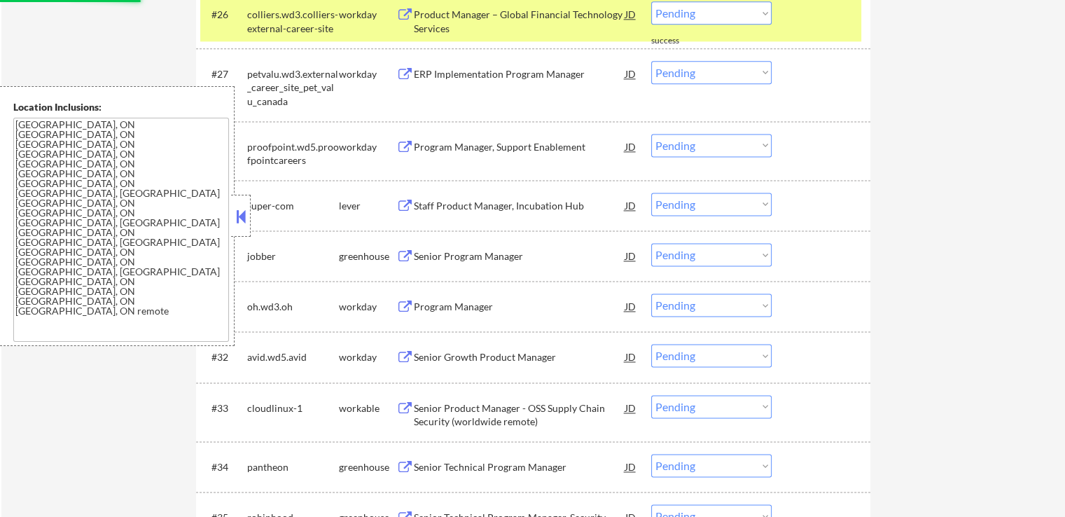
scroll to position [1890, 0]
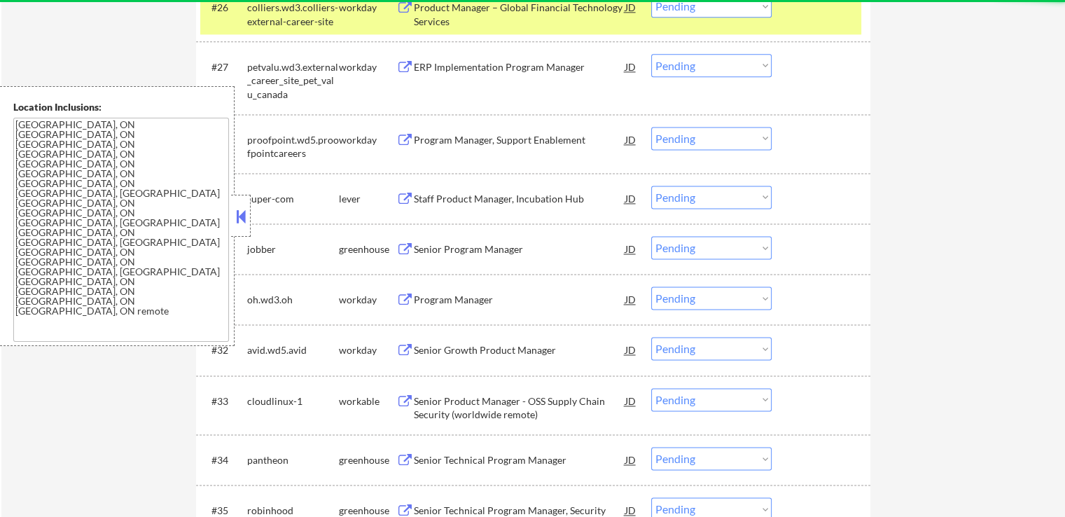
click at [512, 201] on div "Staff Product Manager, Incubation Hub" at bounding box center [519, 199] width 211 height 14
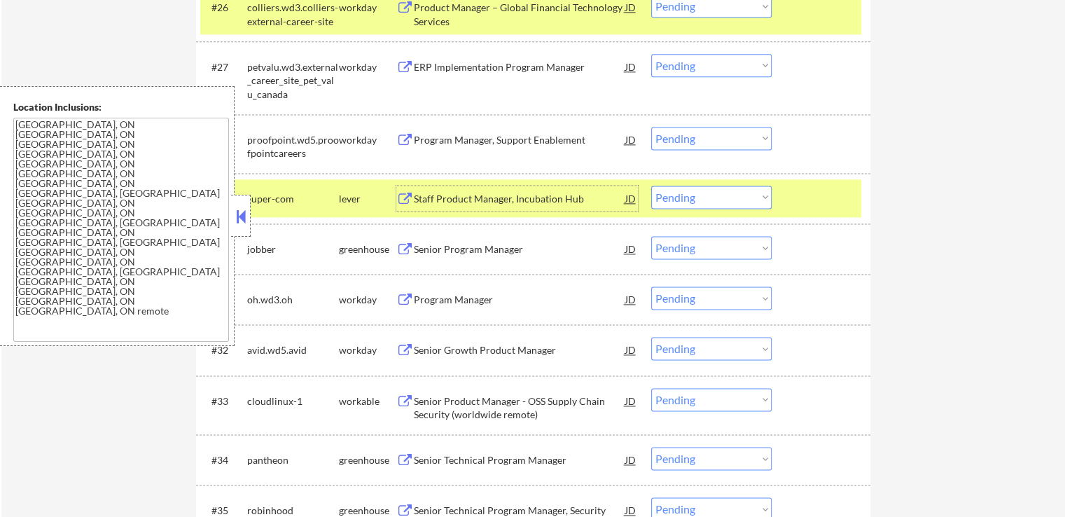
click at [479, 244] on div "Senior Program Manager" at bounding box center [519, 249] width 211 height 14
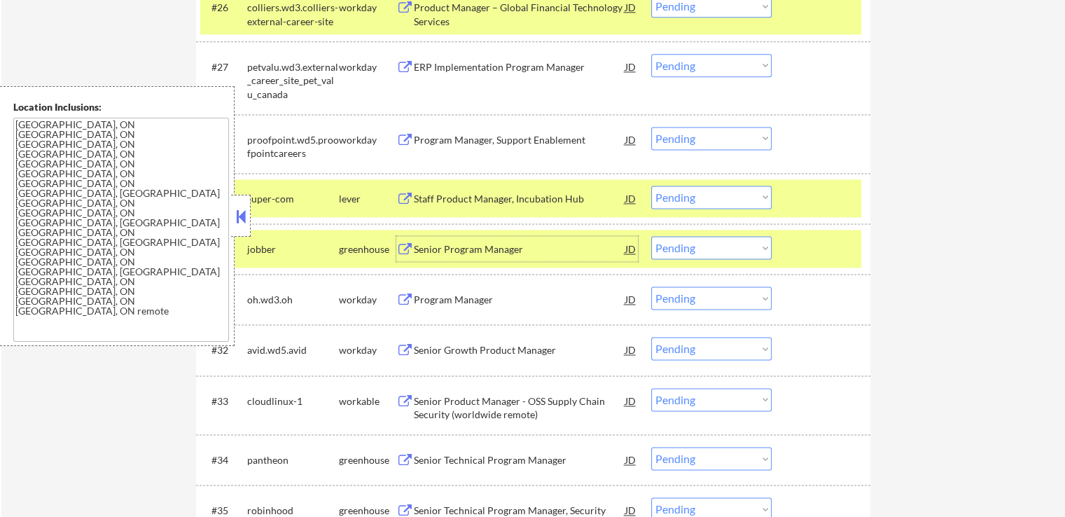
click at [721, 191] on select "Choose an option... Pending Applied Excluded (Questions) Excluded (Expired) Exc…" at bounding box center [711, 197] width 120 height 23
click at [651, 186] on select "Choose an option... Pending Applied Excluded (Questions) Excluded (Expired) Exc…" at bounding box center [711, 197] width 120 height 23
click at [485, 403] on div "Senior Product Manager - OSS Supply Chain Security (worldwide remote)" at bounding box center [519, 407] width 211 height 27
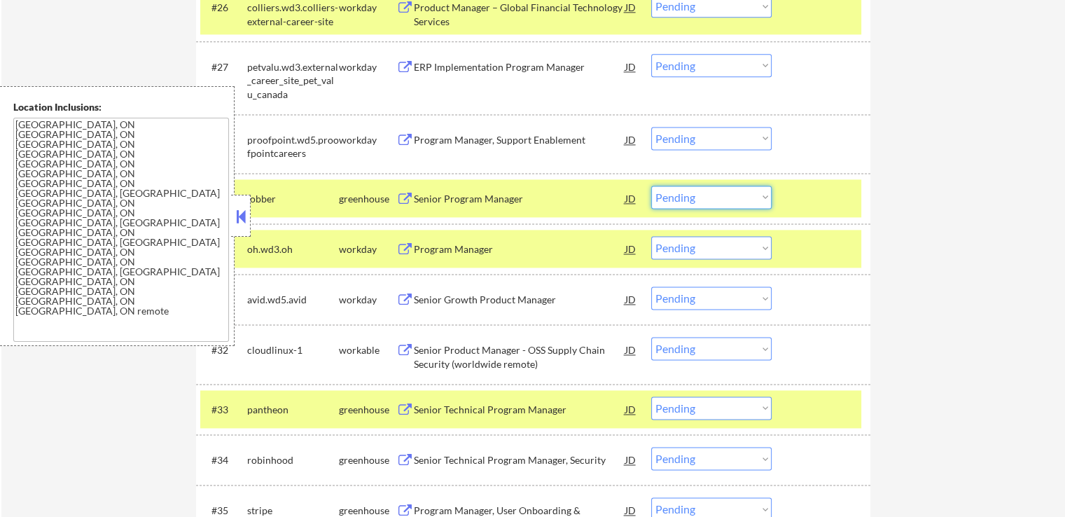
drag, startPoint x: 697, startPoint y: 188, endPoint x: 694, endPoint y: 207, distance: 19.1
click at [696, 190] on select "Choose an option... Pending Applied Excluded (Questions) Excluded (Expired) Exc…" at bounding box center [711, 197] width 120 height 23
click at [651, 186] on select "Choose an option... Pending Applied Excluded (Questions) Excluded (Expired) Exc…" at bounding box center [711, 197] width 120 height 23
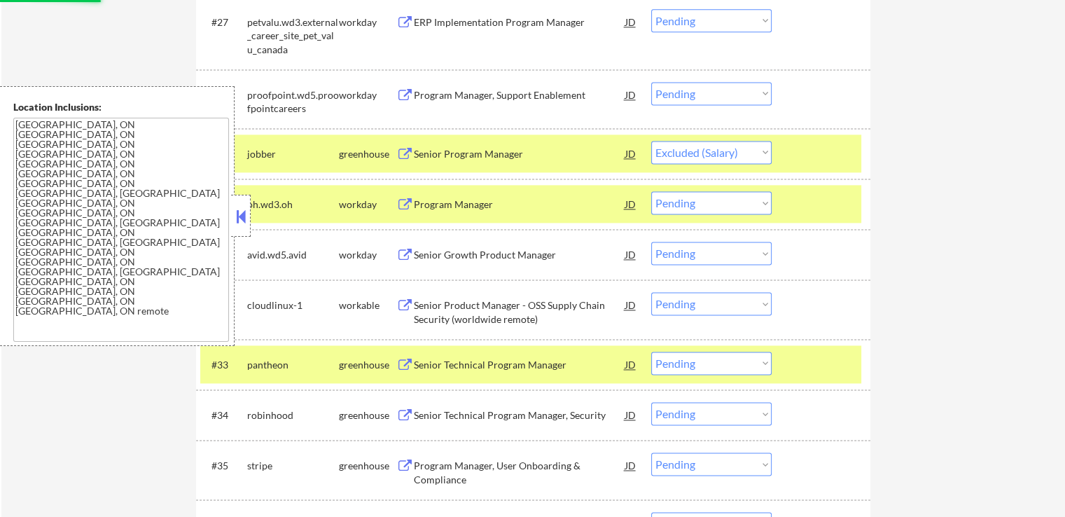
scroll to position [1960, 0]
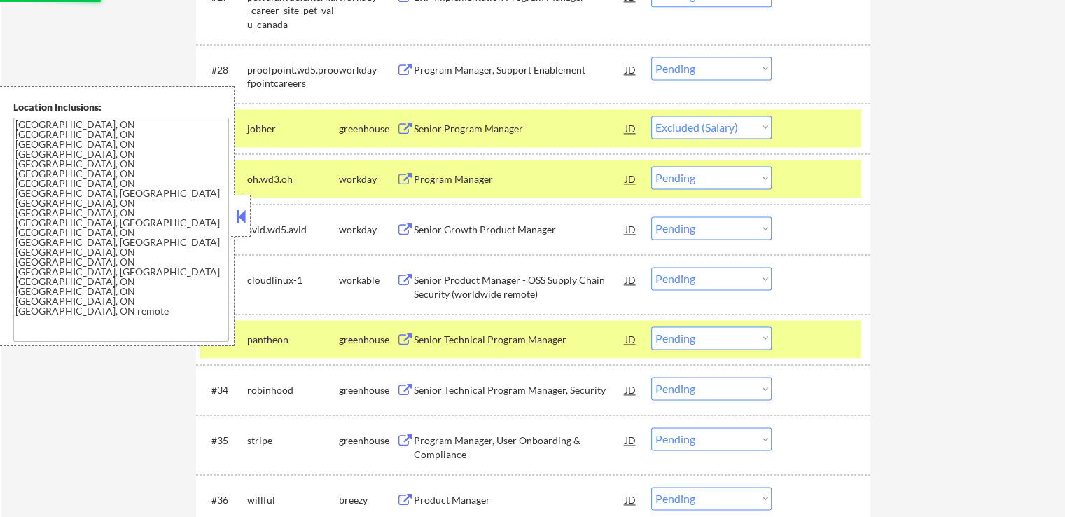
click at [508, 340] on div "Senior Technical Program Manager" at bounding box center [519, 340] width 211 height 14
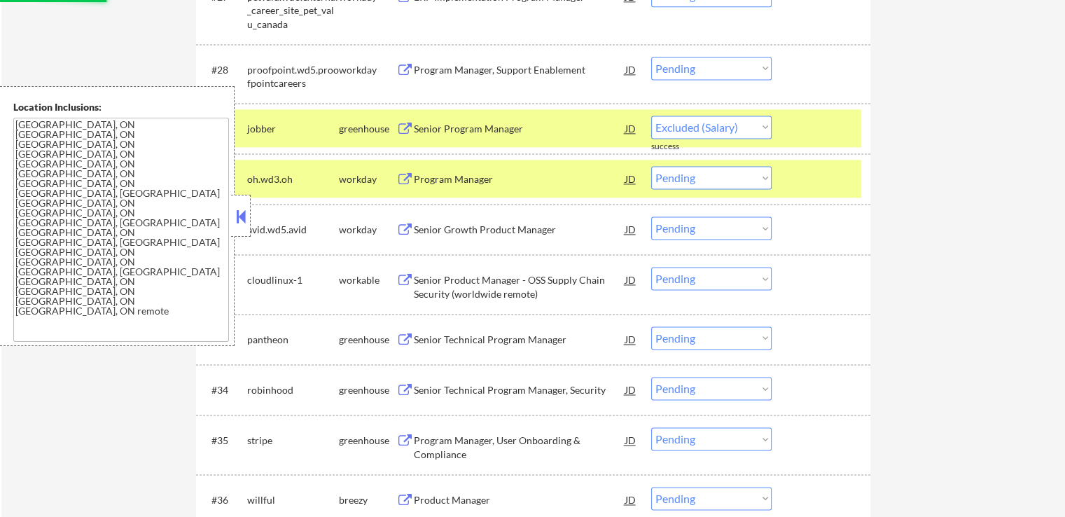
select select ""pending""
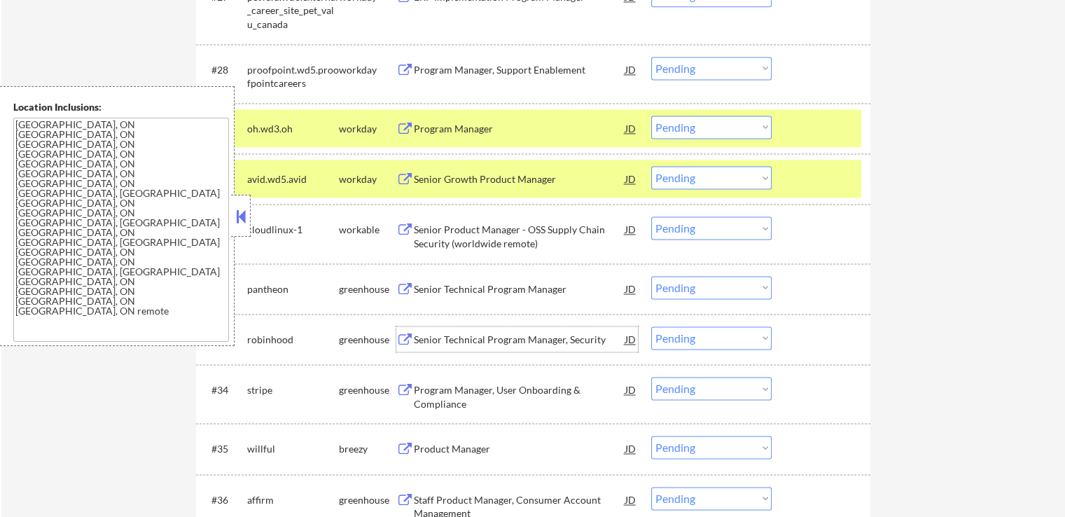
click at [715, 141] on div "#29 oh.wd3.oh workday Program Manager JD warning_amber Choose an option... Pend…" at bounding box center [530, 128] width 661 height 38
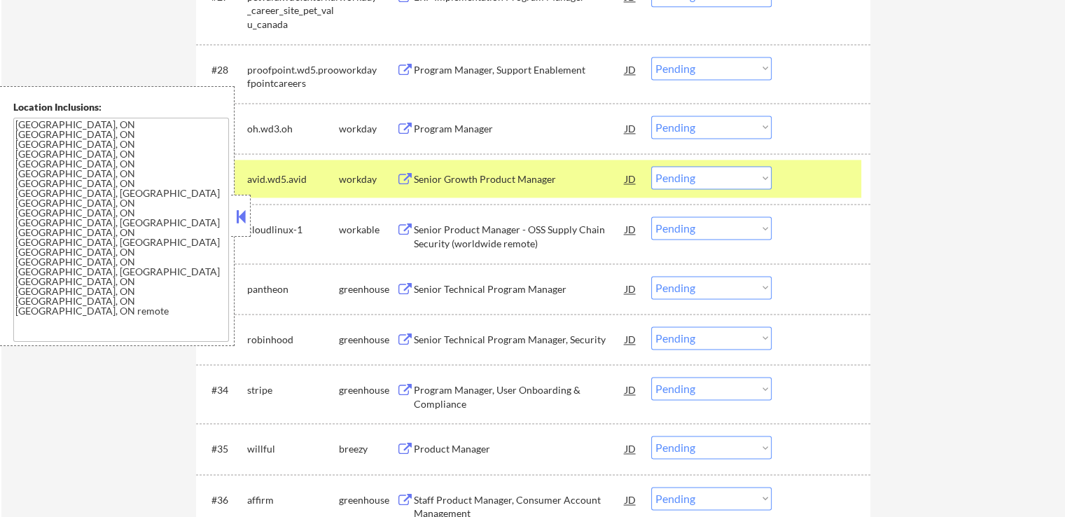
click at [685, 233] on select "Choose an option... Pending Applied Excluded (Questions) Excluded (Expired) Exc…" at bounding box center [711, 227] width 120 height 23
click at [651, 216] on select "Choose an option... Pending Applied Excluded (Questions) Excluded (Expired) Exc…" at bounding box center [711, 227] width 120 height 23
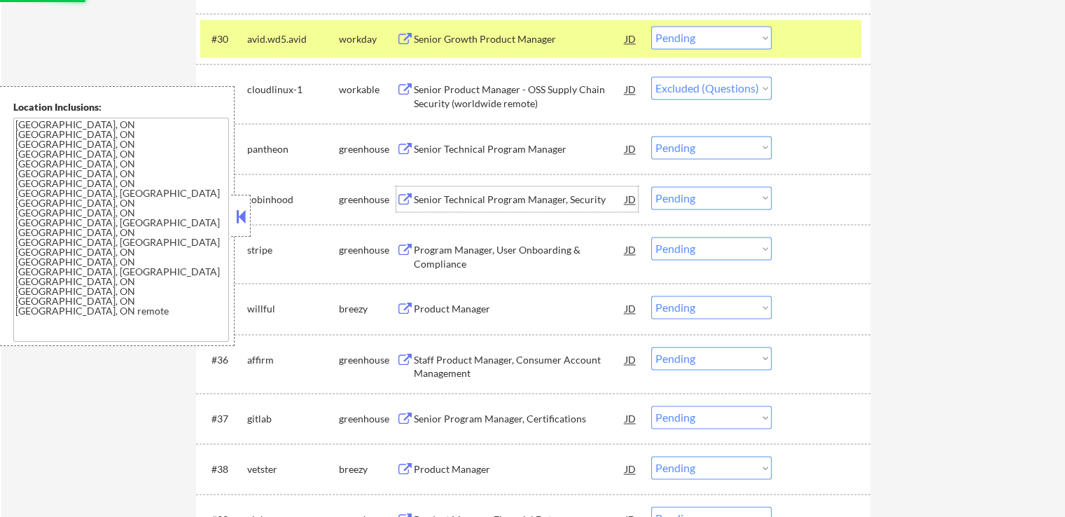
click at [549, 191] on div "Senior Technical Program Manager, Security" at bounding box center [519, 198] width 211 height 25
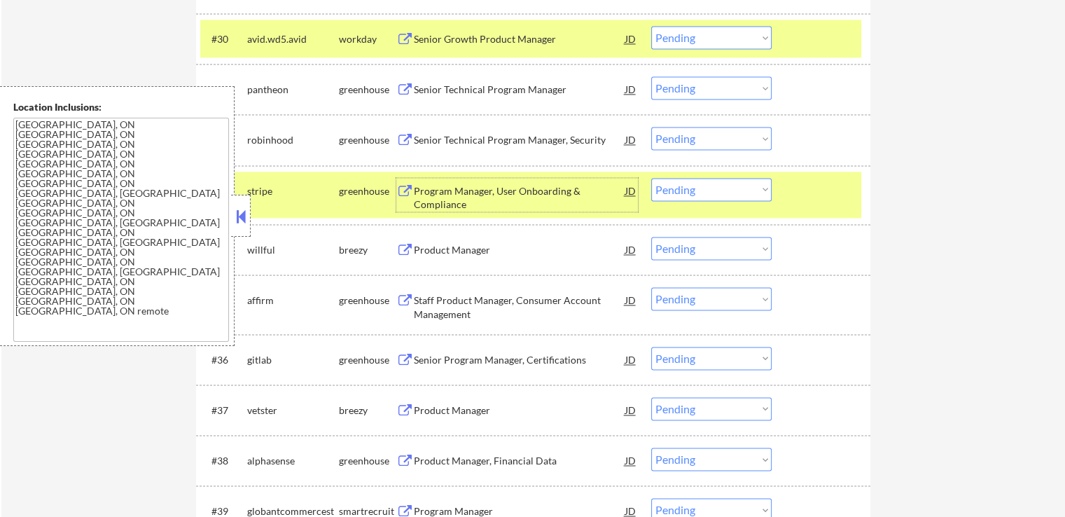
click at [715, 144] on select "Choose an option... Pending Applied Excluded (Questions) Excluded (Expired) Exc…" at bounding box center [711, 138] width 120 height 23
drag, startPoint x: 703, startPoint y: 81, endPoint x: 704, endPoint y: 95, distance: 13.4
click at [703, 82] on select "Choose an option... Pending Applied Excluded (Questions) Excluded (Expired) Exc…" at bounding box center [711, 87] width 120 height 23
click at [651, 76] on select "Choose an option... Pending Applied Excluded (Questions) Excluded (Expired) Exc…" at bounding box center [711, 87] width 120 height 23
click at [576, 195] on div "Program Manager, User Onboarding & Compliance" at bounding box center [519, 197] width 211 height 27
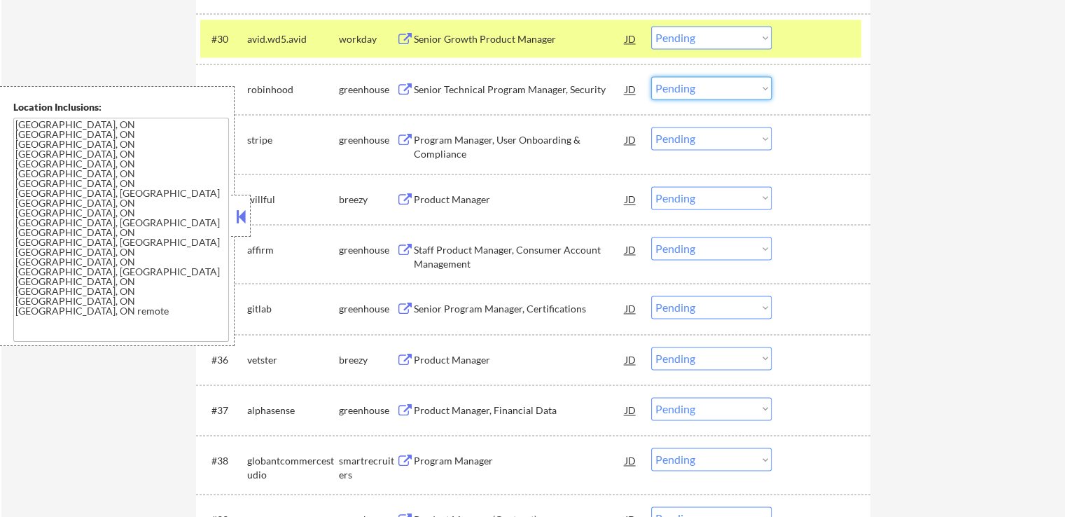
click at [702, 89] on select "Choose an option... Pending Applied Excluded (Questions) Excluded (Expired) Exc…" at bounding box center [711, 87] width 120 height 23
click at [651, 76] on select "Choose an option... Pending Applied Excluded (Questions) Excluded (Expired) Exc…" at bounding box center [711, 87] width 120 height 23
click at [518, 206] on div "Product Manager" at bounding box center [519, 198] width 211 height 25
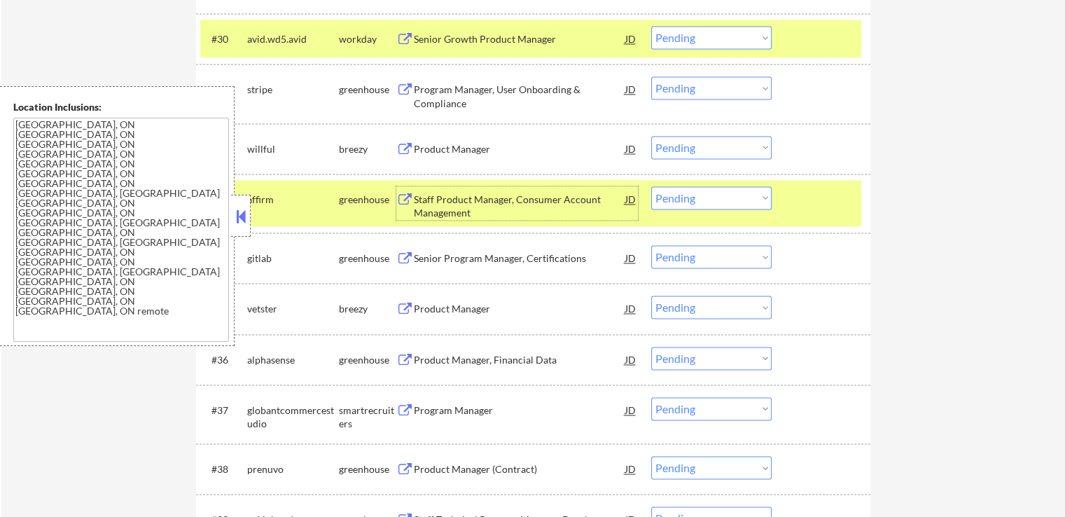
click at [681, 84] on select "Choose an option... Pending Applied Excluded (Questions) Excluded (Expired) Exc…" at bounding box center [711, 87] width 120 height 23
click at [651, 76] on select "Choose an option... Pending Applied Excluded (Questions) Excluded (Expired) Exc…" at bounding box center [711, 87] width 120 height 23
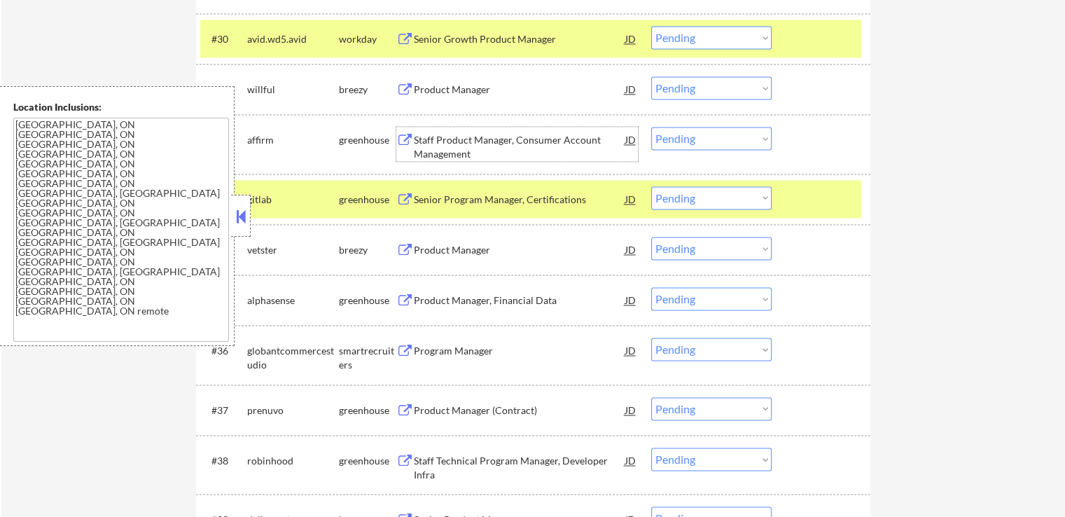
click at [519, 144] on div "Staff Product Manager, Consumer Account Management" at bounding box center [519, 146] width 211 height 27
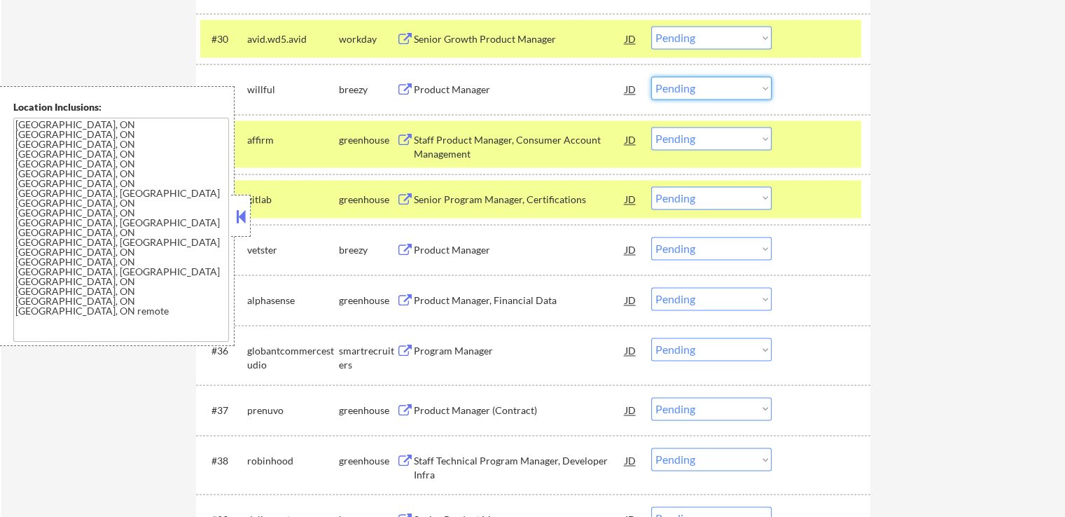
click at [711, 92] on select "Choose an option... Pending Applied Excluded (Questions) Excluded (Expired) Exc…" at bounding box center [711, 87] width 120 height 23
click at [651, 76] on select "Choose an option... Pending Applied Excluded (Questions) Excluded (Expired) Exc…" at bounding box center [711, 87] width 120 height 23
click at [529, 191] on div "Senior Program Manager, Certifications" at bounding box center [519, 198] width 211 height 25
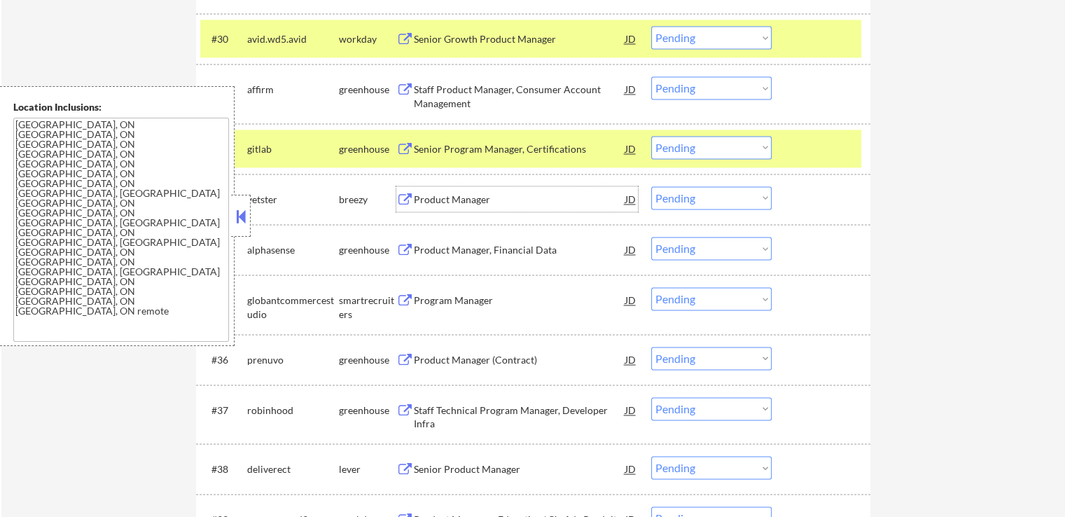
click at [667, 94] on select "Choose an option... Pending Applied Excluded (Questions) Excluded (Expired) Exc…" at bounding box center [711, 87] width 120 height 23
click at [651, 76] on select "Choose an option... Pending Applied Excluded (Questions) Excluded (Expired) Exc…" at bounding box center [711, 87] width 120 height 23
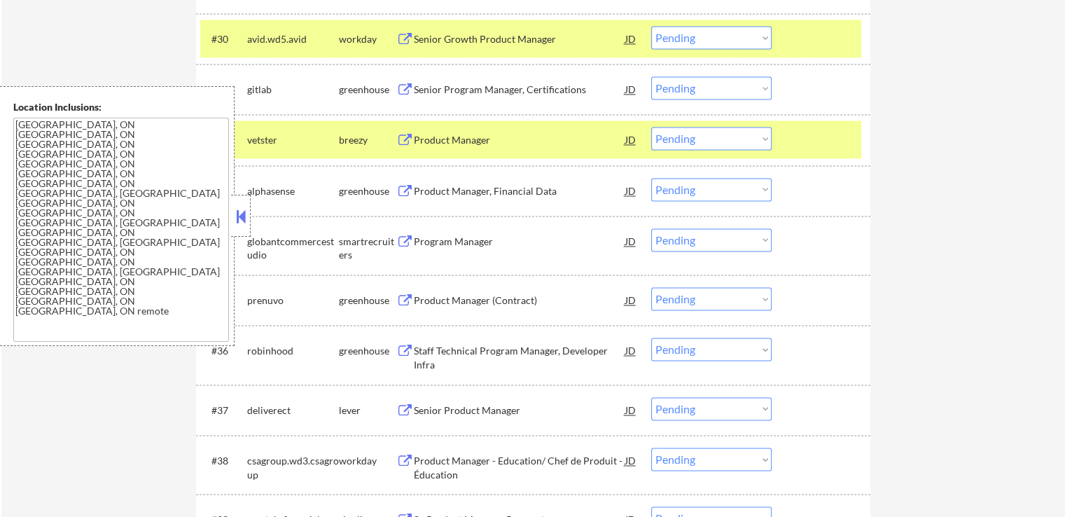
click at [710, 85] on select "Choose an option... Pending Applied Excluded (Questions) Excluded (Expired) Exc…" at bounding box center [711, 87] width 120 height 23
click at [651, 76] on select "Choose an option... Pending Applied Excluded (Questions) Excluded (Expired) Exc…" at bounding box center [711, 87] width 120 height 23
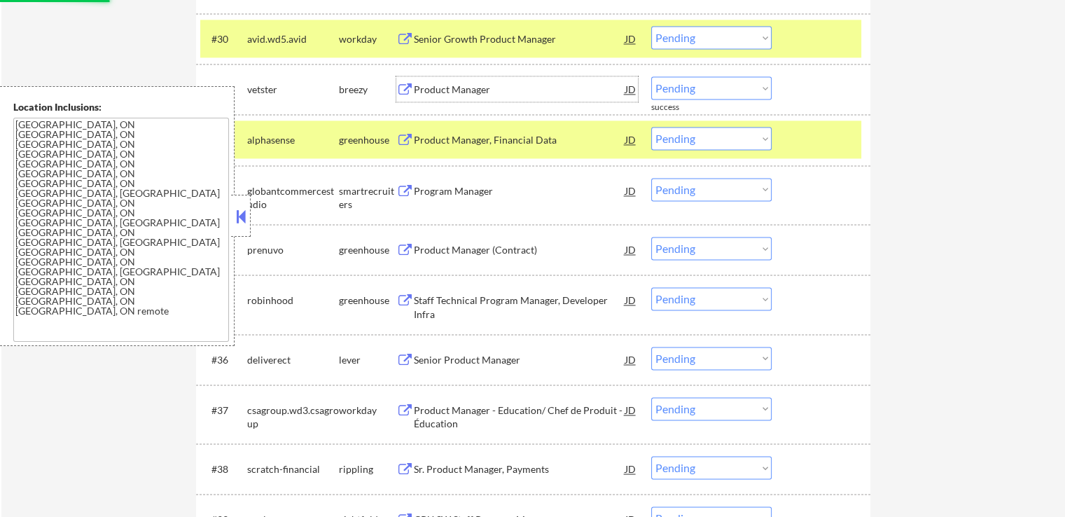
click at [496, 92] on div "Product Manager" at bounding box center [519, 90] width 211 height 14
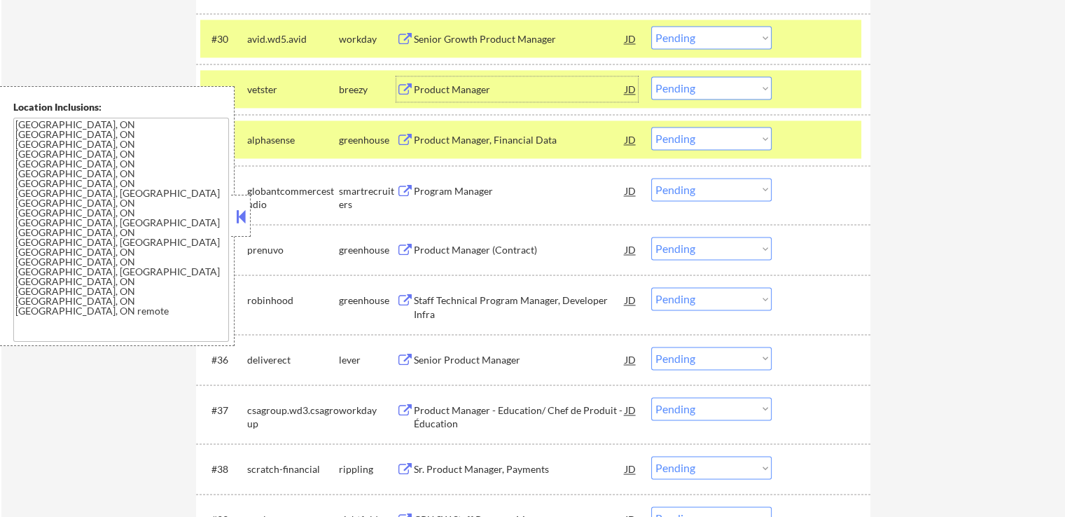
click at [528, 131] on div "Product Manager, Financial Data" at bounding box center [519, 139] width 211 height 25
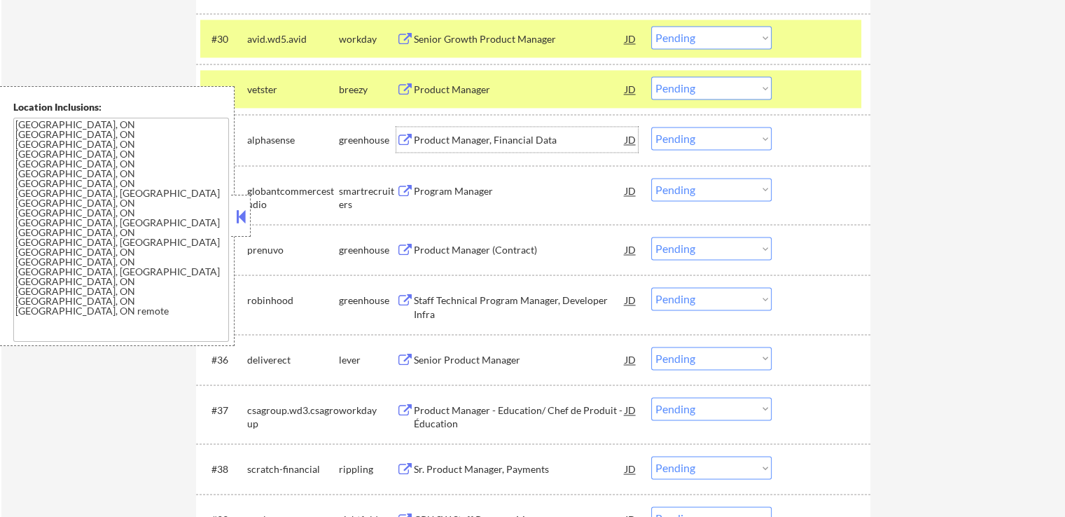
drag, startPoint x: 711, startPoint y: 88, endPoint x: 708, endPoint y: 99, distance: 11.5
click at [711, 88] on select "Choose an option... Pending Applied Excluded (Questions) Excluded (Expired) Exc…" at bounding box center [711, 87] width 120 height 23
click at [651, 76] on select "Choose an option... Pending Applied Excluded (Questions) Excluded (Expired) Exc…" at bounding box center [711, 87] width 120 height 23
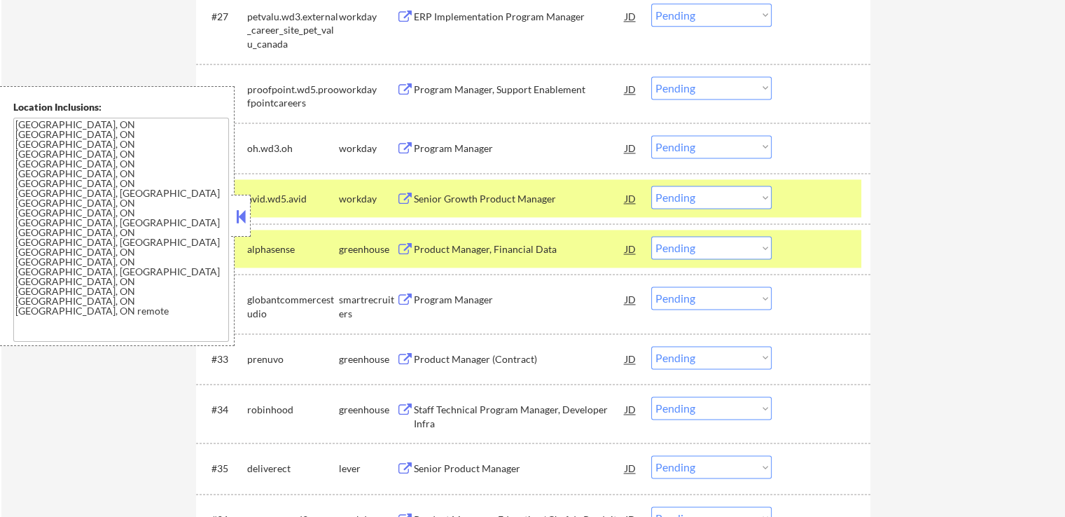
scroll to position [2048, 0]
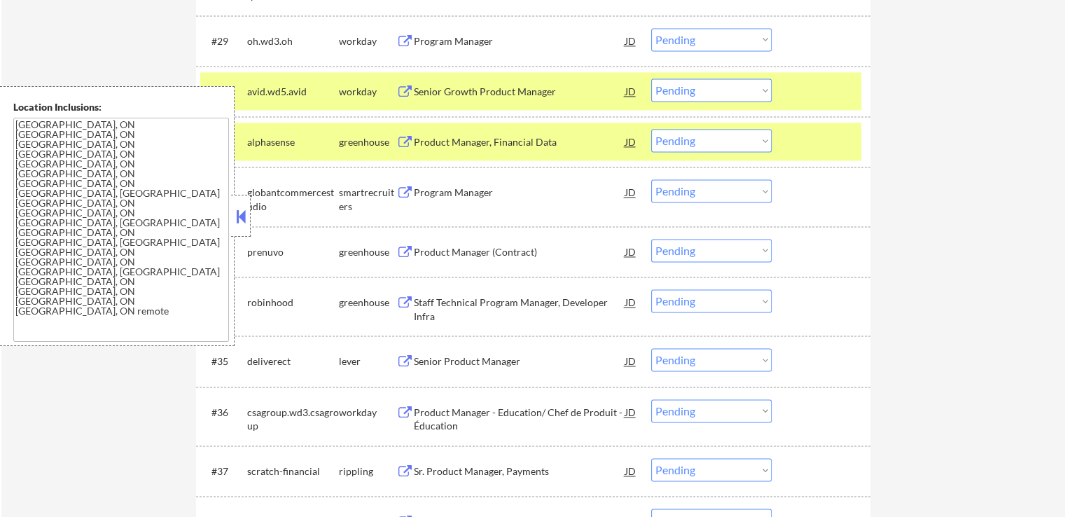
drag, startPoint x: 675, startPoint y: 136, endPoint x: 682, endPoint y: 148, distance: 13.8
click at [675, 136] on select "Choose an option... Pending Applied Excluded (Questions) Excluded (Expired) Exc…" at bounding box center [711, 140] width 120 height 23
click at [651, 129] on select "Choose an option... Pending Applied Excluded (Questions) Excluded (Expired) Exc…" at bounding box center [711, 140] width 120 height 23
click at [493, 196] on div "Program Manager" at bounding box center [519, 193] width 211 height 14
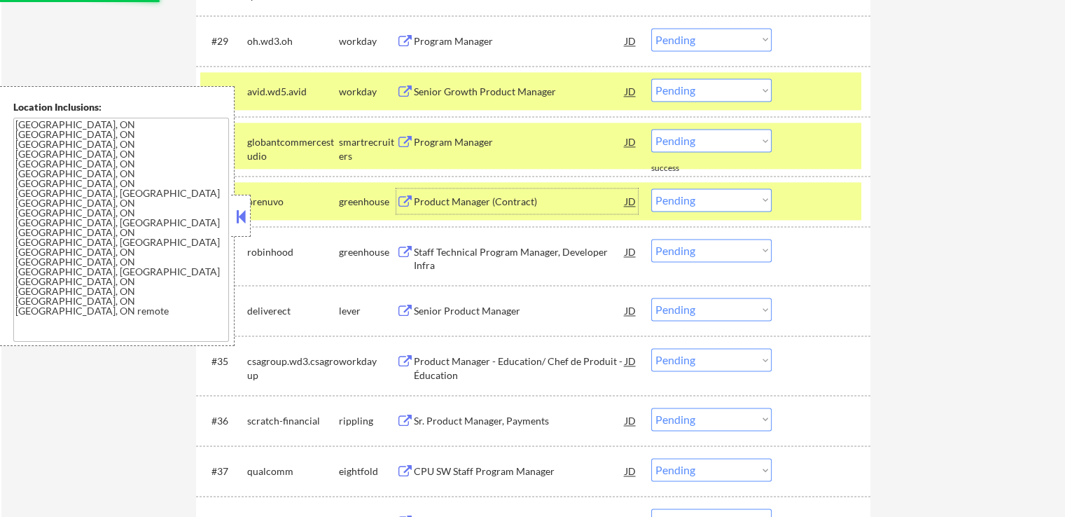
click at [488, 200] on div "Product Manager (Contract)" at bounding box center [519, 202] width 211 height 14
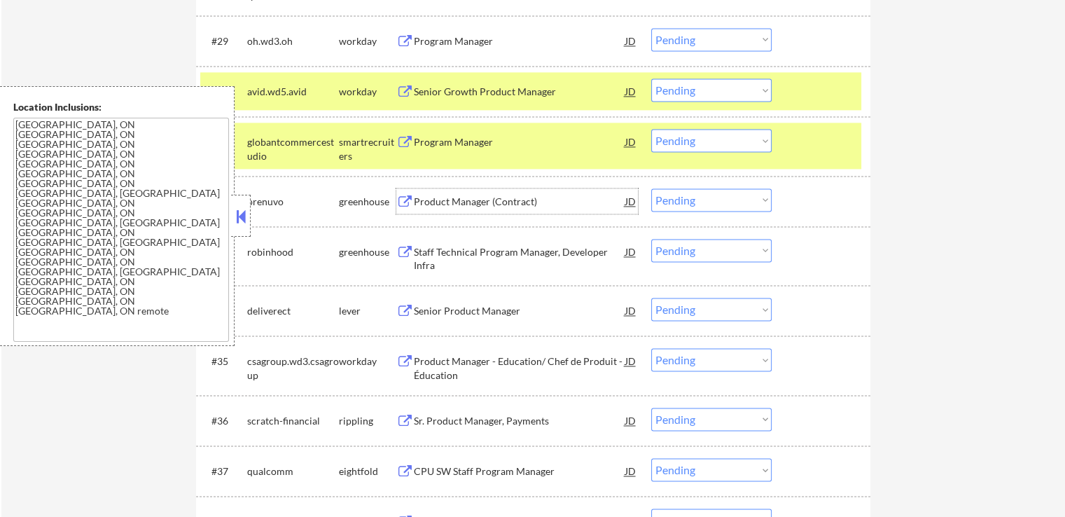
drag, startPoint x: 701, startPoint y: 138, endPoint x: 694, endPoint y: 148, distance: 12.6
click at [701, 138] on select "Choose an option... Pending Applied Excluded (Questions) Excluded (Expired) Exc…" at bounding box center [711, 140] width 120 height 23
click at [651, 129] on select "Choose an option... Pending Applied Excluded (Questions) Excluded (Expired) Exc…" at bounding box center [711, 140] width 120 height 23
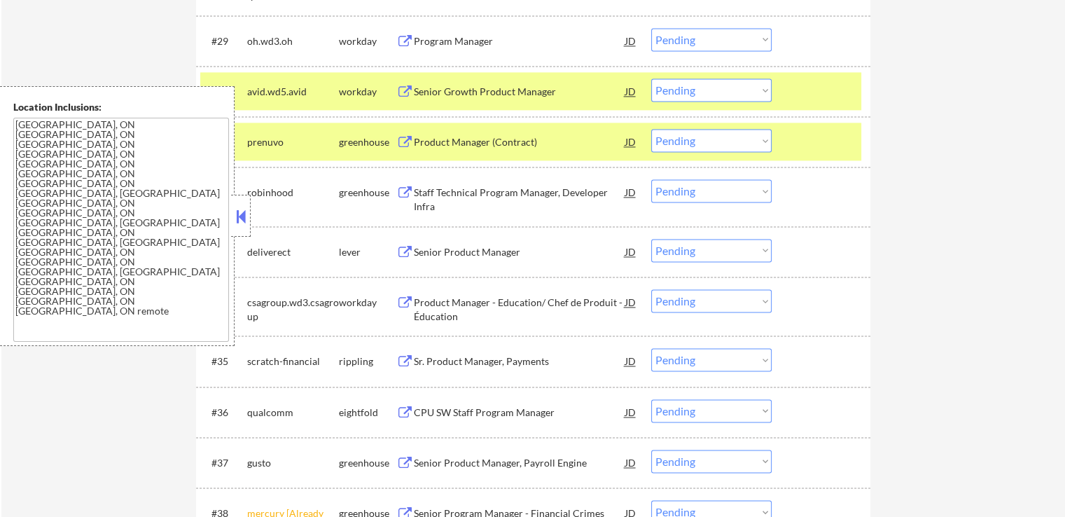
drag, startPoint x: 675, startPoint y: 130, endPoint x: 686, endPoint y: 149, distance: 22.6
click at [675, 130] on select "Choose an option... Pending Applied Excluded (Questions) Excluded (Expired) Exc…" at bounding box center [711, 140] width 120 height 23
click at [651, 129] on select "Choose an option... Pending Applied Excluded (Questions) Excluded (Expired) Exc…" at bounding box center [711, 140] width 120 height 23
click at [543, 209] on div "Staff Technical Program Manager, Developer Infra" at bounding box center [519, 199] width 211 height 27
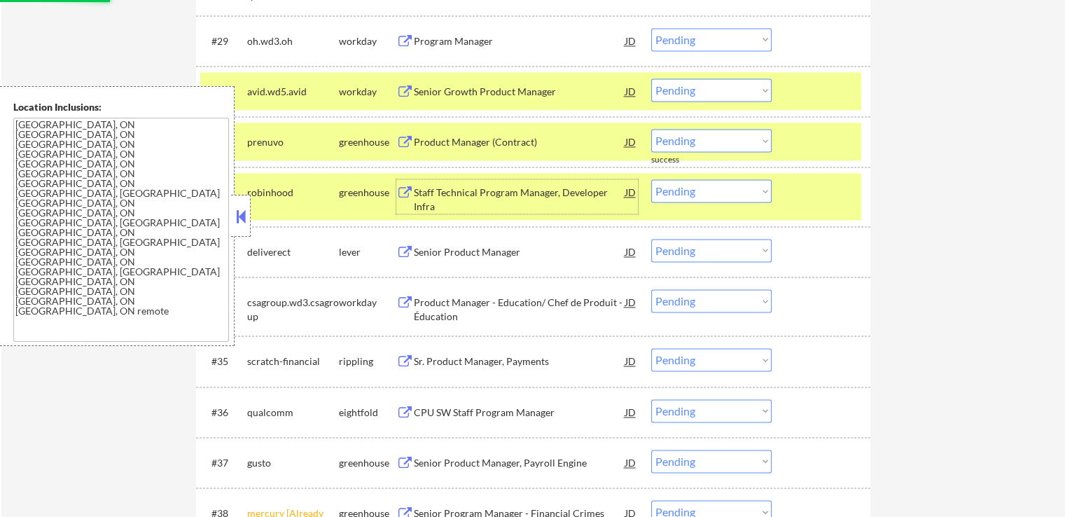
click at [493, 253] on div "Senior Product Manager" at bounding box center [519, 252] width 211 height 14
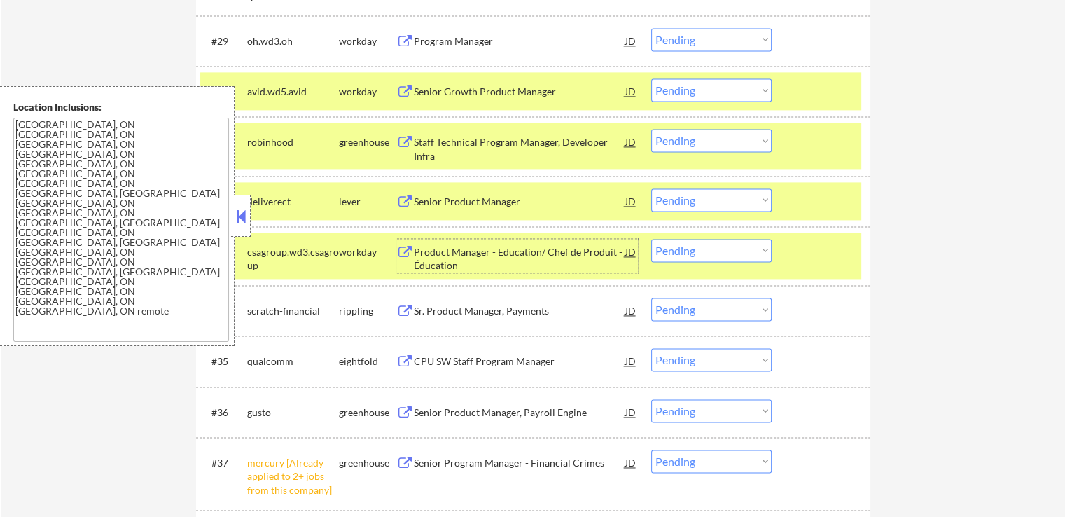
click at [720, 141] on select "Choose an option... Pending Applied Excluded (Questions) Excluded (Expired) Exc…" at bounding box center [711, 140] width 120 height 23
click at [651, 129] on select "Choose an option... Pending Applied Excluded (Questions) Excluded (Expired) Exc…" at bounding box center [711, 140] width 120 height 23
click at [505, 200] on div "Senior Product Manager" at bounding box center [519, 202] width 211 height 14
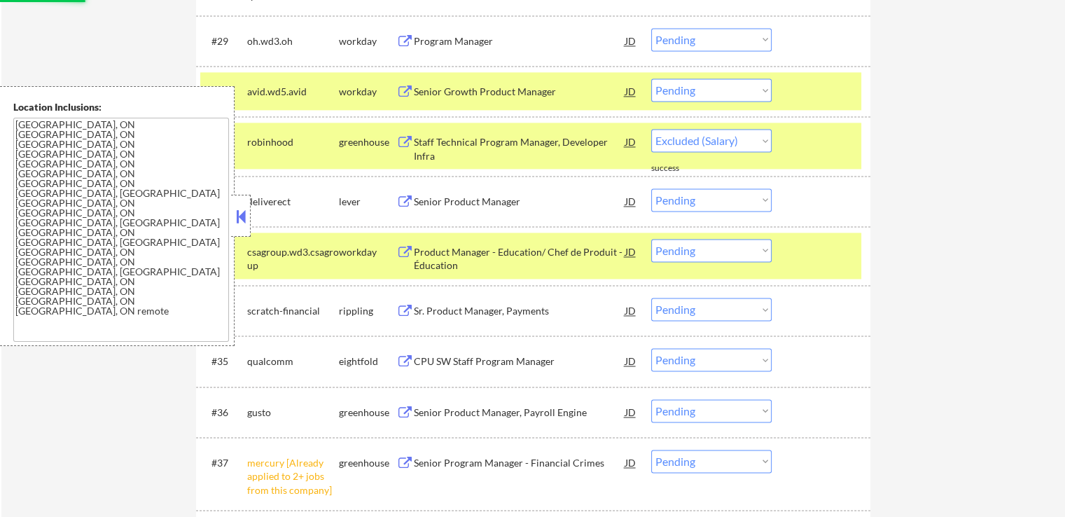
select select ""pending""
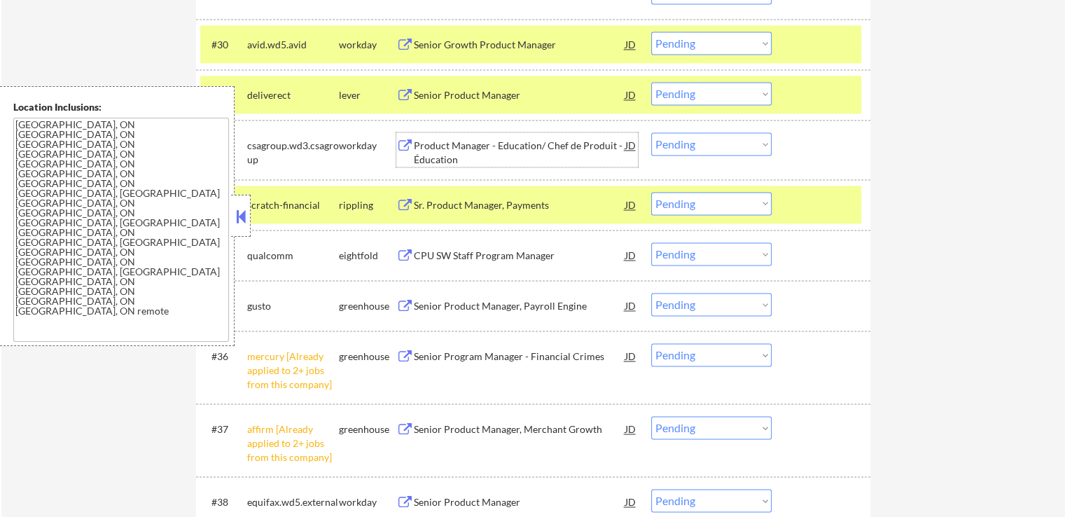
scroll to position [2188, 0]
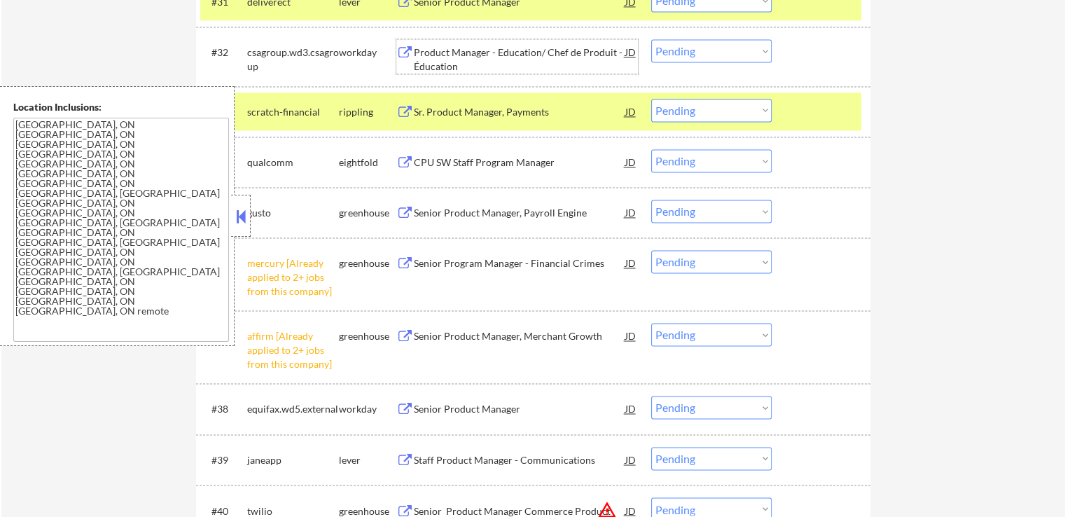
click at [483, 202] on div "Senior Product Manager, Payroll Engine" at bounding box center [519, 212] width 211 height 25
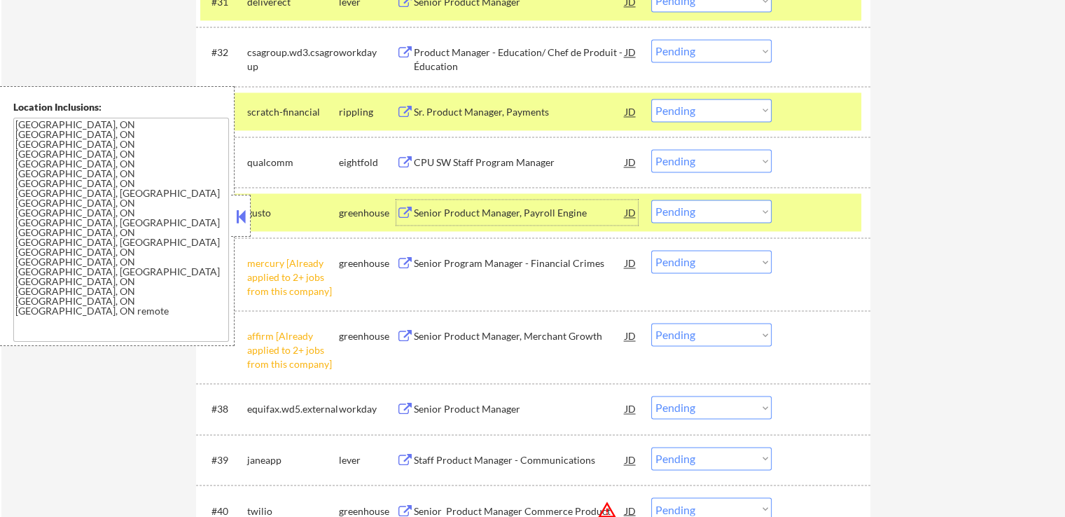
click at [725, 214] on select "Choose an option... Pending Applied Excluded (Questions) Excluded (Expired) Exc…" at bounding box center [711, 211] width 120 height 23
click at [651, 200] on select "Choose an option... Pending Applied Excluded (Questions) Excluded (Expired) Exc…" at bounding box center [711, 211] width 120 height 23
click at [683, 261] on select "Choose an option... Pending Applied Excluded (Questions) Excluded (Expired) Exc…" at bounding box center [711, 261] width 120 height 23
select select ""pending""
click at [651, 272] on select "Choose an option... Pending Applied Excluded (Questions) Excluded (Expired) Exc…" at bounding box center [711, 261] width 120 height 23
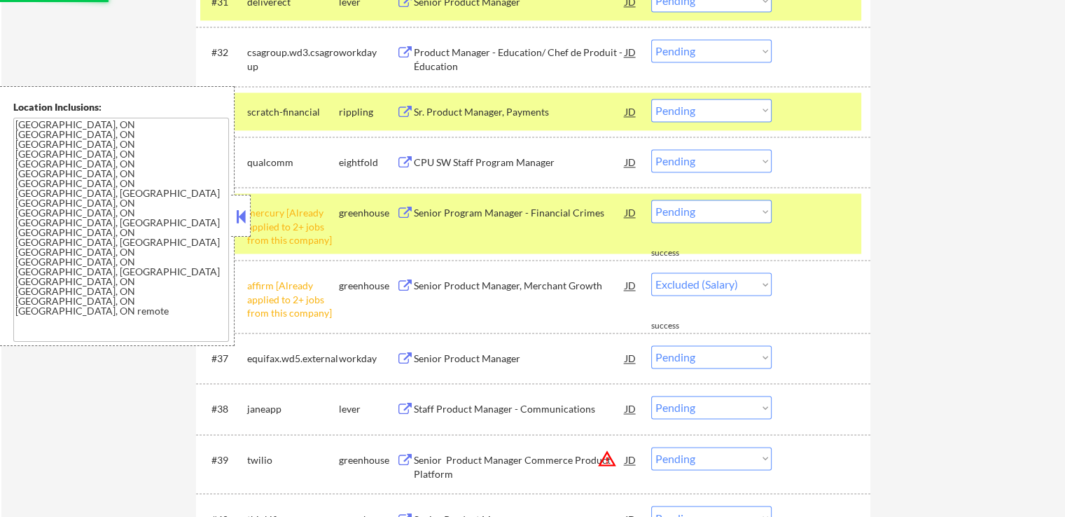
select select ""pending""
drag, startPoint x: 729, startPoint y: 274, endPoint x: 728, endPoint y: 291, distance: 17.5
click at [729, 274] on select "Choose an option... Pending Applied Excluded (Questions) Excluded (Expired) Exc…" at bounding box center [711, 283] width 120 height 23
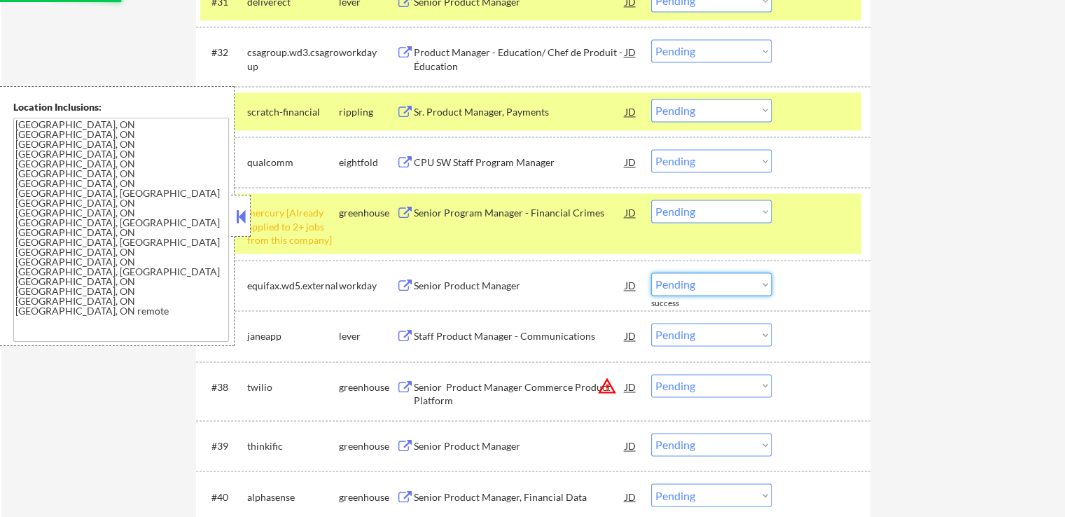
click at [710, 203] on select "Choose an option... Pending Applied Excluded (Questions) Excluded (Expired) Exc…" at bounding box center [711, 211] width 120 height 23
click at [651, 200] on select "Choose an option... Pending Applied Excluded (Questions) Excluded (Expired) Exc…" at bounding box center [711, 211] width 120 height 23
select select ""pending""
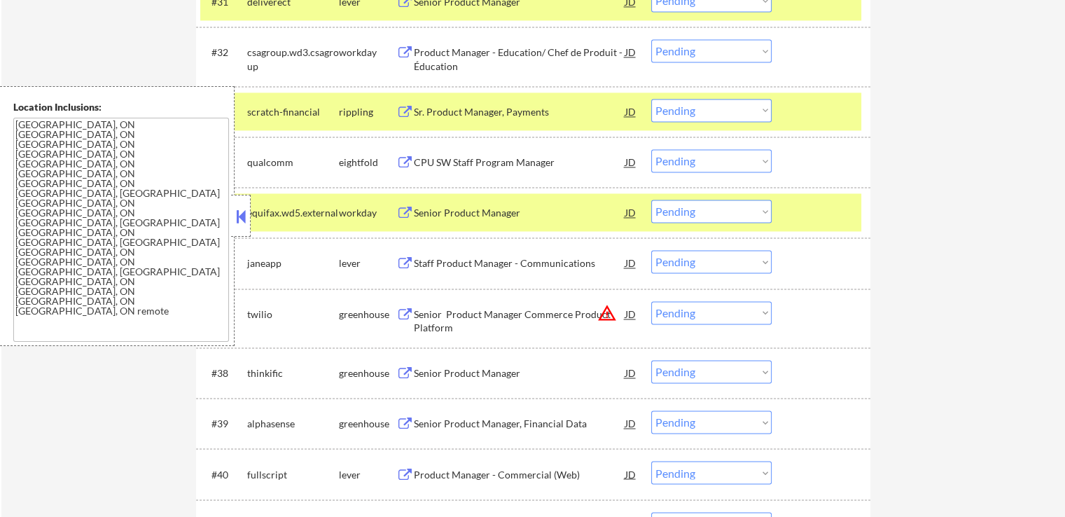
scroll to position [2258, 0]
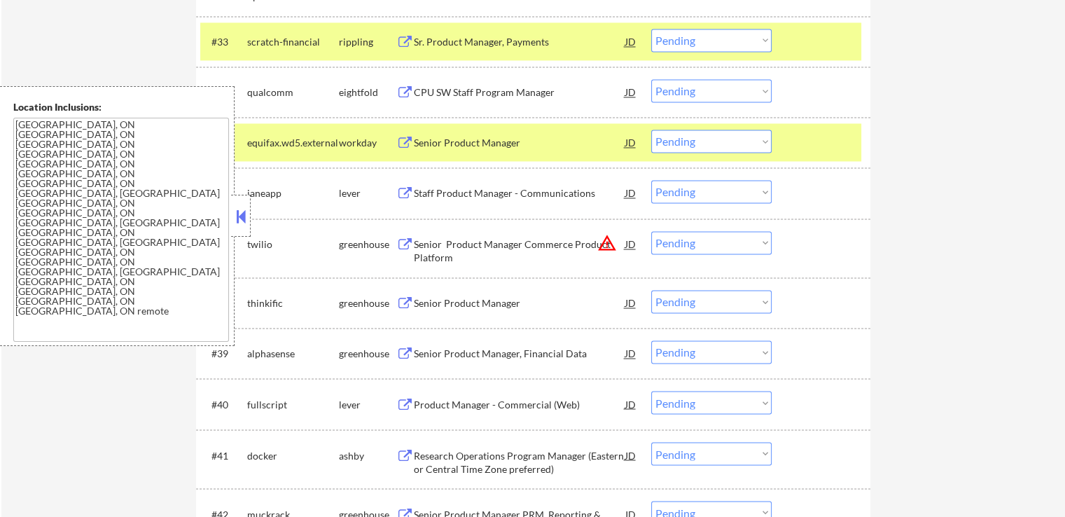
click at [502, 197] on div "Staff Product Manager - Communications" at bounding box center [519, 193] width 211 height 14
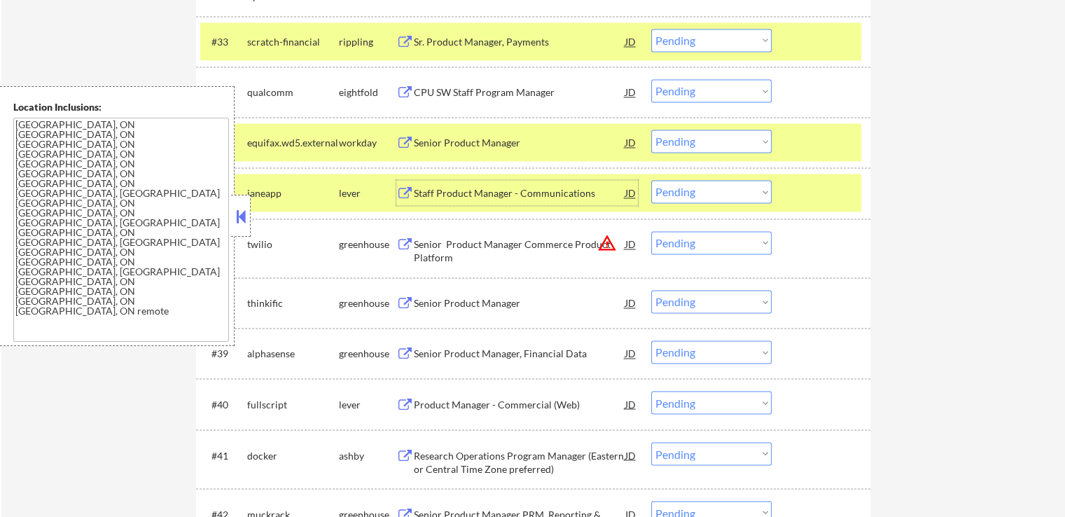
click at [676, 189] on select "Choose an option... Pending Applied Excluded (Questions) Excluded (Expired) Exc…" at bounding box center [711, 191] width 120 height 23
click at [651, 180] on select "Choose an option... Pending Applied Excluded (Questions) Excluded (Expired) Exc…" at bounding box center [711, 191] width 120 height 23
select select ""pending""
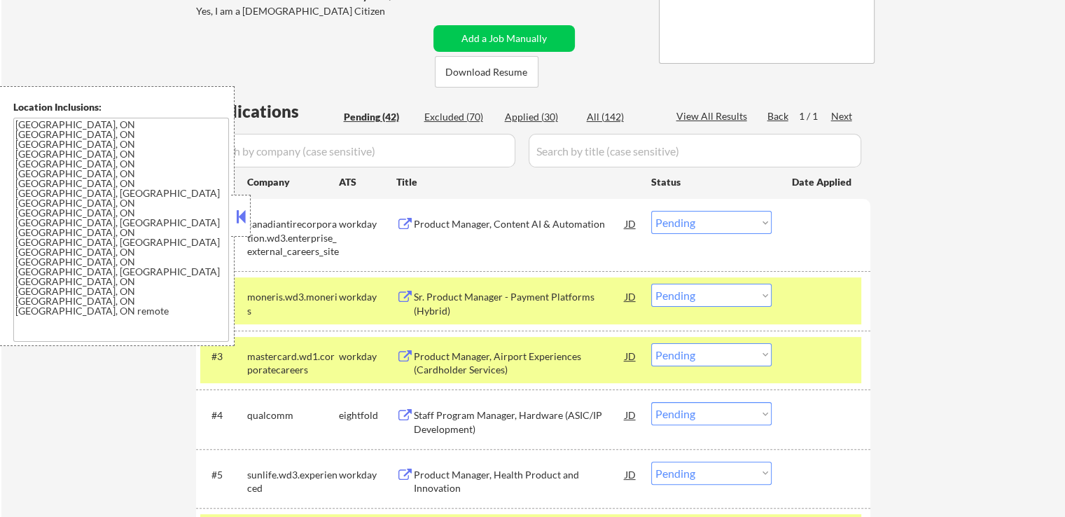
scroll to position [158, 0]
